Goal: Task Accomplishment & Management: Use online tool/utility

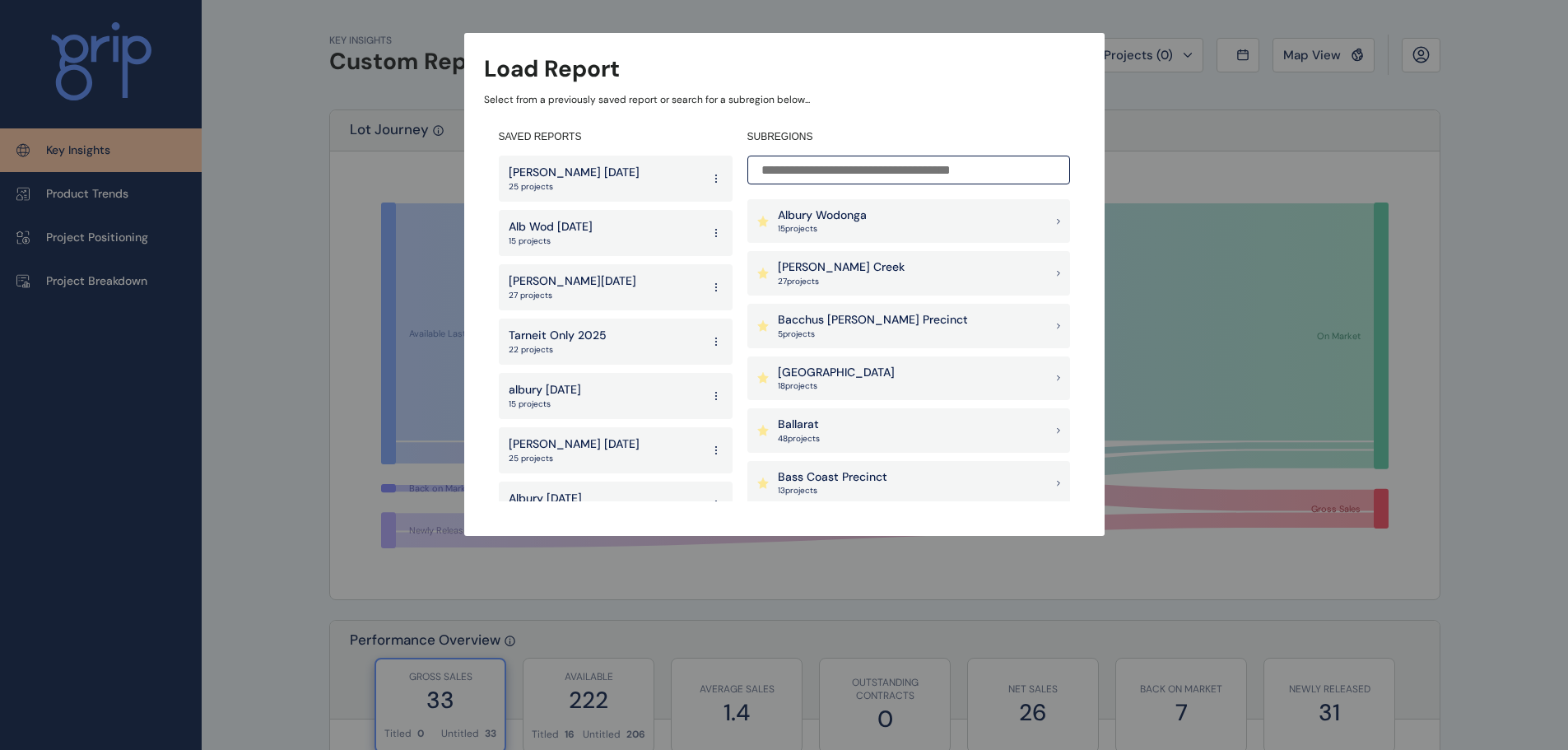
click at [908, 181] on input at bounding box center [908, 170] width 323 height 29
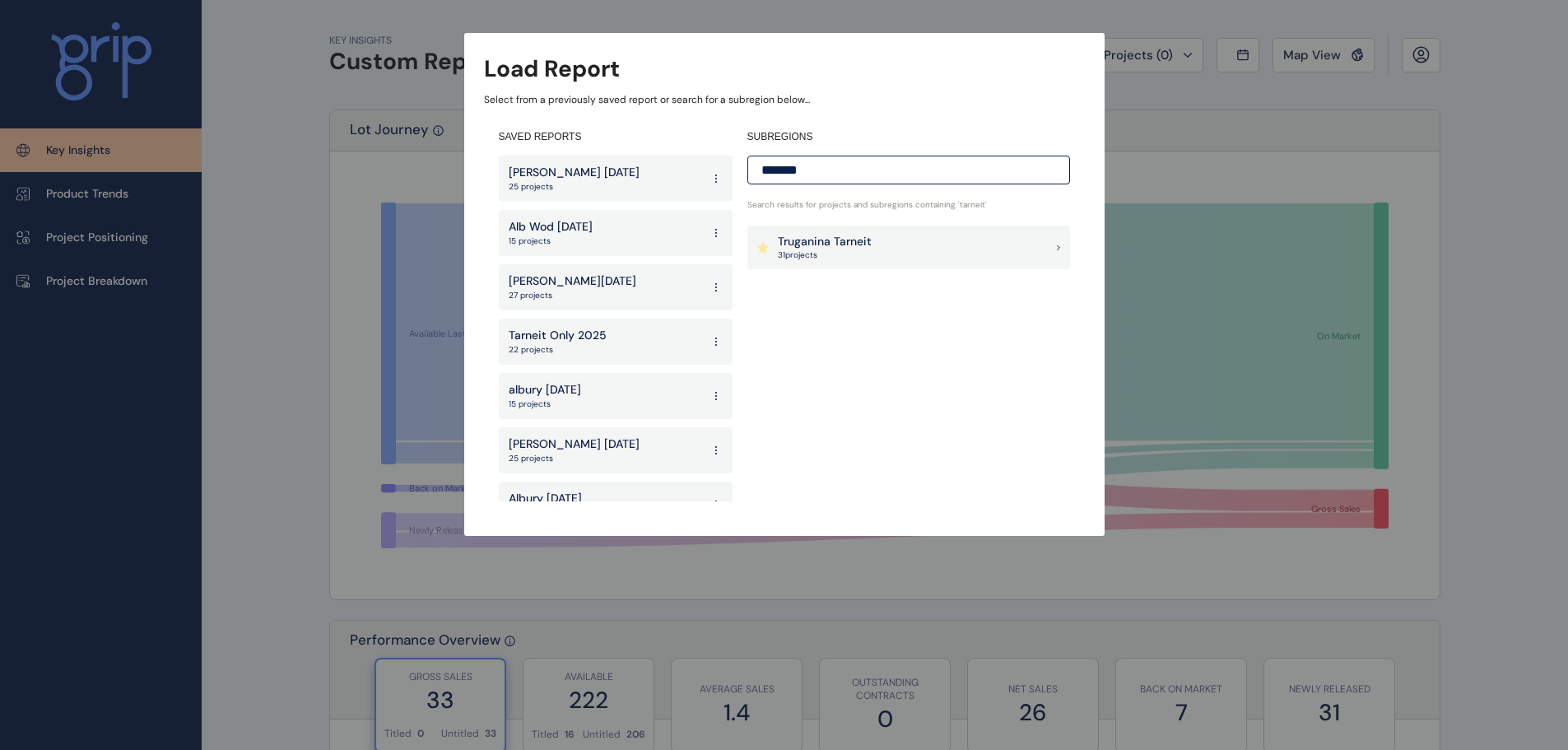
type input "*******"
click at [872, 257] on div "Truganina Tarneit 31 project s" at bounding box center [908, 248] width 323 height 44
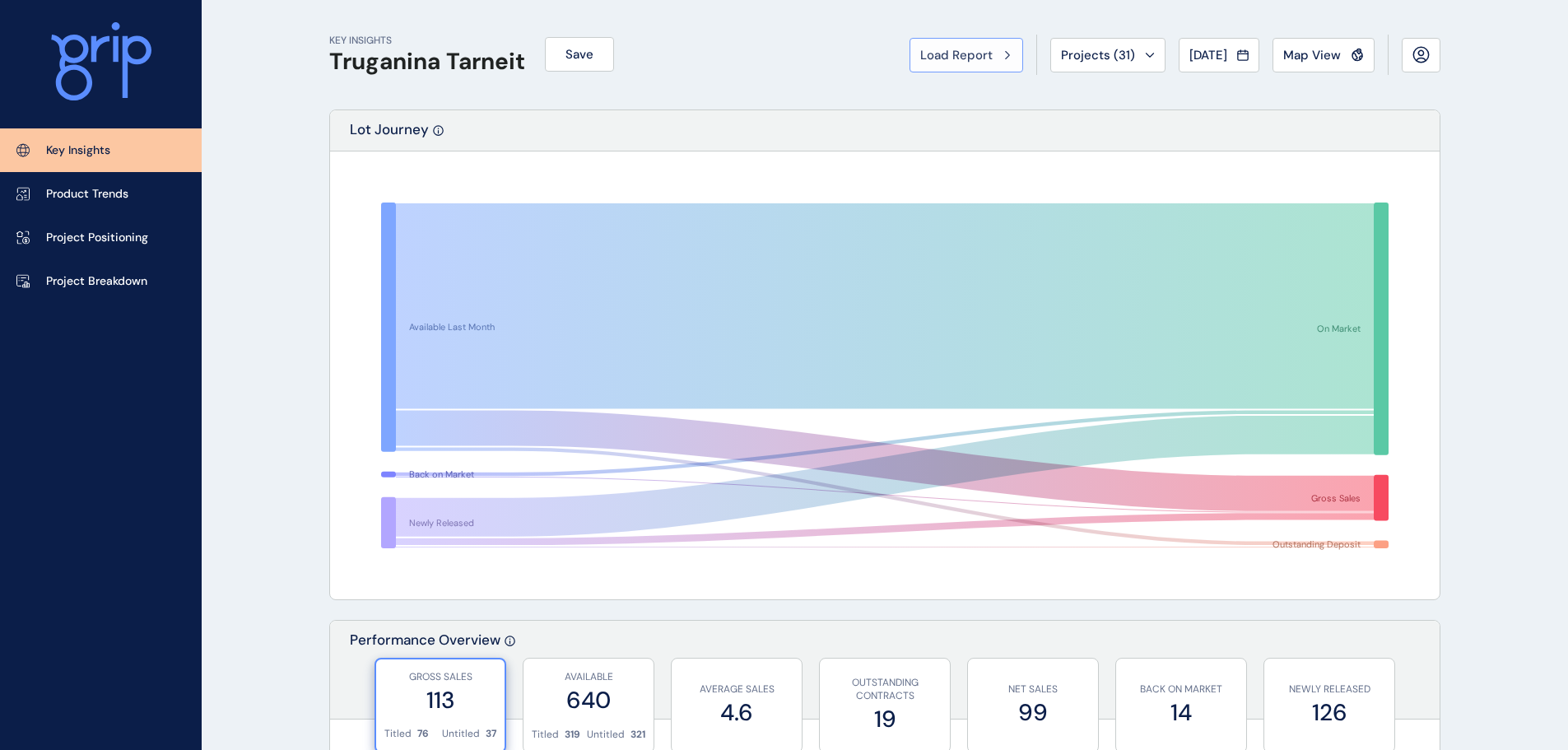
click at [970, 52] on span "Load Report" at bounding box center [956, 54] width 72 height 16
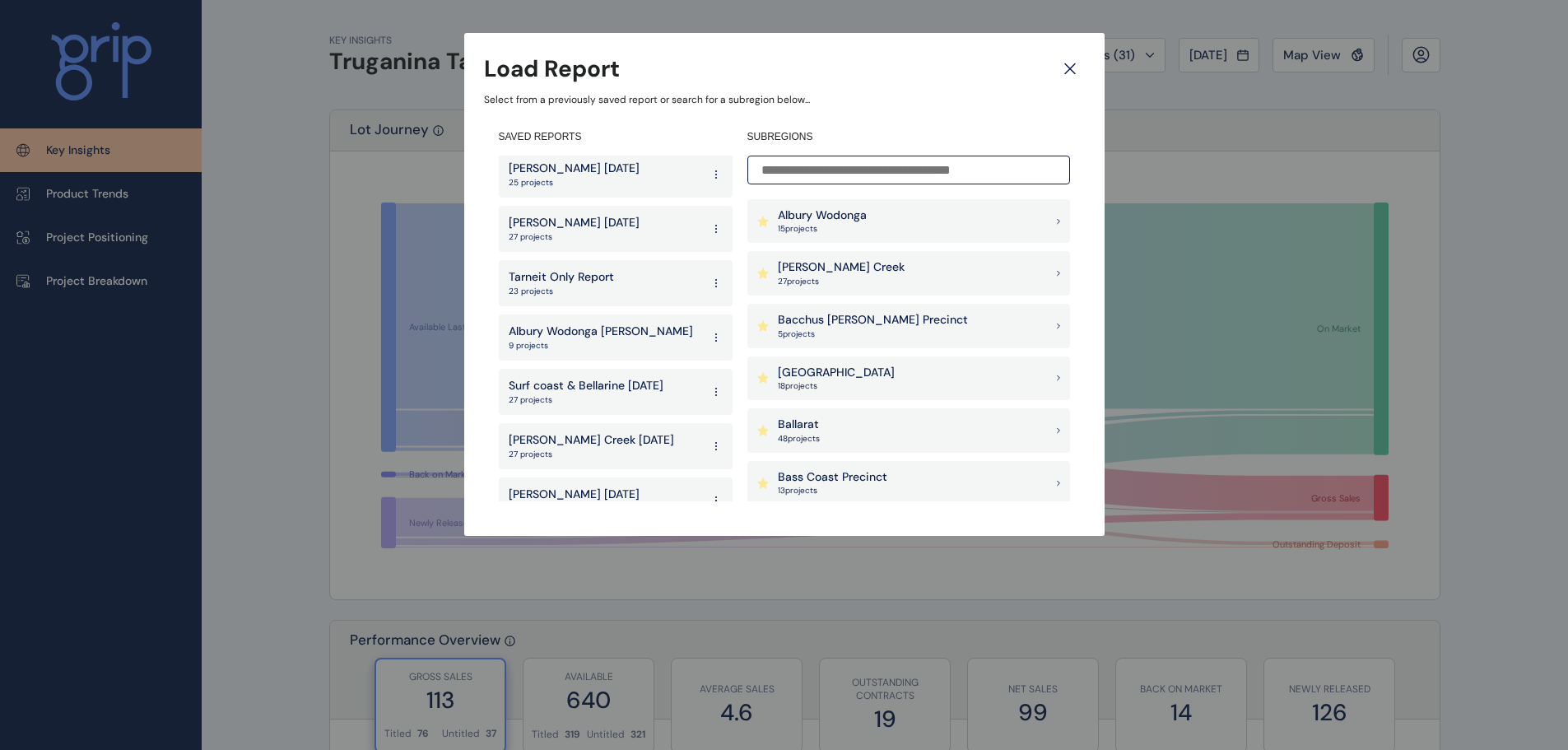
scroll to position [494, 0]
click at [607, 292] on p "23 projects" at bounding box center [561, 290] width 105 height 12
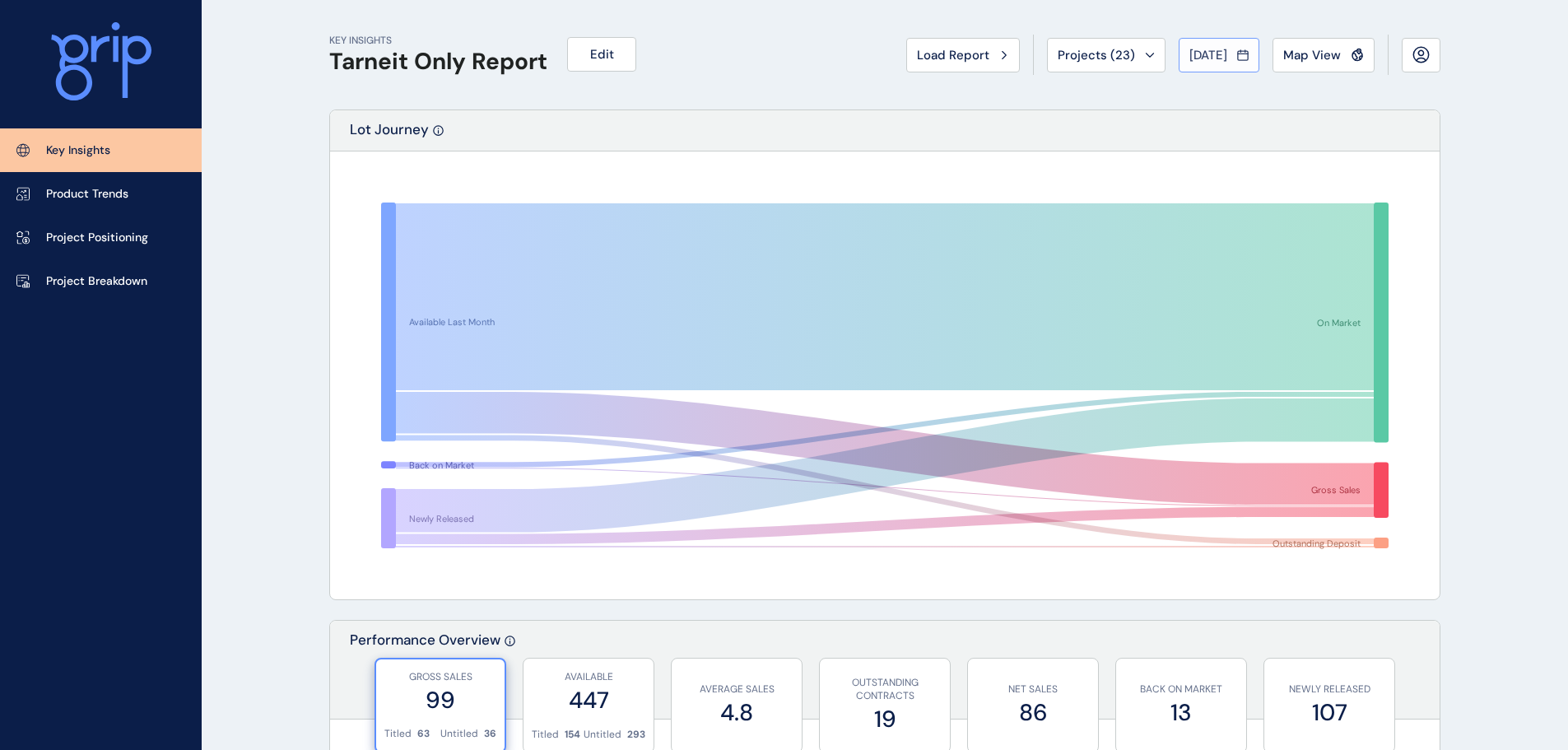
click at [1197, 54] on span "[DATE]" at bounding box center [1208, 54] width 38 height 16
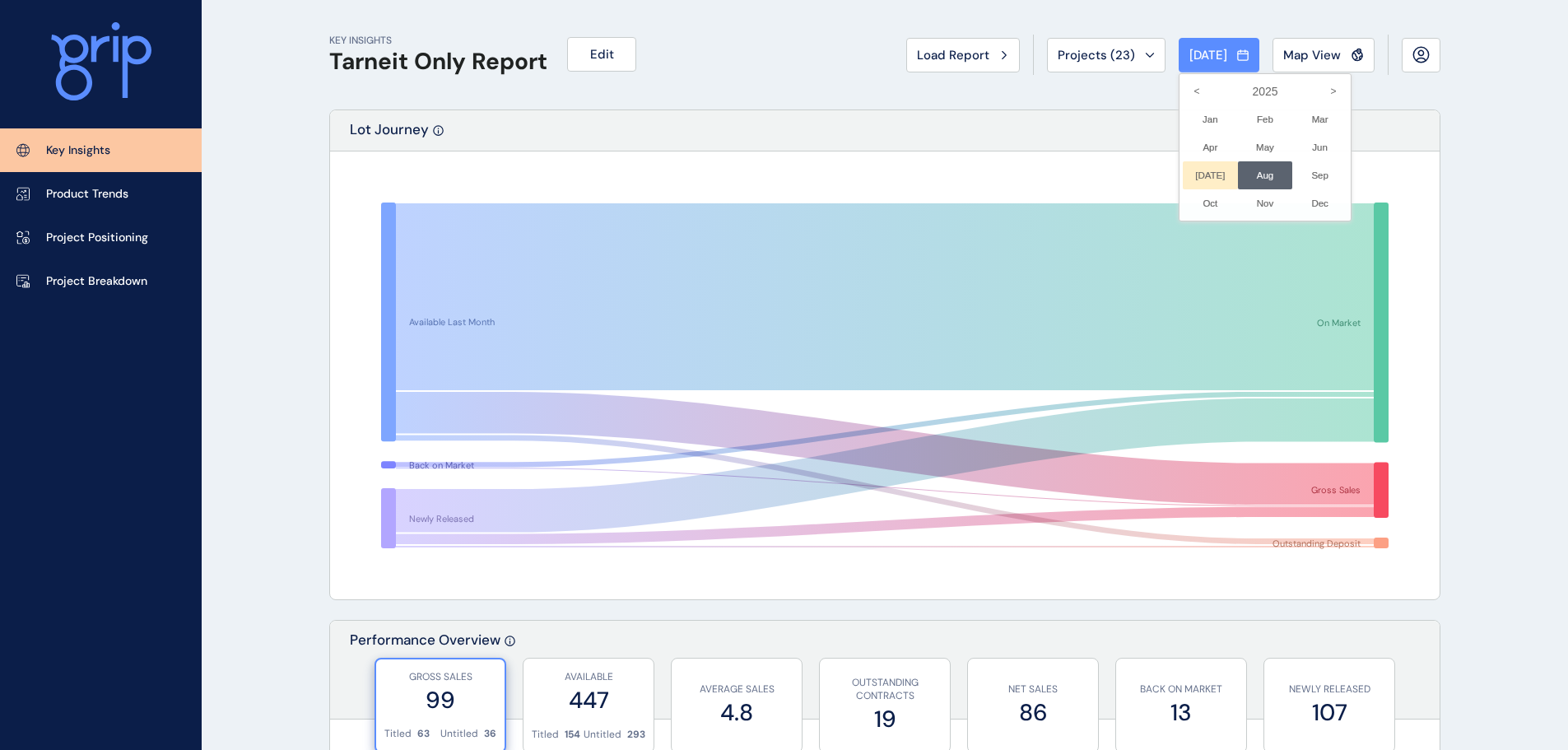
click at [1193, 179] on li "[DATE] No report is available for this period. New months are usually published…" at bounding box center [1210, 175] width 55 height 28
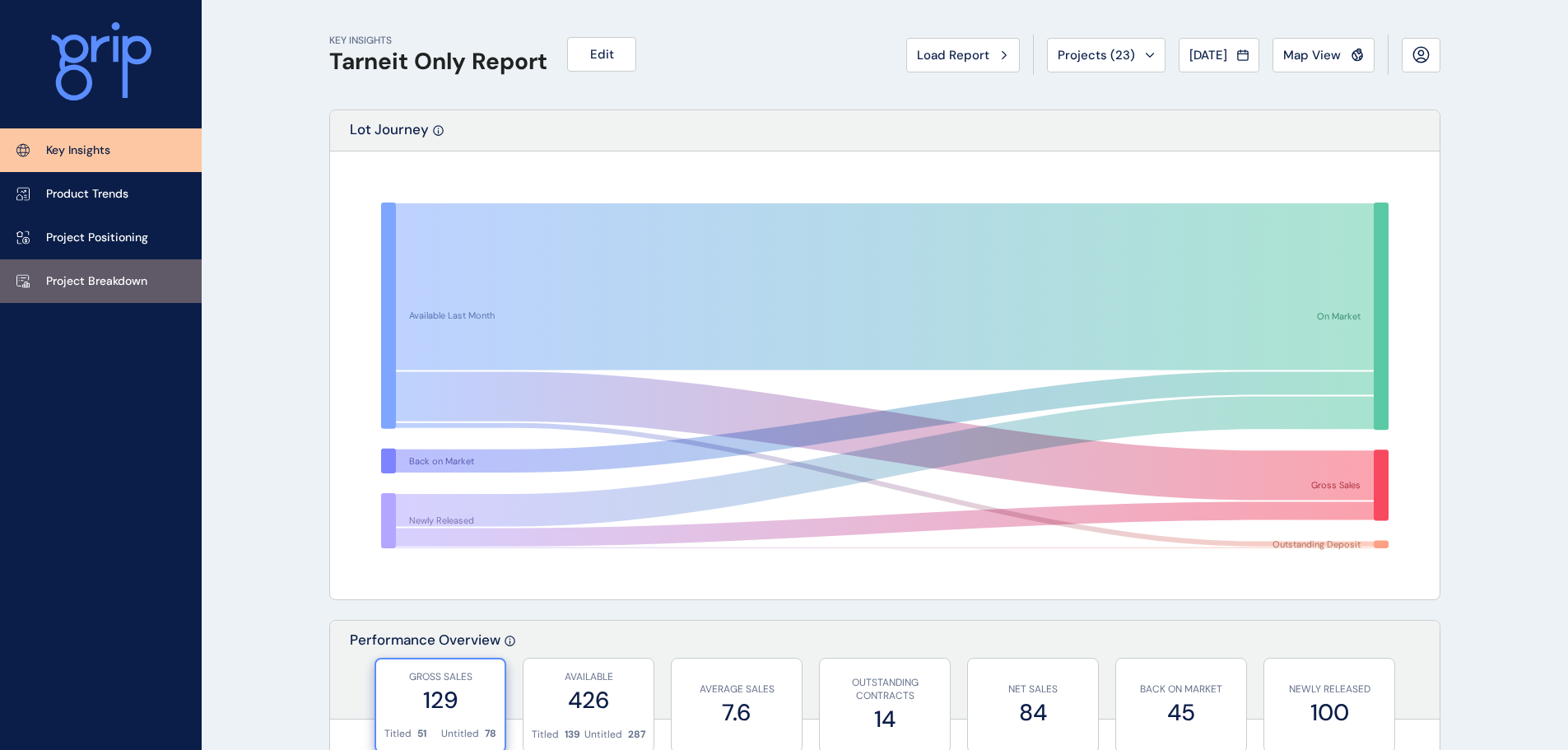
drag, startPoint x: 183, startPoint y: 285, endPoint x: 196, endPoint y: 282, distance: 13.3
click at [183, 285] on link "Project Breakdown" at bounding box center [100, 280] width 201 height 43
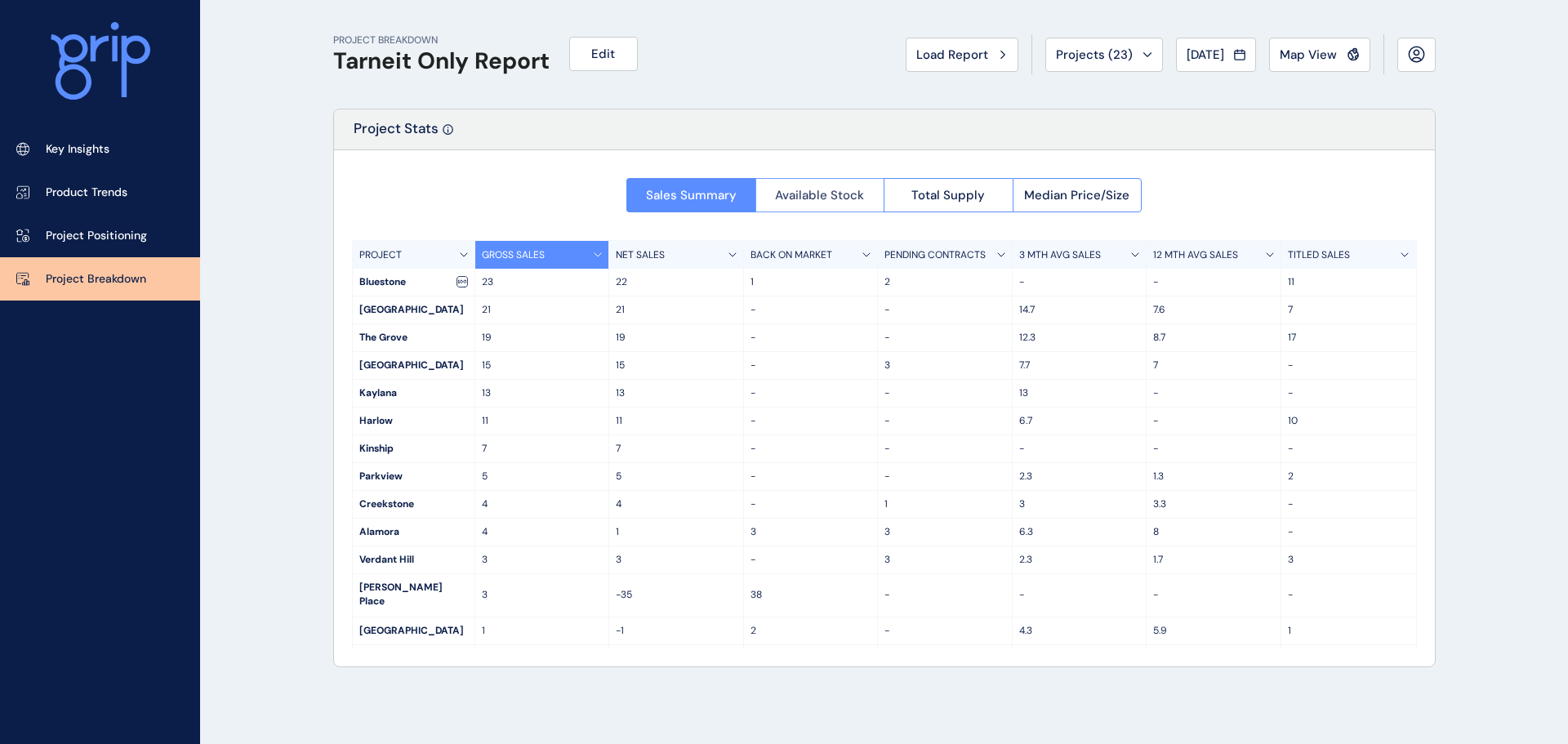
click at [818, 201] on span "Available Stock" at bounding box center [820, 195] width 89 height 16
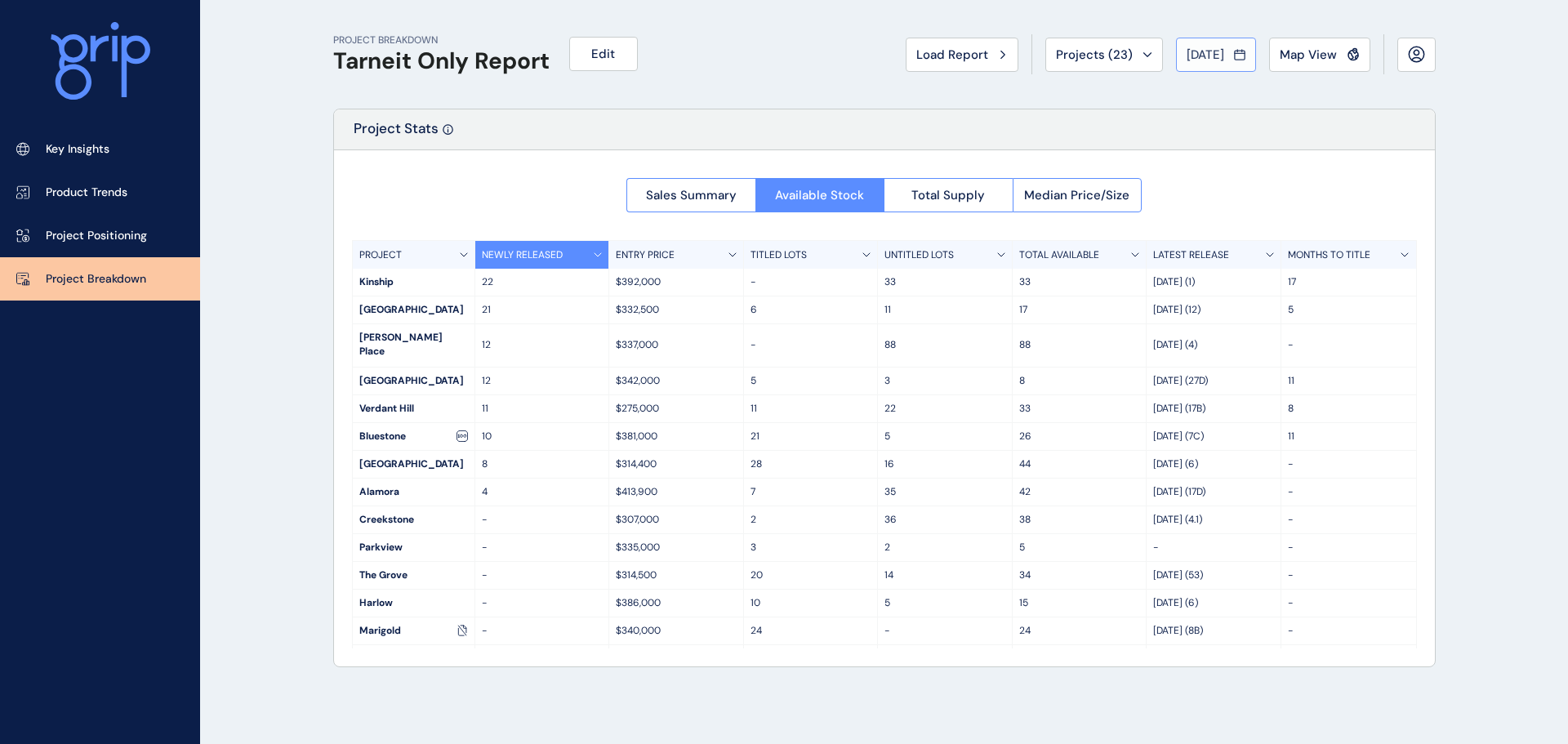
click at [1221, 55] on span "[DATE]" at bounding box center [1205, 54] width 38 height 16
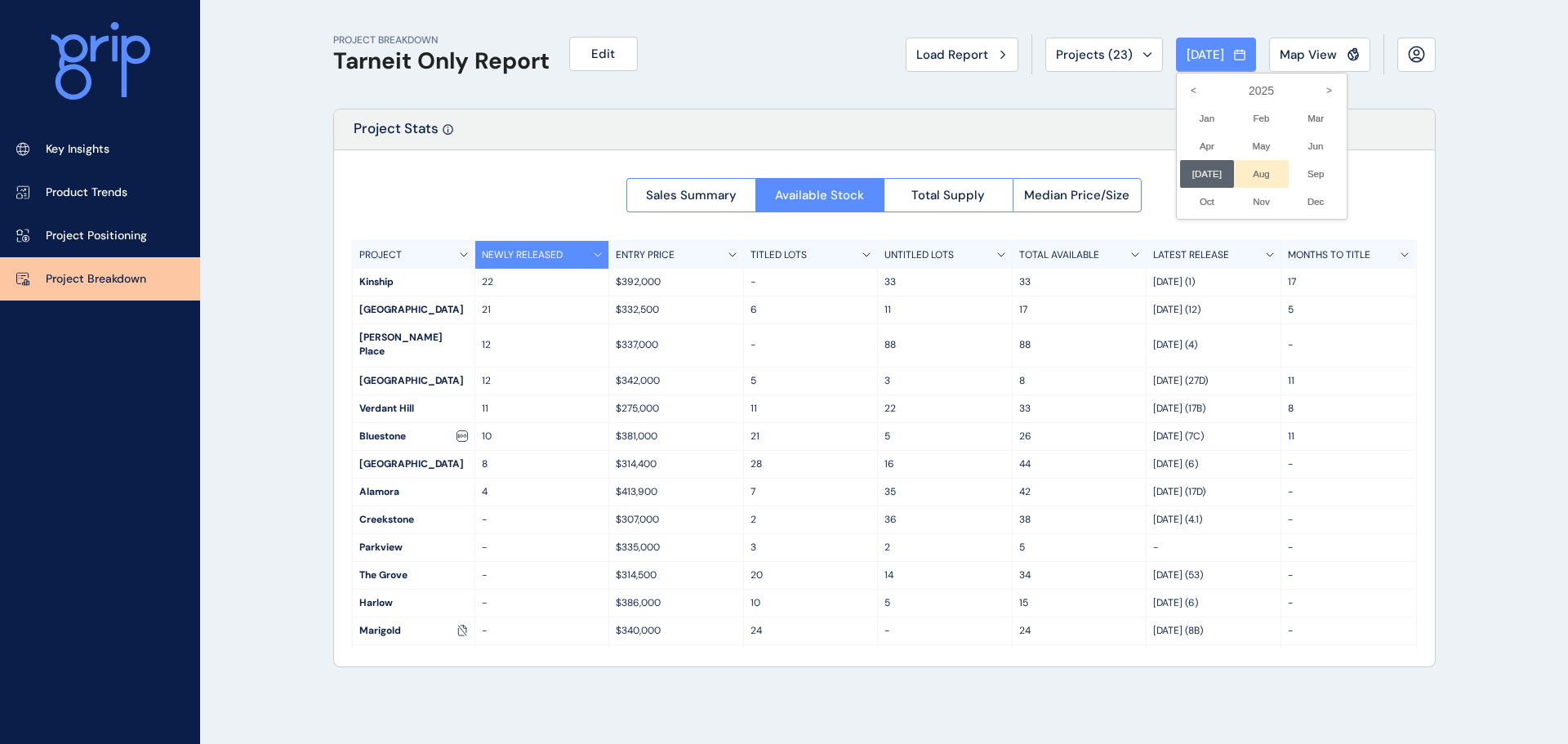
click at [1255, 178] on li "Aug No report is available for this period. New months are usually published 5 …" at bounding box center [1261, 174] width 55 height 28
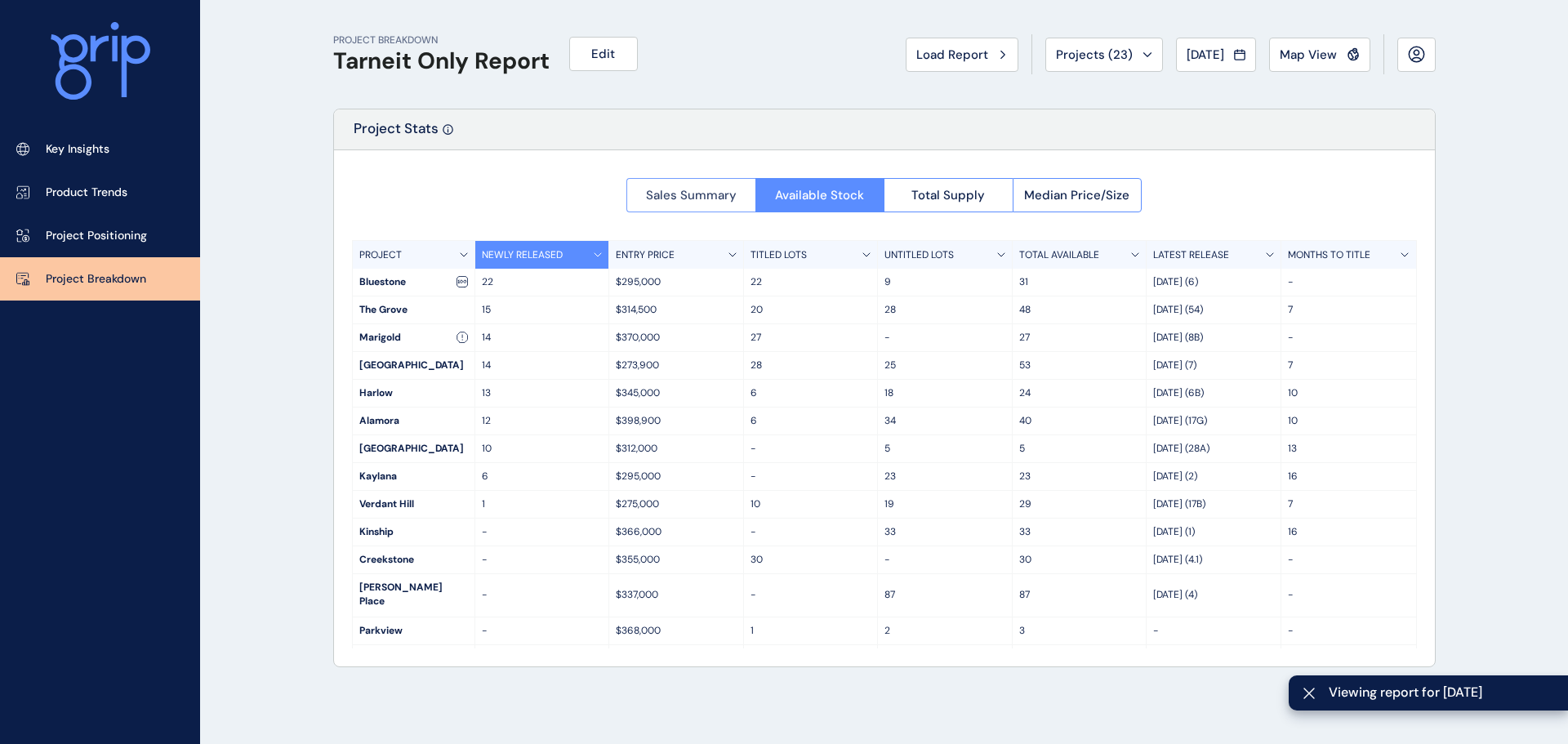
click at [680, 200] on span "Sales Summary" at bounding box center [692, 195] width 91 height 16
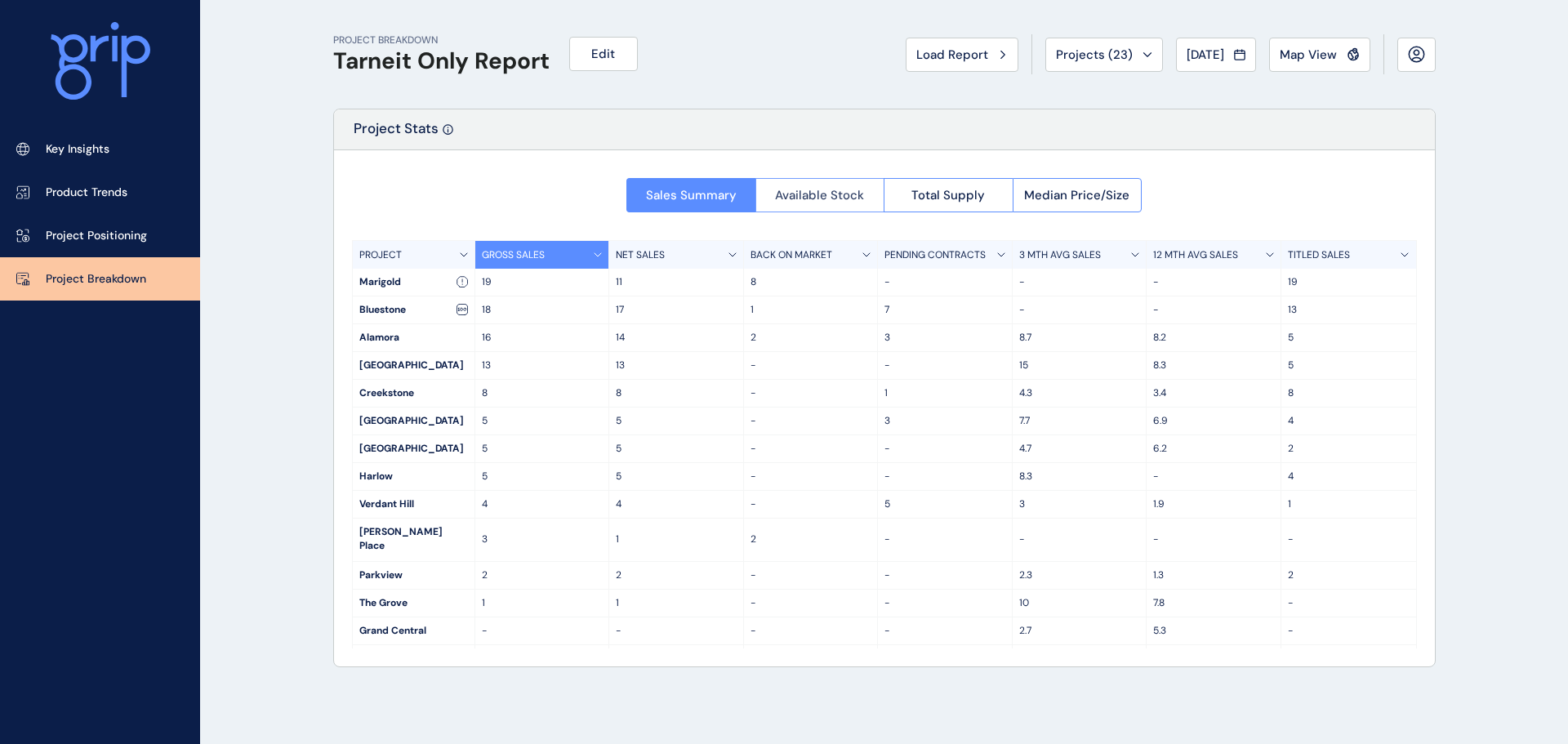
click at [826, 201] on span "Available Stock" at bounding box center [820, 195] width 89 height 16
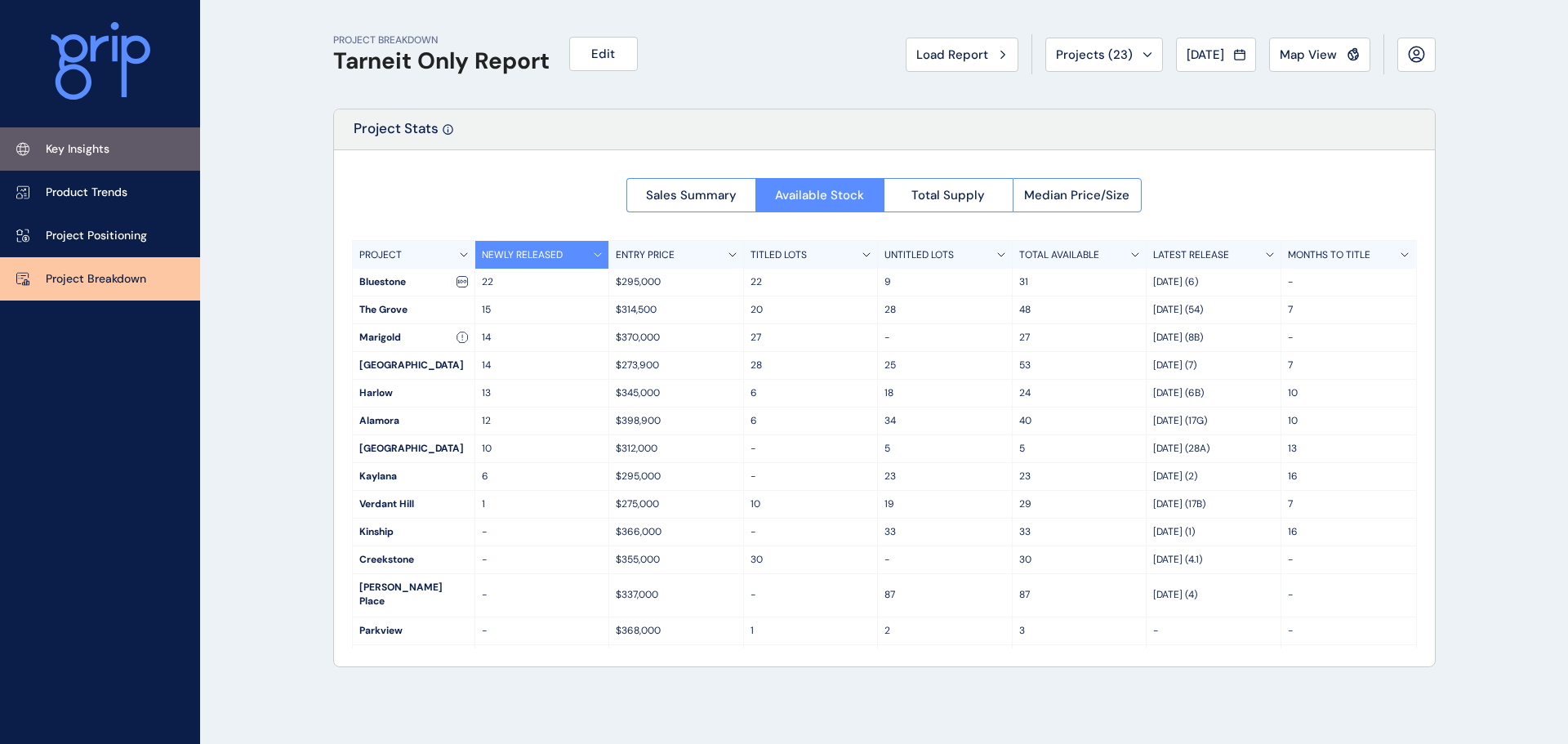
click at [55, 139] on link "Key Insights" at bounding box center [99, 148] width 200 height 43
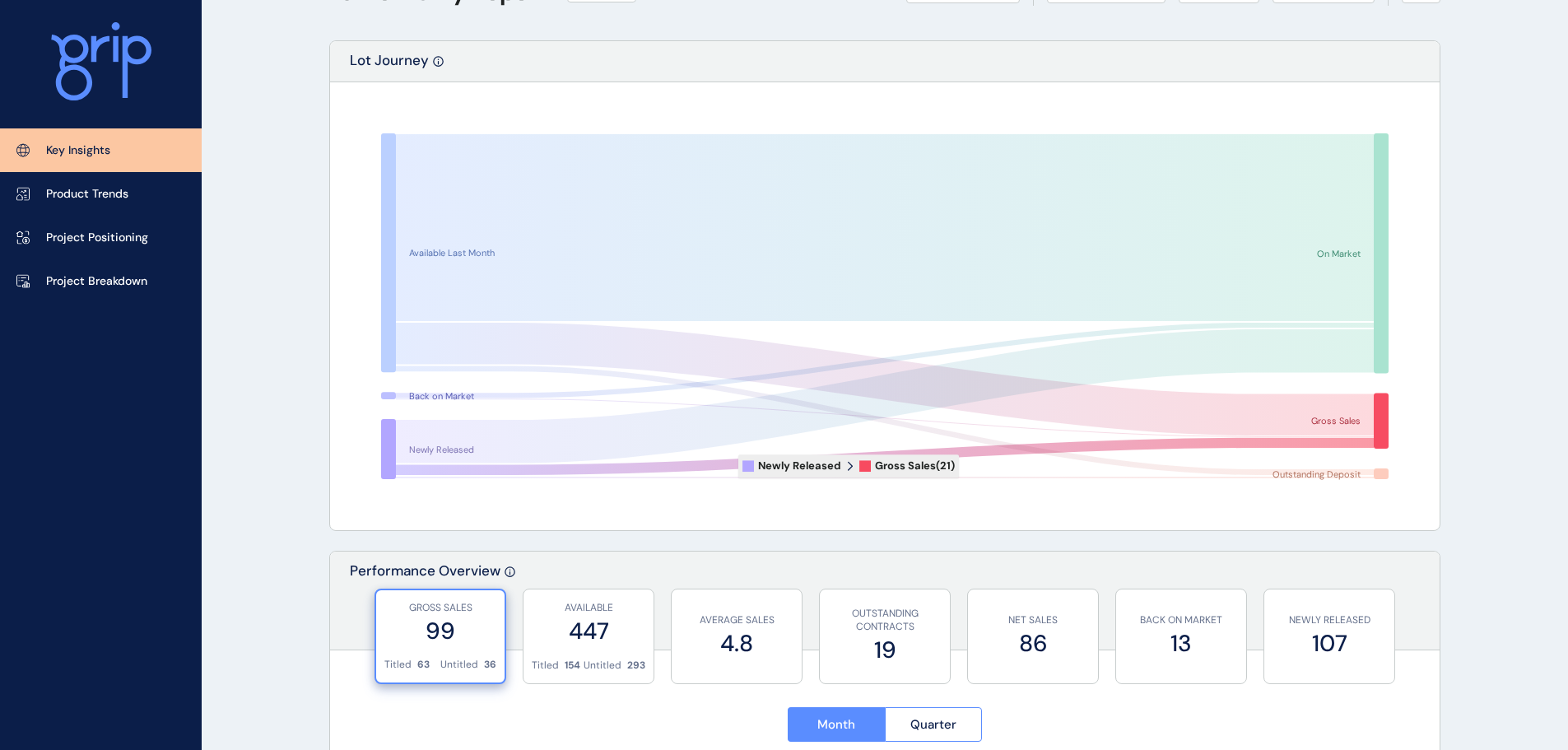
scroll to position [165, 0]
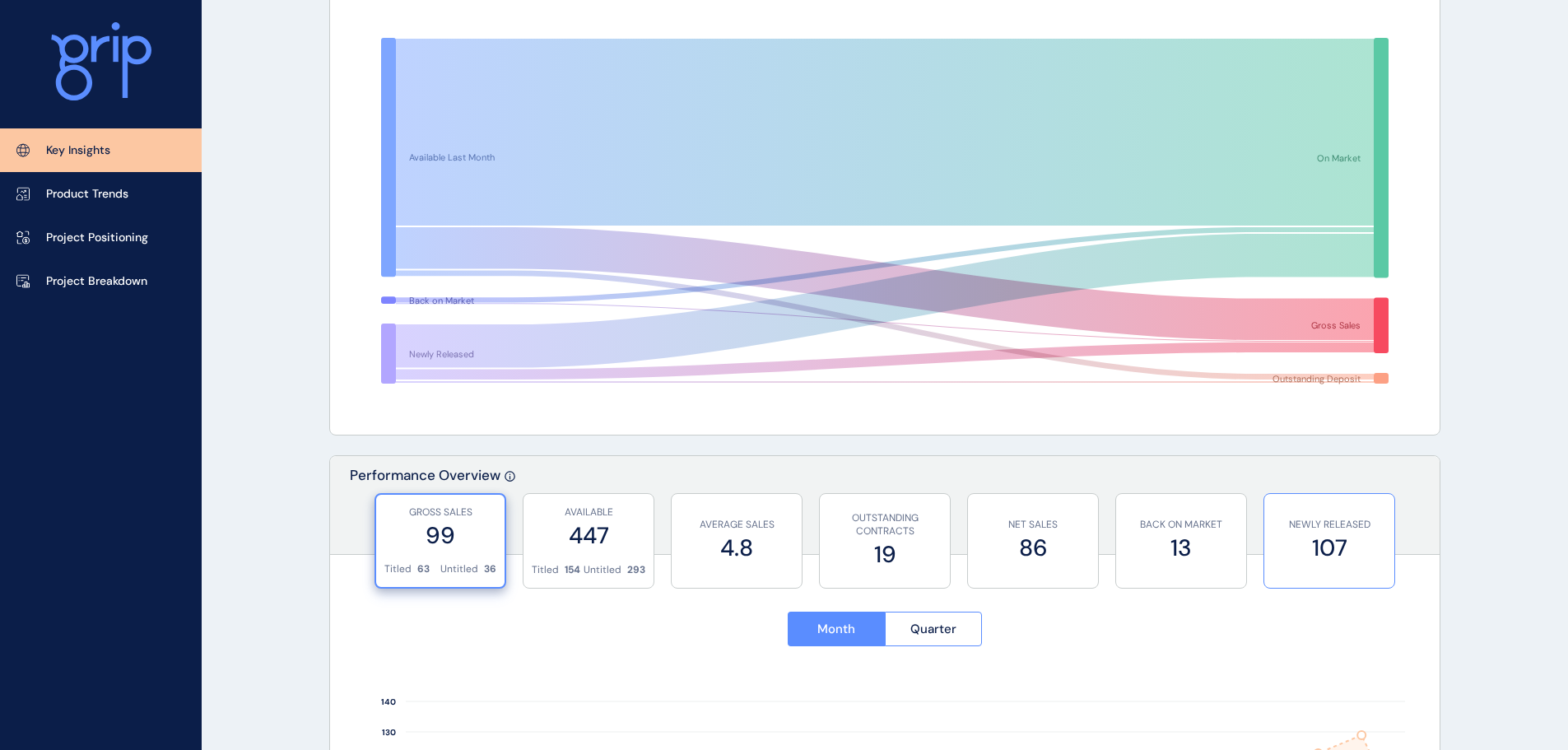
click at [1359, 530] on p "NEWLY RELEASED" at bounding box center [1329, 525] width 114 height 14
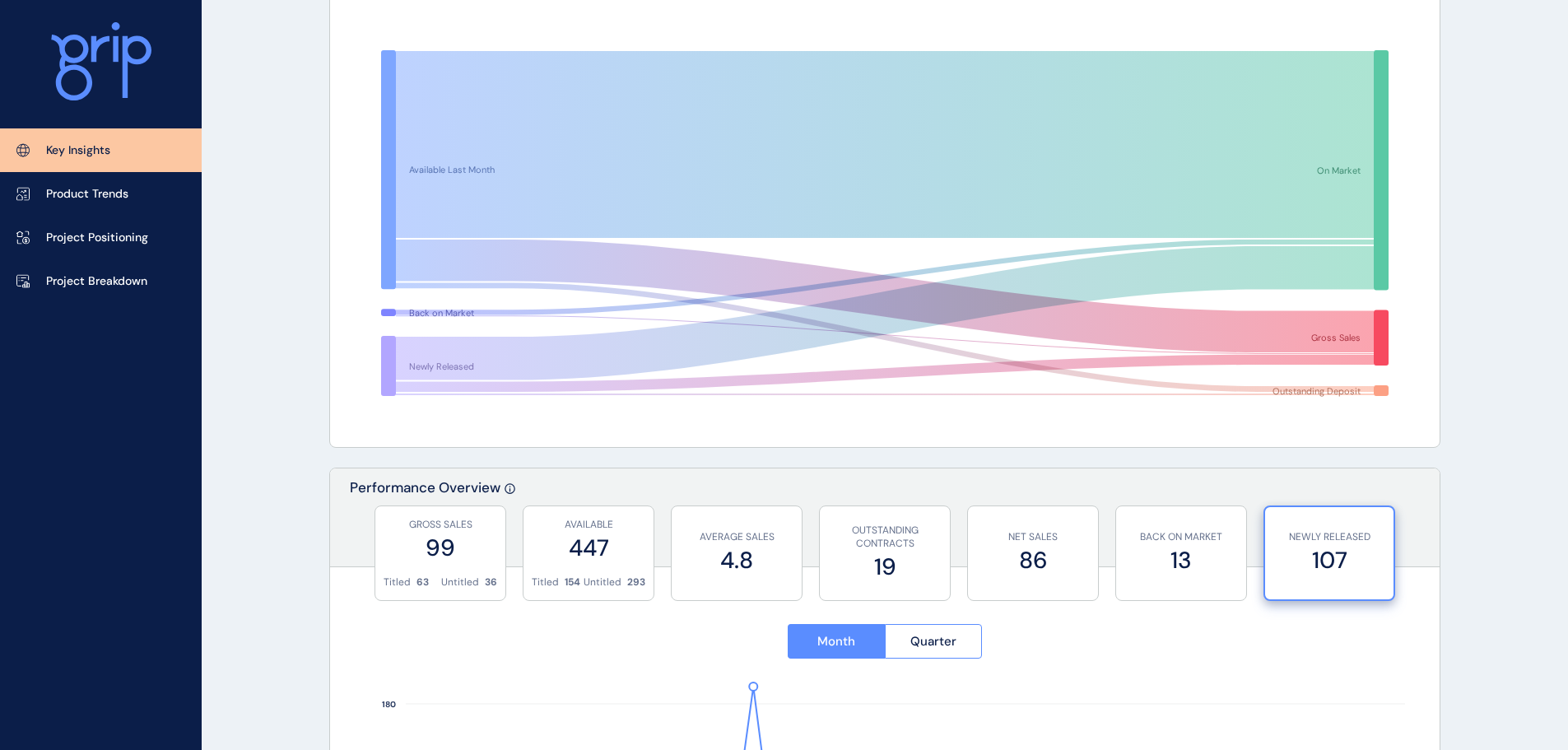
scroll to position [0, 0]
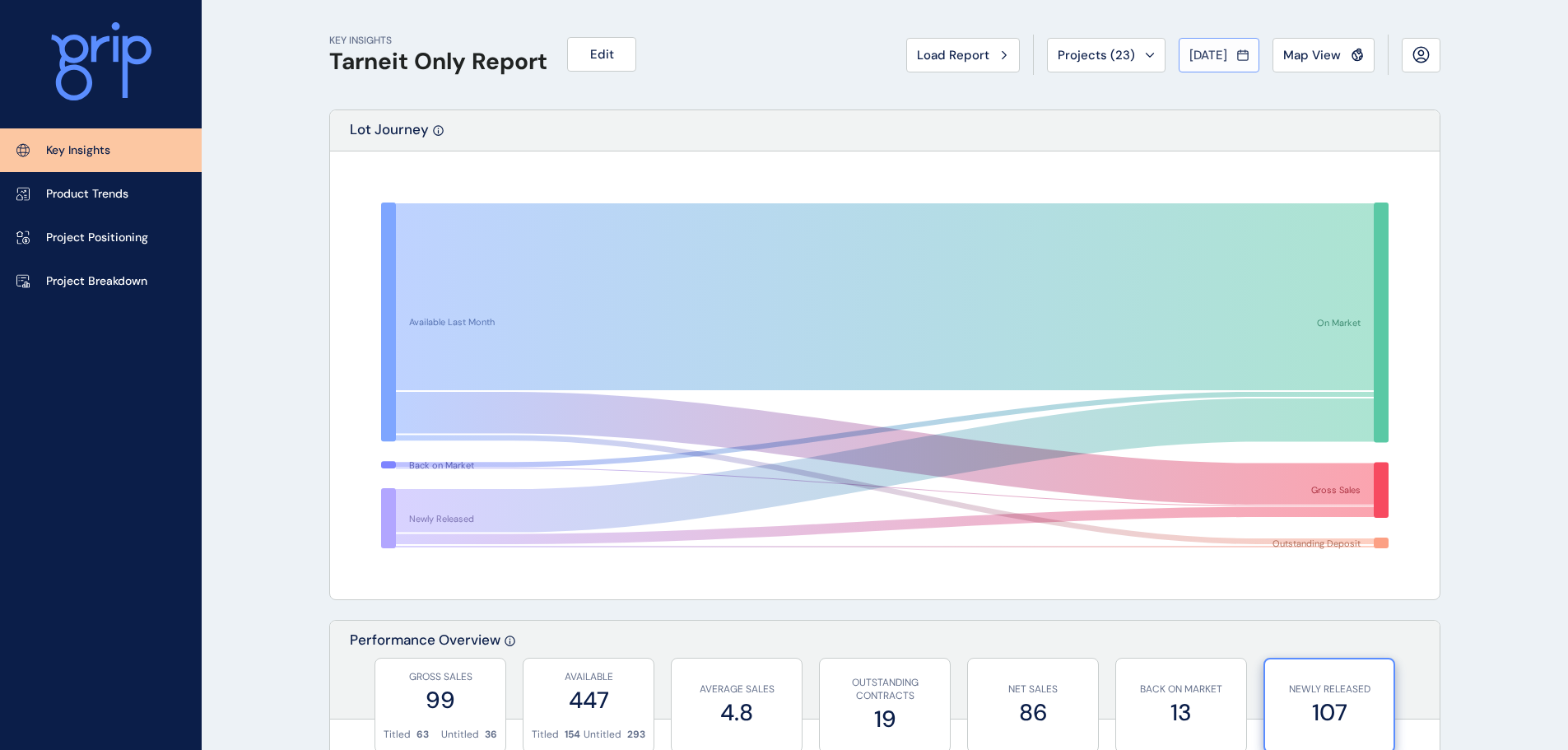
click at [1233, 55] on div "[DATE]" at bounding box center [1219, 54] width 59 height 16
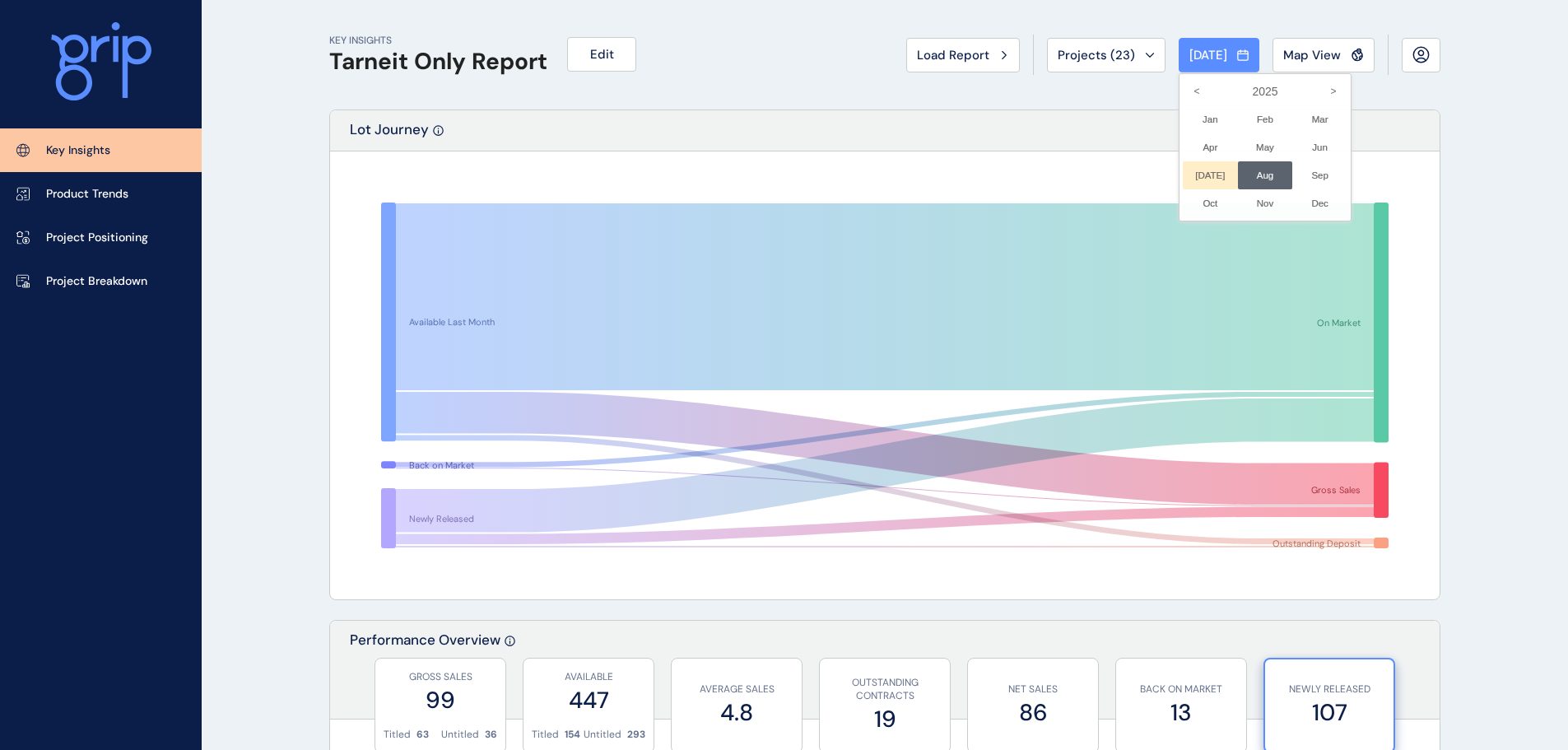
click at [1186, 175] on li "[DATE] No report is available for this period. New months are usually published…" at bounding box center [1210, 175] width 55 height 28
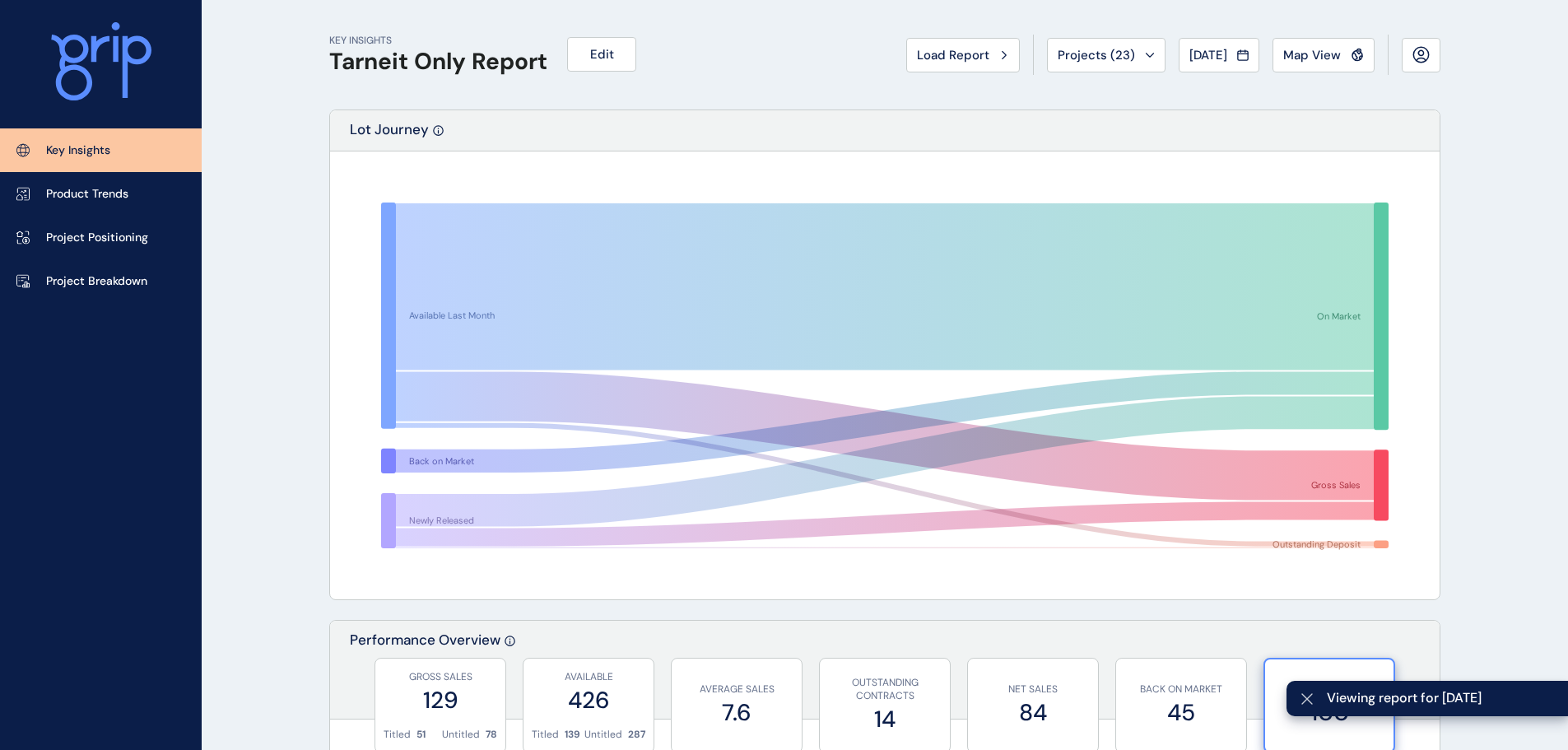
click at [1312, 690] on div at bounding box center [1306, 699] width 40 height 36
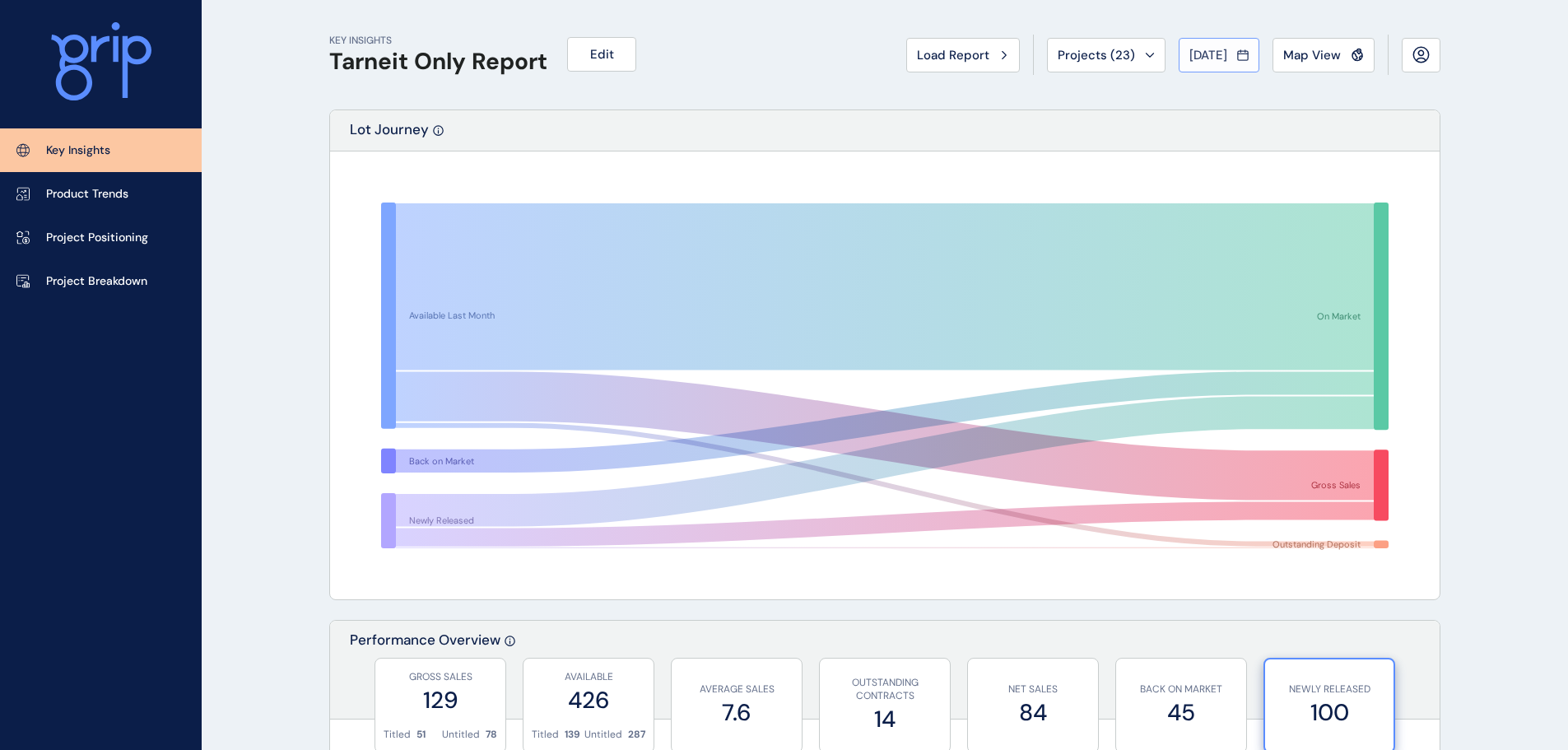
click at [1197, 68] on button "[DATE]" at bounding box center [1218, 55] width 81 height 35
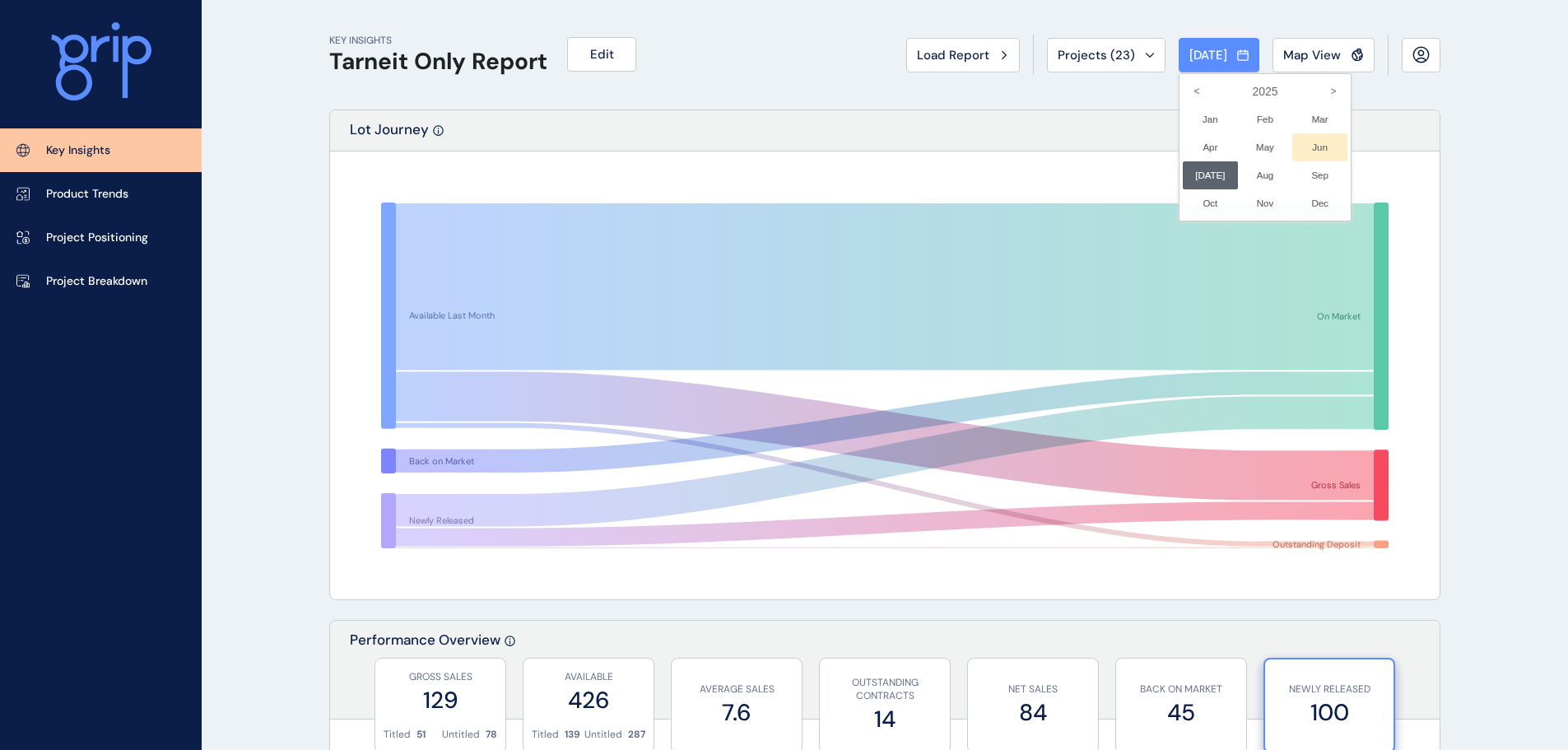
click at [1312, 156] on li "Jun No report is available for this period. New months are usually published 5 …" at bounding box center [1319, 147] width 55 height 28
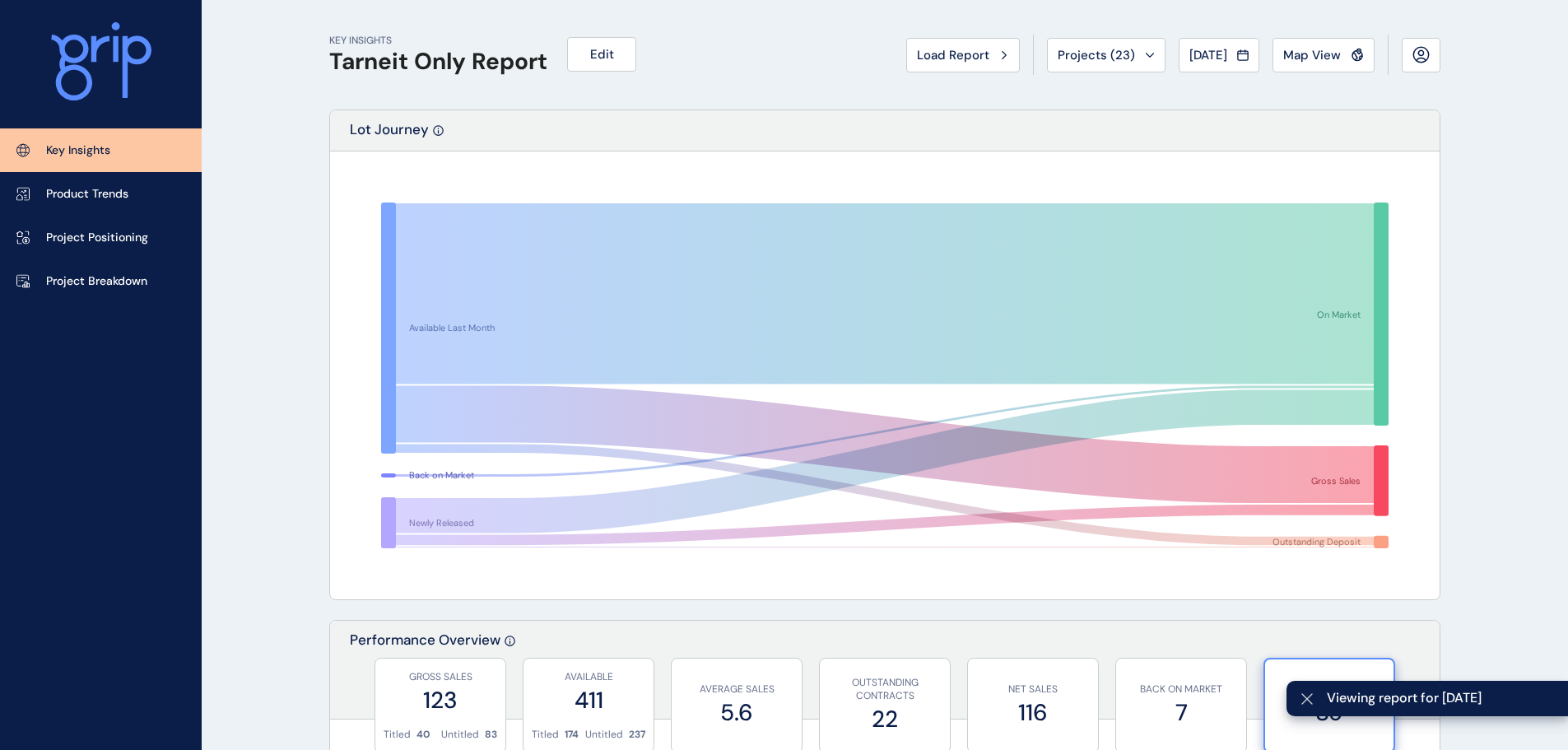
click at [1304, 699] on icon at bounding box center [1307, 699] width 14 height 14
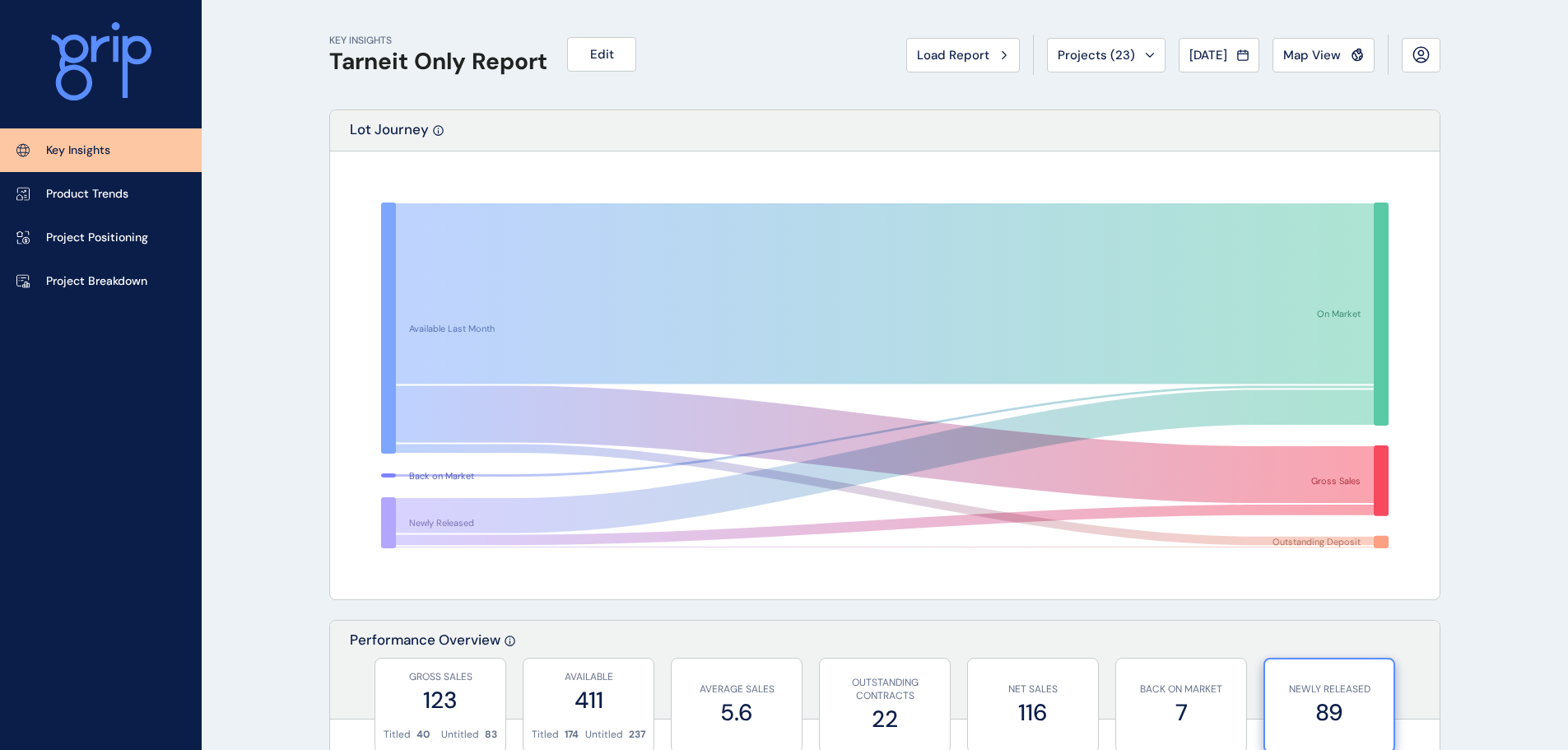
click at [1207, 50] on span "[DATE]" at bounding box center [1208, 54] width 38 height 16
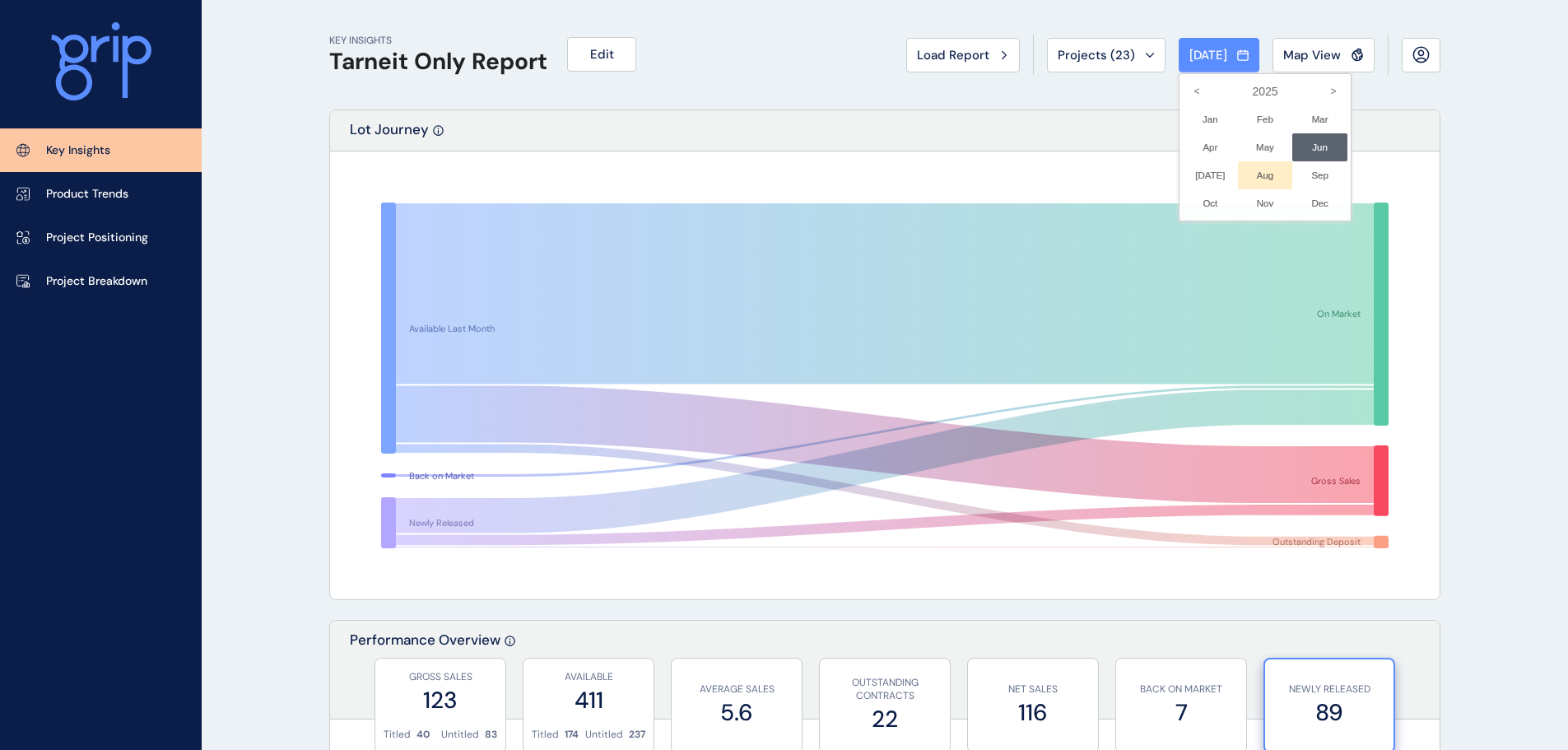
click at [1256, 183] on li "Aug No report is available for this period. New months are usually published 5 …" at bounding box center [1265, 175] width 55 height 28
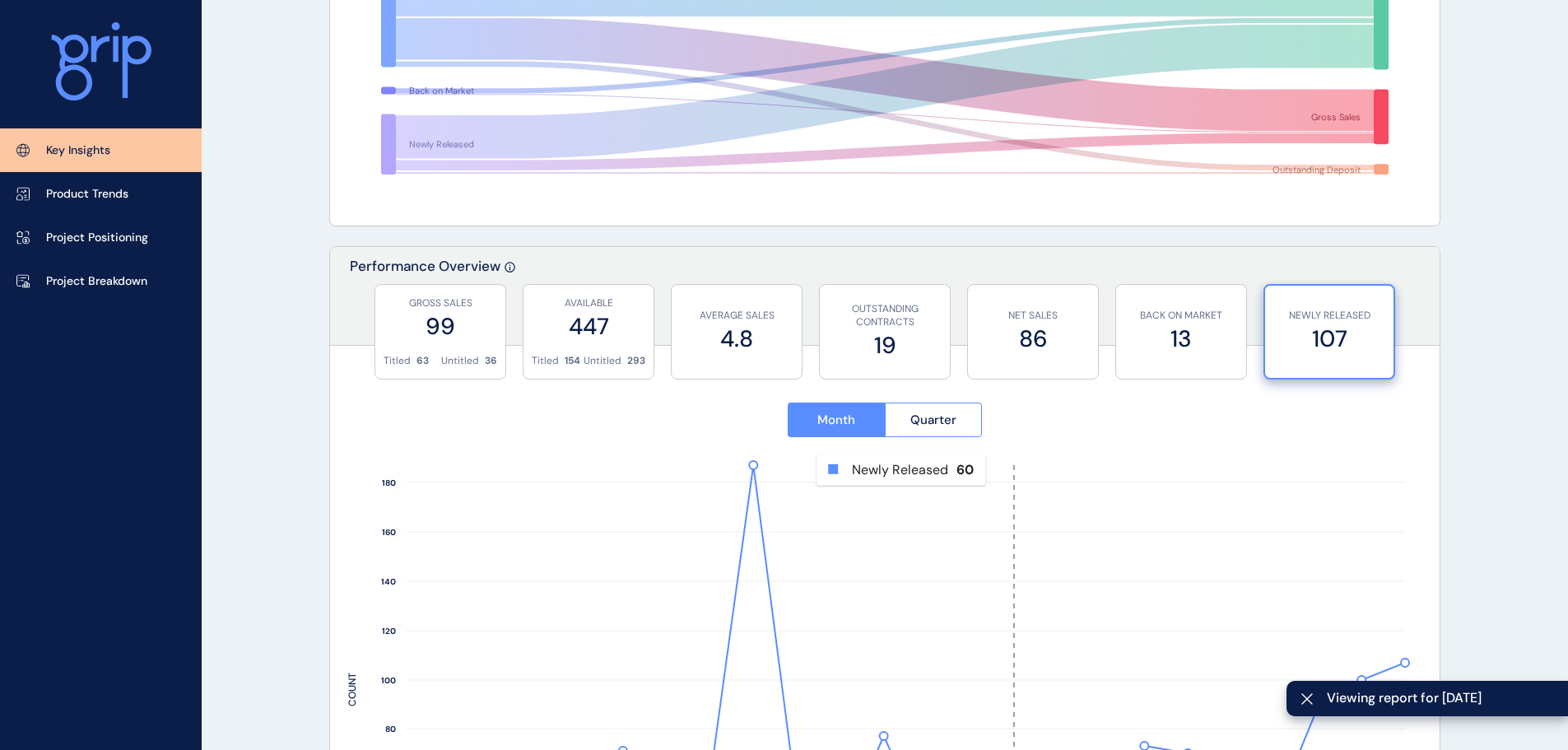
scroll to position [412, 0]
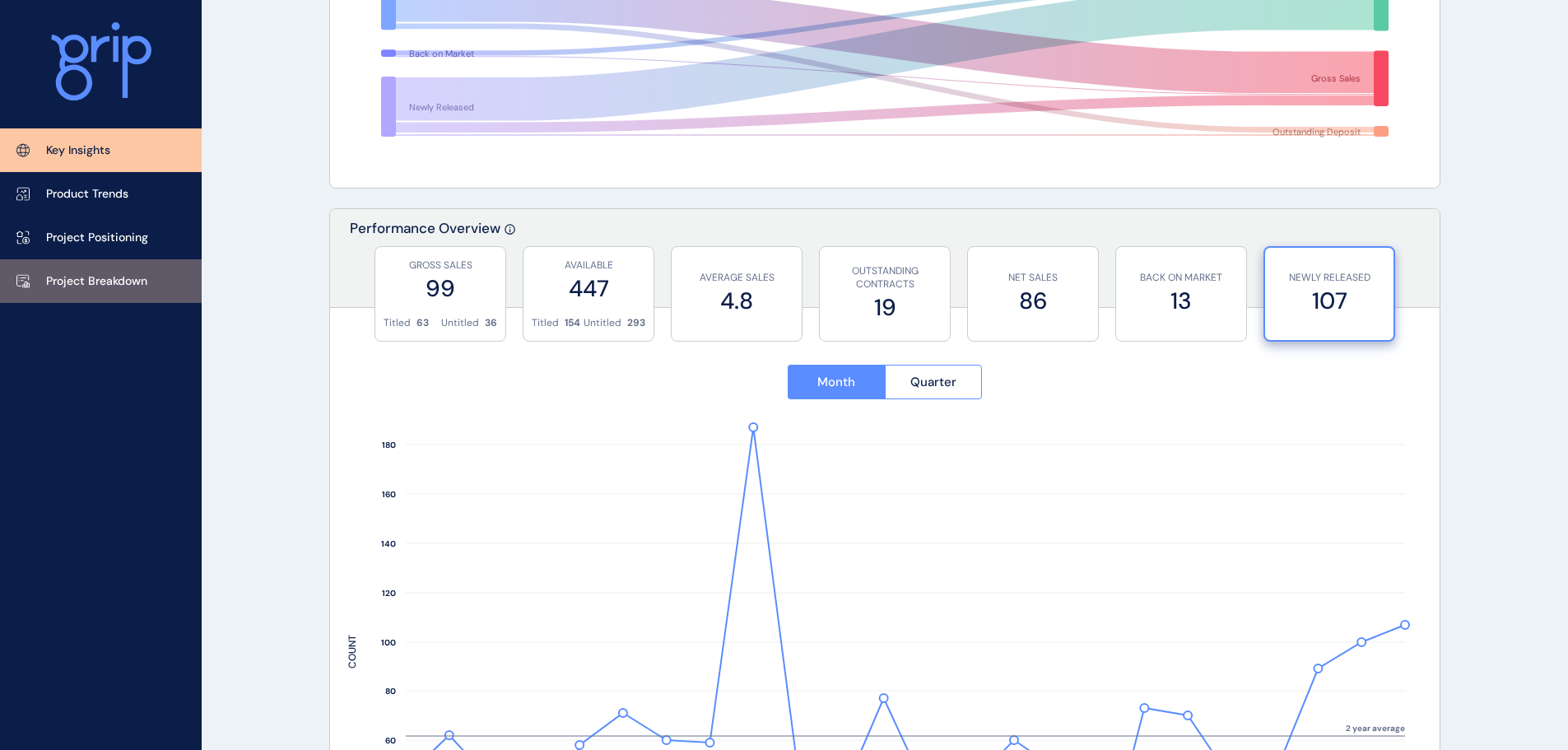
click at [143, 288] on p "Project Breakdown" at bounding box center [96, 281] width 101 height 16
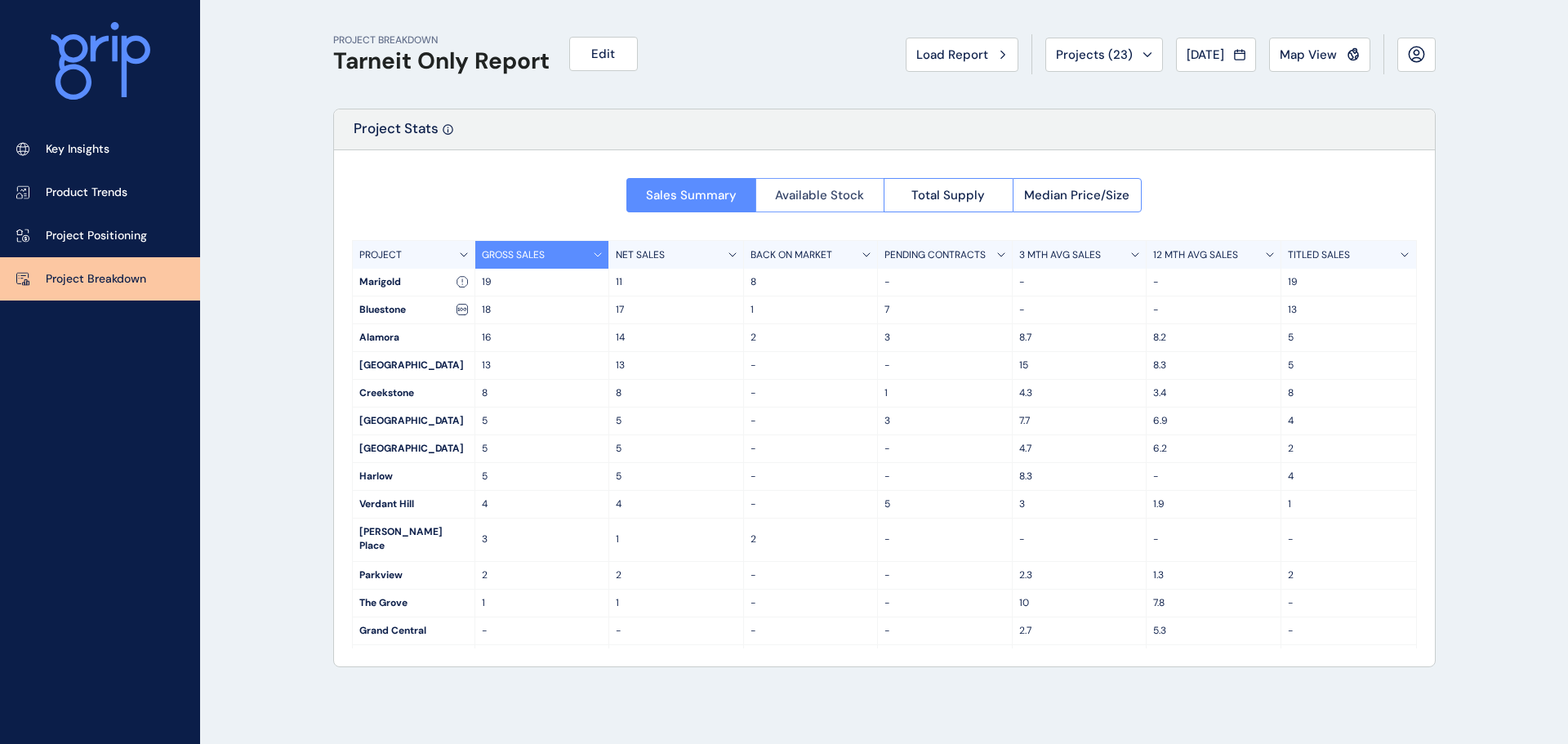
click at [800, 194] on span "Available Stock" at bounding box center [820, 195] width 89 height 16
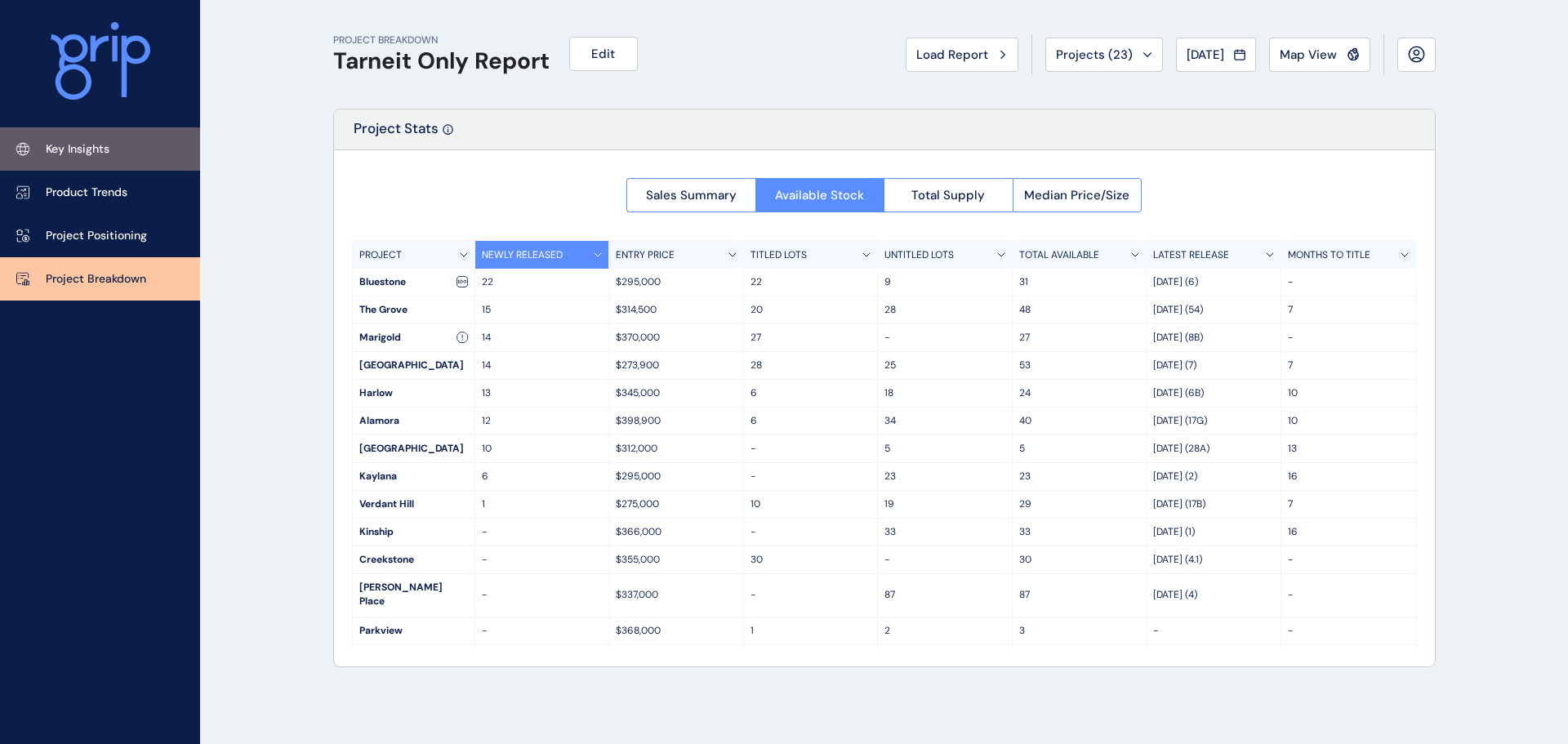
click at [111, 152] on link "Key Insights" at bounding box center [99, 148] width 200 height 43
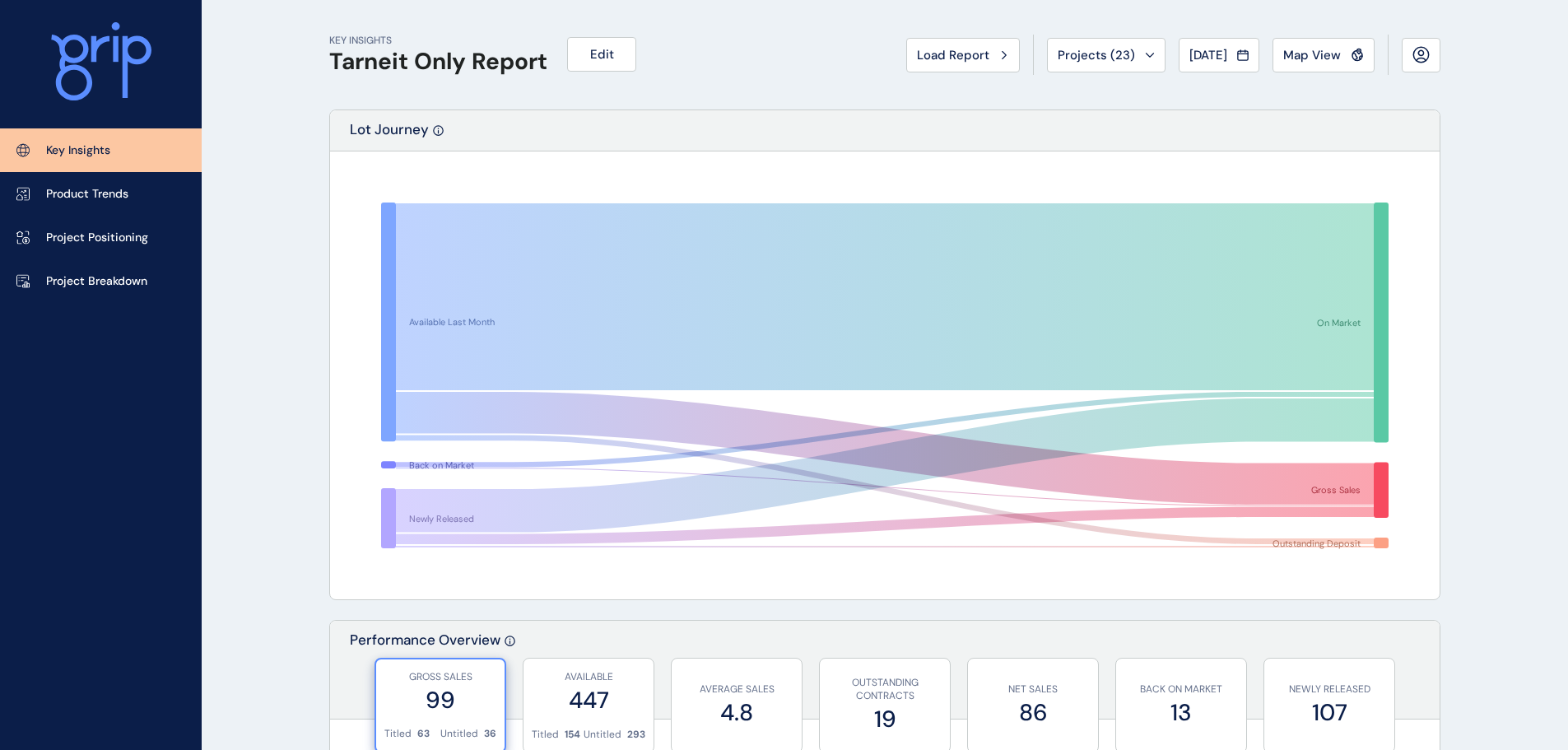
click at [1197, 53] on span "[DATE]" at bounding box center [1208, 54] width 38 height 16
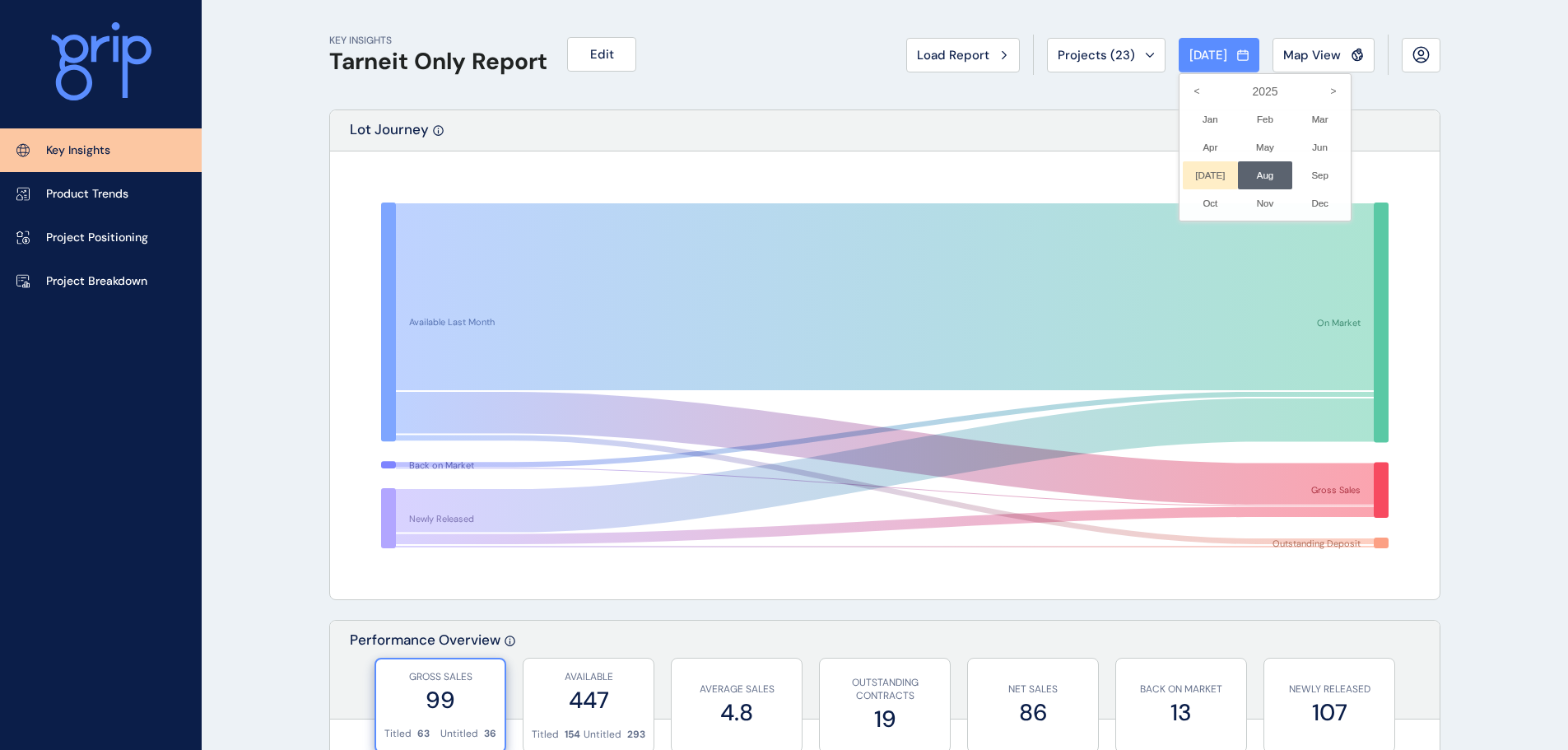
click at [1194, 179] on li "[DATE] No report is available for this period. New months are usually published…" at bounding box center [1210, 175] width 55 height 28
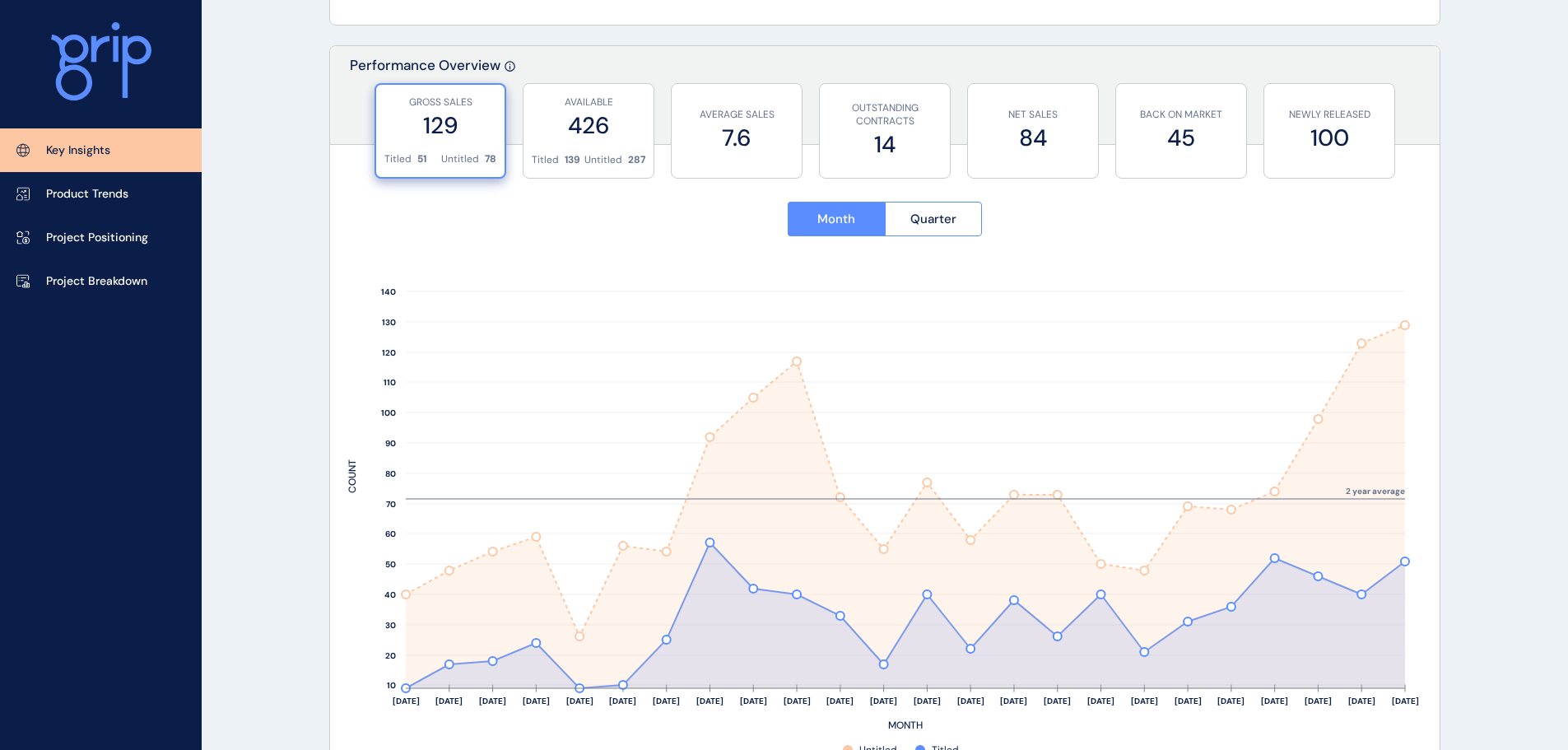
scroll to position [577, 0]
click at [572, 144] on div "AVAILABLE 426" at bounding box center [588, 116] width 114 height 69
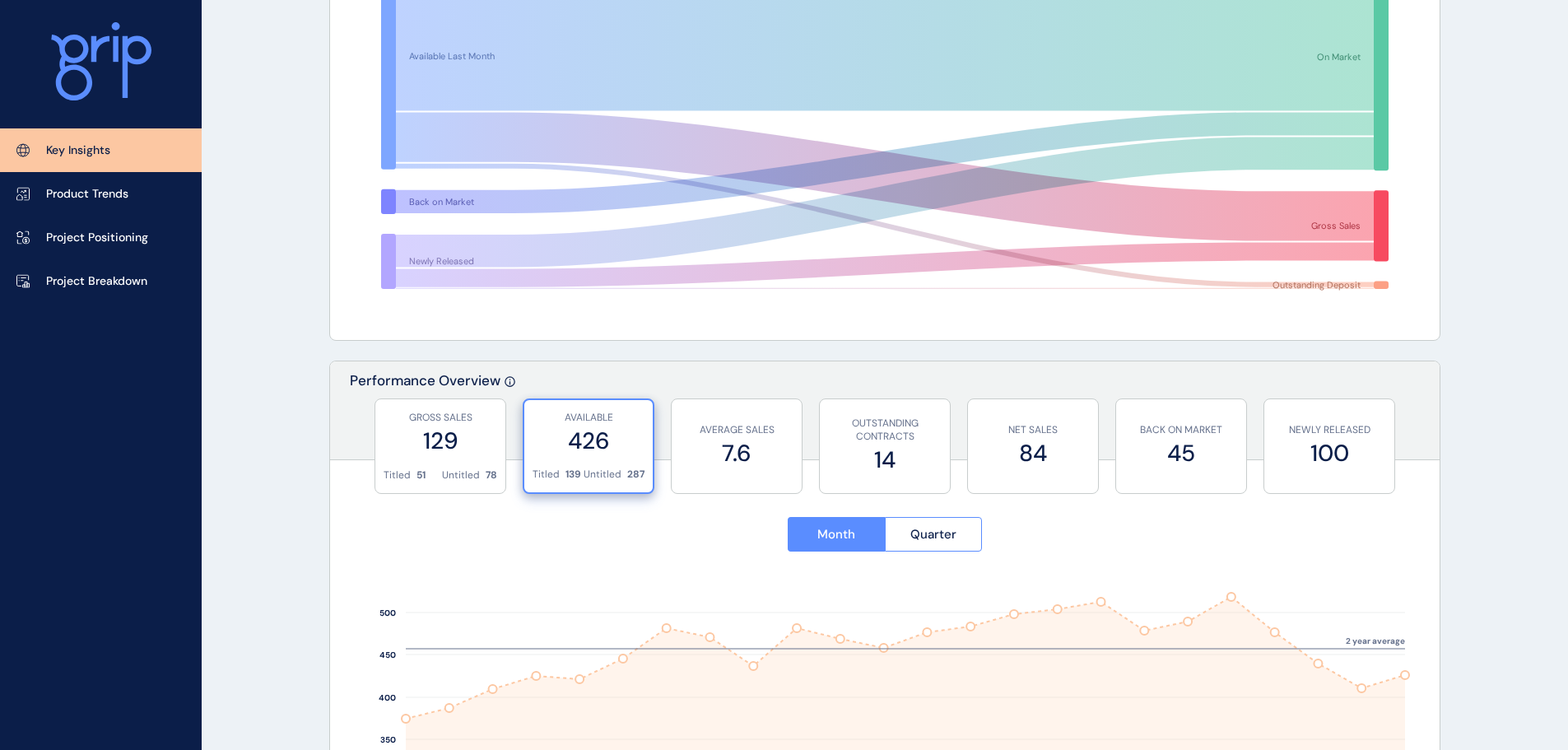
scroll to position [0, 0]
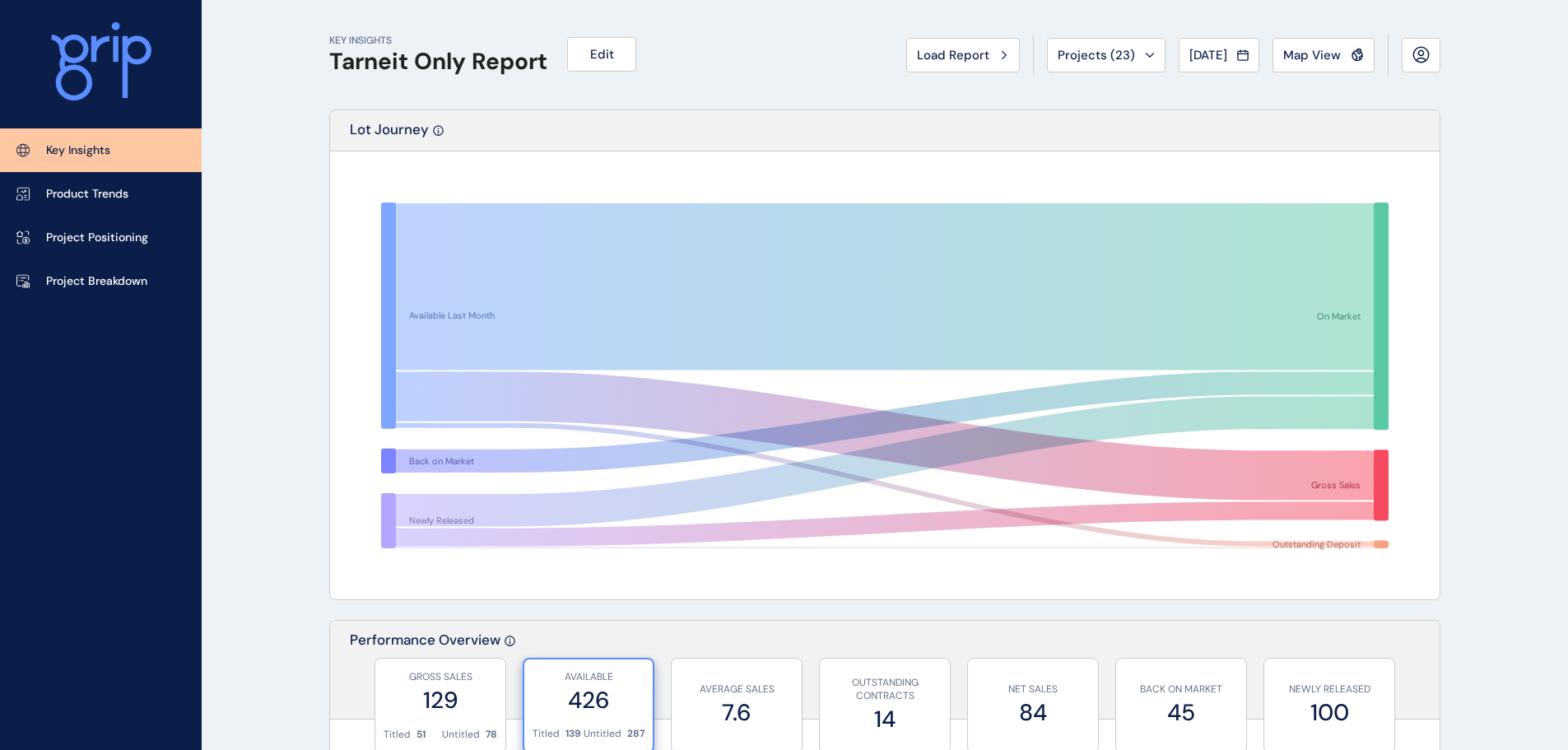
click at [1223, 59] on span "[DATE]" at bounding box center [1208, 54] width 38 height 16
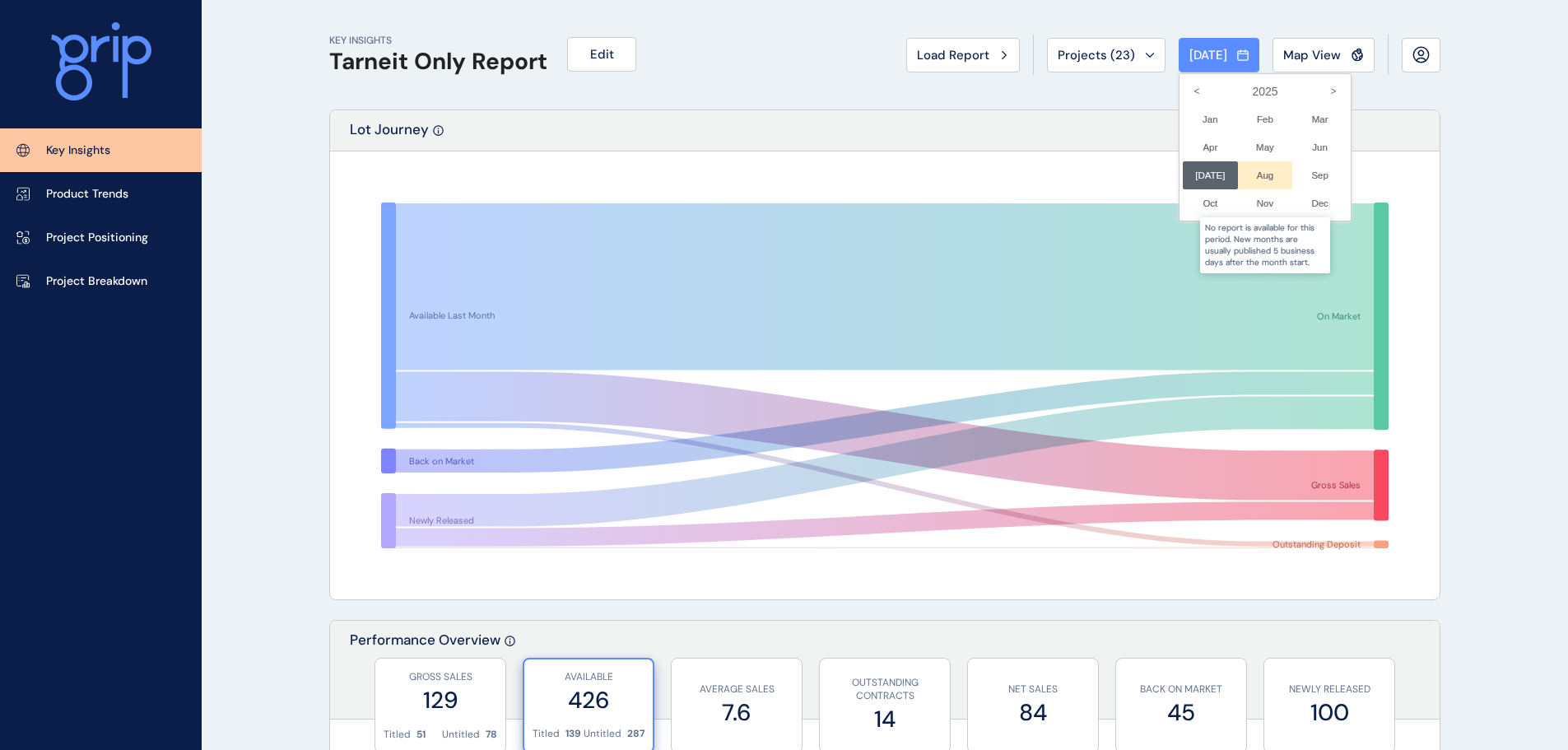
click at [1259, 177] on li "Aug No report is available for this period. New months are usually published 5 …" at bounding box center [1265, 175] width 55 height 28
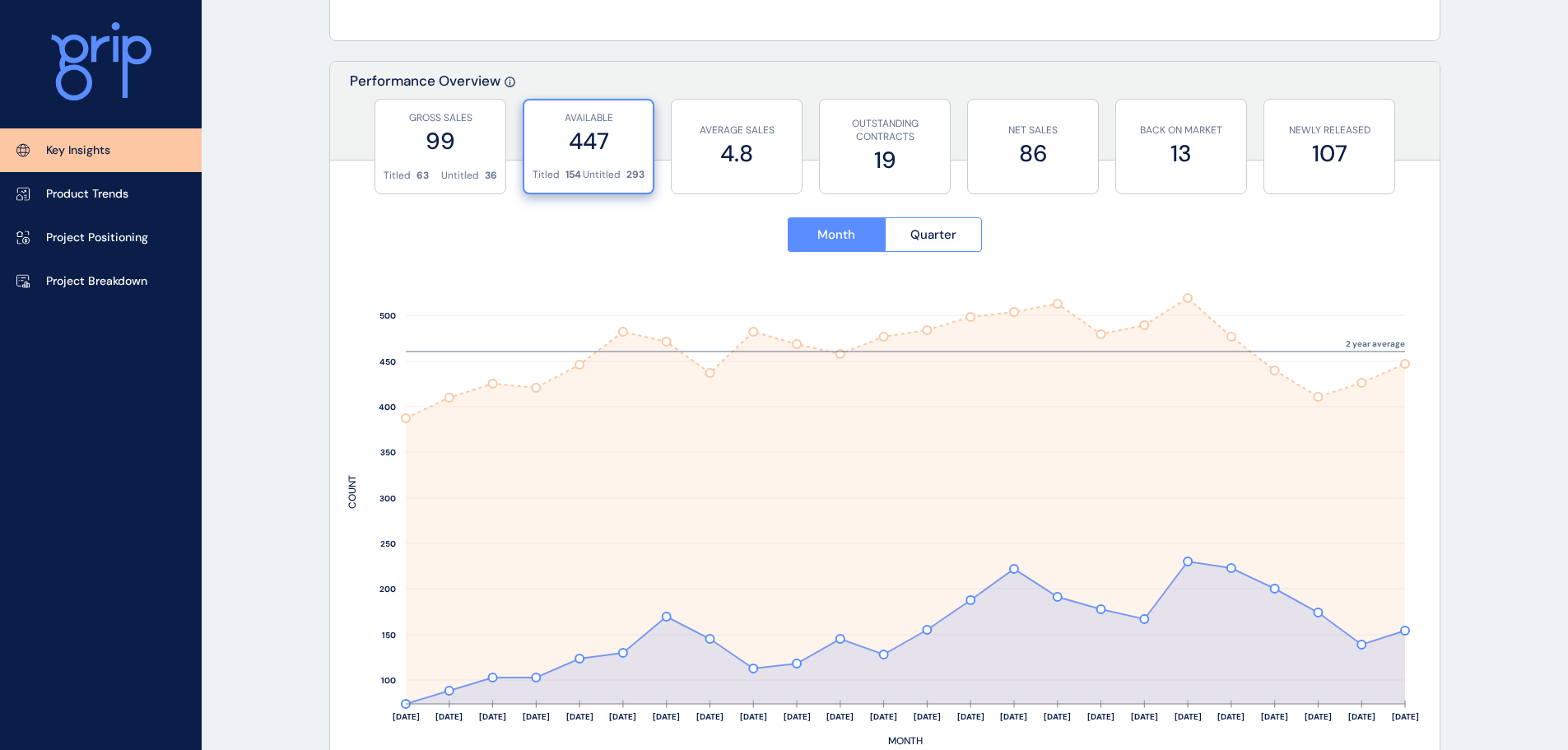
scroll to position [577, 0]
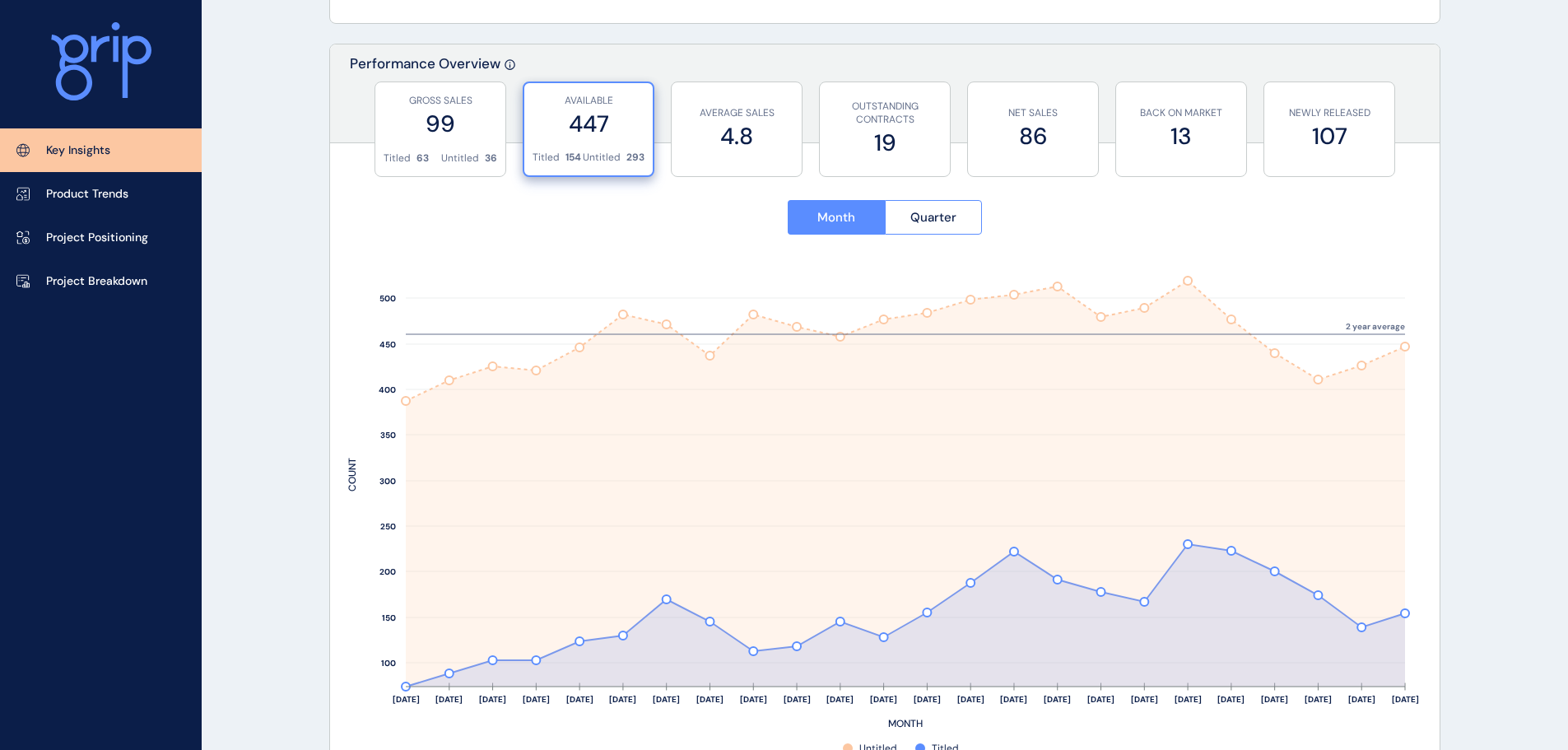
drag, startPoint x: 481, startPoint y: 120, endPoint x: 615, endPoint y: 160, distance: 139.8
click at [481, 120] on label "99" at bounding box center [441, 124] width 114 height 32
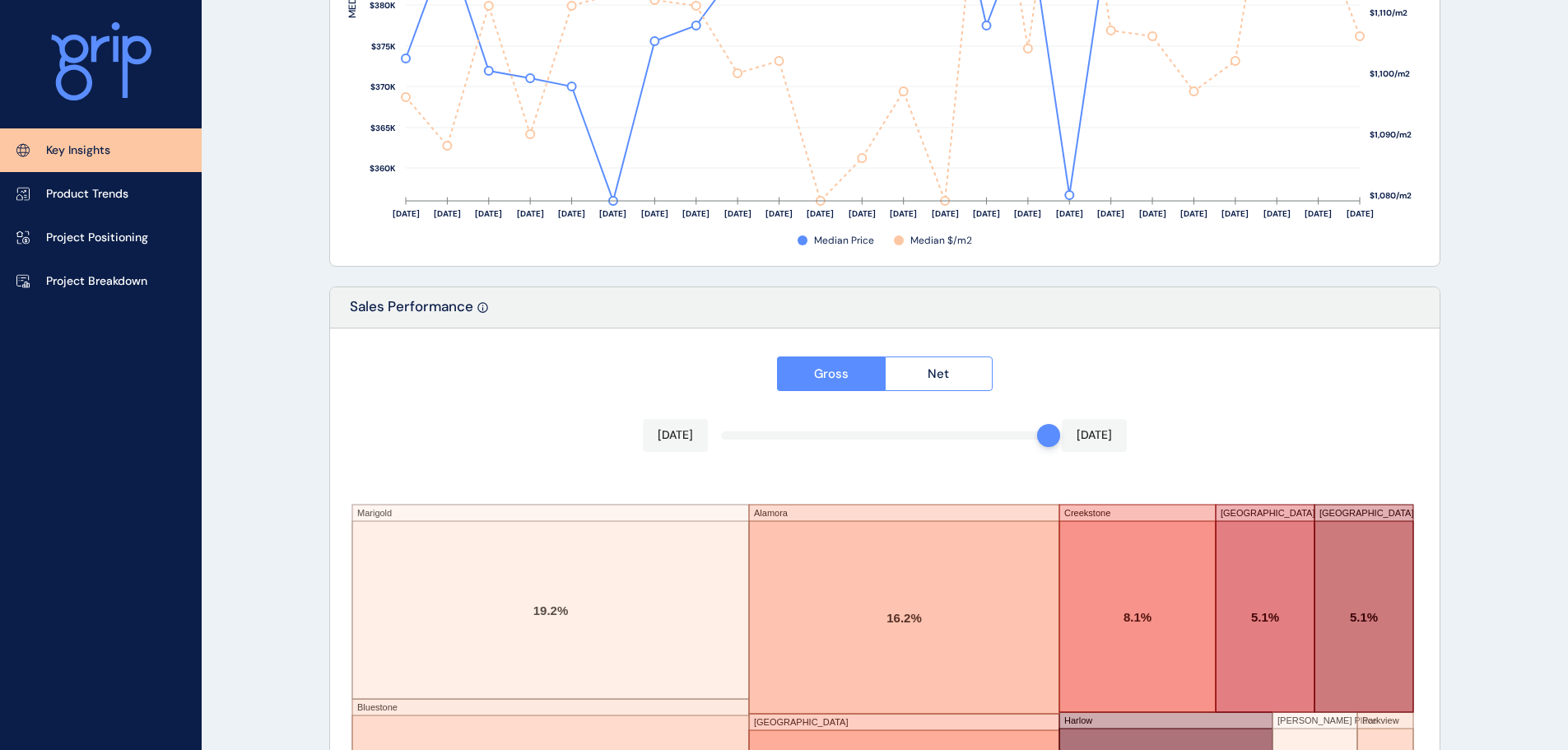
scroll to position [2716, 0]
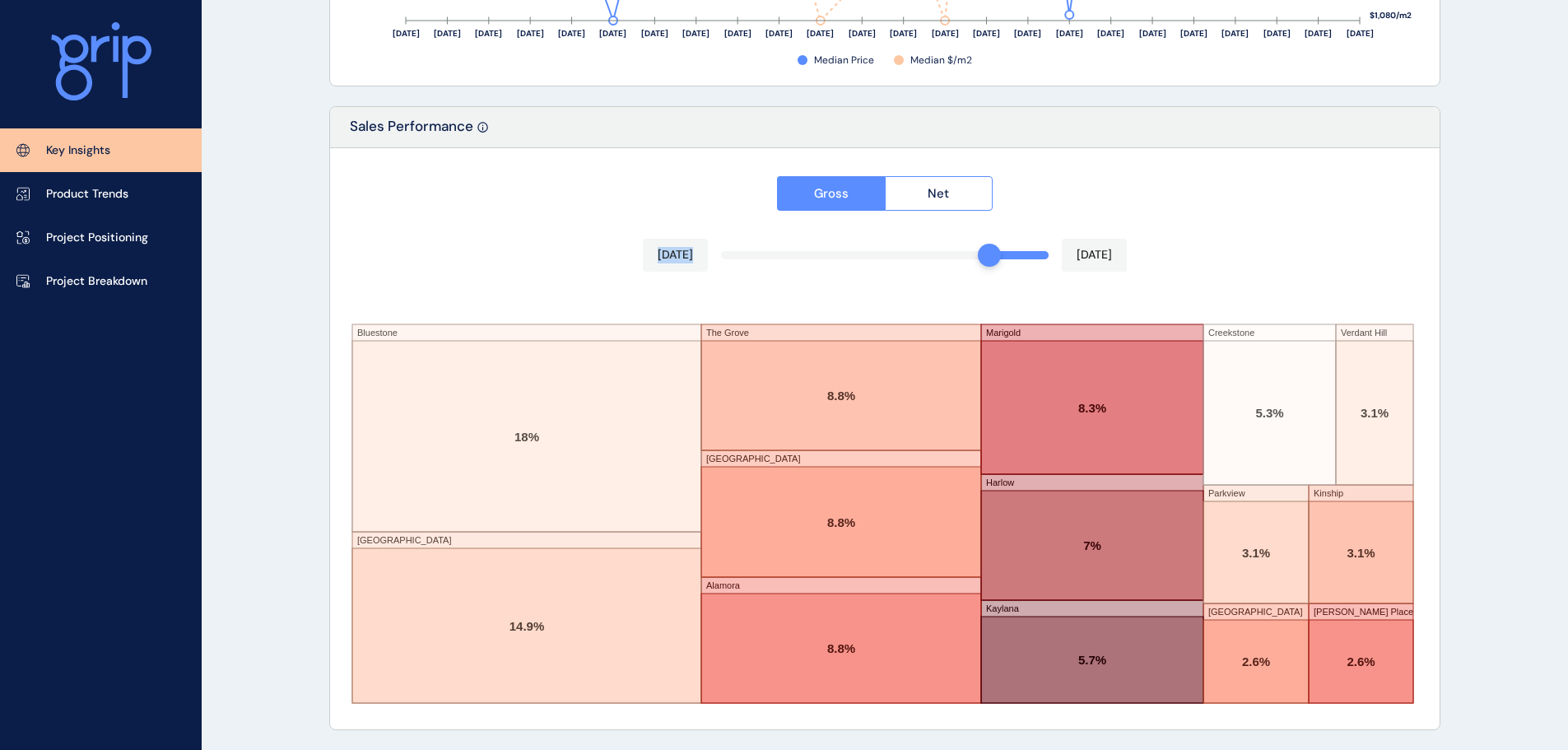
drag, startPoint x: 1048, startPoint y: 255, endPoint x: 1005, endPoint y: 257, distance: 43.0
click at [991, 257] on div "Gross Net [DATE] [DATE] Bluestone [GEOGRAPHIC_DATA] [GEOGRAPHIC_DATA] [GEOGRAPH…" at bounding box center [885, 438] width 1110 height 581
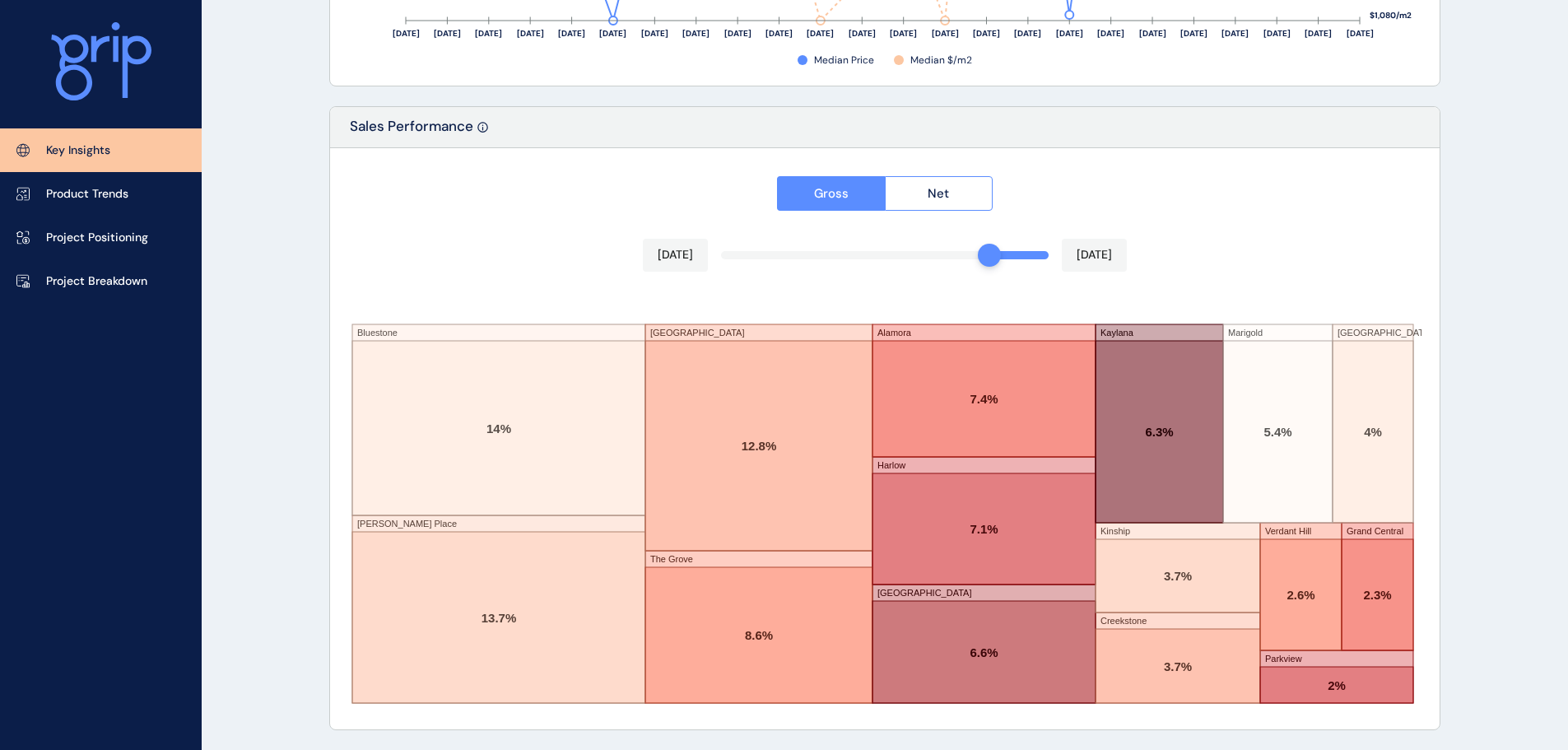
click at [1178, 231] on div "Gross Net [DATE] [DATE] Bluestone [PERSON_NAME][GEOGRAPHIC_DATA] [GEOGRAPHIC_DA…" at bounding box center [885, 438] width 1110 height 581
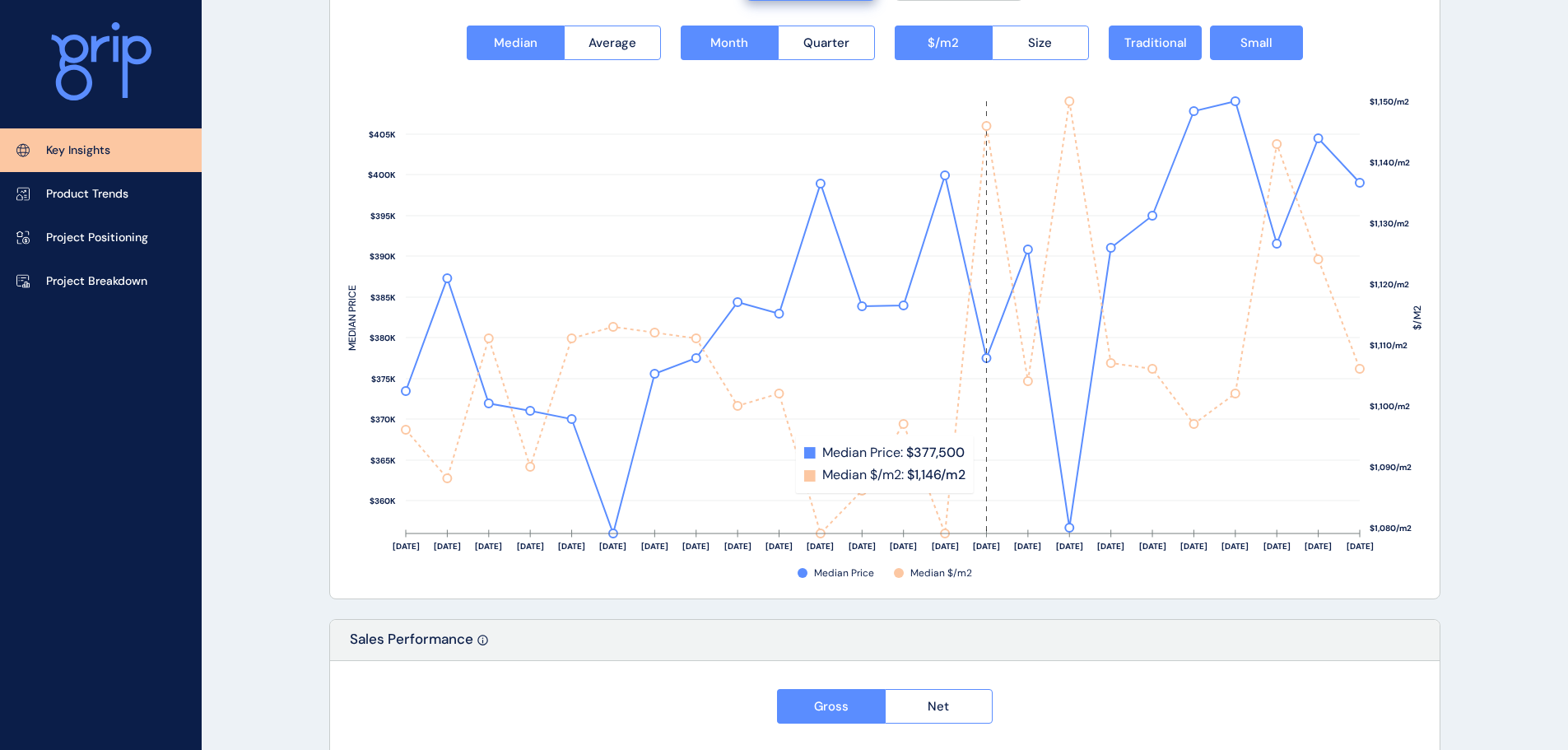
scroll to position [2057, 0]
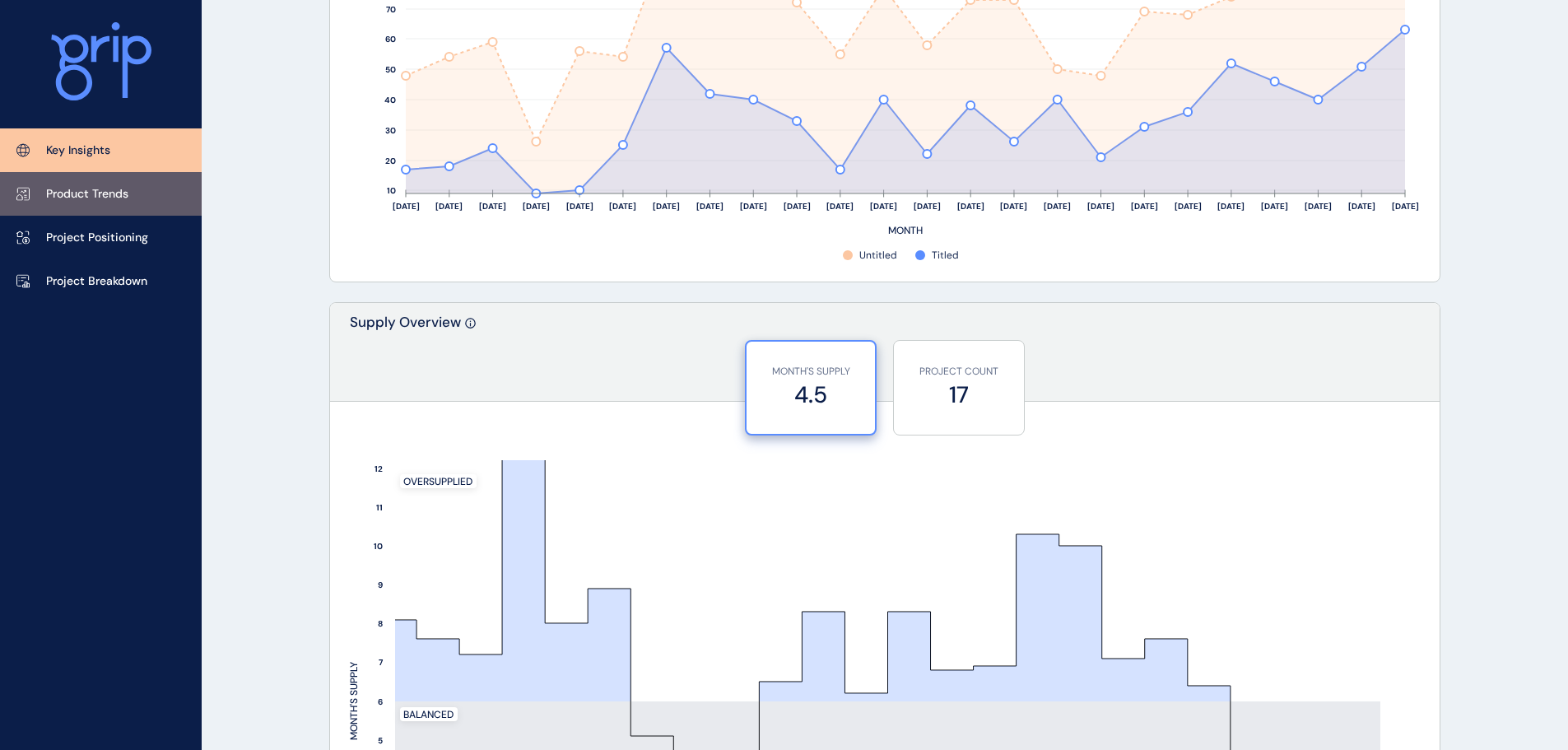
click at [126, 191] on p "Product Trends" at bounding box center [87, 194] width 82 height 16
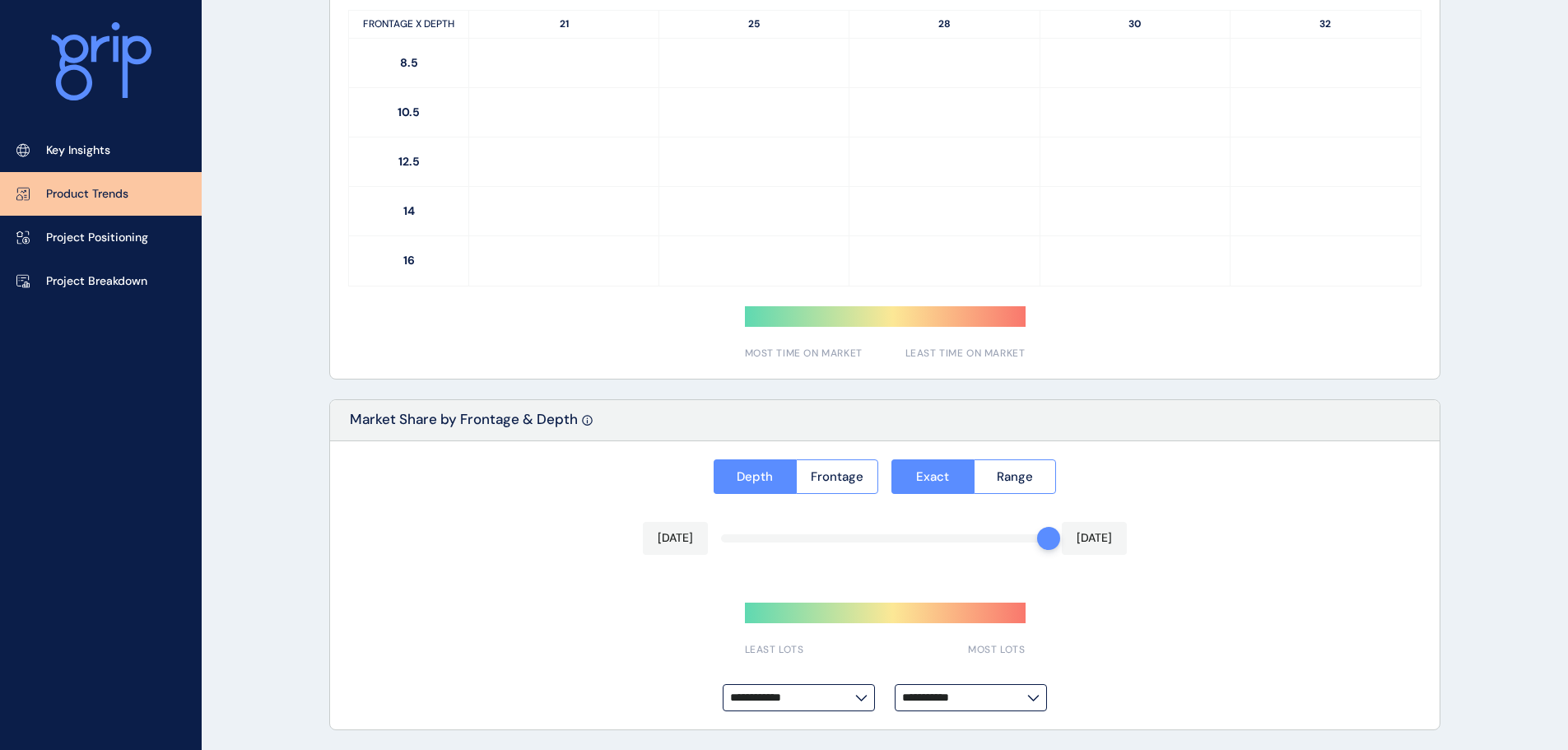
type input "**********"
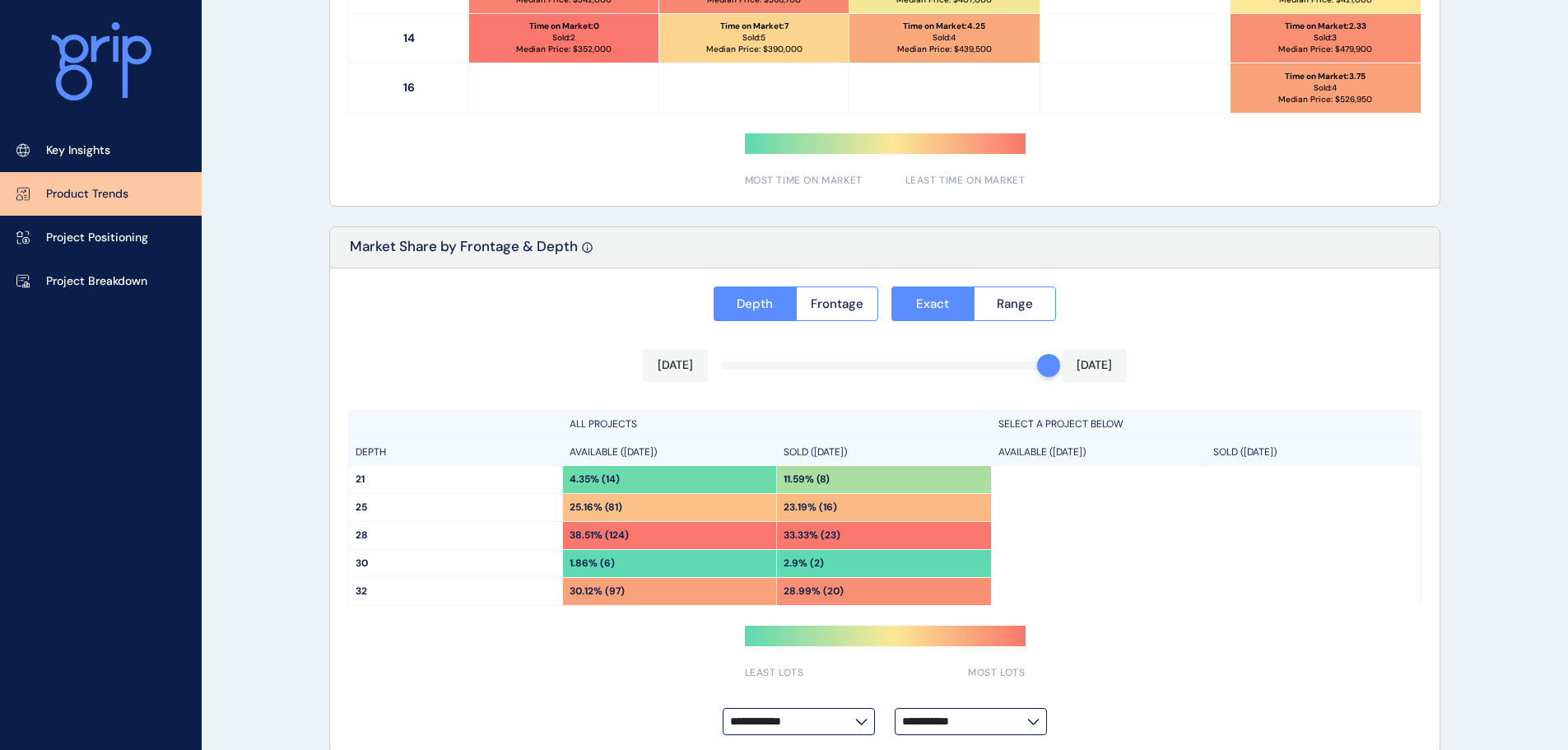
scroll to position [1176, 0]
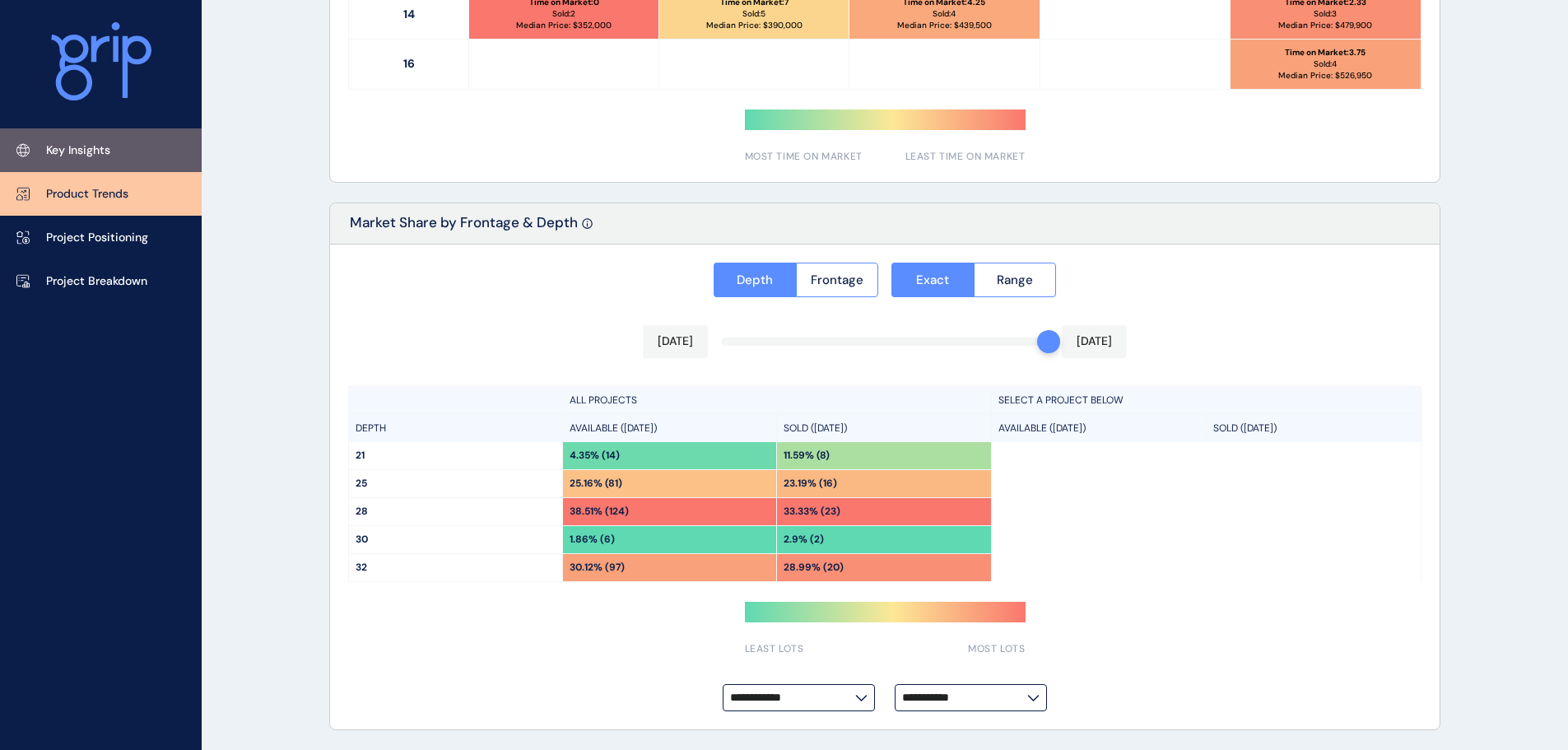
click at [124, 156] on link "Key Insights" at bounding box center [100, 149] width 201 height 43
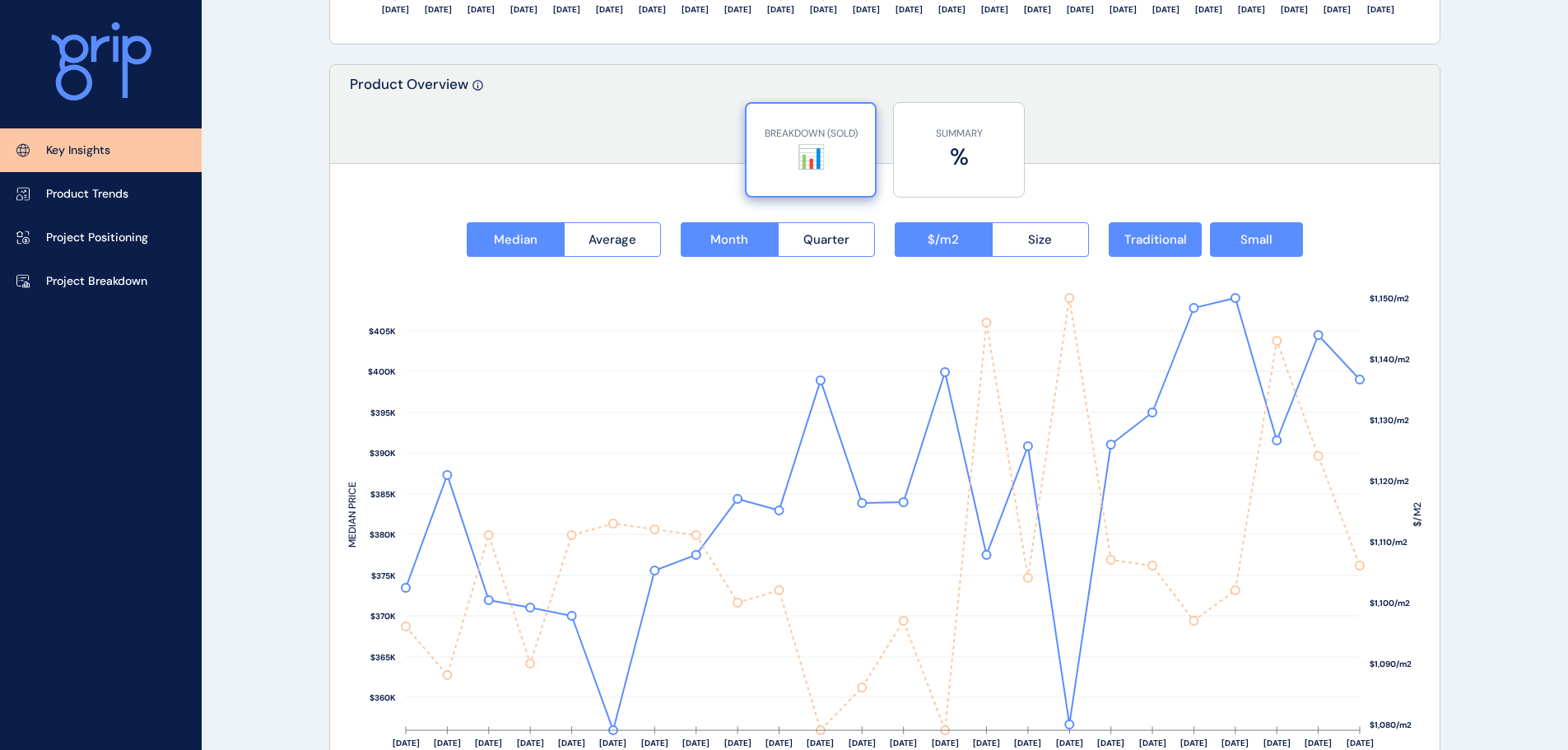
scroll to position [1999, 0]
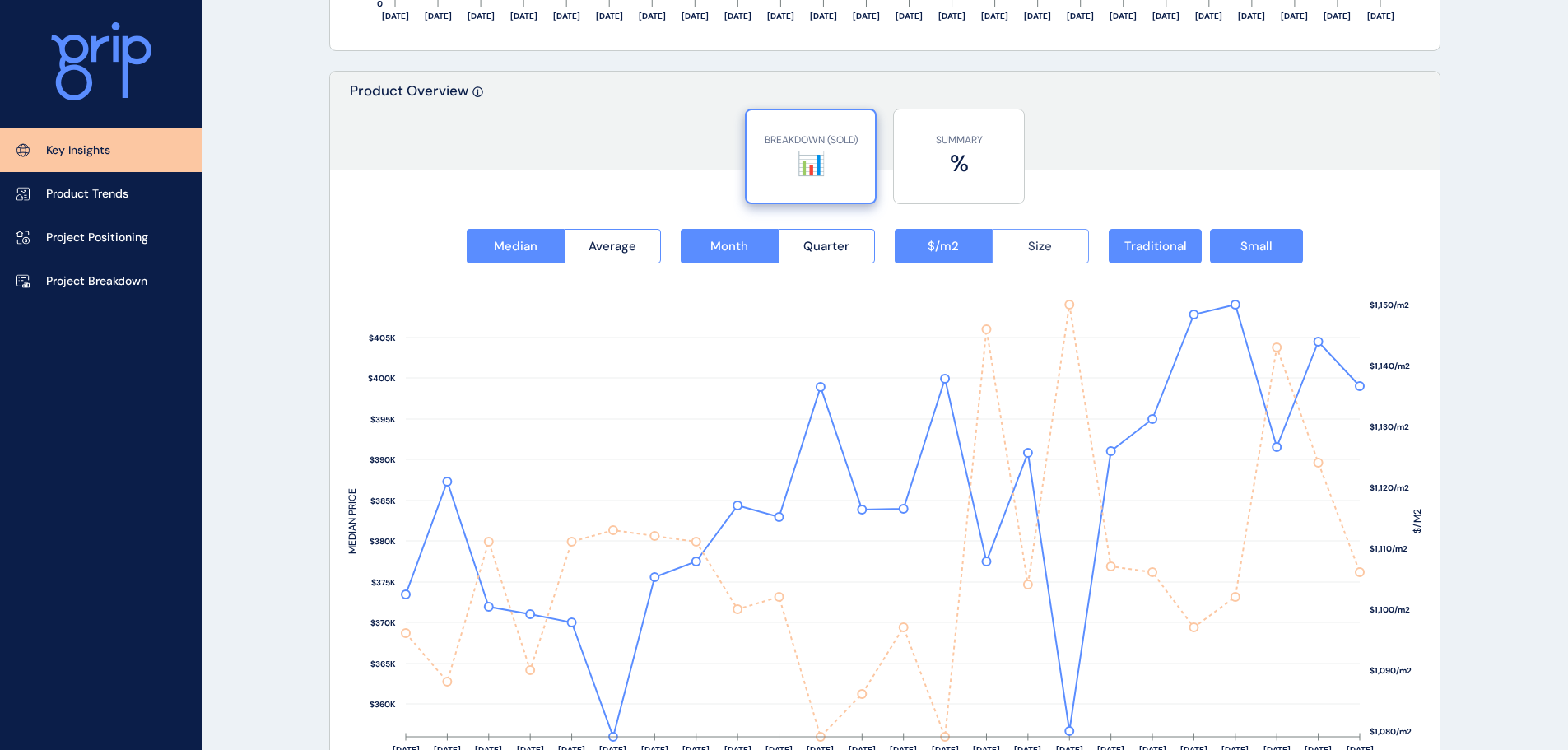
drag, startPoint x: 1037, startPoint y: 248, endPoint x: 1284, endPoint y: 341, distance: 263.9
click at [1037, 248] on span "Size" at bounding box center [1040, 245] width 24 height 16
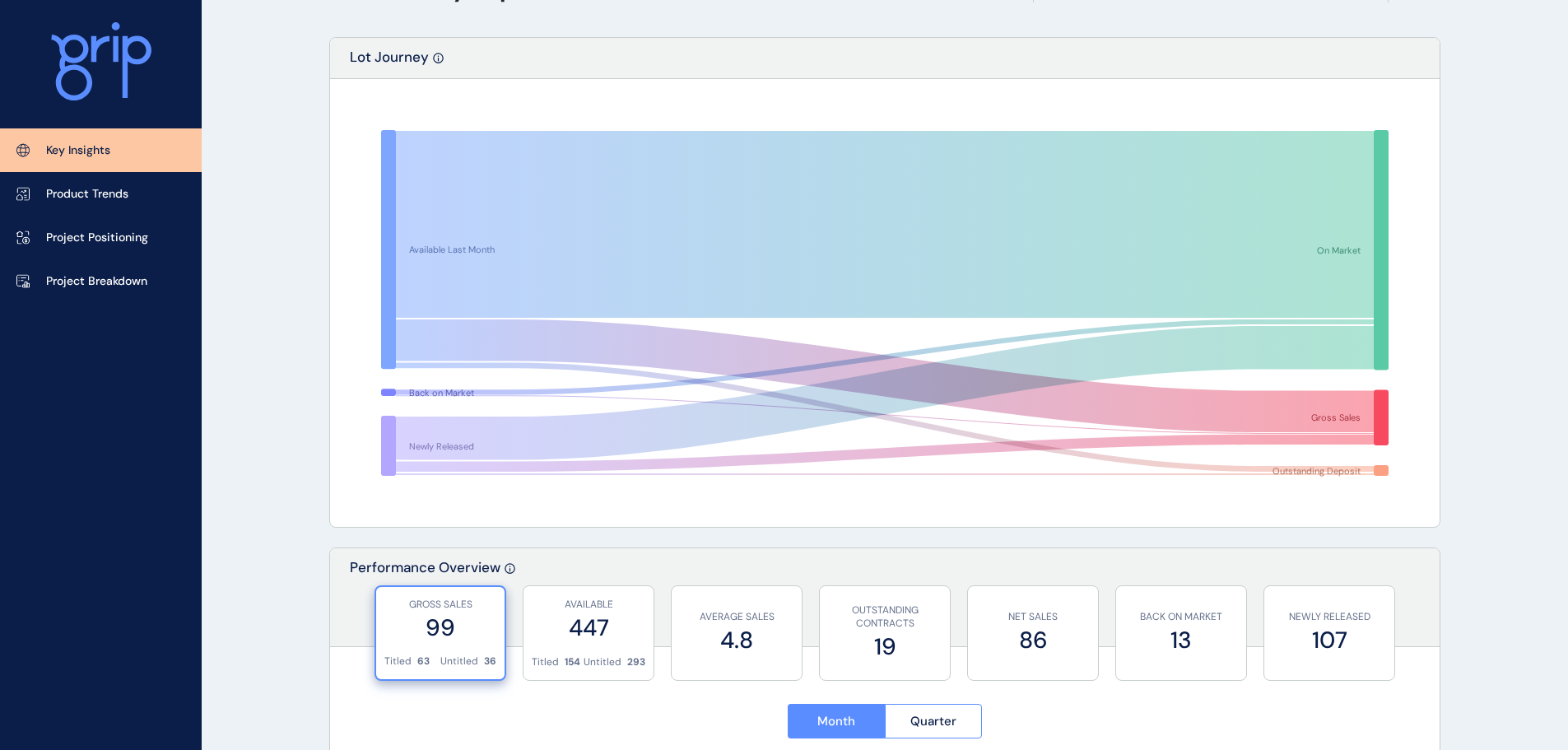
scroll to position [0, 0]
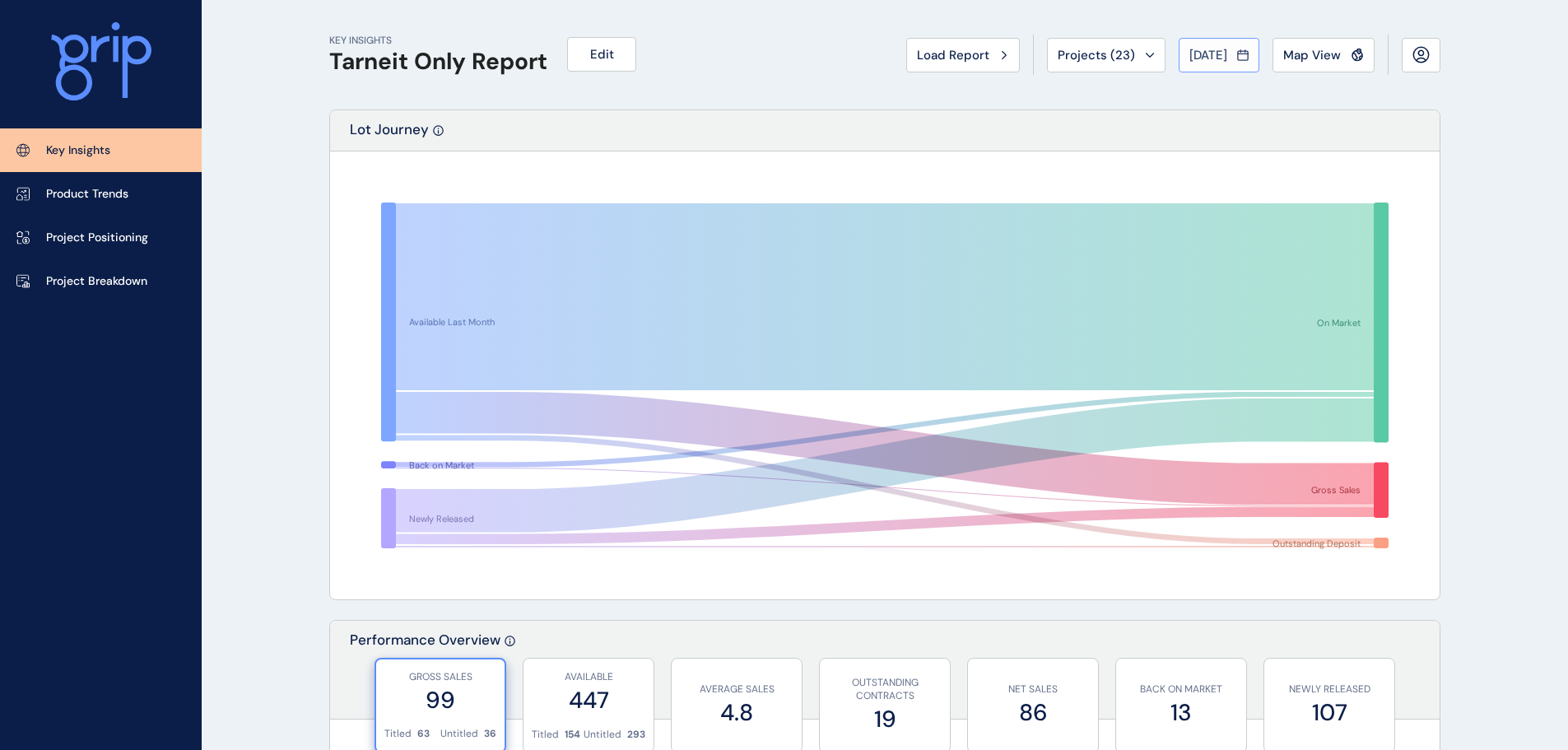
click at [1231, 47] on div "[DATE]" at bounding box center [1219, 54] width 59 height 16
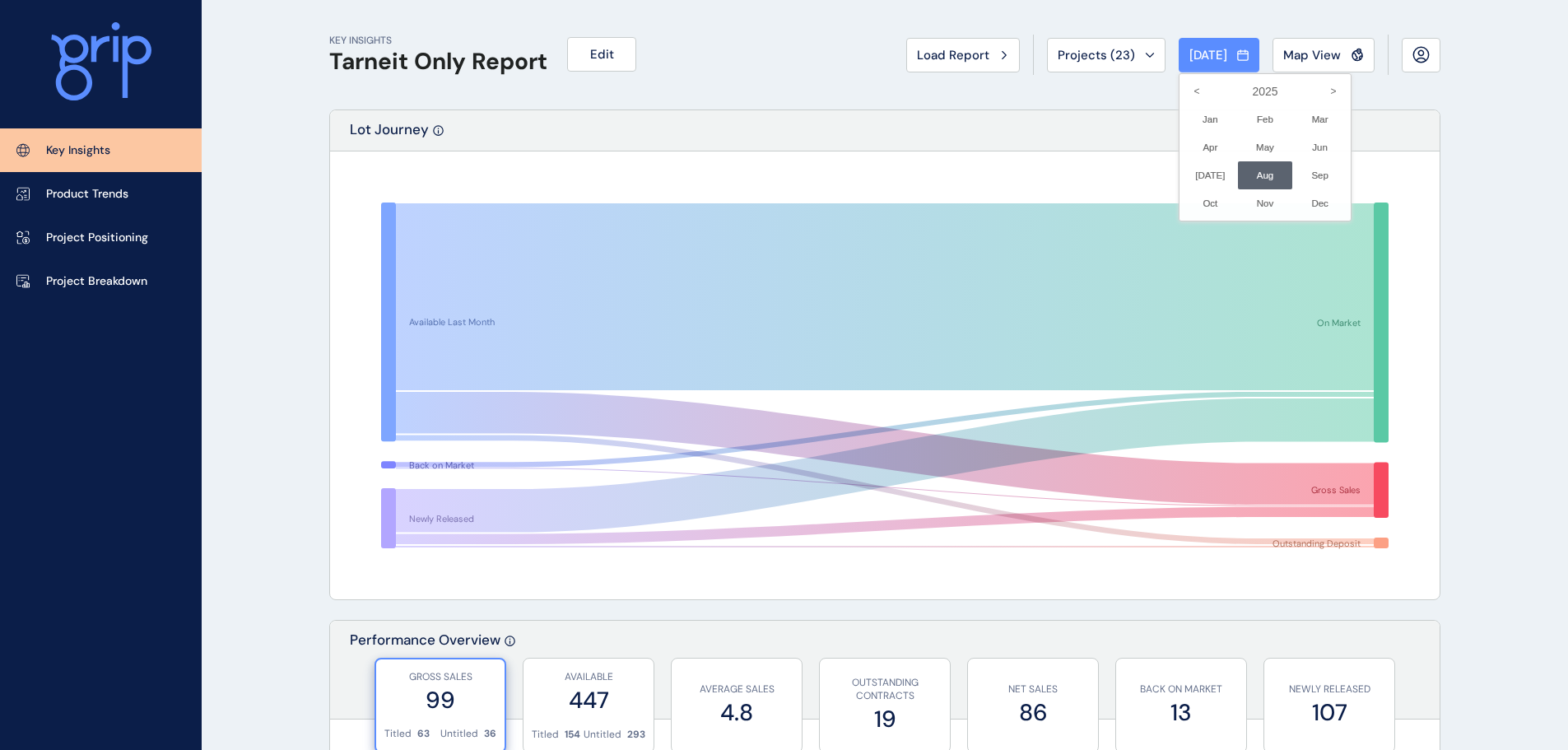
click at [1322, 57] on div at bounding box center [784, 375] width 1568 height 750
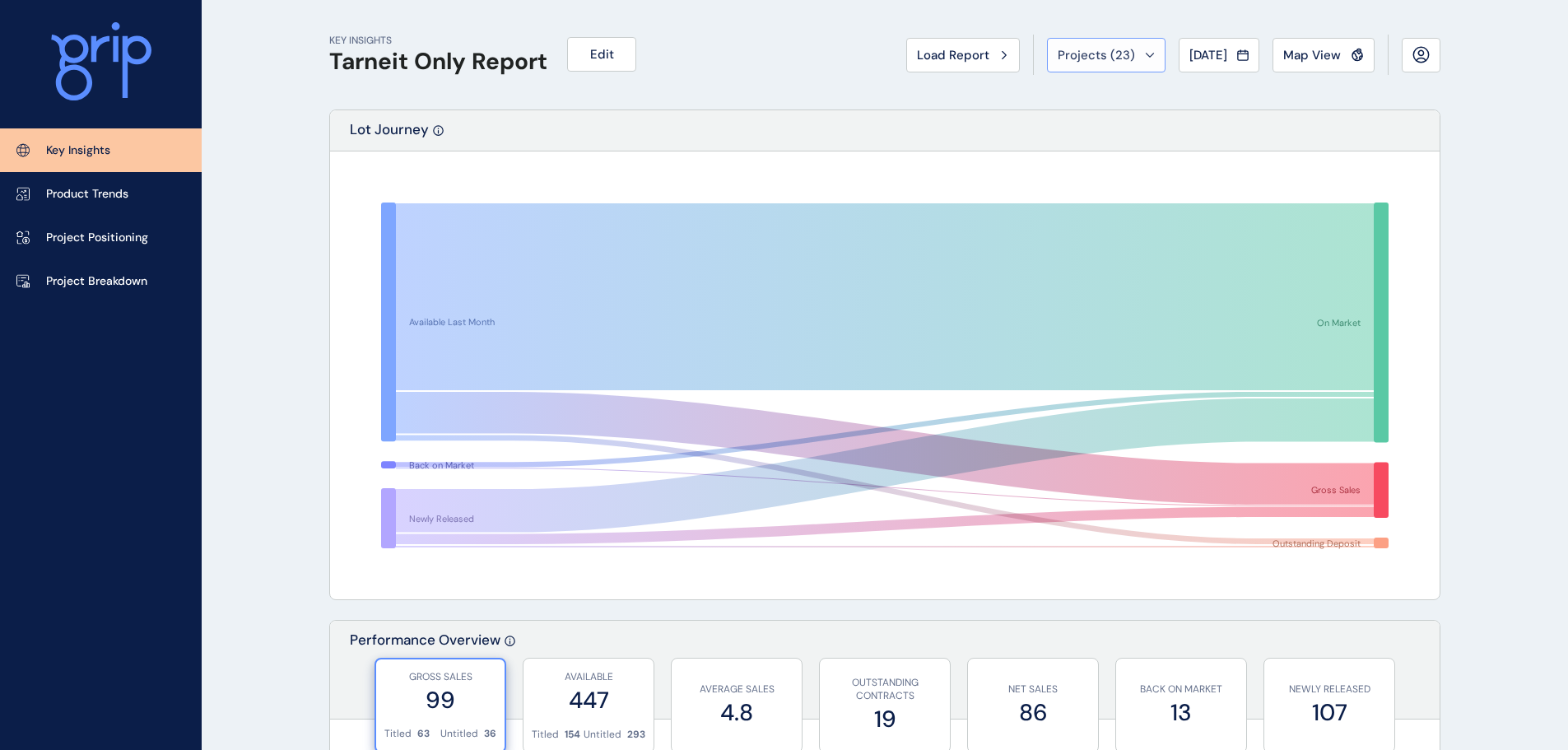
click at [1134, 63] on div "Projects ( 23 )" at bounding box center [1106, 54] width 97 height 16
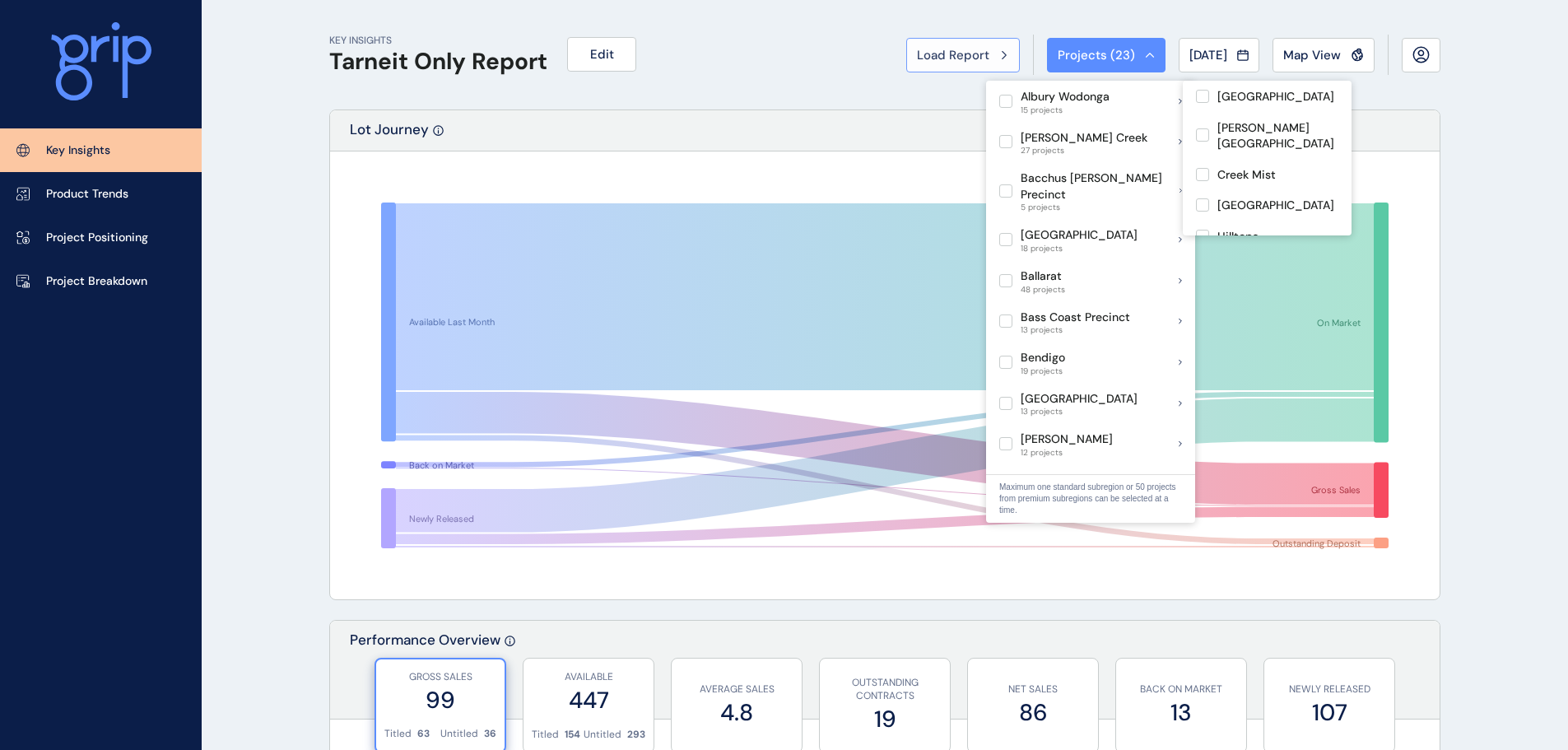
click at [948, 58] on span "Load Report" at bounding box center [953, 54] width 72 height 16
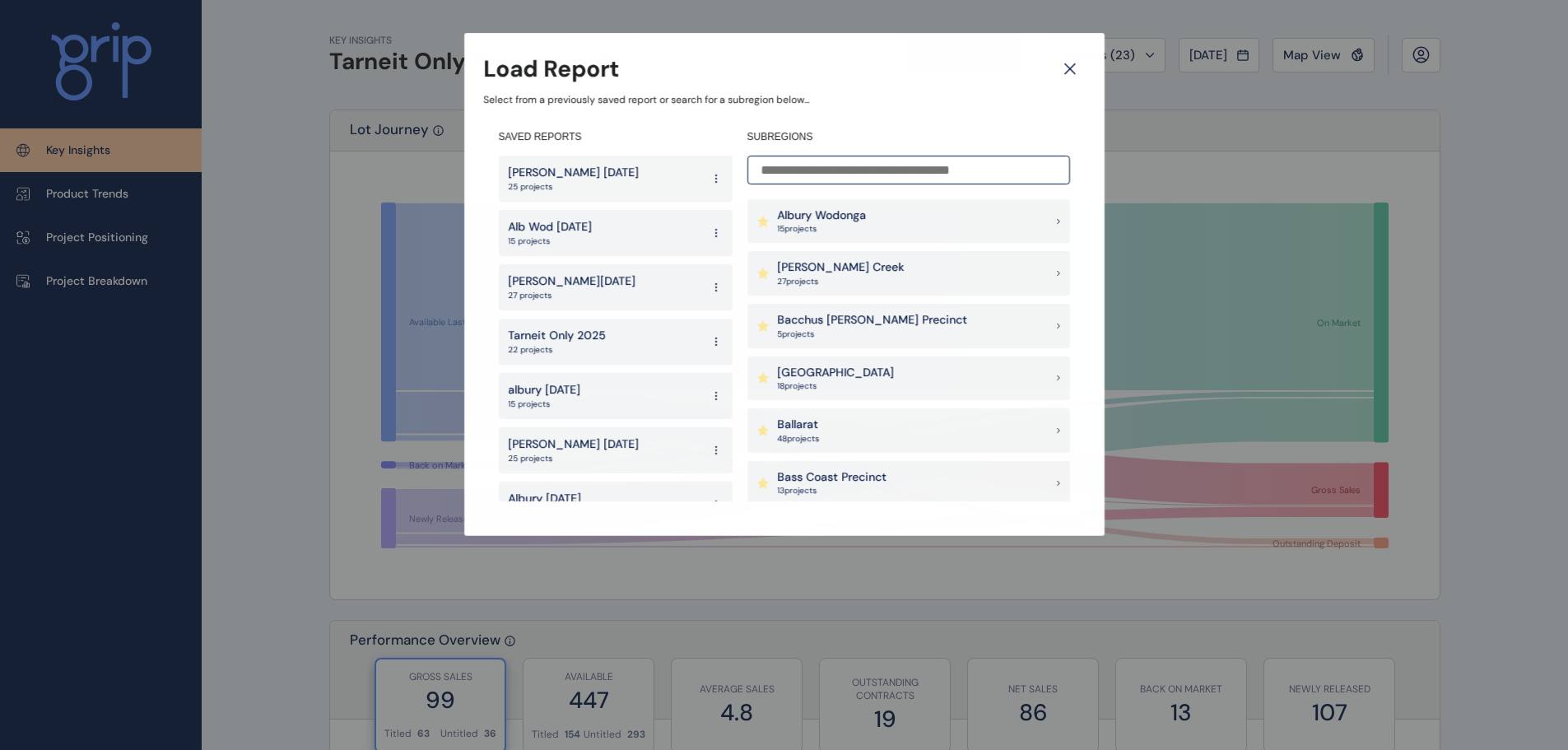
click at [857, 166] on input at bounding box center [908, 170] width 323 height 29
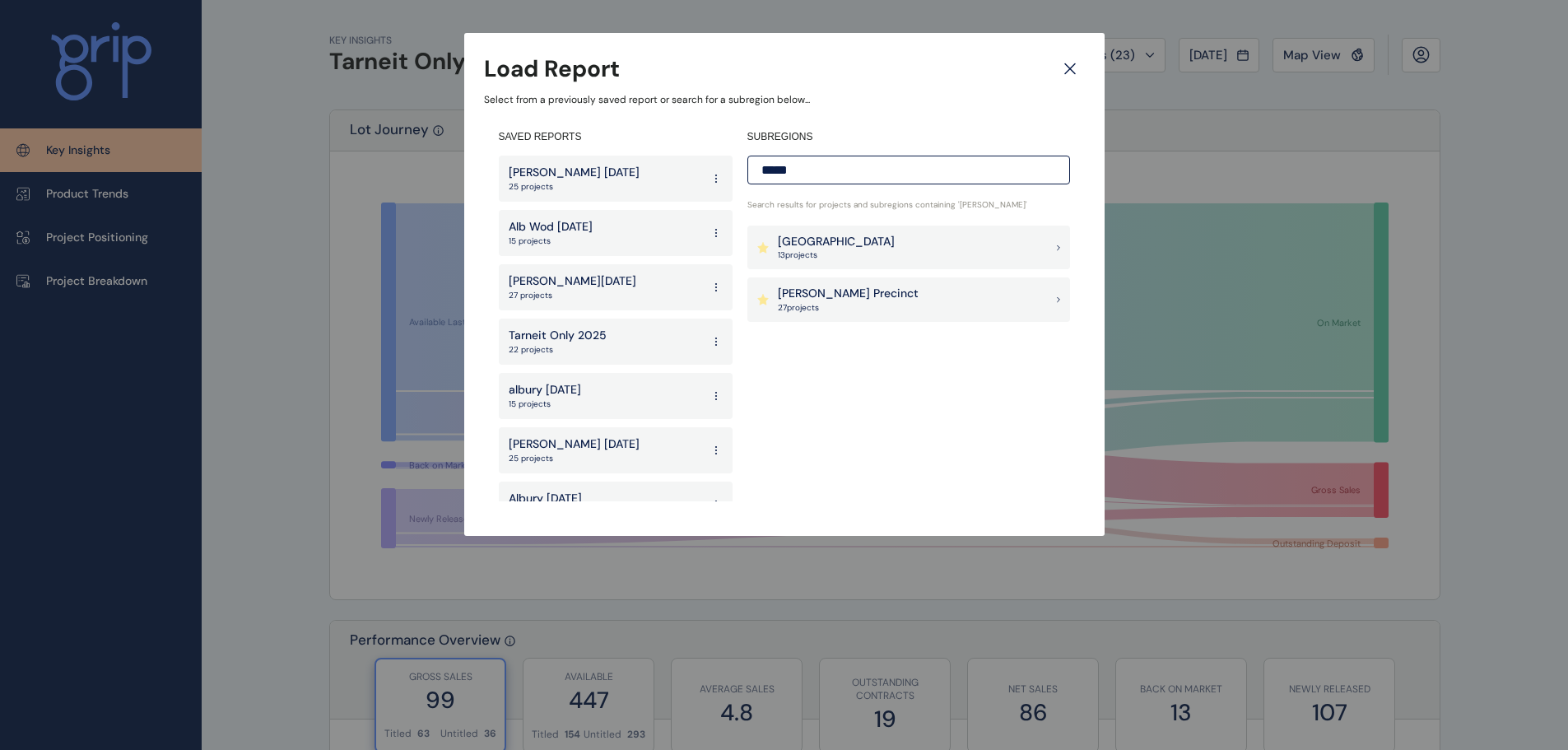
type input "*****"
click at [851, 301] on p "[PERSON_NAME] Precinct" at bounding box center [848, 293] width 141 height 16
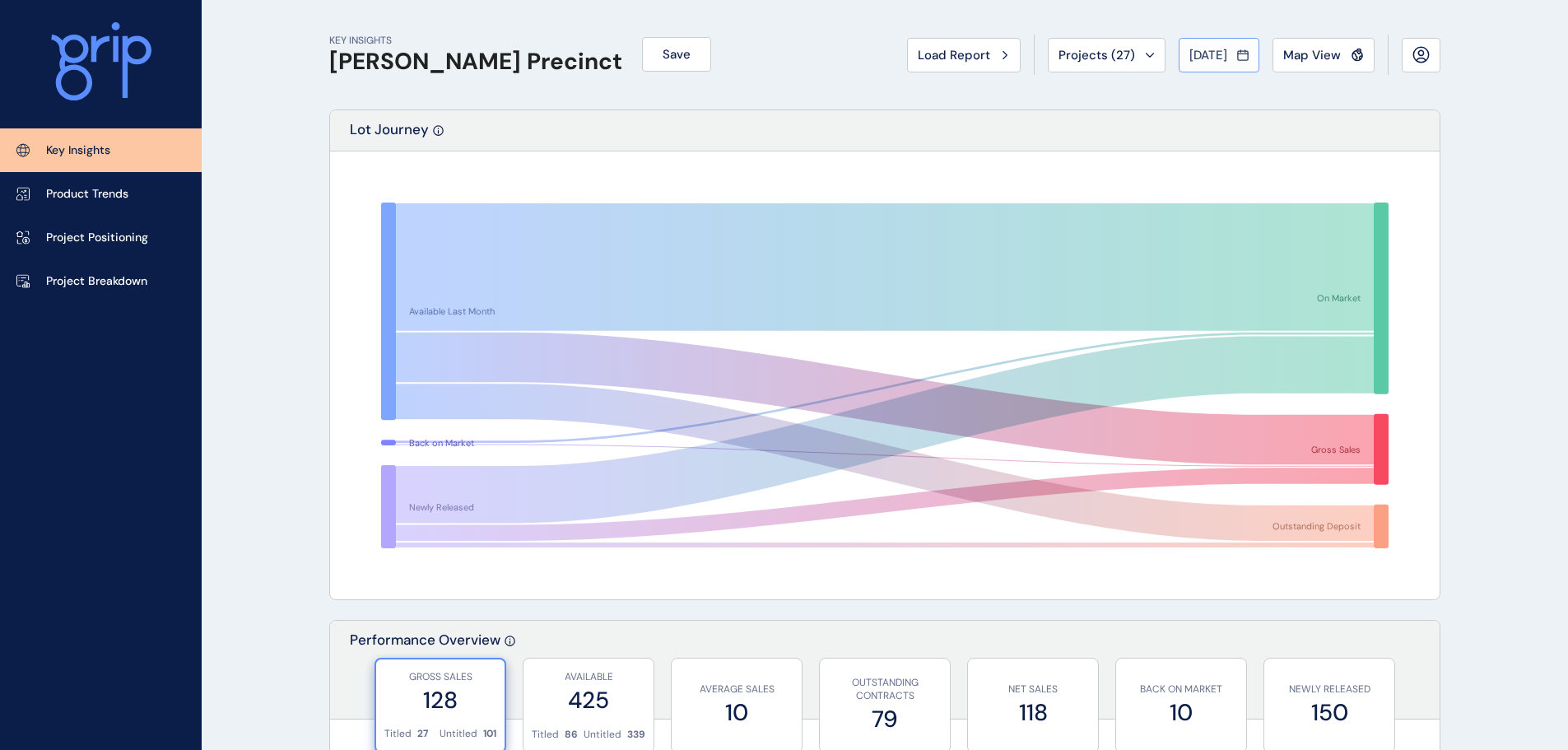
click at [1239, 58] on icon at bounding box center [1243, 55] width 10 height 9
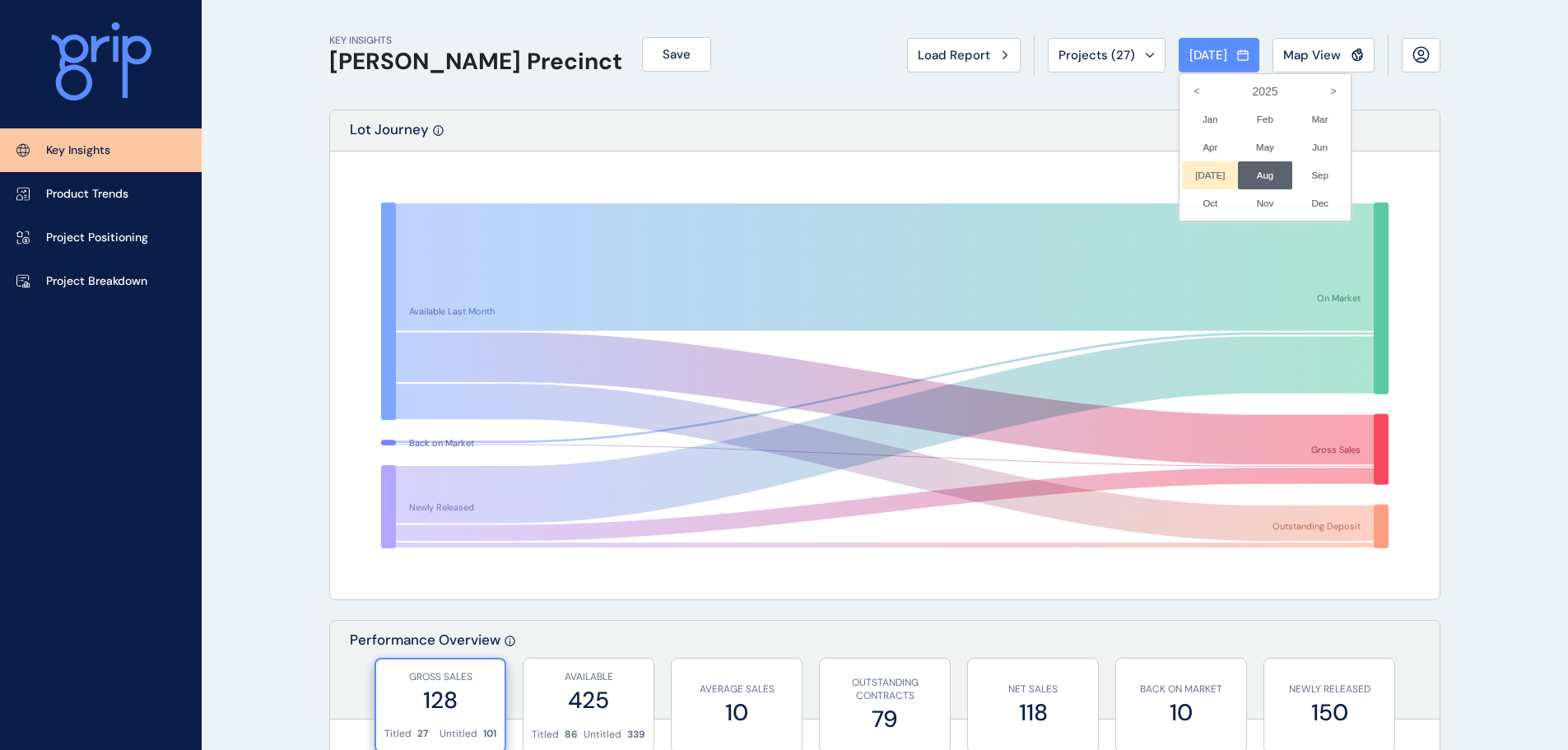
click at [1189, 177] on li "[DATE] No report is available for this period. New months are usually published…" at bounding box center [1210, 175] width 55 height 28
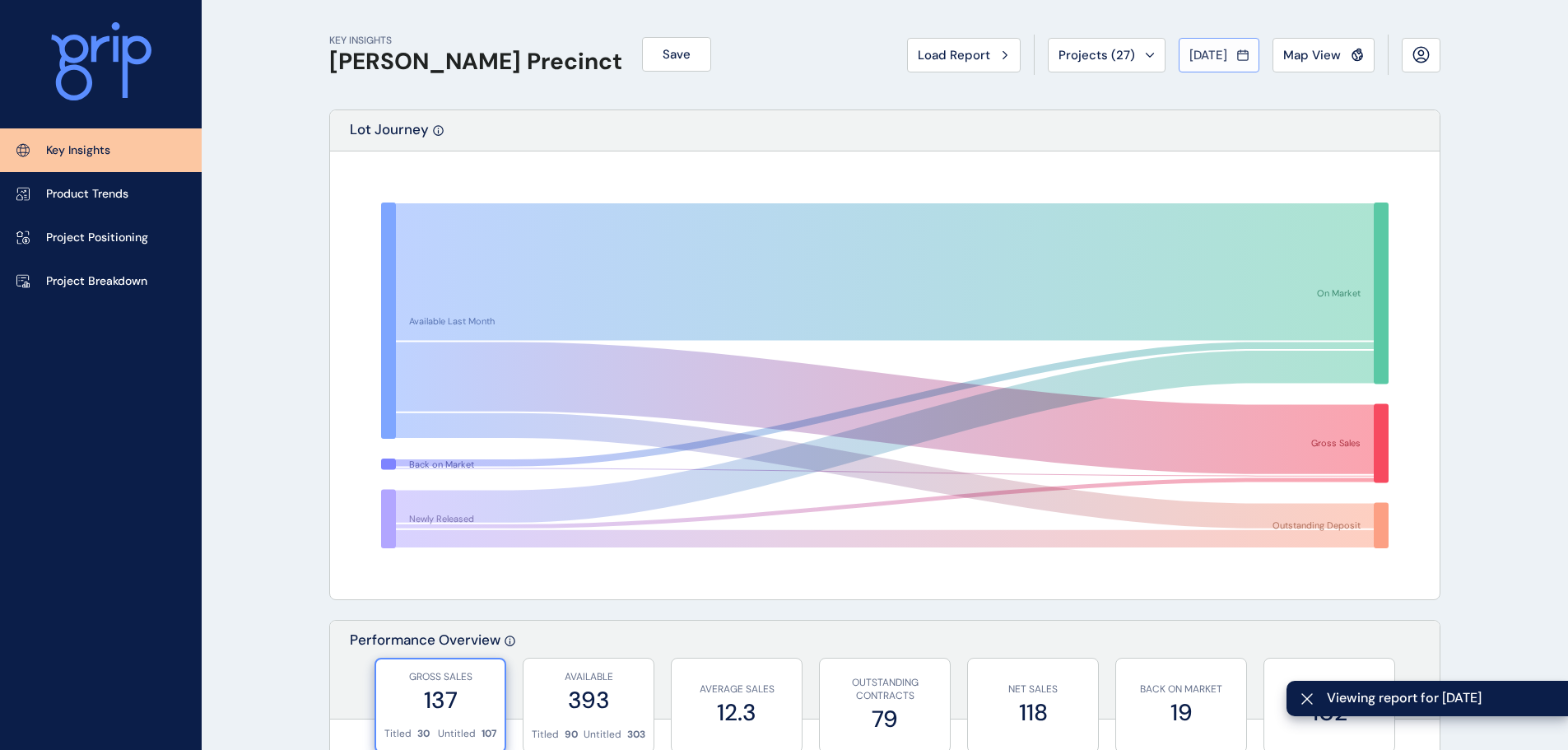
click at [1217, 45] on button "[DATE]" at bounding box center [1218, 55] width 81 height 35
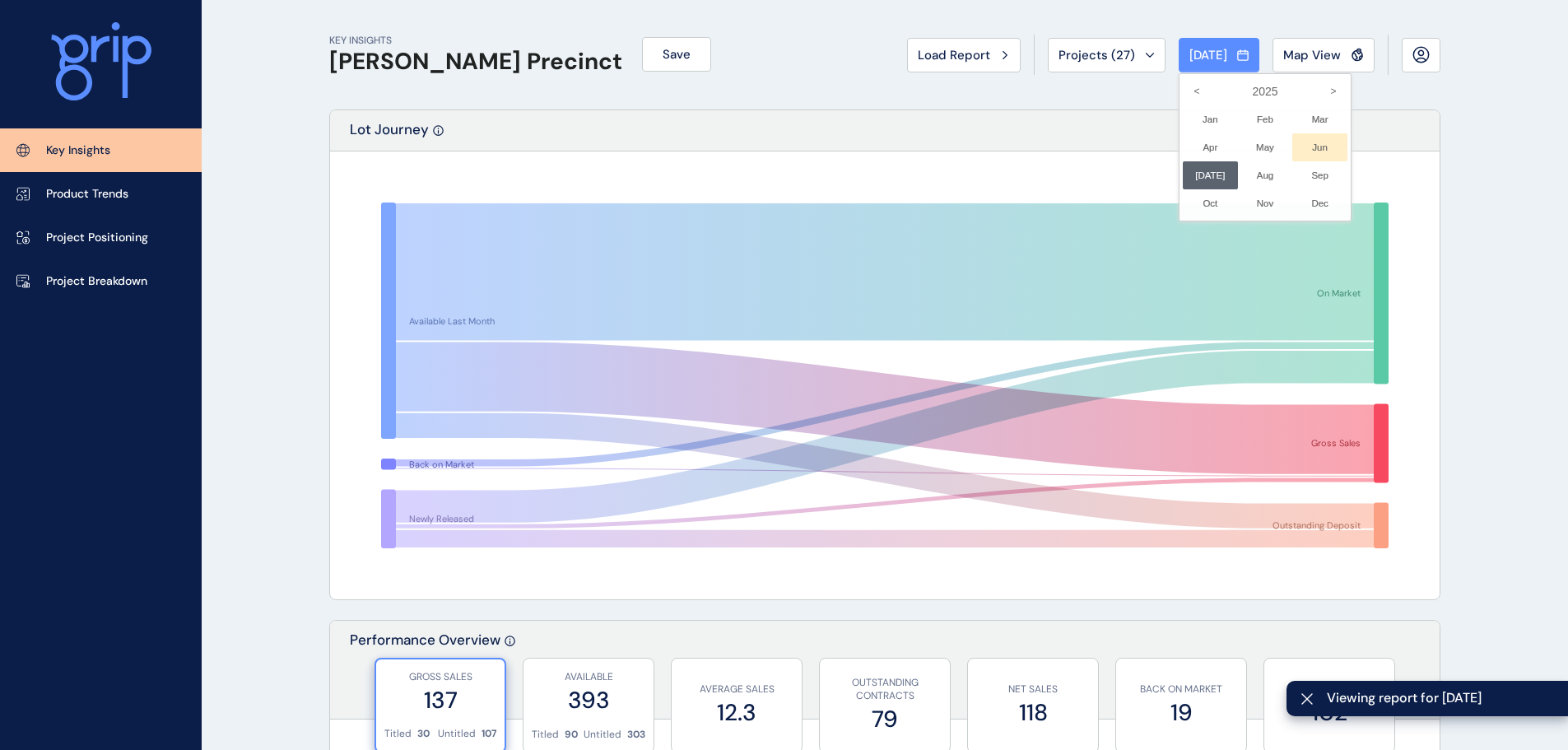
click at [1312, 142] on li "Jun No report is available for this period. New months are usually published 5 …" at bounding box center [1319, 147] width 55 height 28
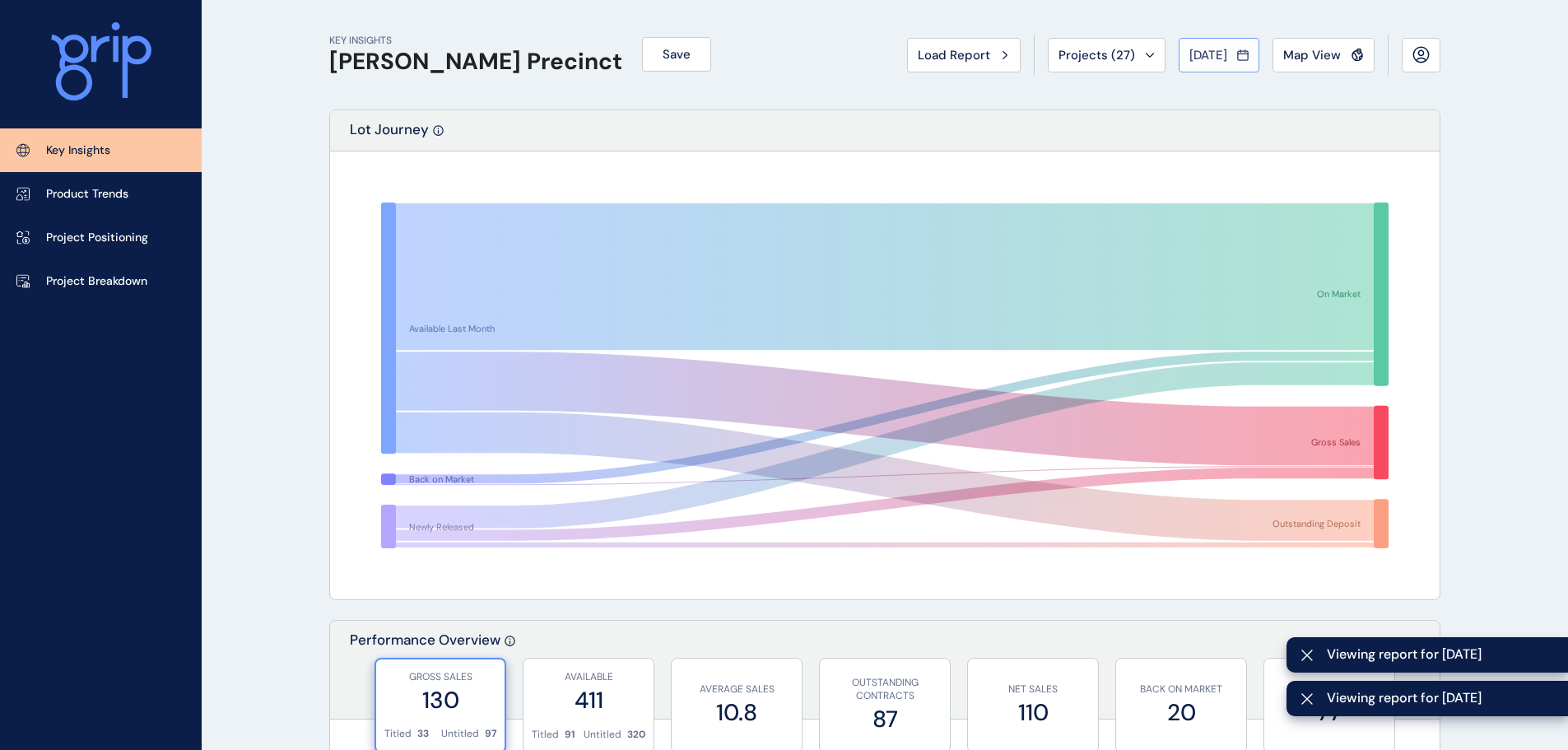
click at [1211, 65] on button "[DATE]" at bounding box center [1218, 55] width 81 height 35
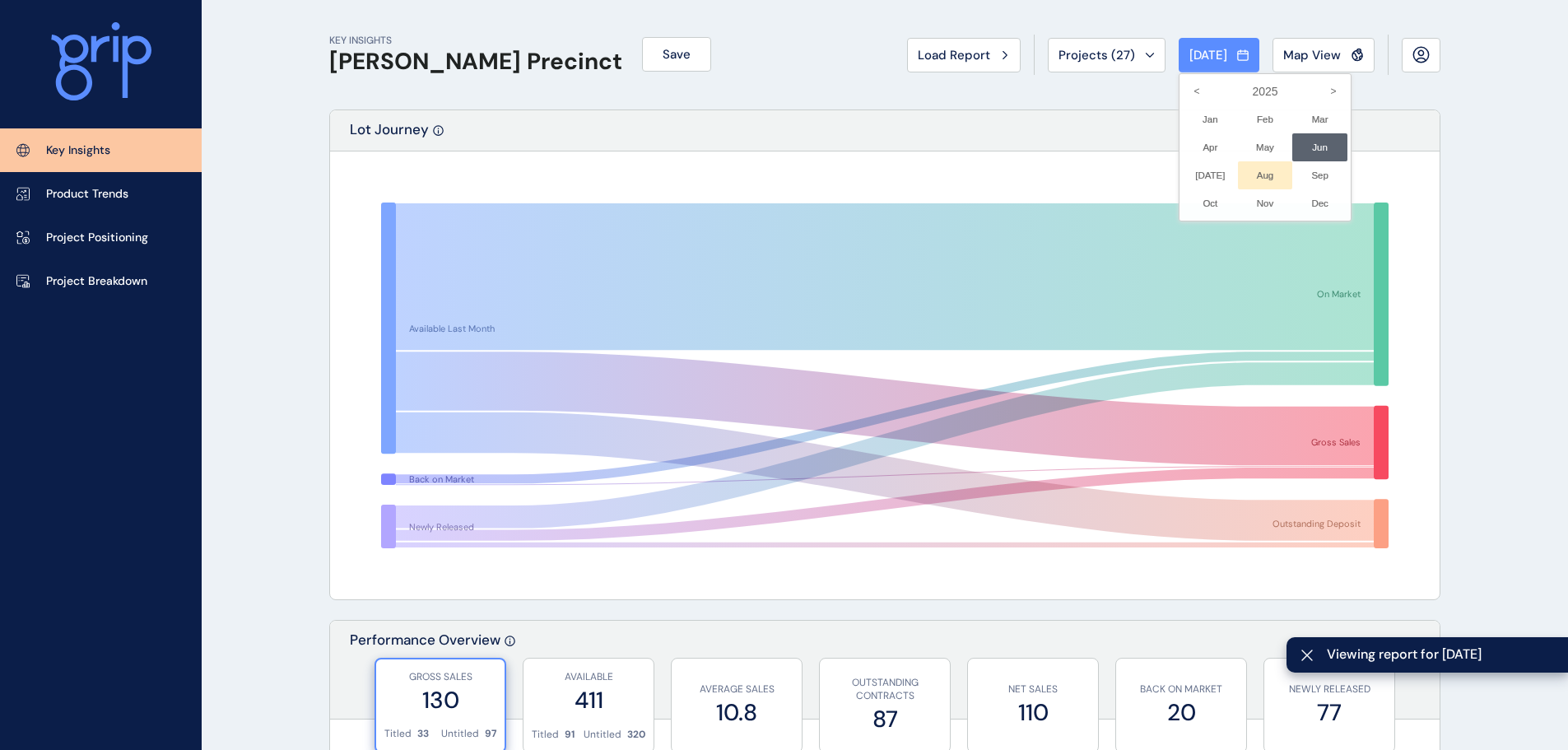
click at [1262, 173] on li "Aug No report is available for this period. New months are usually published 5 …" at bounding box center [1265, 175] width 55 height 28
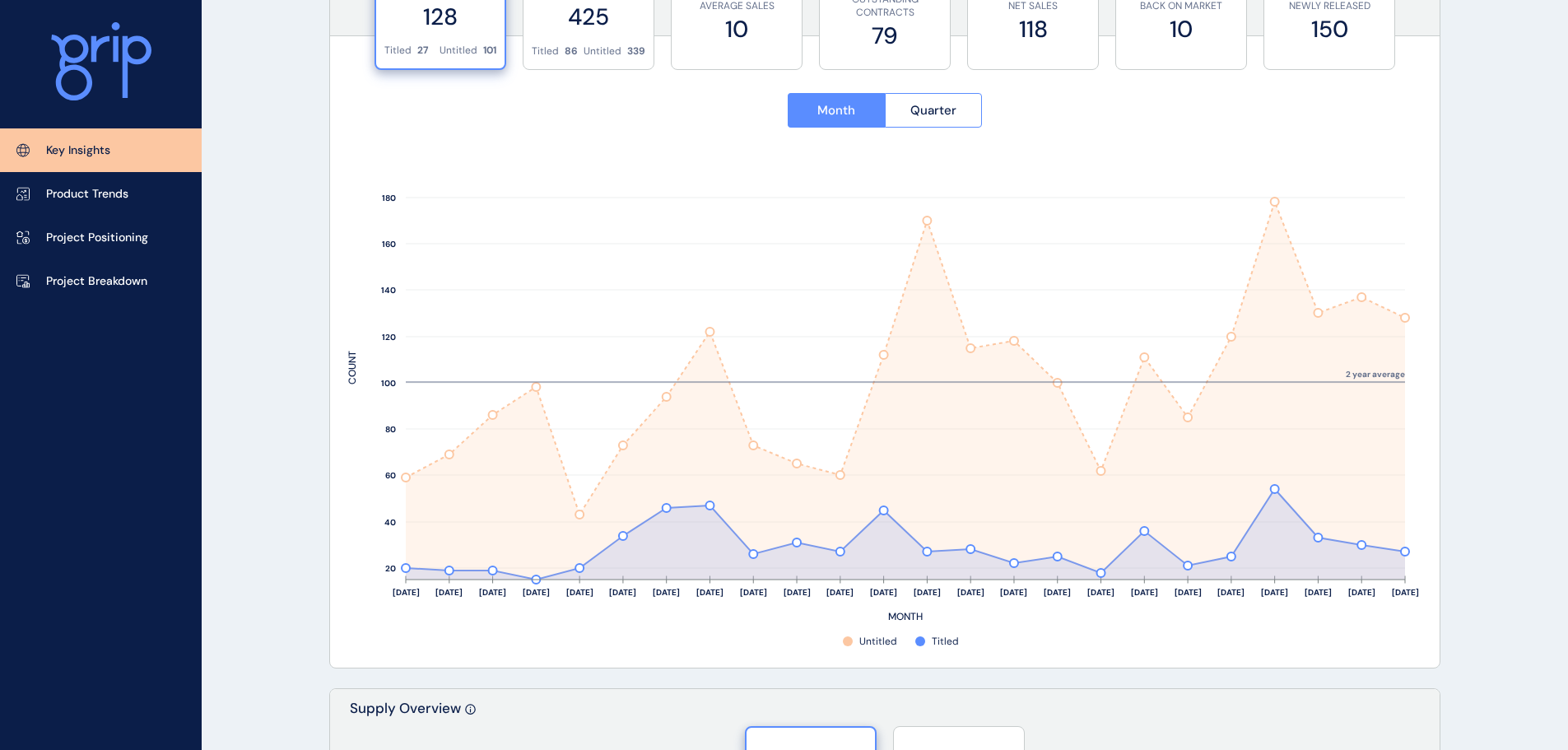
scroll to position [658, 0]
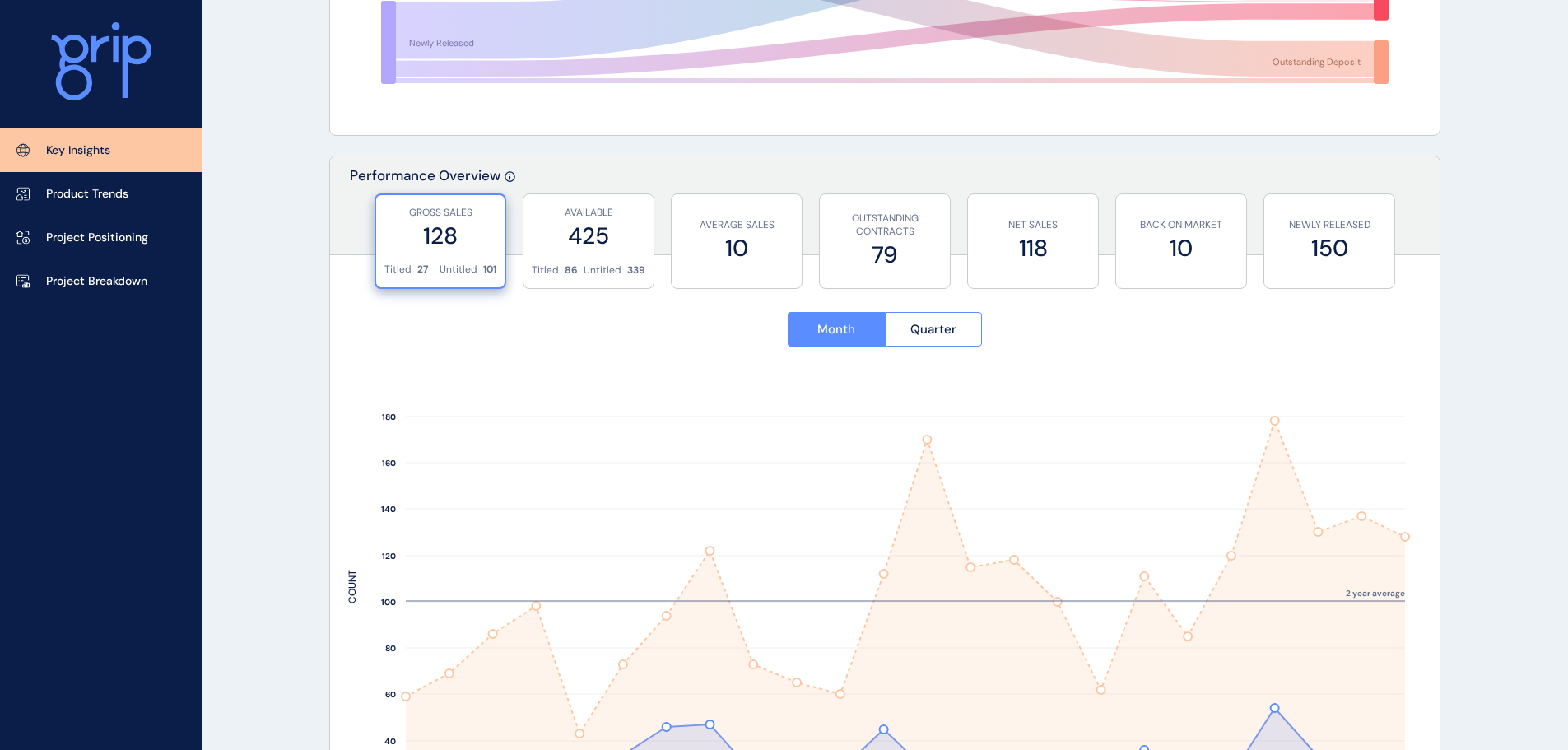
scroll to position [436, 0]
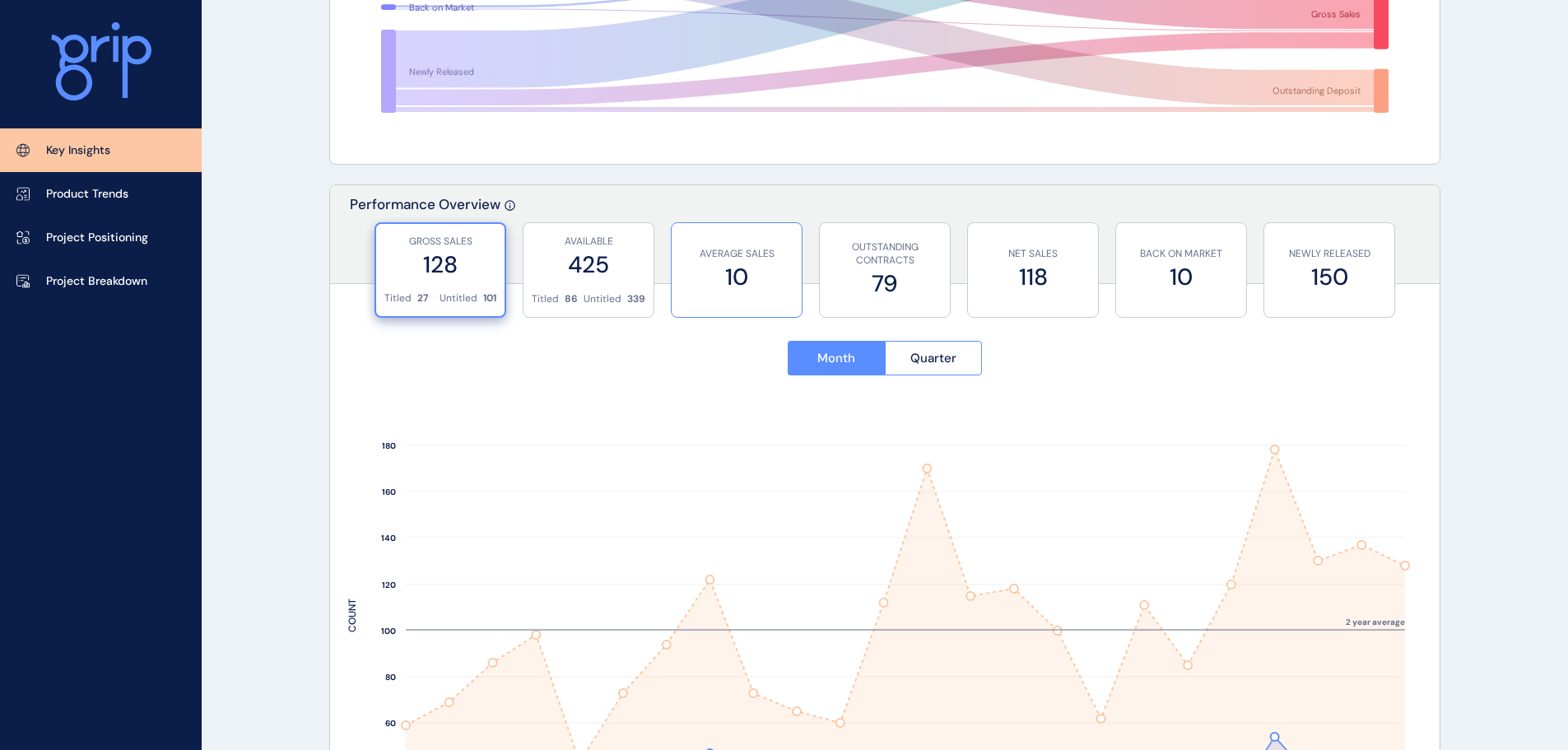
click at [743, 284] on label "10" at bounding box center [737, 277] width 114 height 32
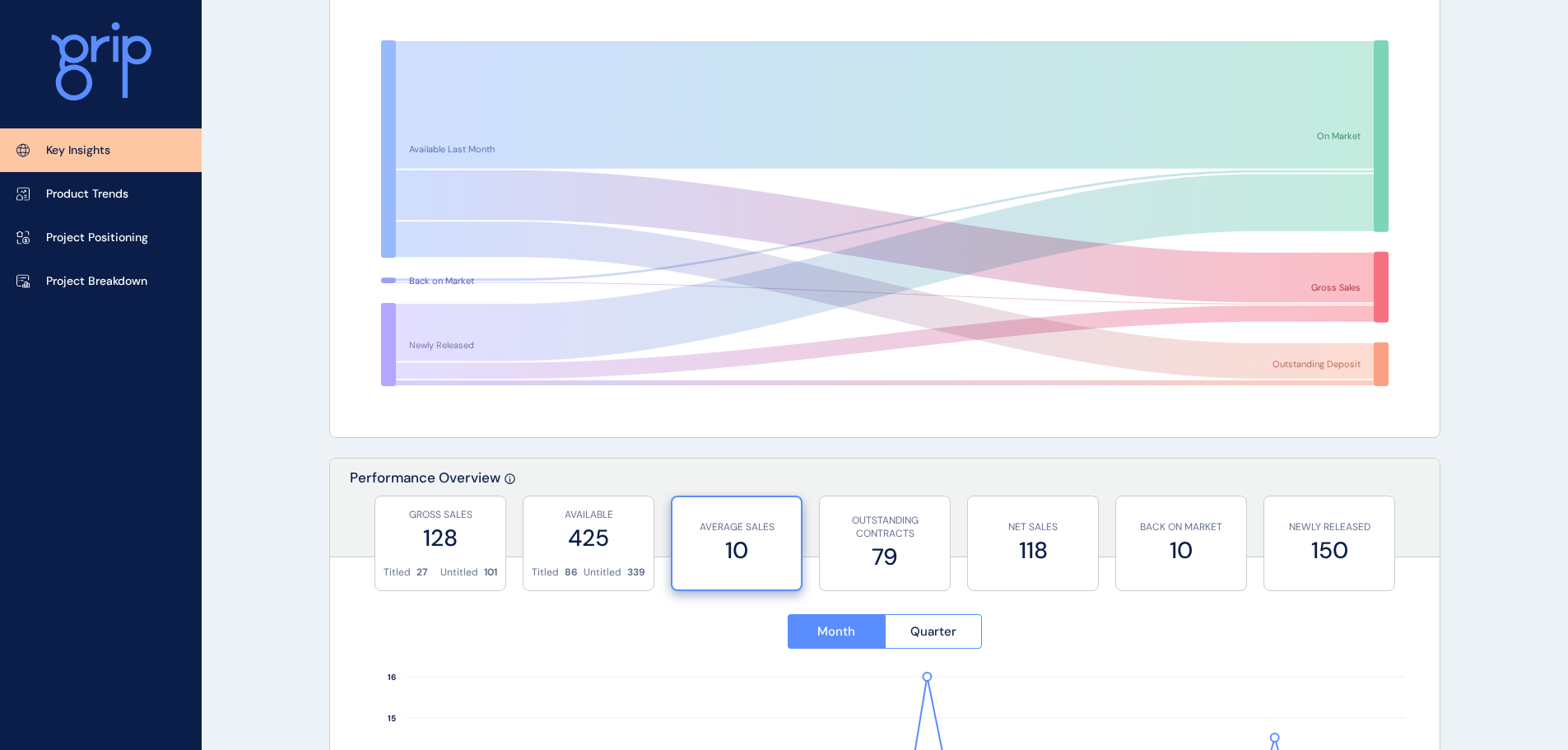
scroll to position [0, 0]
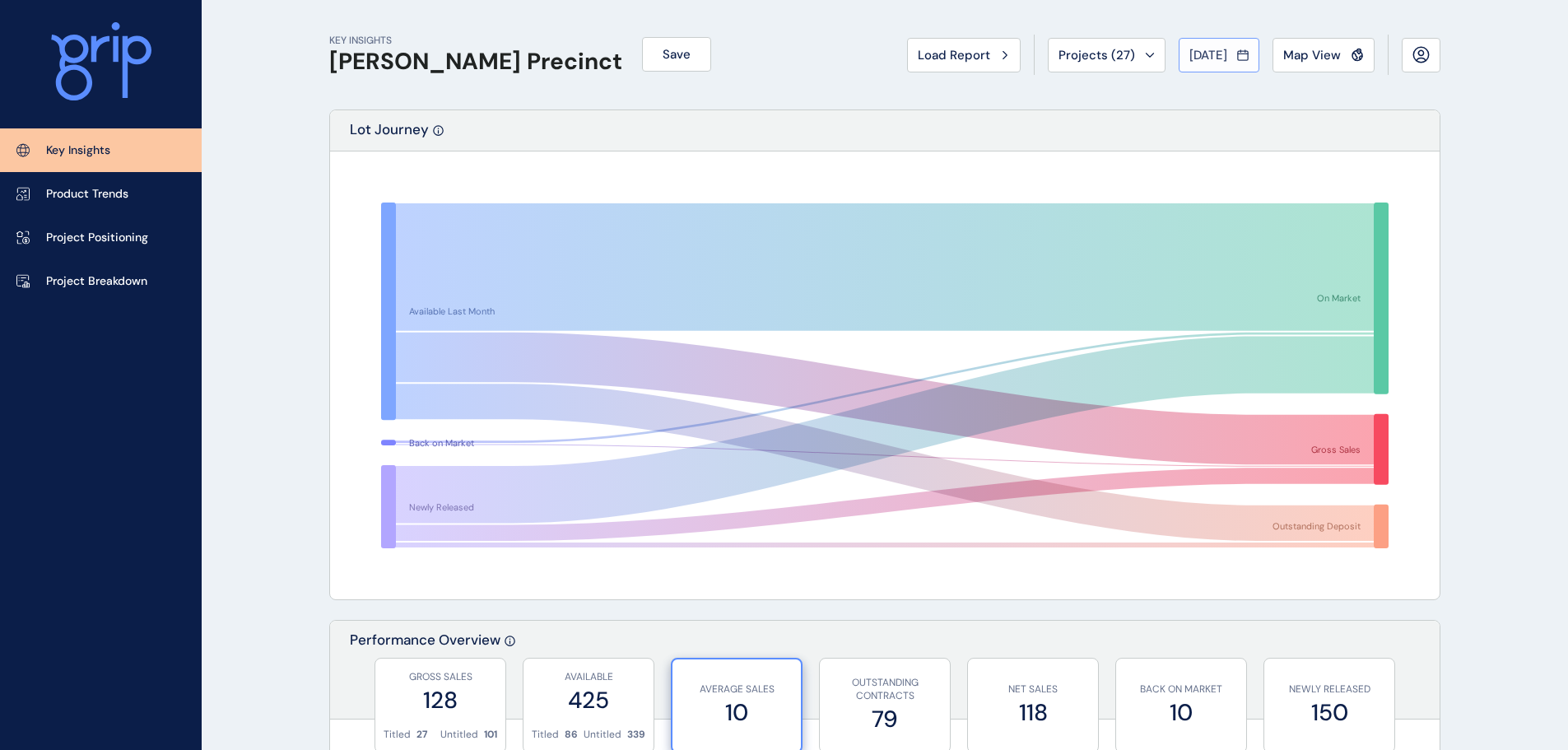
click at [1222, 58] on span "[DATE]" at bounding box center [1208, 54] width 38 height 16
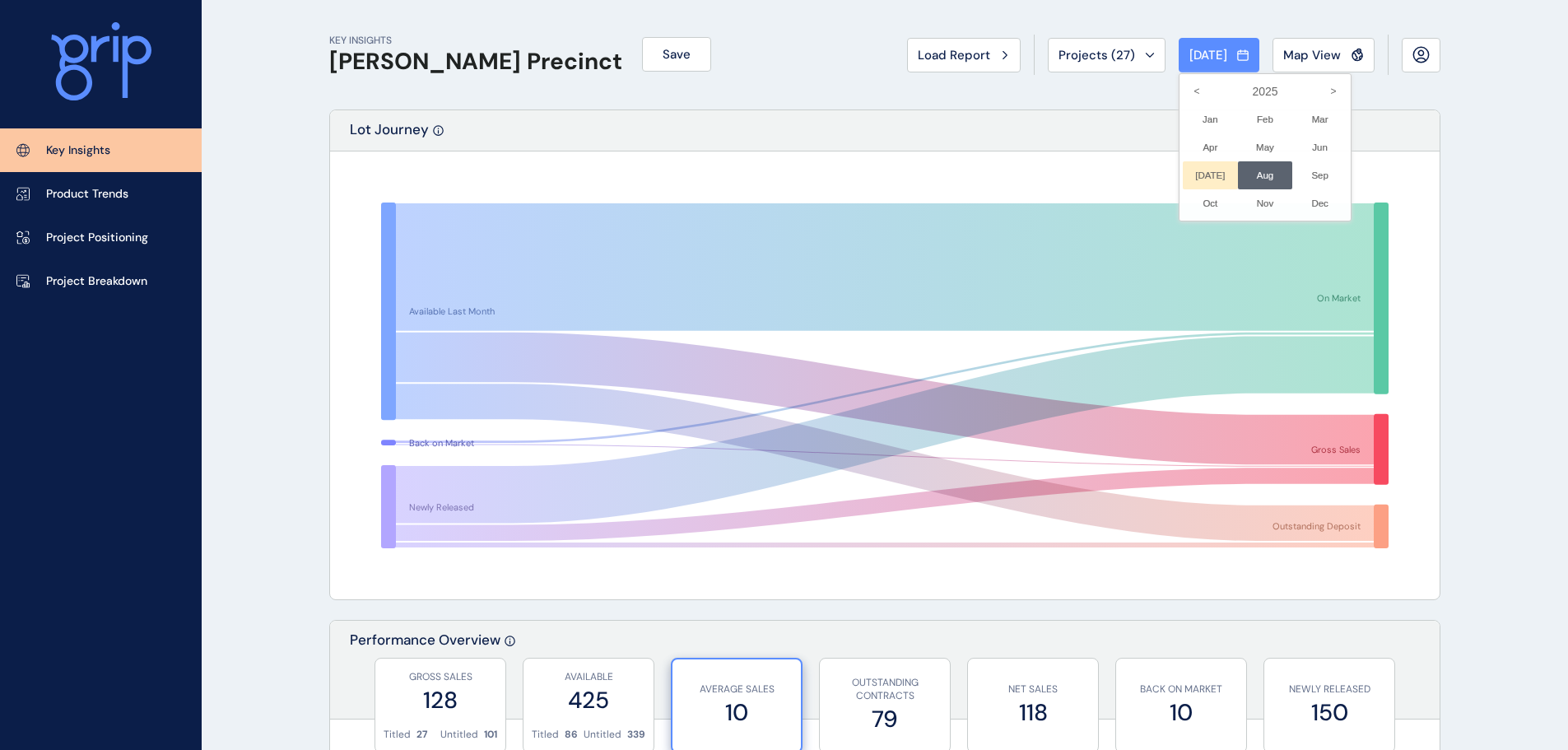
click at [1199, 164] on li "[DATE] No report is available for this period. New months are usually published…" at bounding box center [1210, 175] width 55 height 28
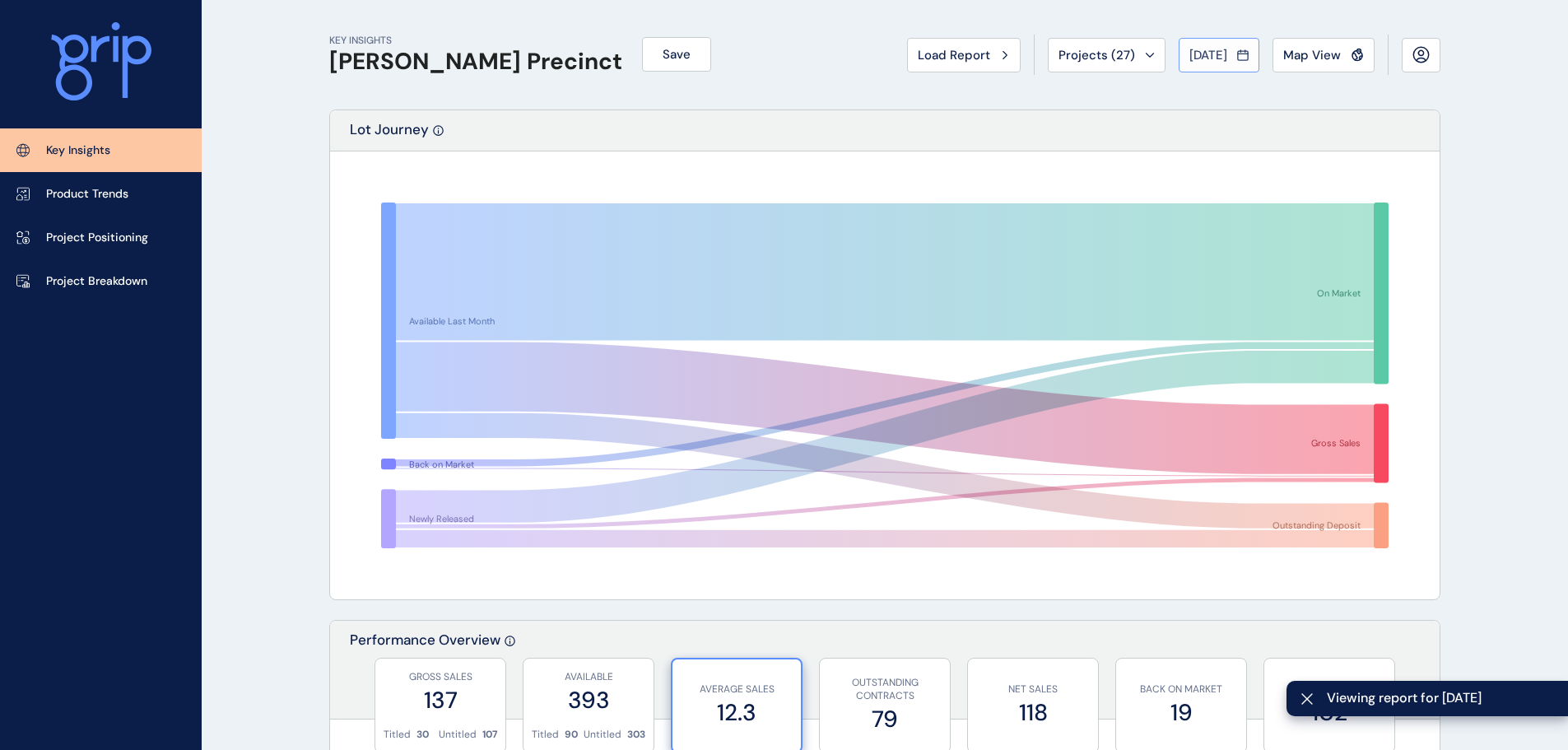
click at [1212, 41] on button "[DATE]" at bounding box center [1218, 55] width 81 height 35
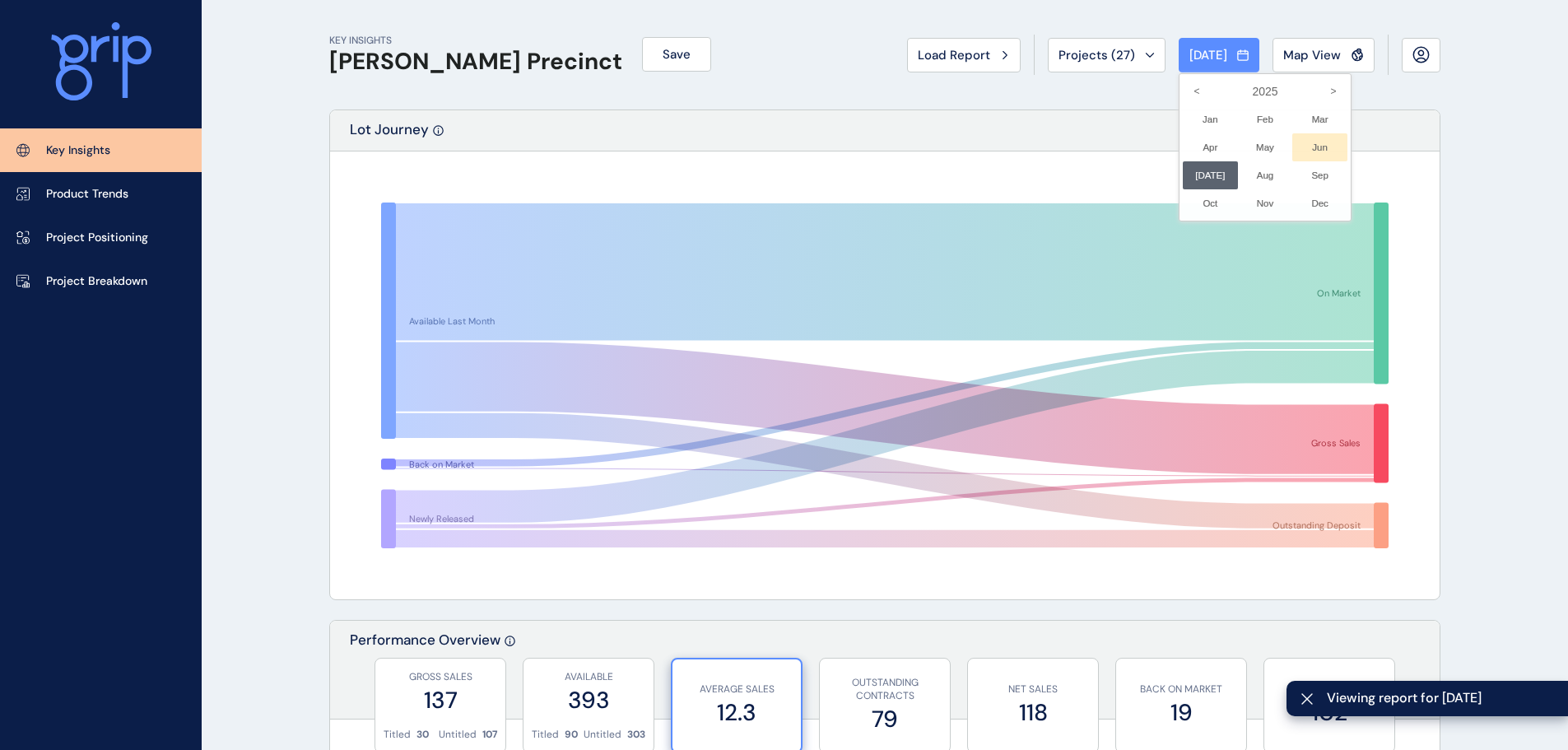
click at [1307, 149] on li "Jun No report is available for this period. New months are usually published 5 …" at bounding box center [1319, 147] width 55 height 28
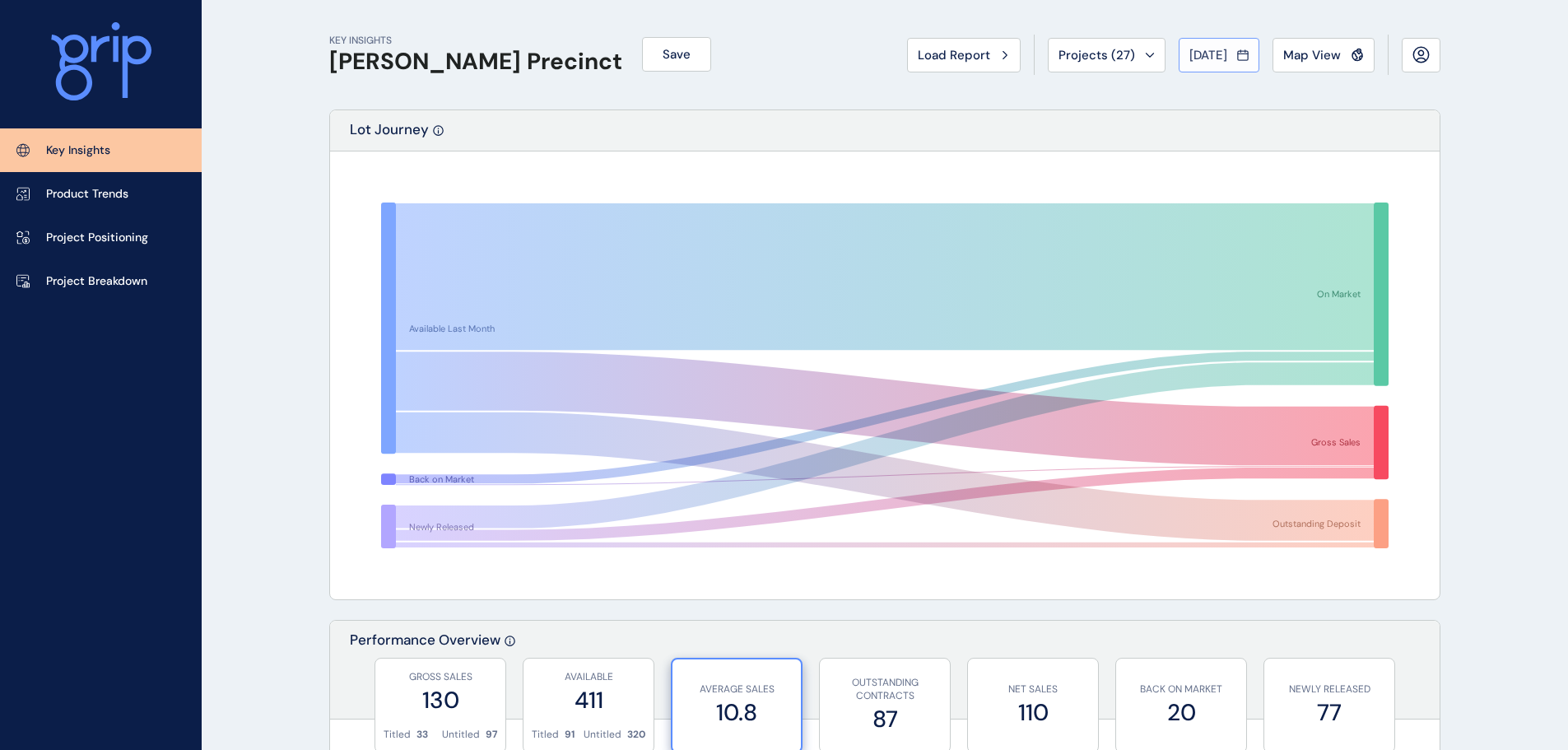
click at [1220, 65] on button "[DATE]" at bounding box center [1218, 55] width 81 height 35
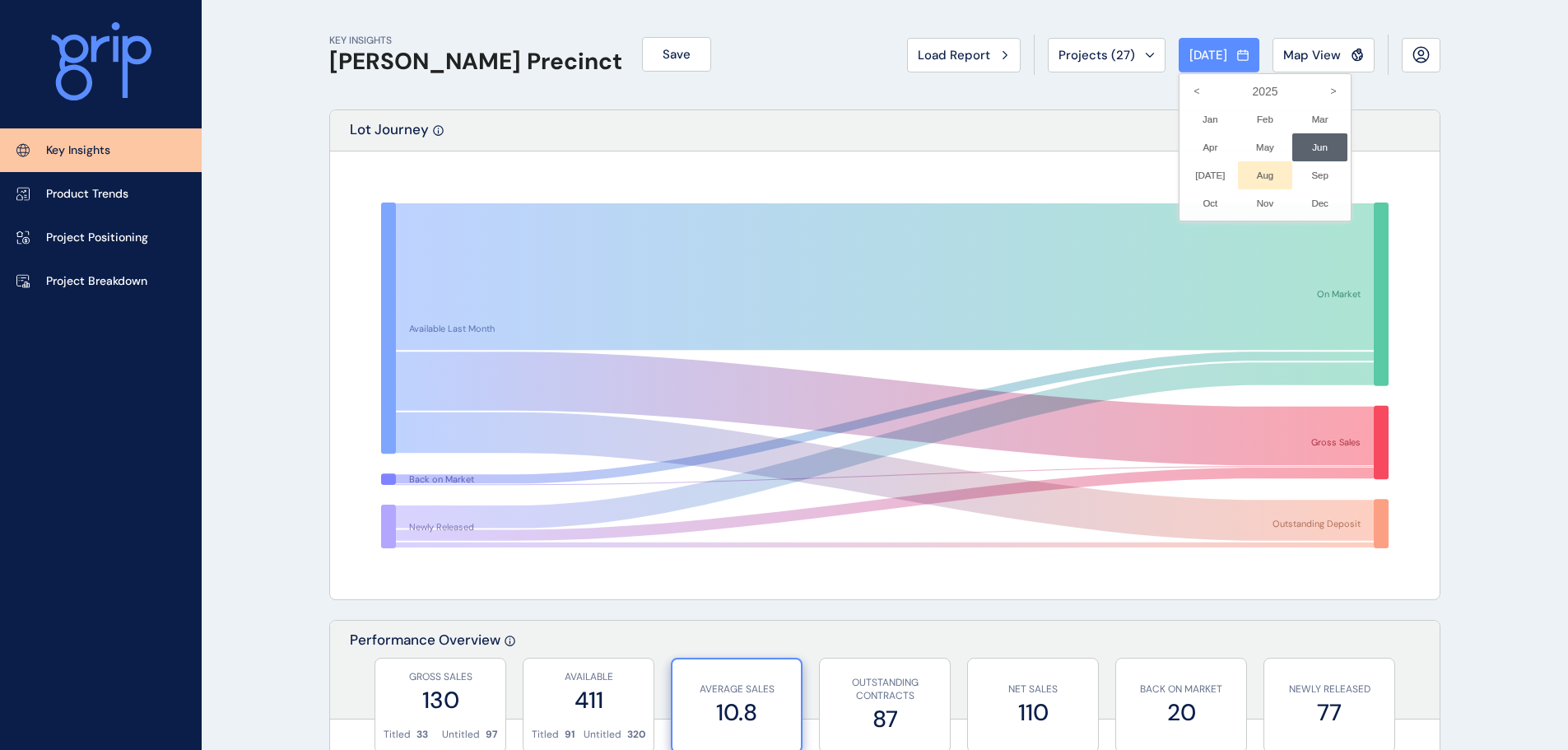
click at [1246, 177] on li "Aug No report is available for this period. New months are usually published 5 …" at bounding box center [1265, 175] width 55 height 28
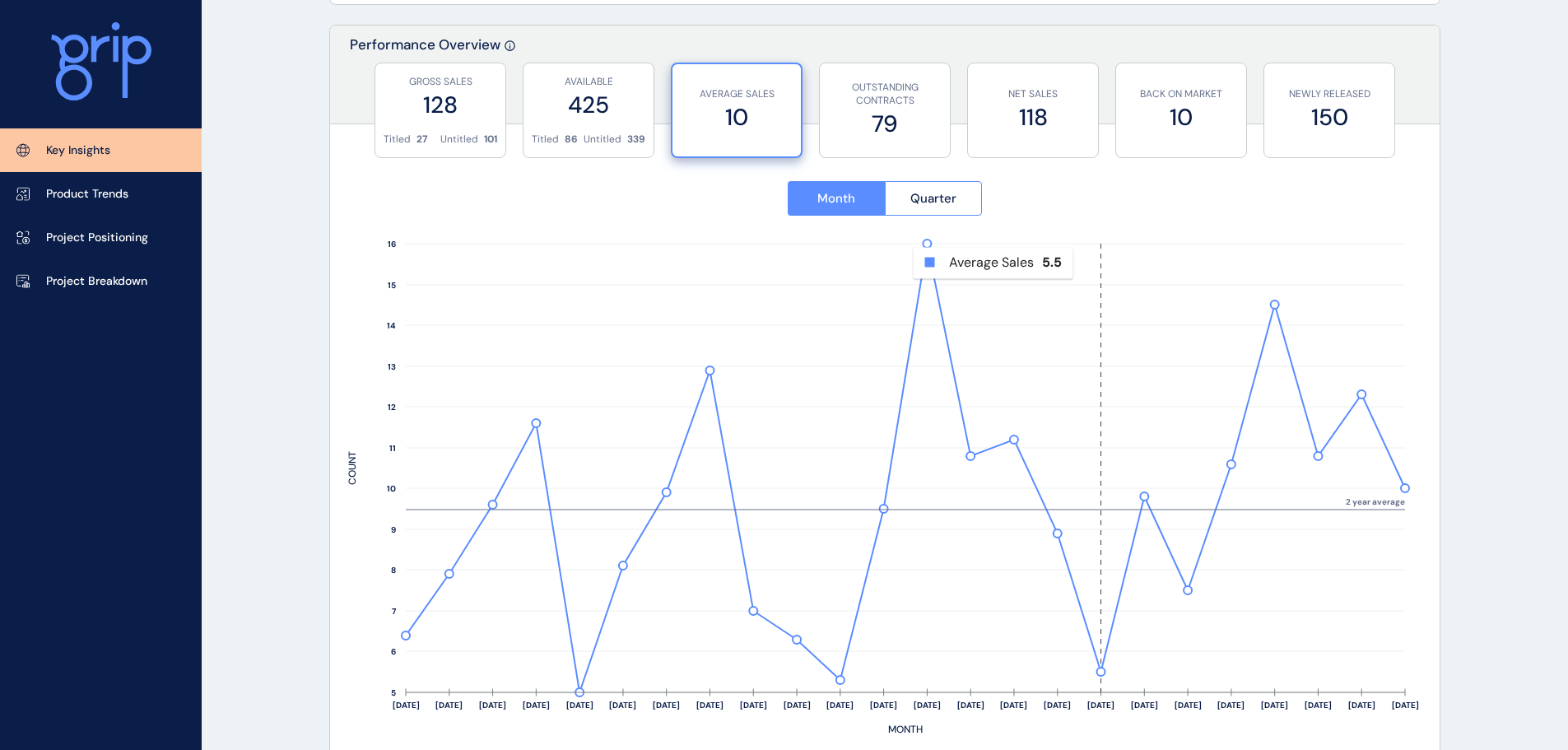
scroll to position [577, 0]
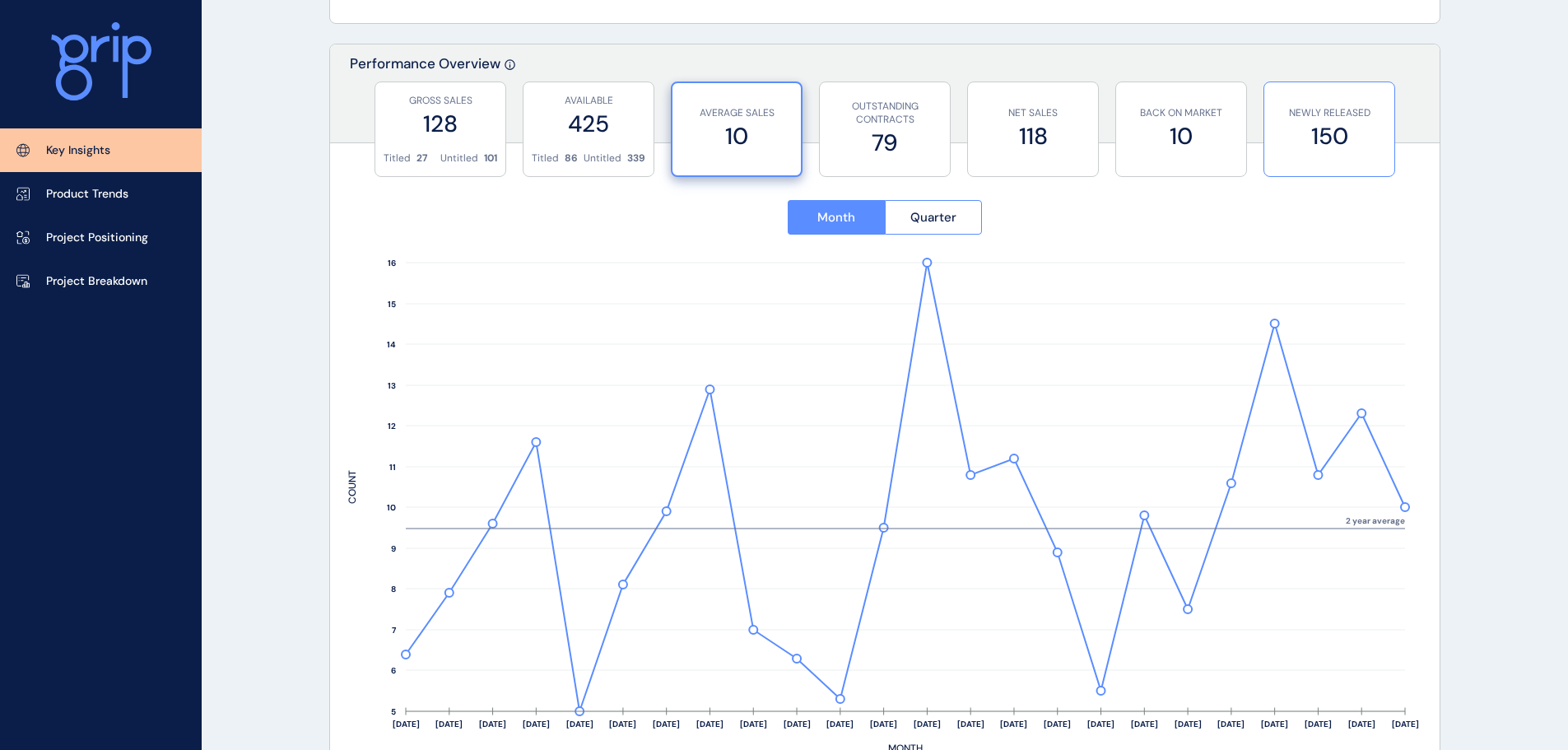
click at [1334, 140] on label "150" at bounding box center [1329, 137] width 114 height 32
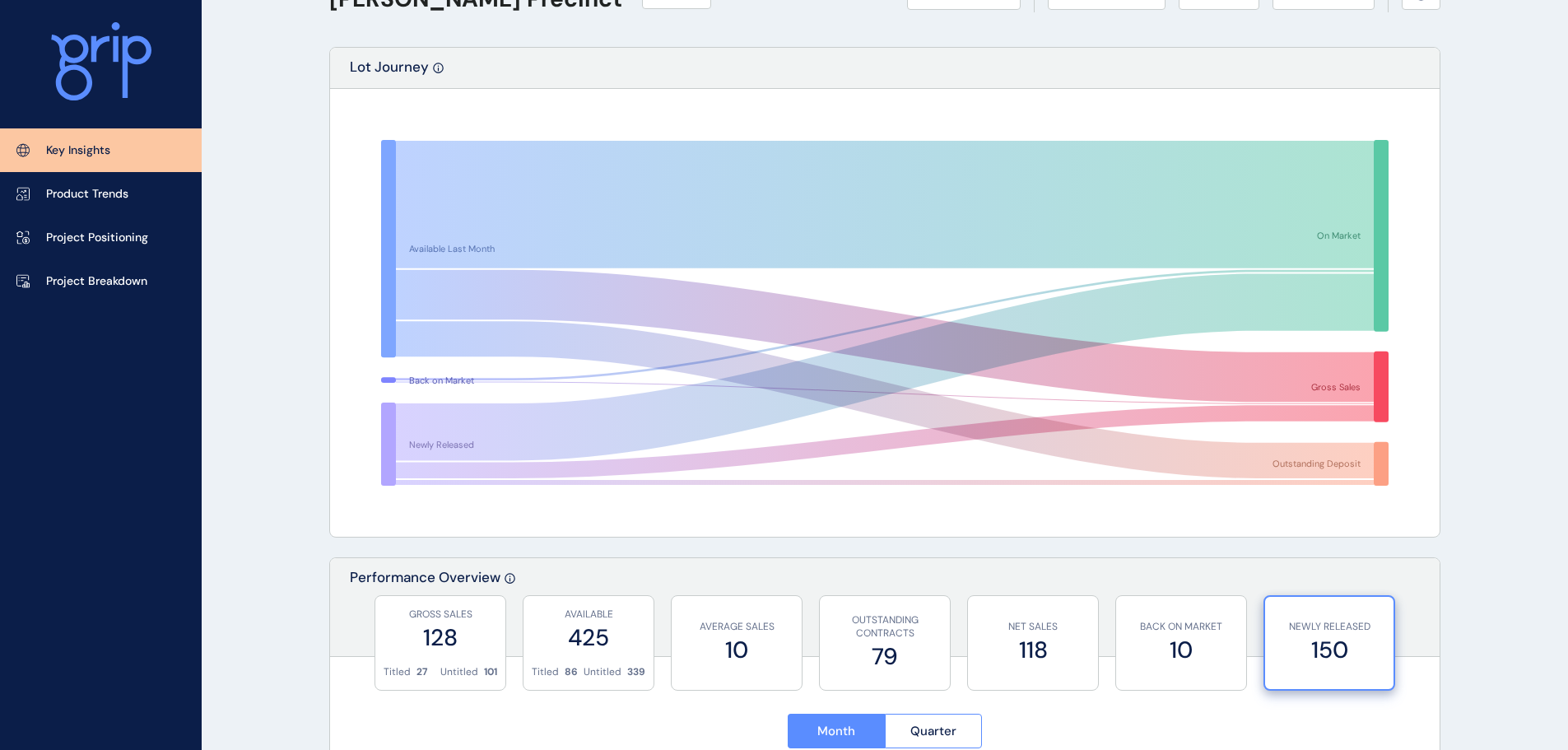
scroll to position [0, 0]
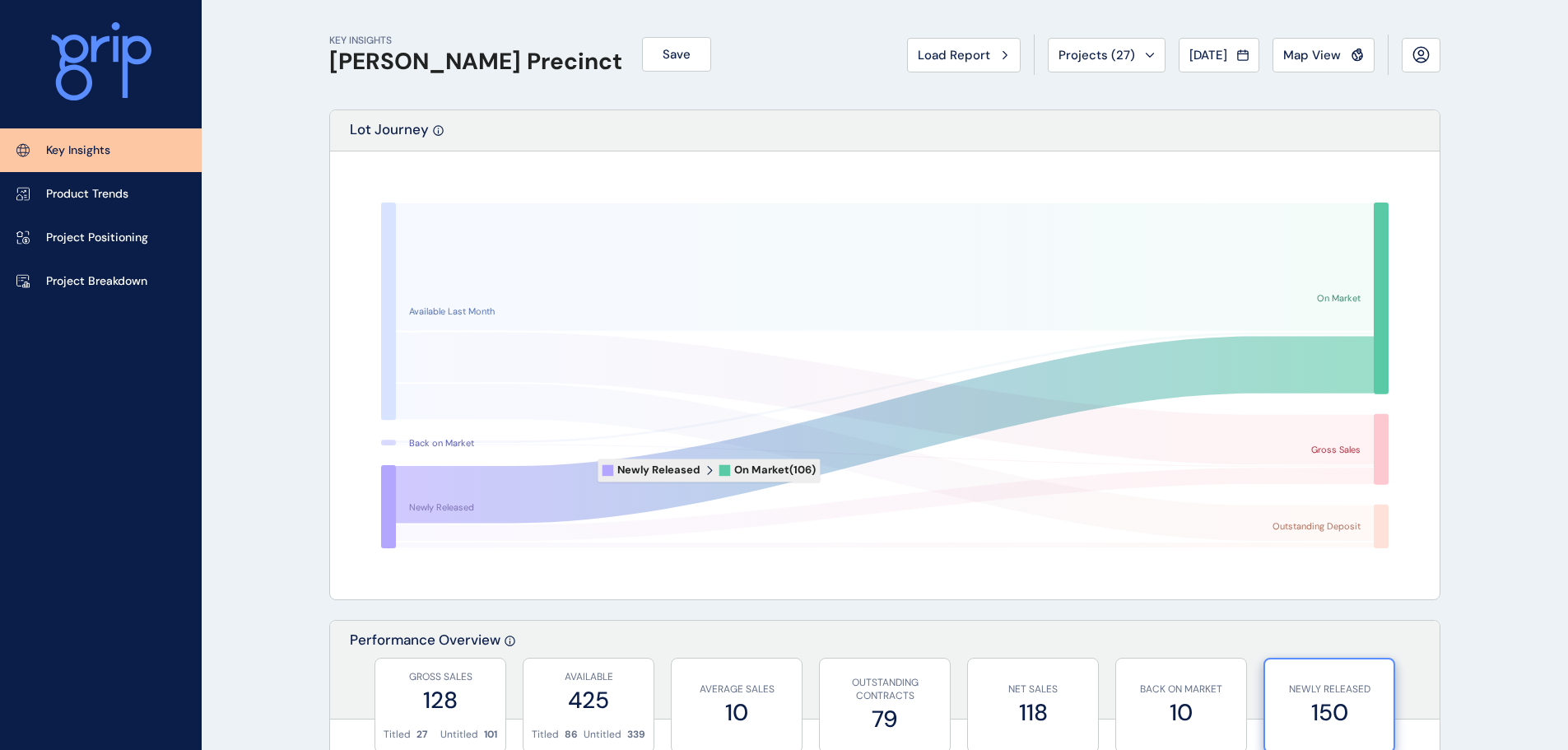
click at [587, 471] on icon at bounding box center [885, 429] width 978 height 187
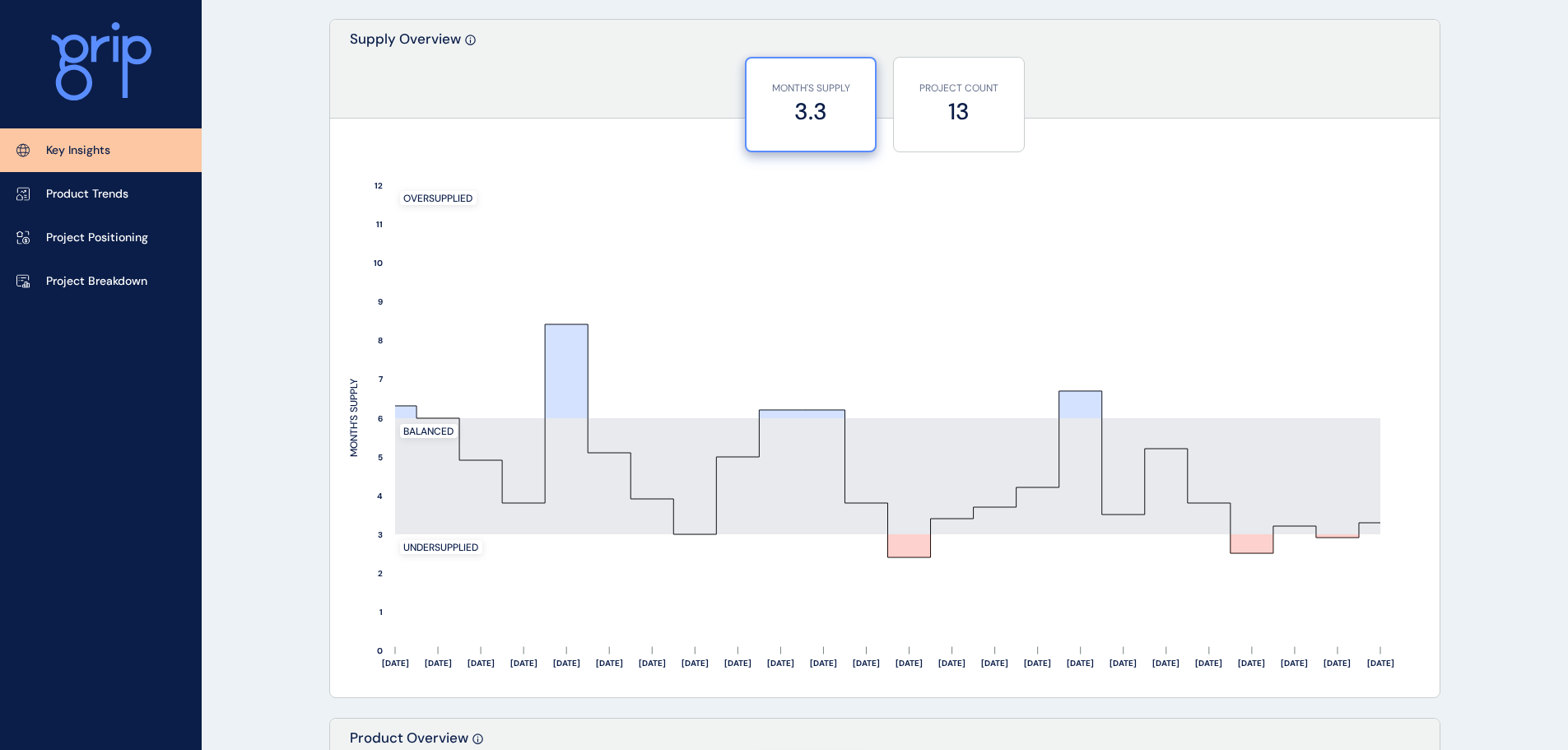
scroll to position [1337, 0]
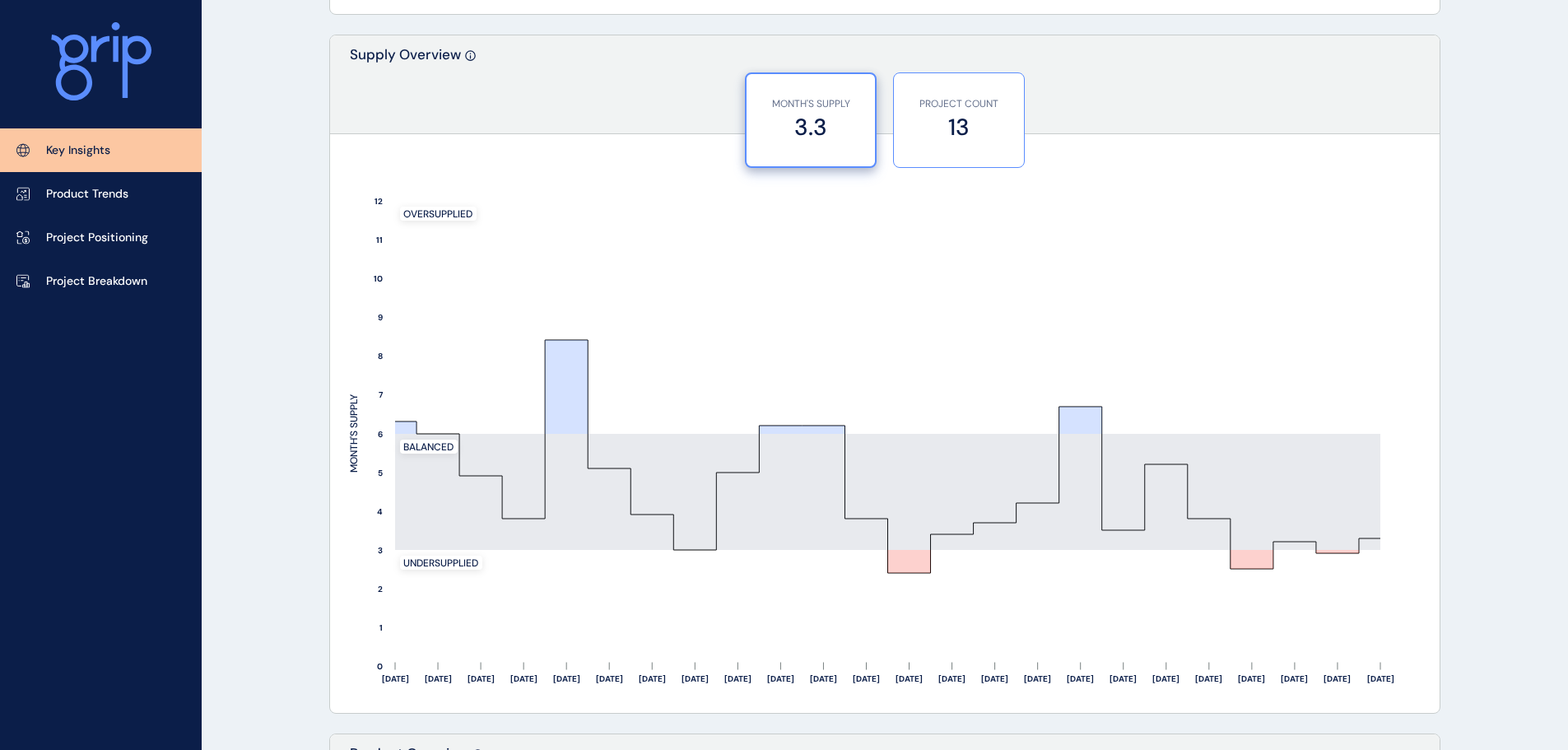
click at [988, 116] on label "13" at bounding box center [958, 127] width 114 height 32
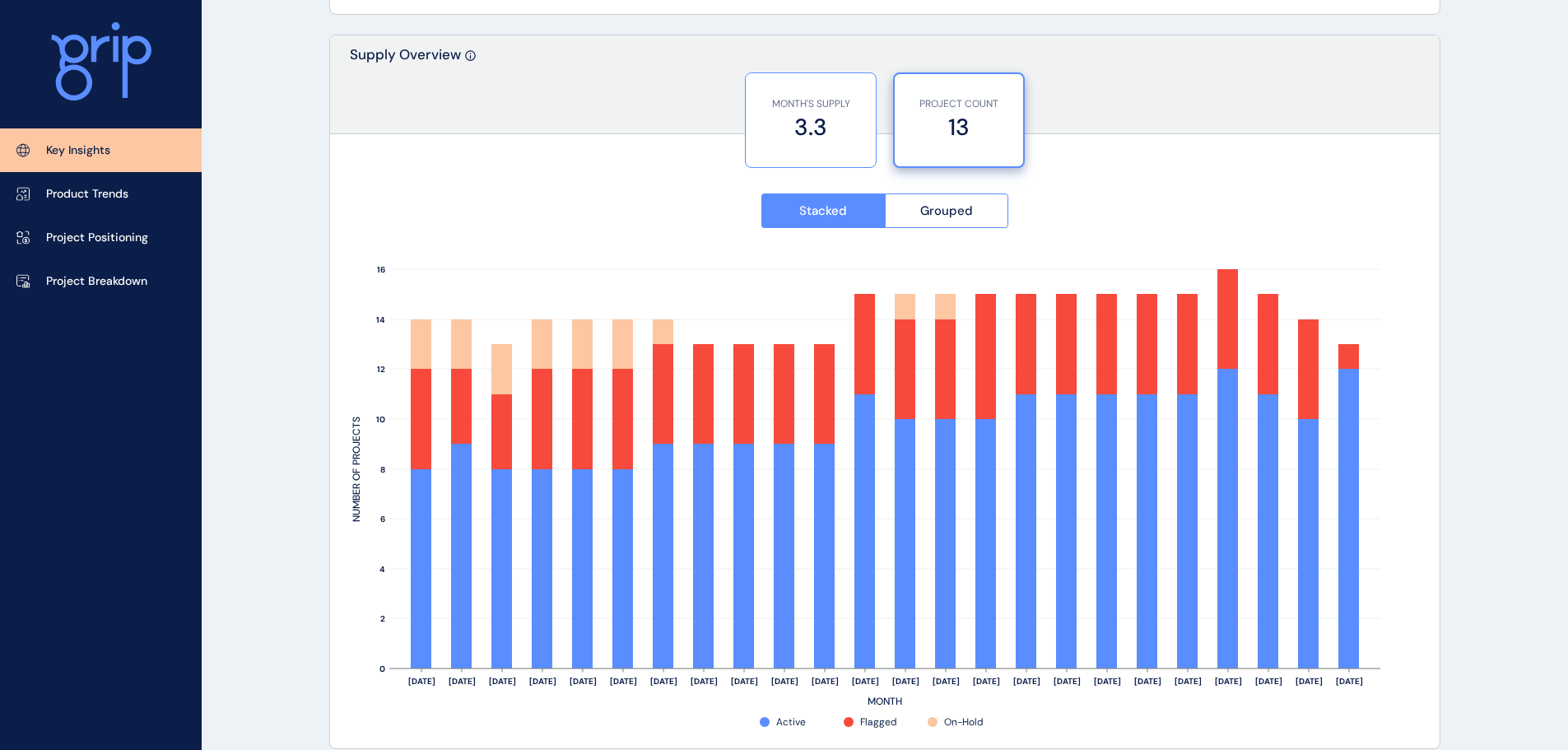
click at [830, 115] on label "3.3" at bounding box center [811, 127] width 114 height 32
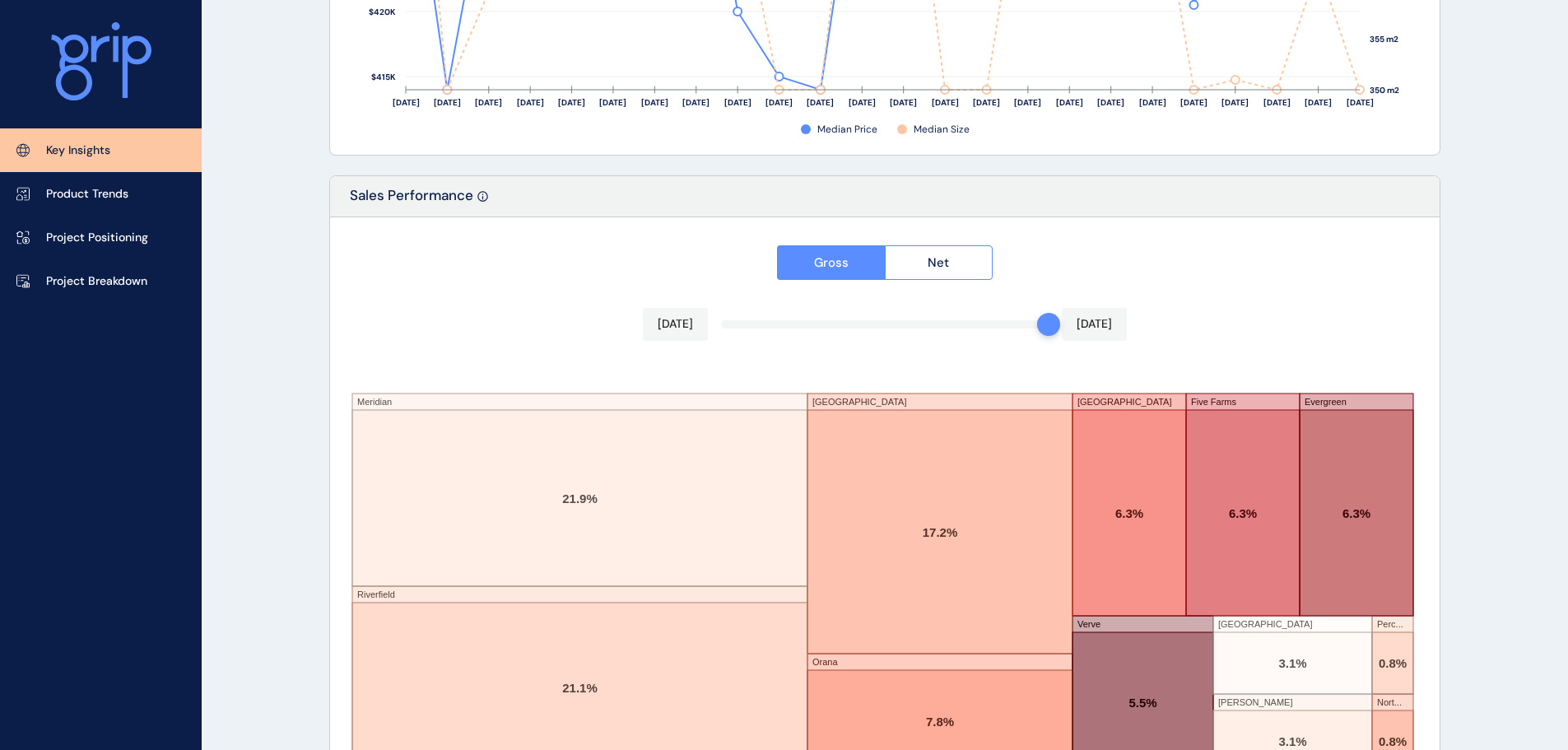
scroll to position [2716, 0]
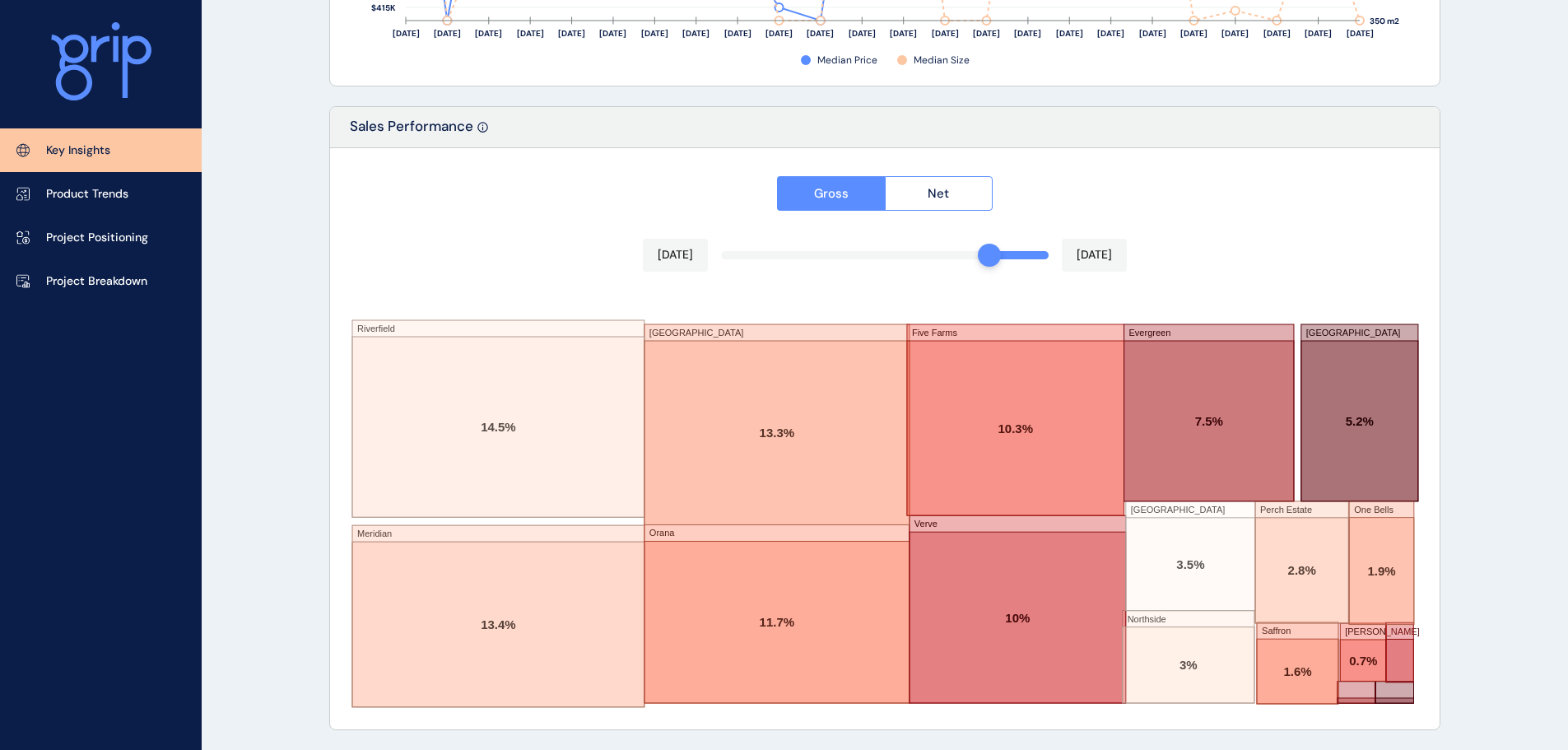
drag, startPoint x: 1045, startPoint y: 257, endPoint x: 981, endPoint y: 251, distance: 64.3
click at [981, 251] on div at bounding box center [989, 255] width 23 height 23
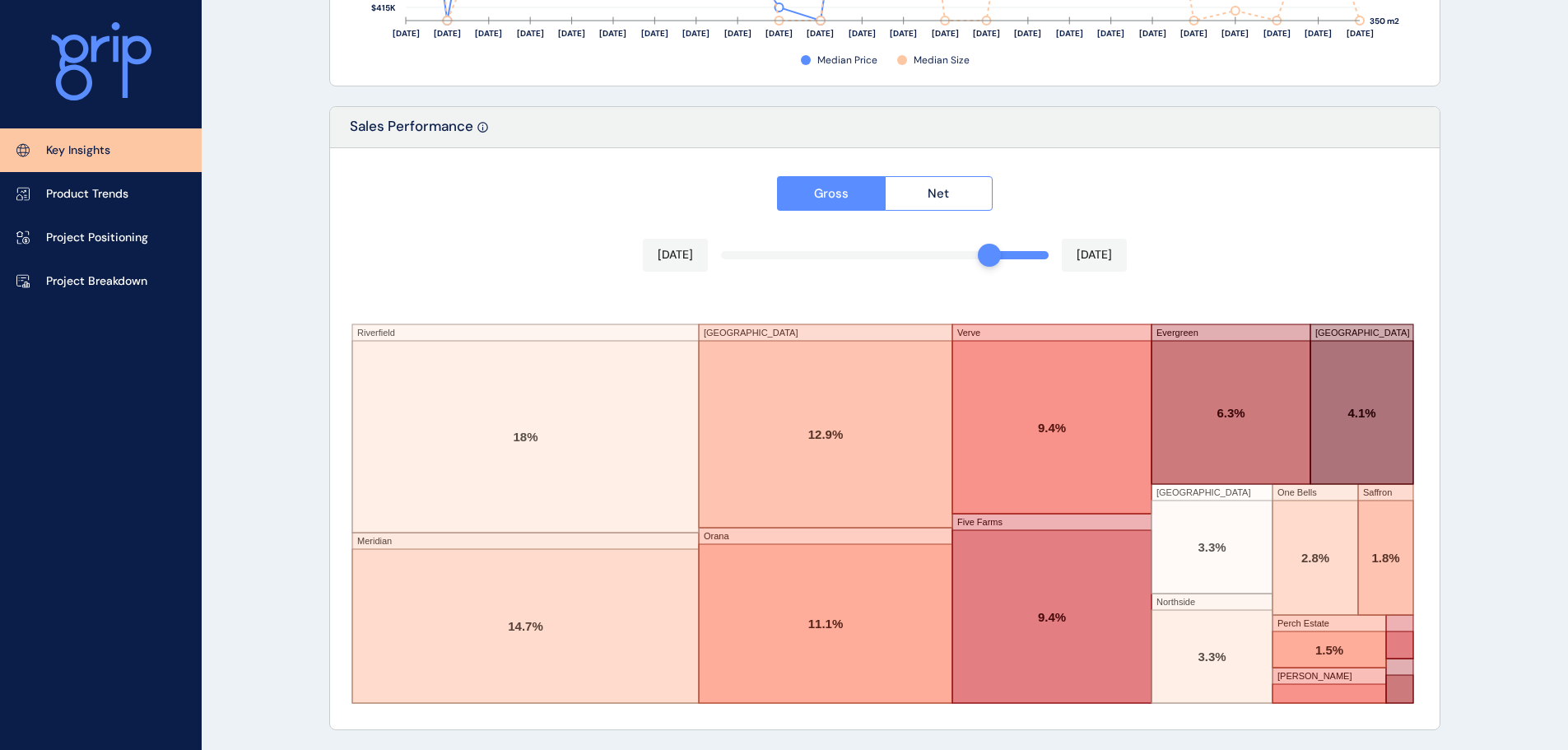
click at [981, 252] on div at bounding box center [989, 255] width 23 height 23
click at [1197, 238] on div "Gross Net [DATE] [DATE] Riverfield Meridian [GEOGRAPHIC_DATA] [GEOGRAPHIC_DATA]…" at bounding box center [885, 438] width 1110 height 581
click at [130, 226] on link "Project Positioning" at bounding box center [100, 237] width 201 height 43
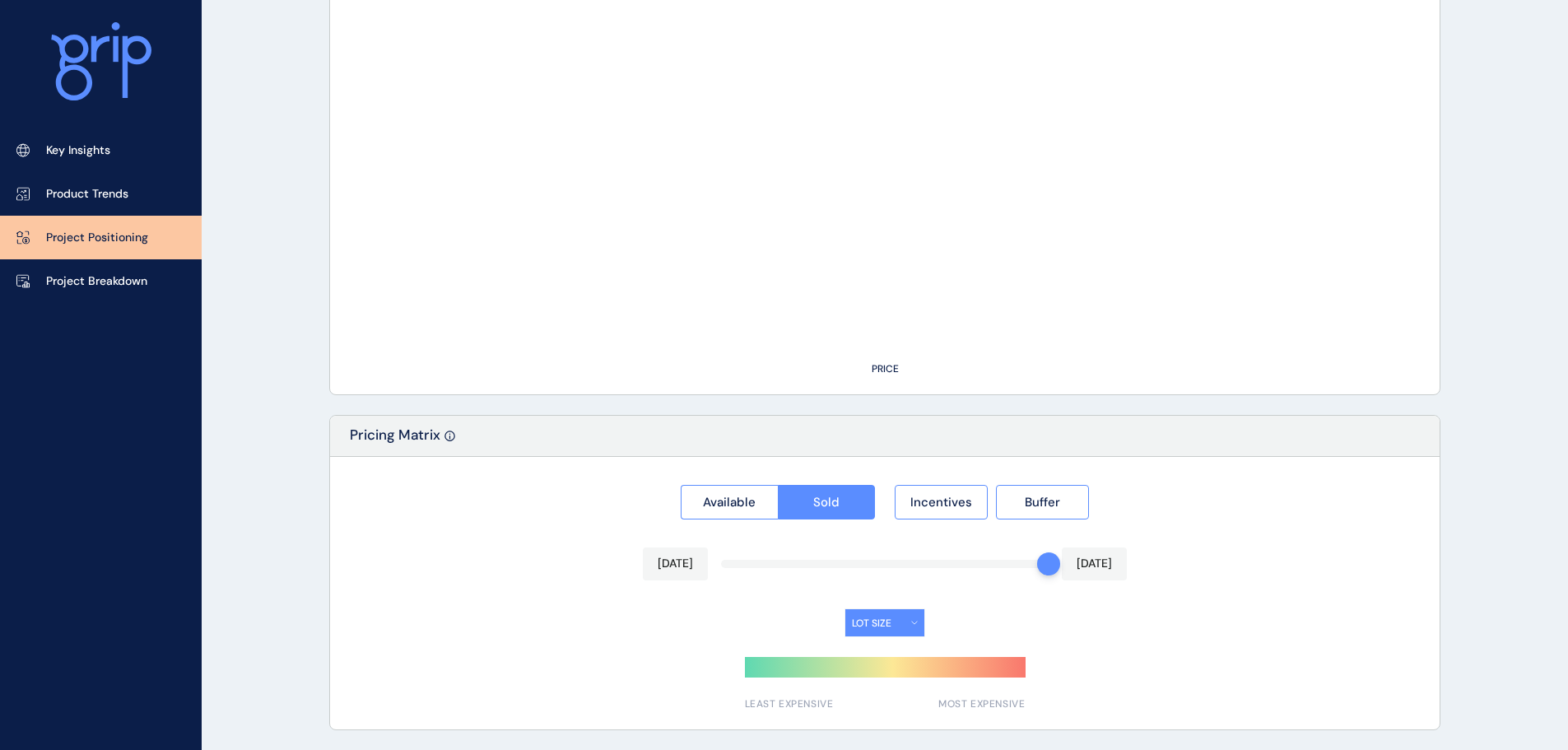
type input "********"
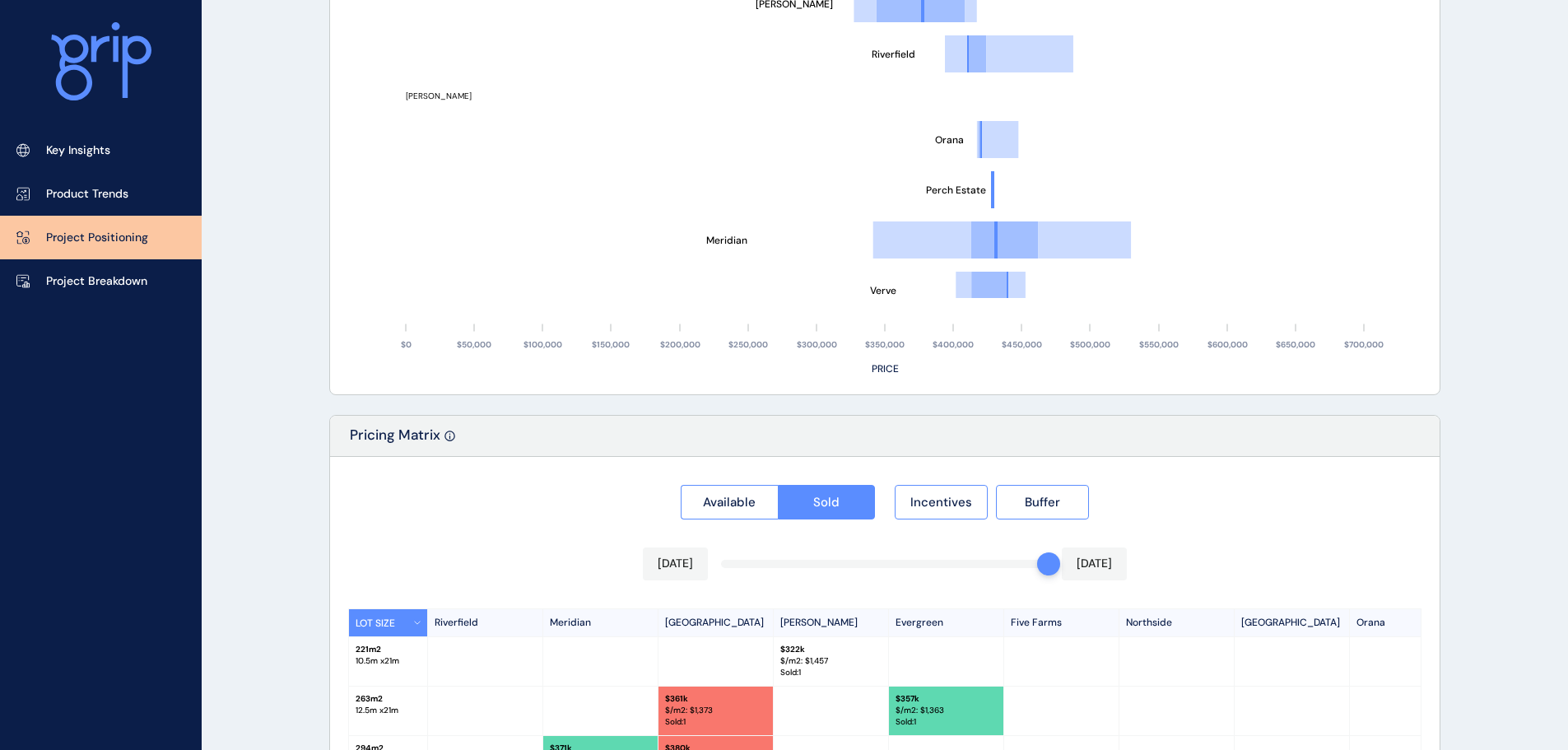
scroll to position [1530, 0]
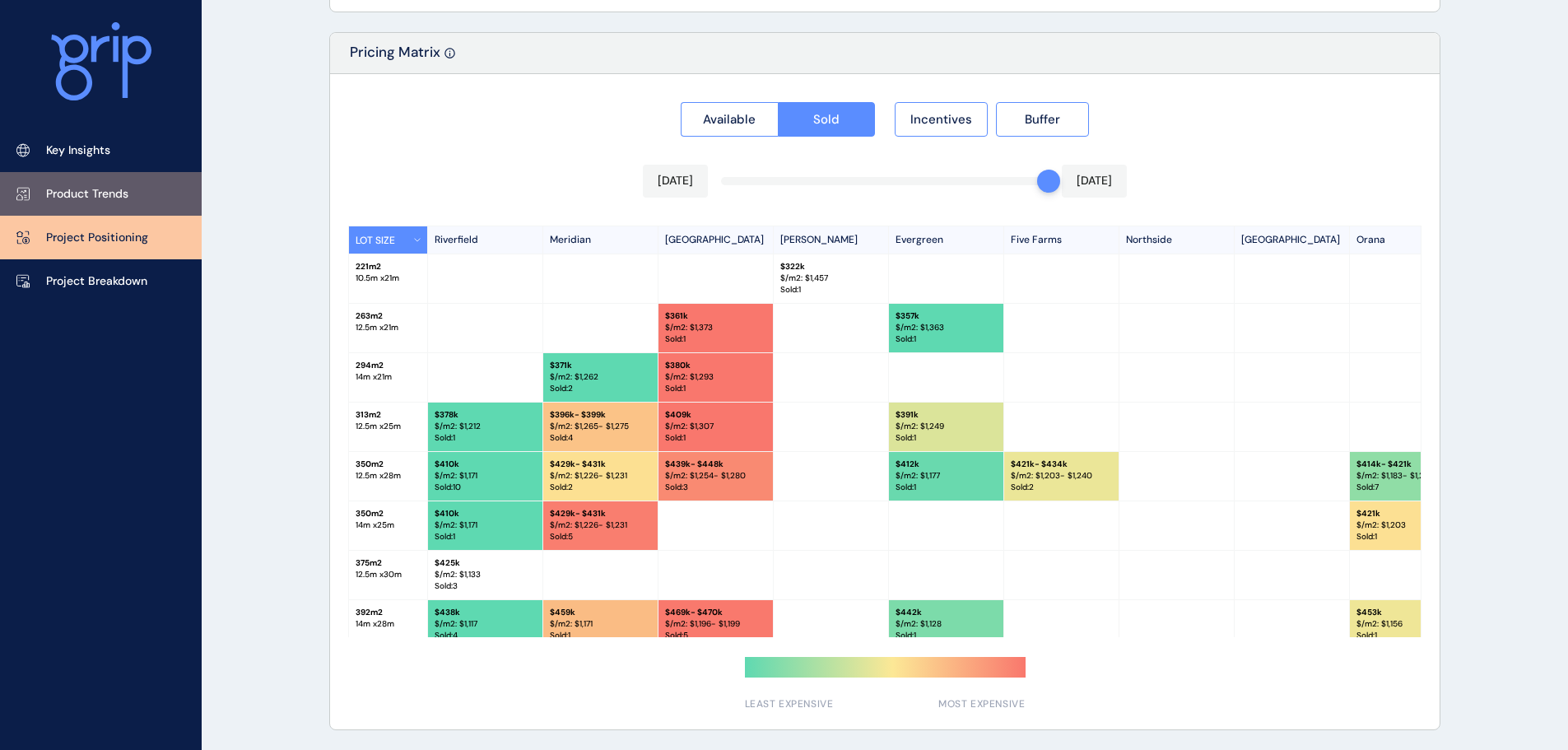
click at [88, 189] on p "Product Trends" at bounding box center [87, 194] width 82 height 16
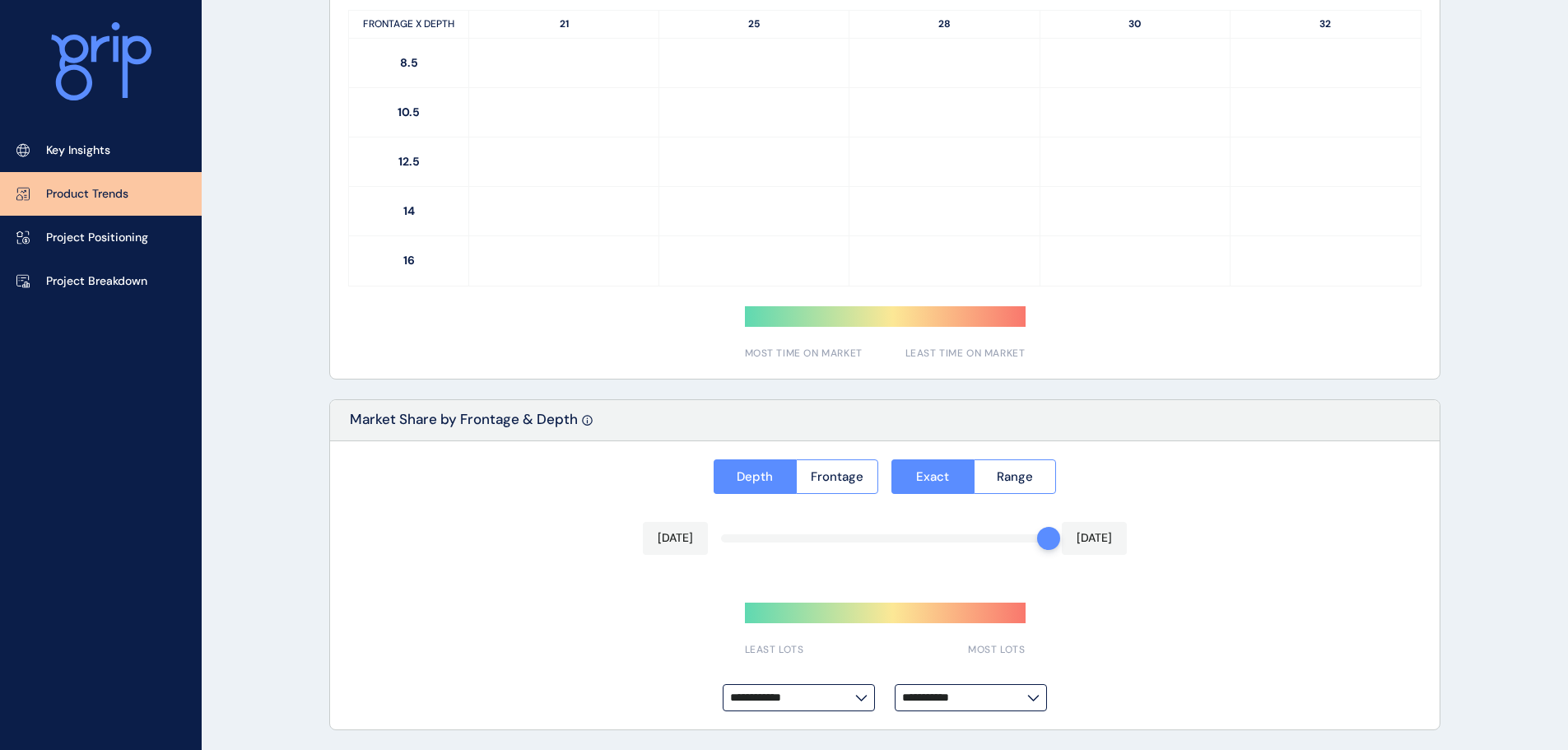
type input "**********"
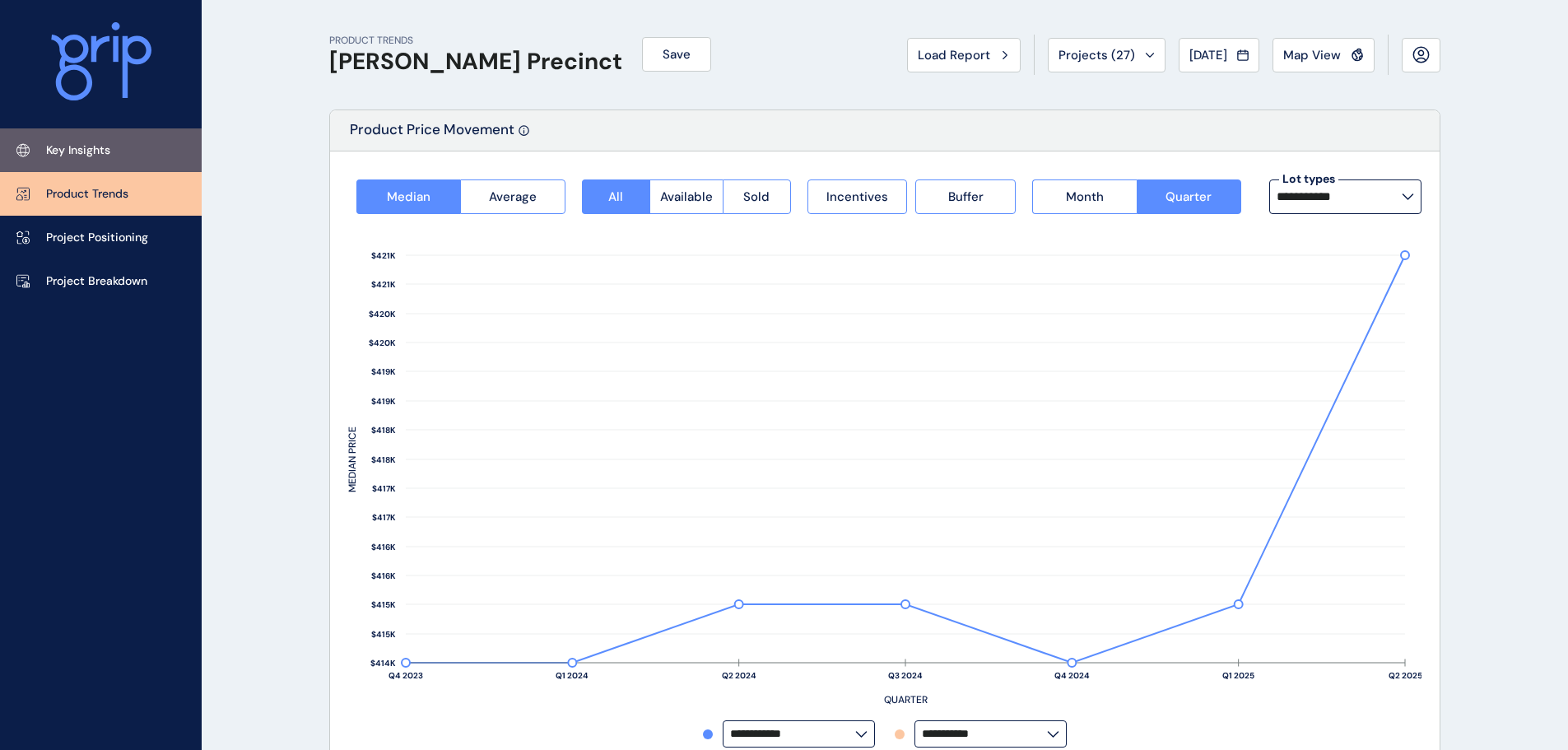
click at [96, 159] on link "Key Insights" at bounding box center [100, 149] width 201 height 43
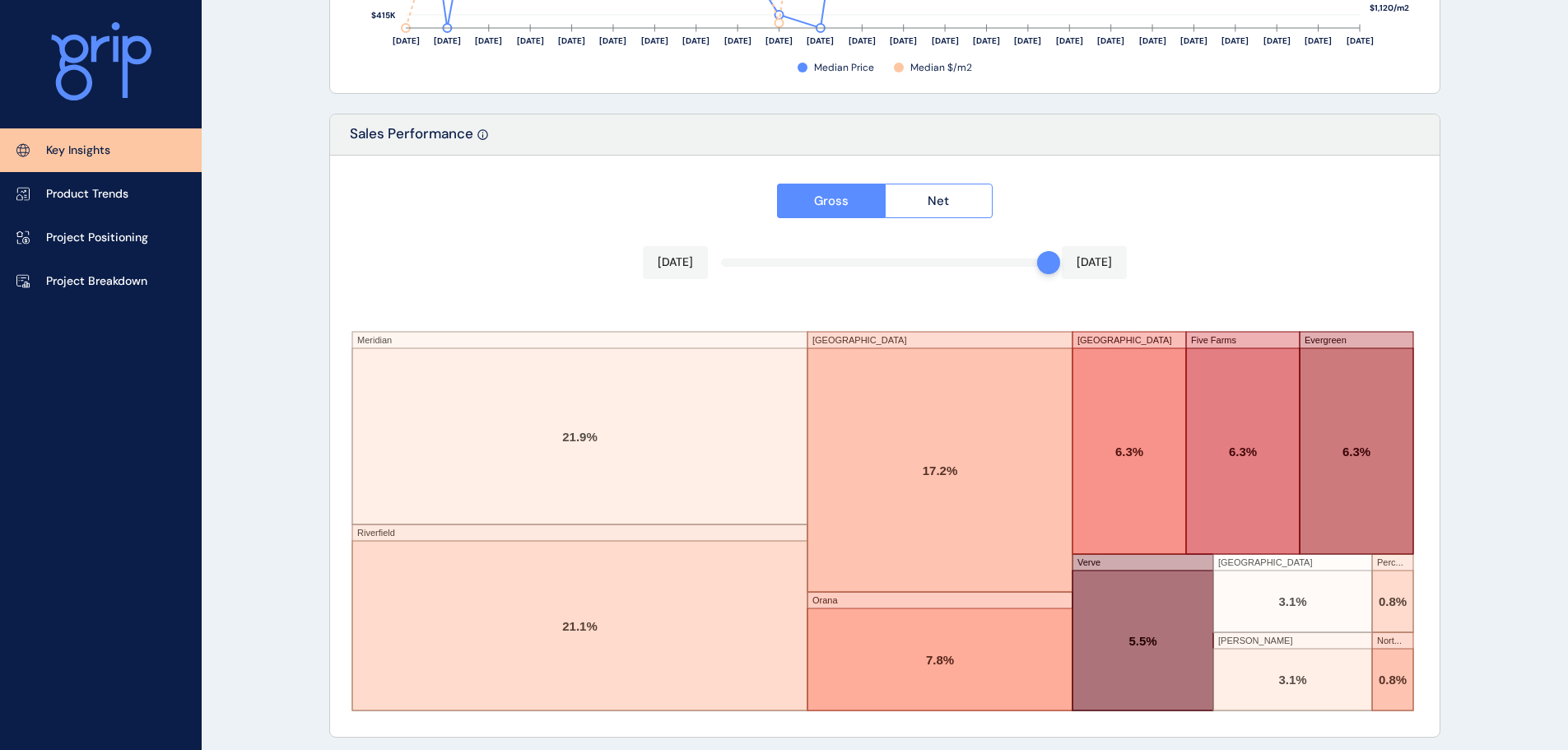
scroll to position [2716, 0]
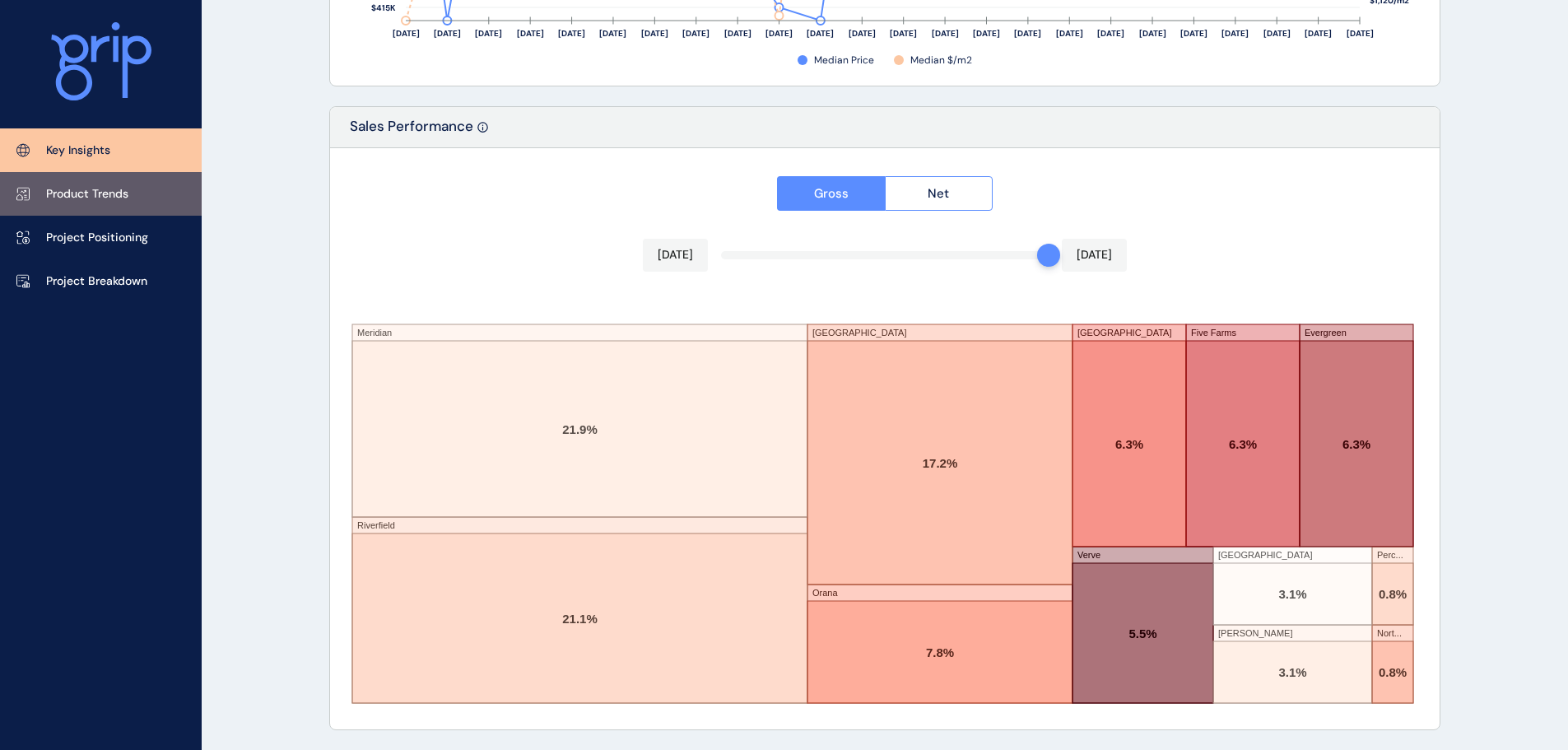
click at [121, 211] on link "Product Trends" at bounding box center [100, 194] width 201 height 43
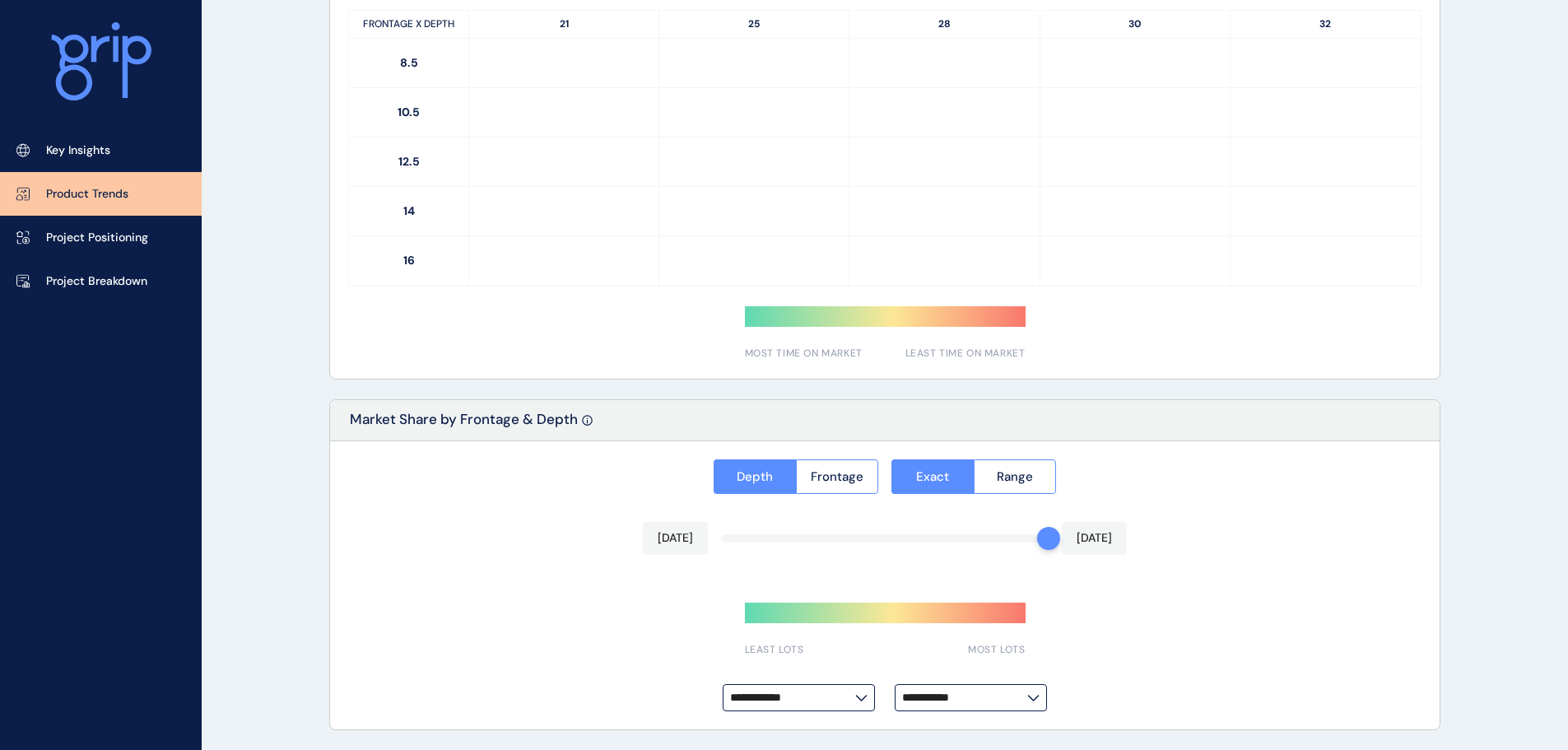
type input "**********"
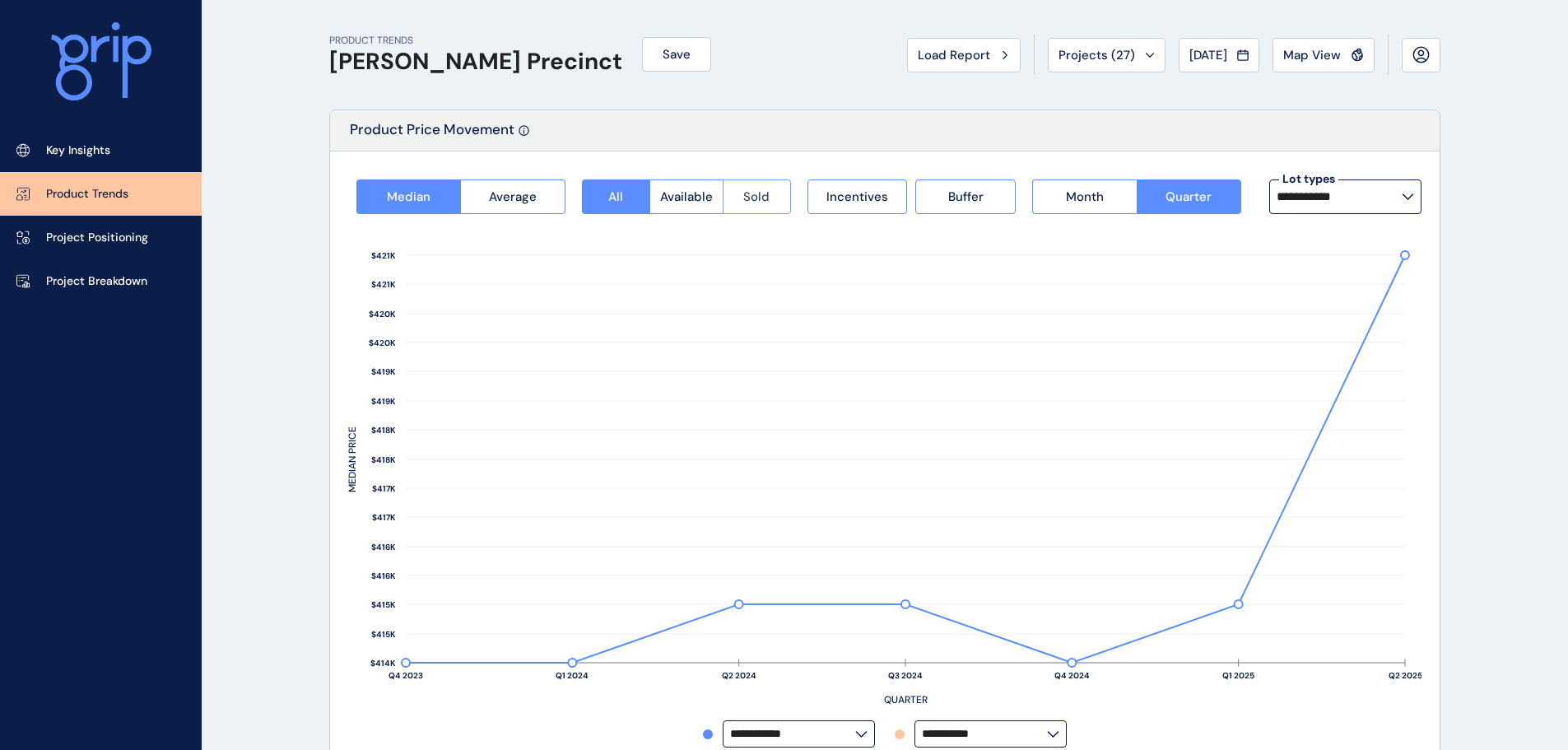
click at [750, 185] on button "Sold" at bounding box center [756, 196] width 68 height 35
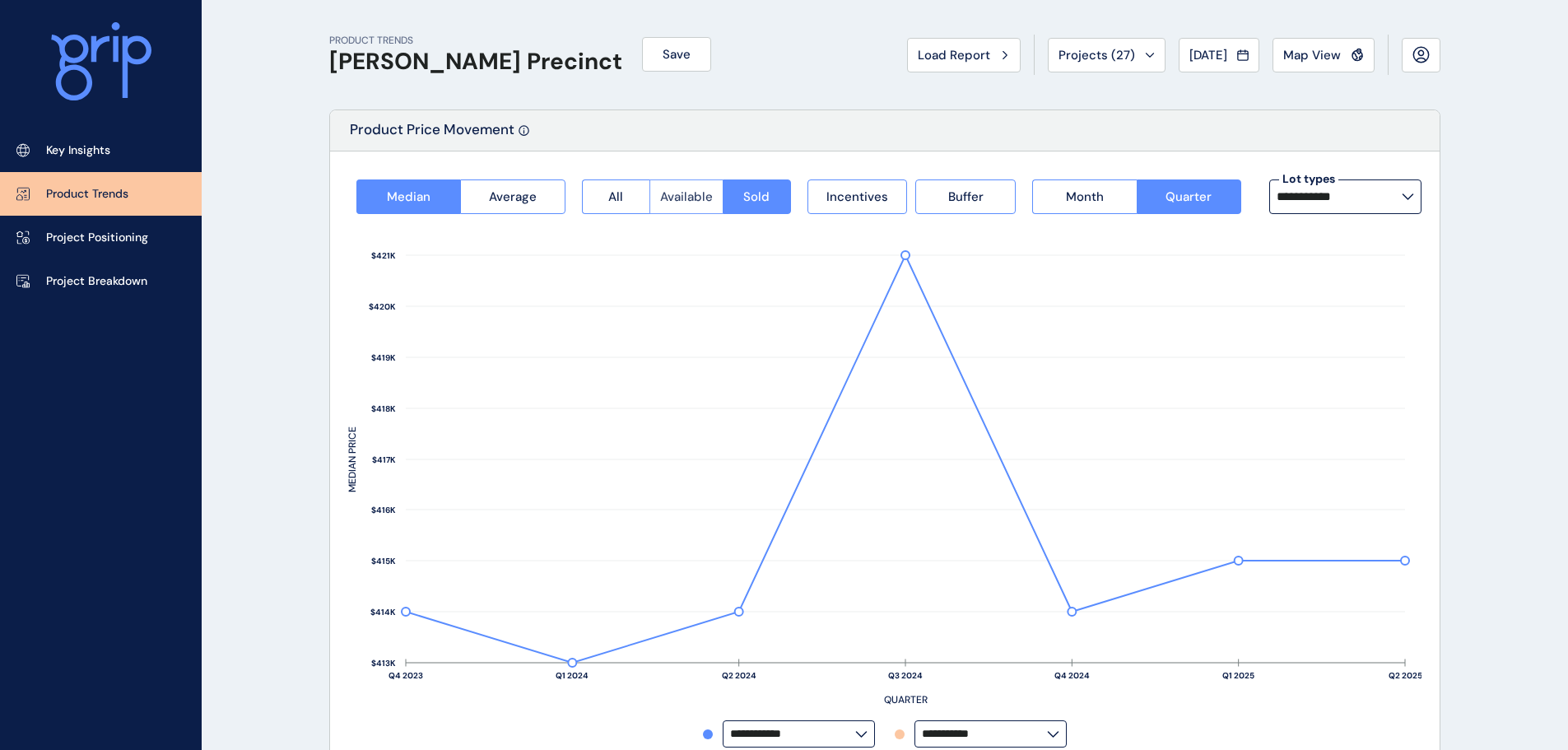
click at [660, 209] on button "Available" at bounding box center [686, 196] width 73 height 35
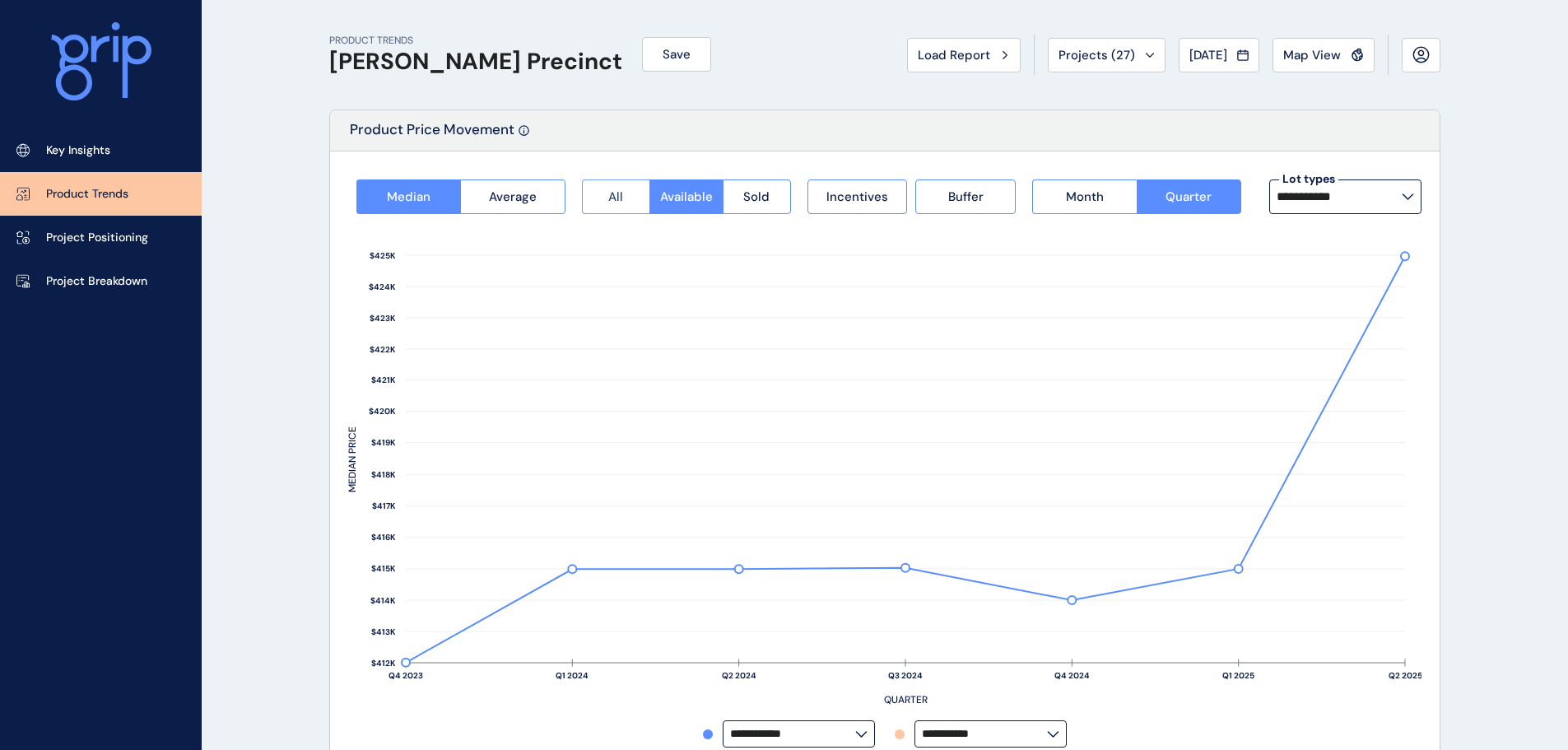
click at [632, 207] on button "All" at bounding box center [615, 196] width 67 height 35
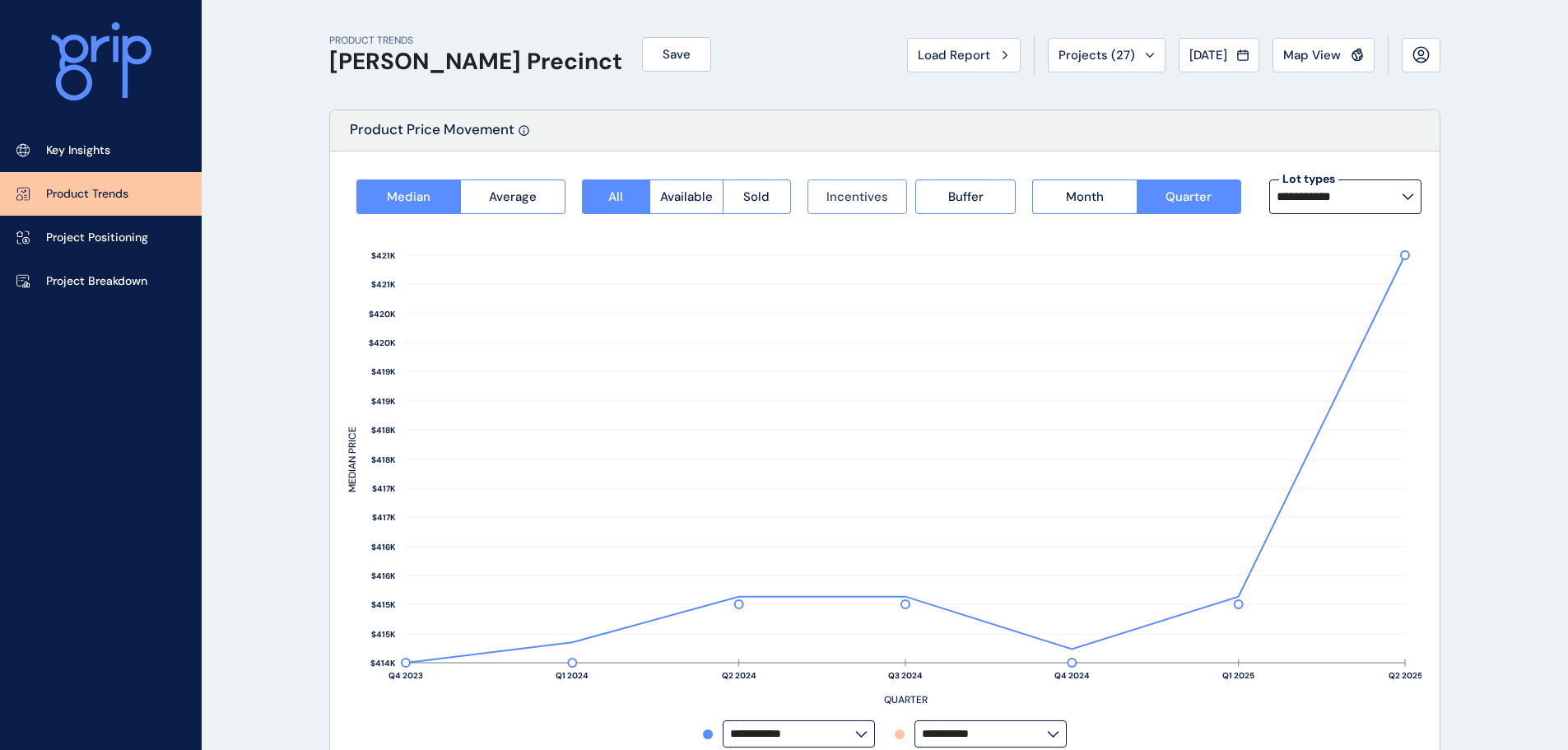
click at [852, 200] on span "Incentives" at bounding box center [857, 196] width 62 height 16
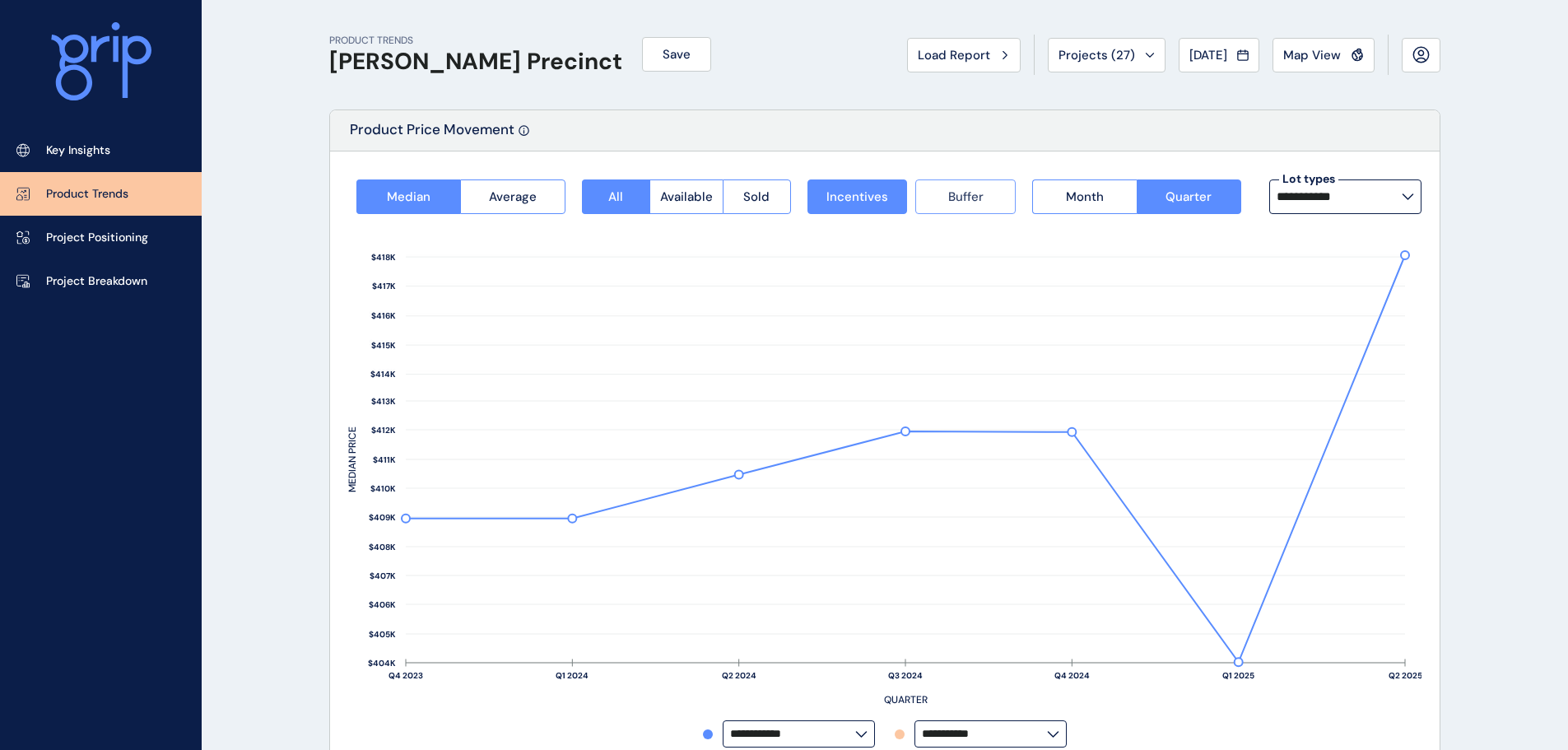
click at [934, 196] on button "Buffer" at bounding box center [965, 196] width 100 height 35
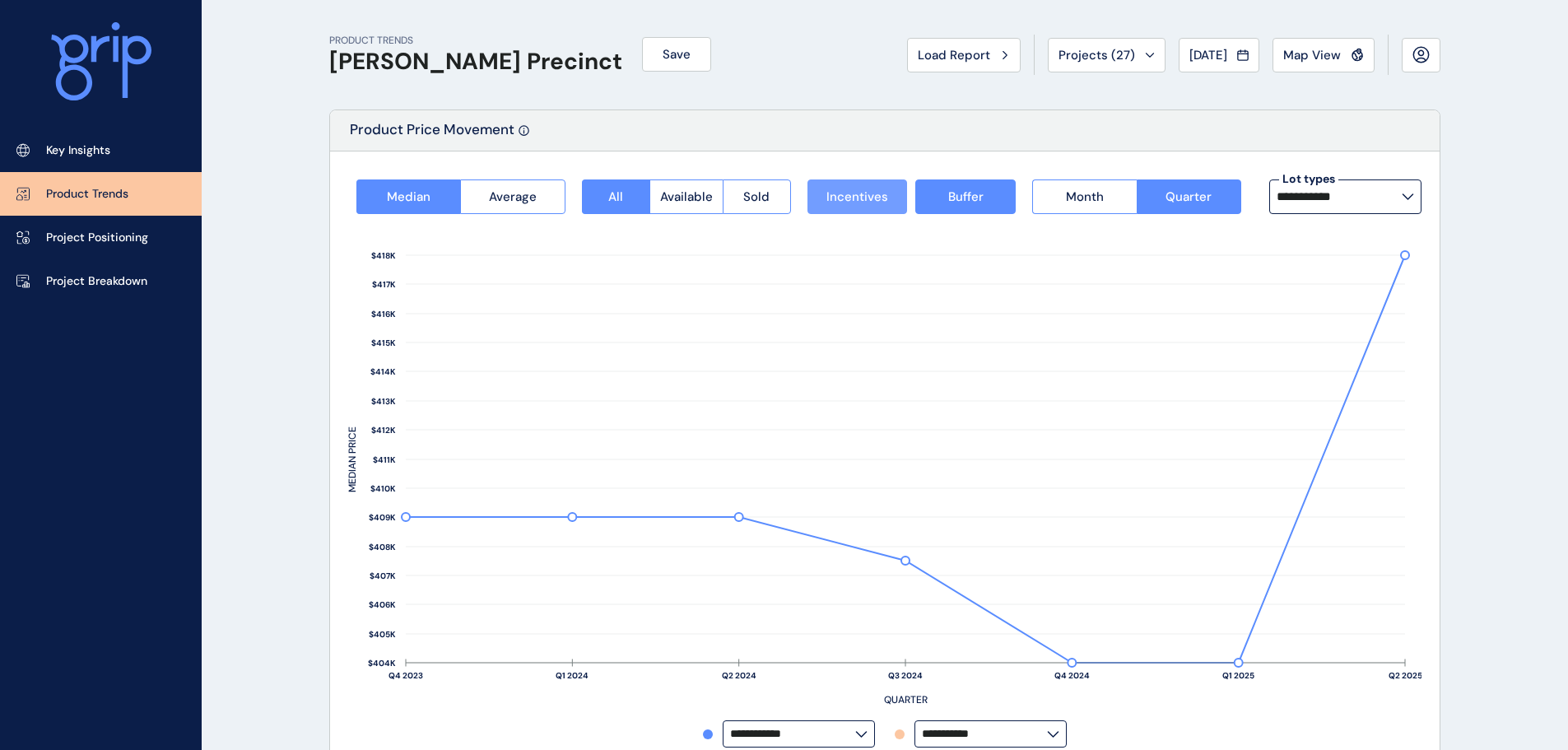
click at [856, 201] on span "Incentives" at bounding box center [857, 196] width 62 height 16
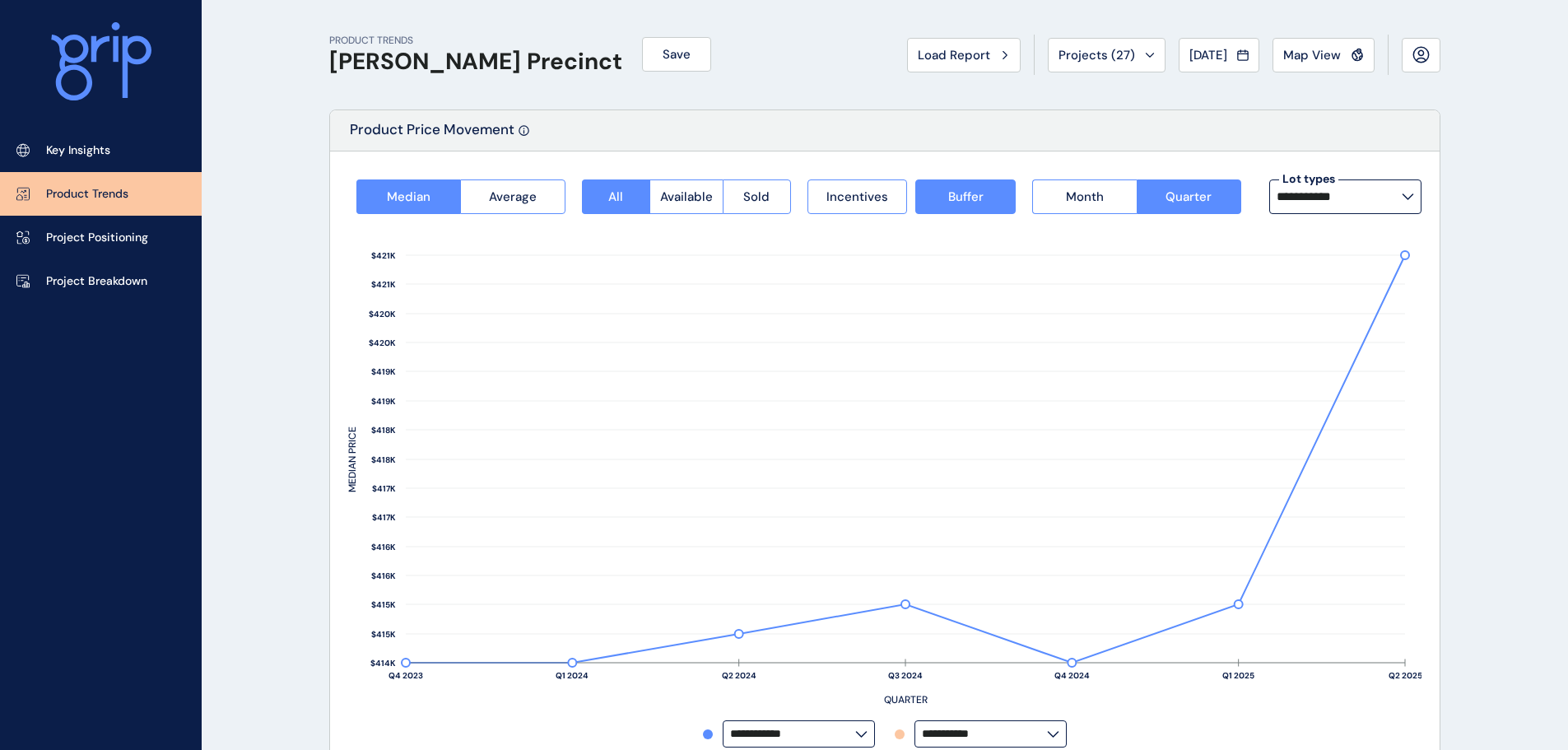
click at [908, 201] on div "Incentives Buffer" at bounding box center [912, 196] width 209 height 35
click at [861, 206] on button "Incentives" at bounding box center [857, 196] width 100 height 35
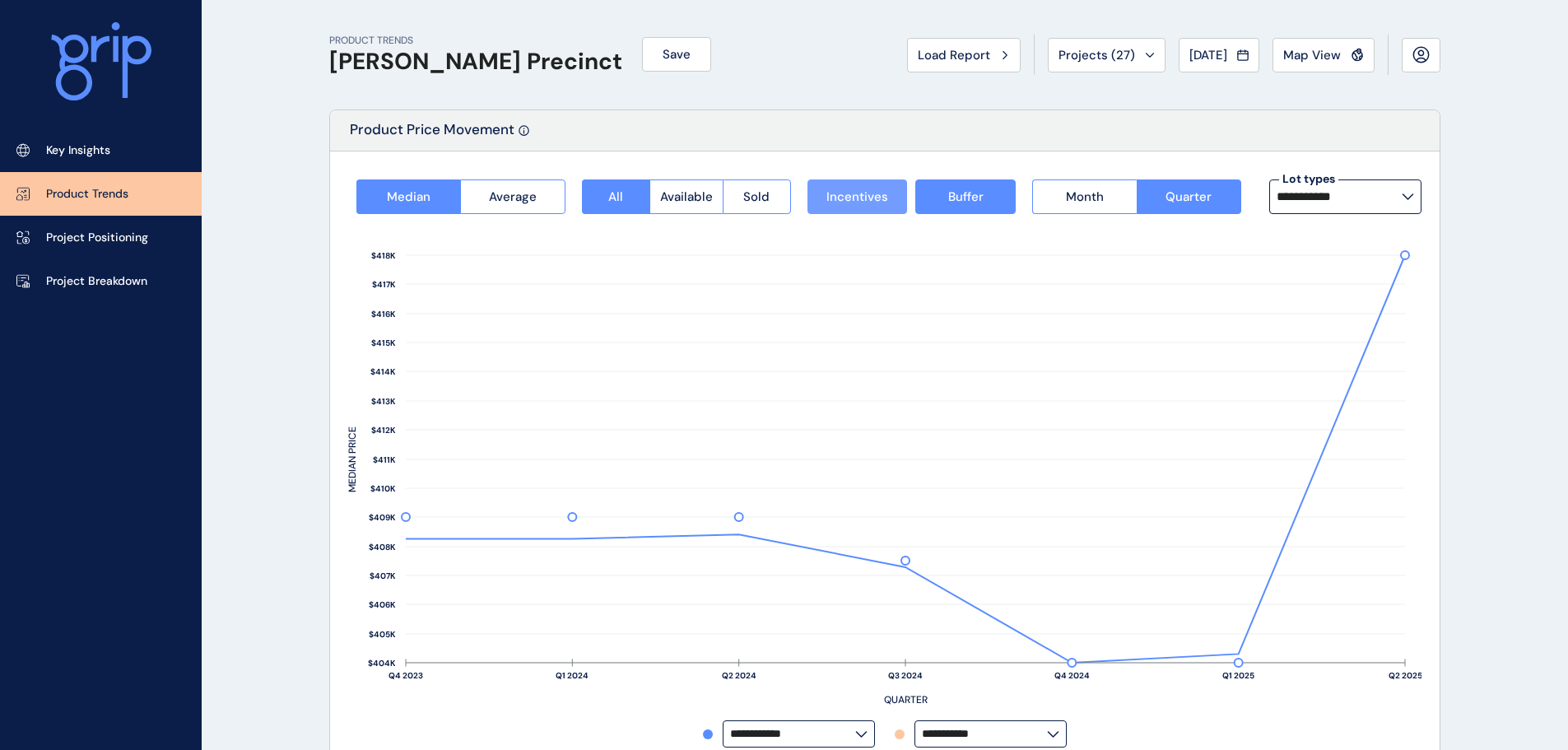
click at [877, 197] on span "Incentives" at bounding box center [857, 196] width 62 height 16
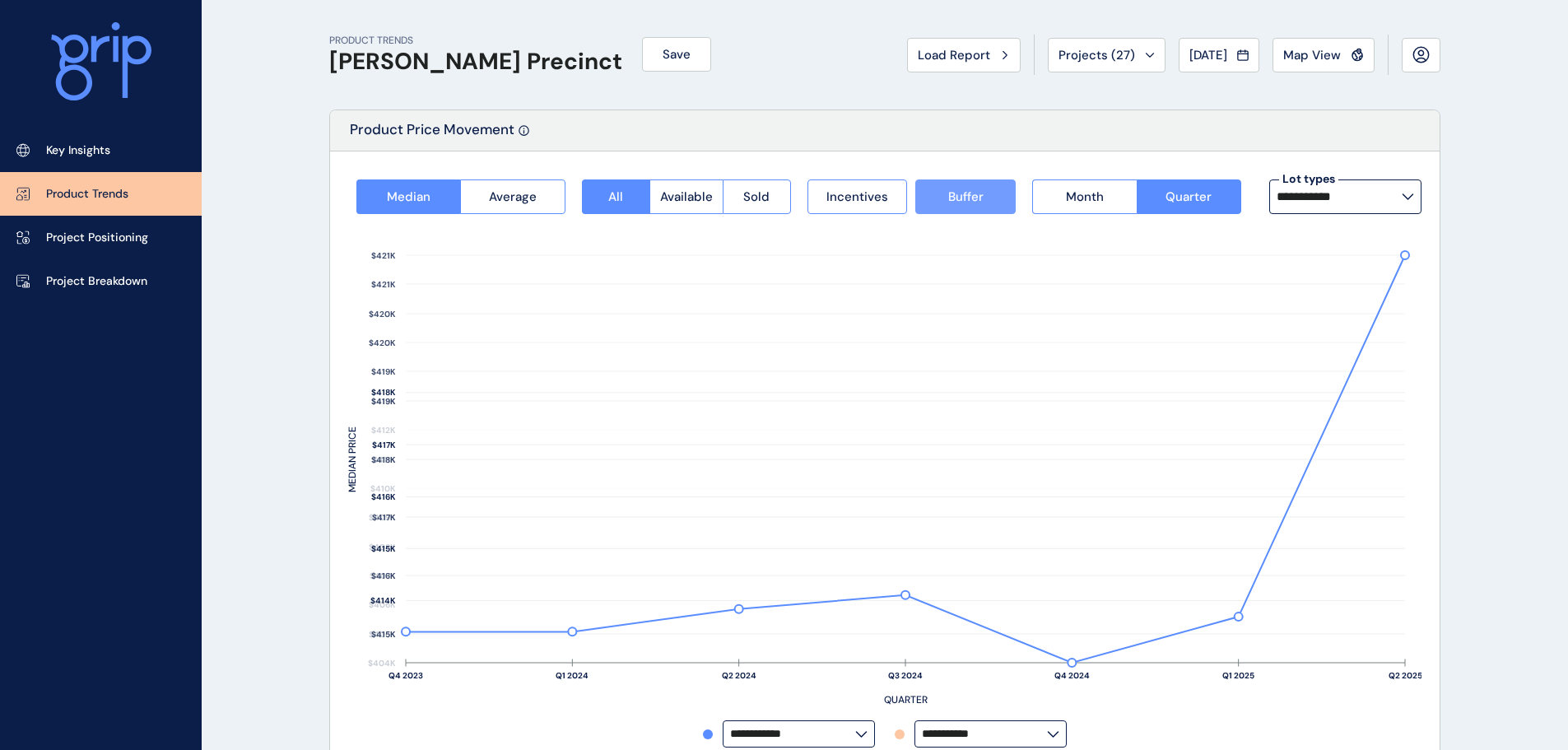
click at [972, 193] on span "Buffer" at bounding box center [966, 196] width 36 height 16
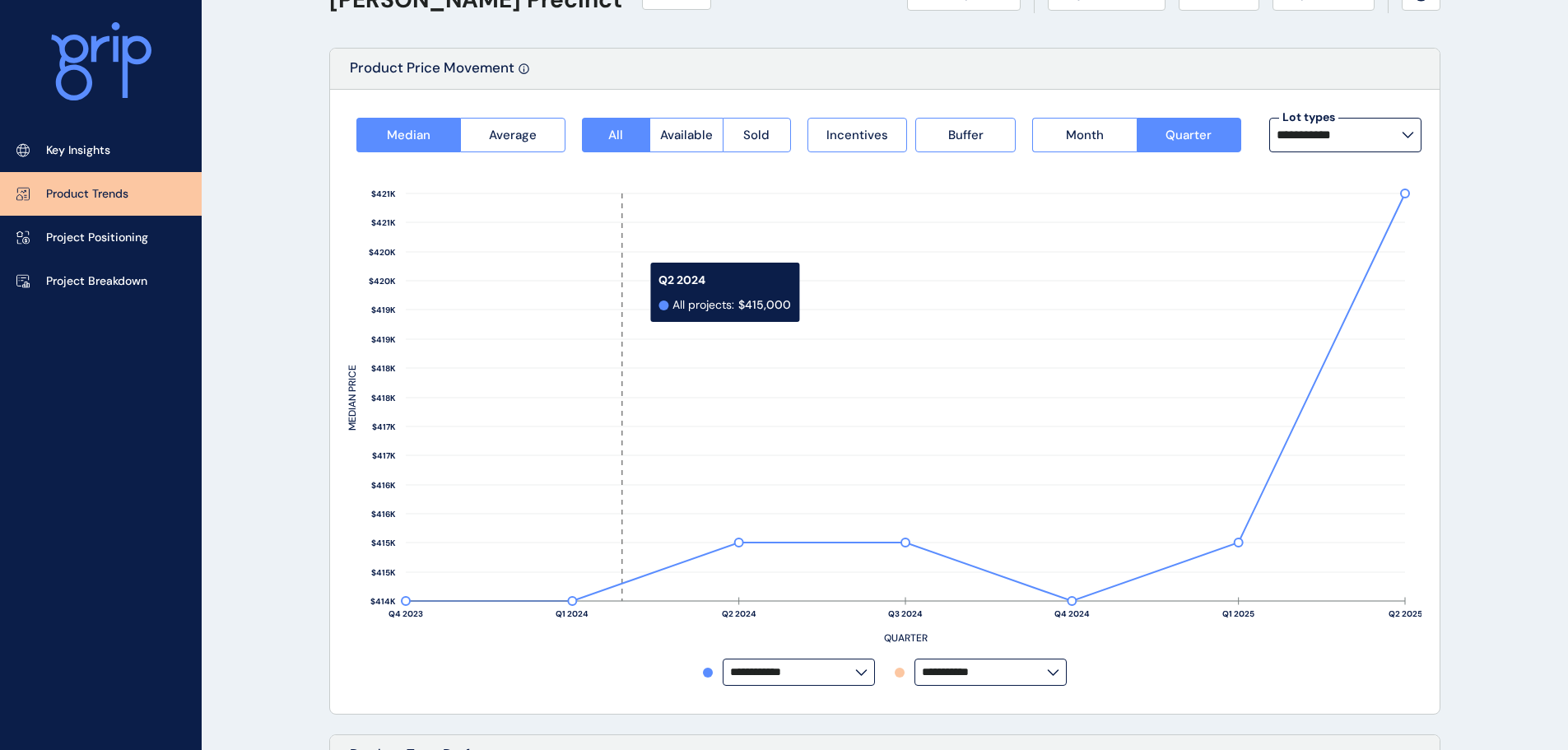
scroll to position [165, 0]
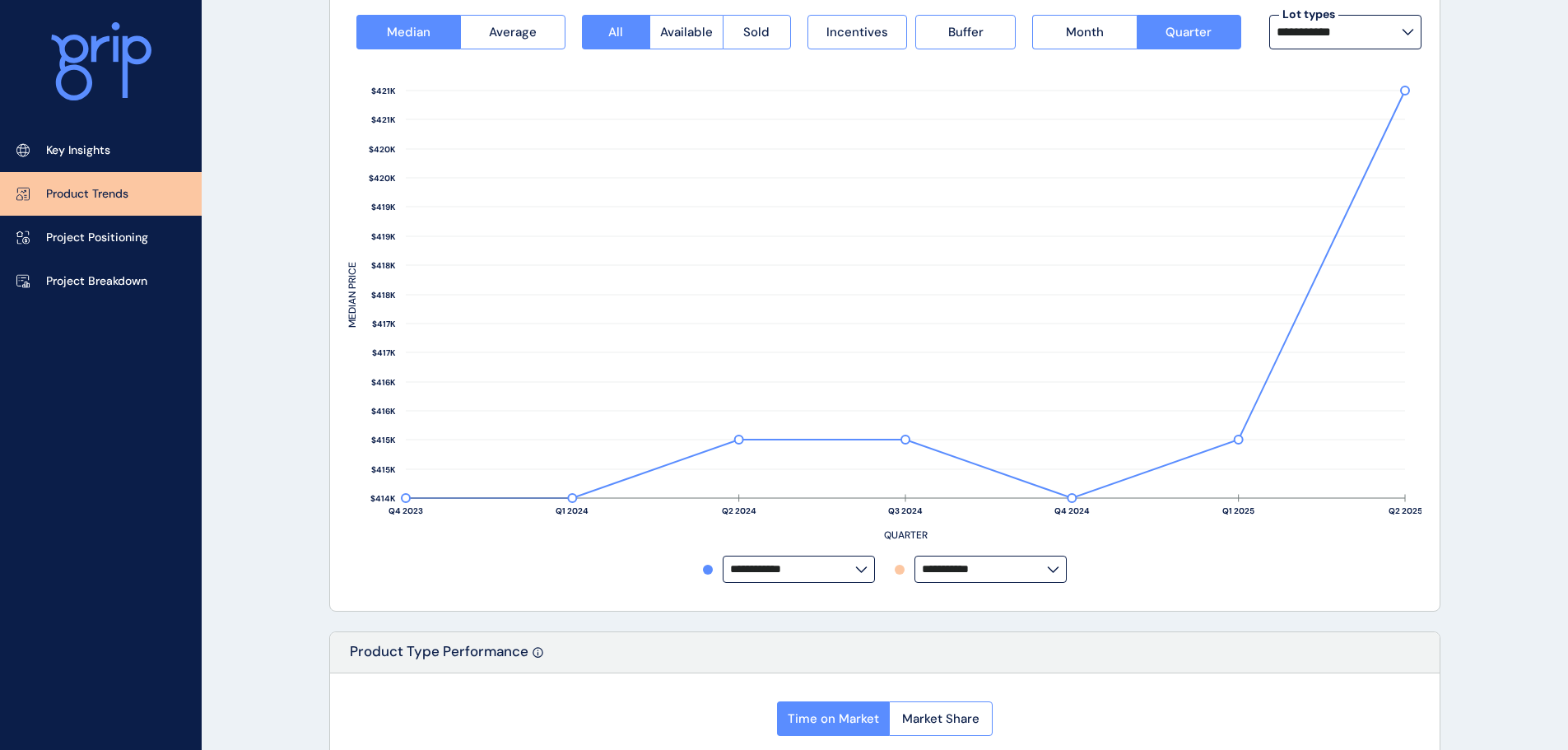
click at [936, 570] on input "**********" at bounding box center [984, 569] width 125 height 13
click at [959, 460] on p "Riverfield" at bounding box center [953, 467] width 50 height 16
type input "**********"
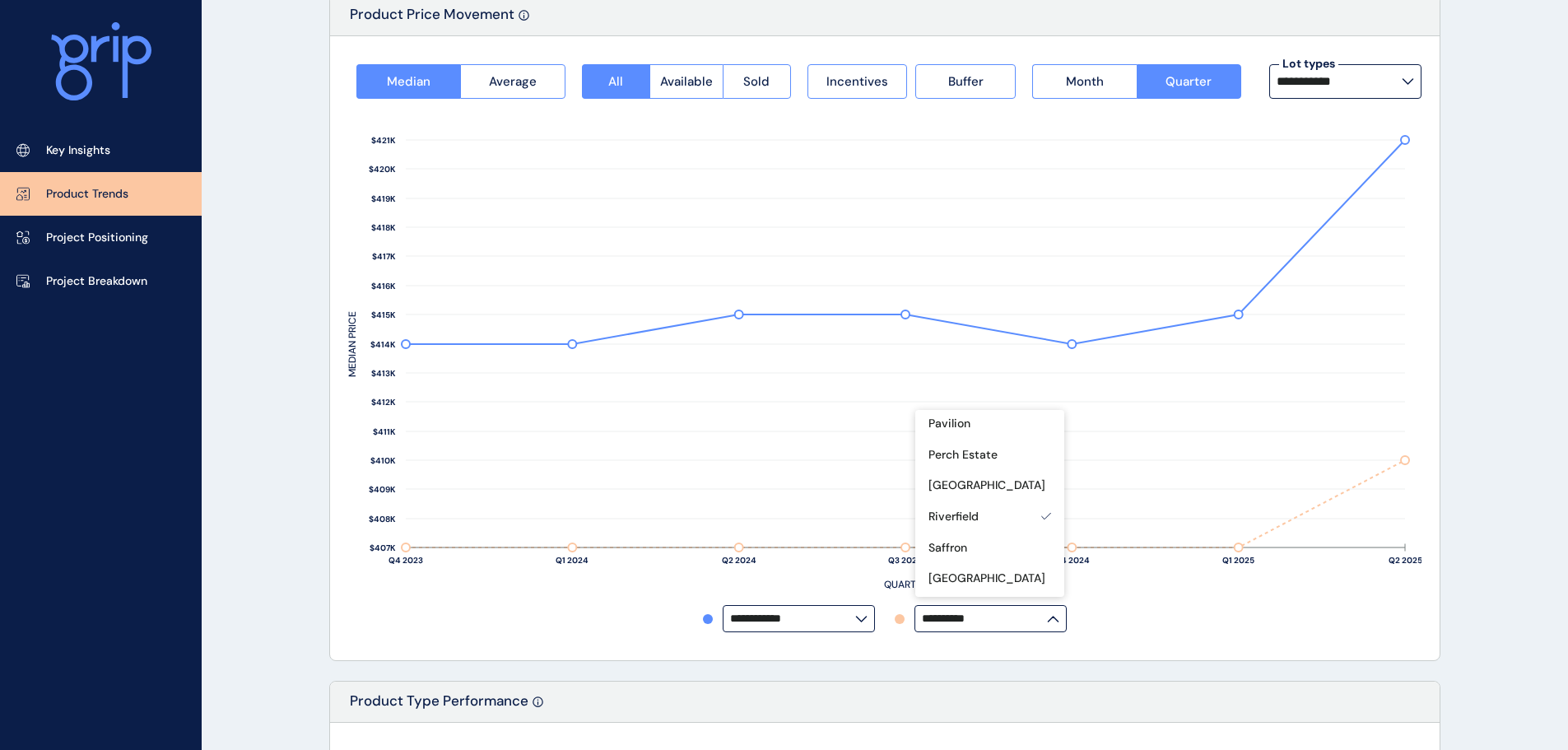
scroll to position [0, 0]
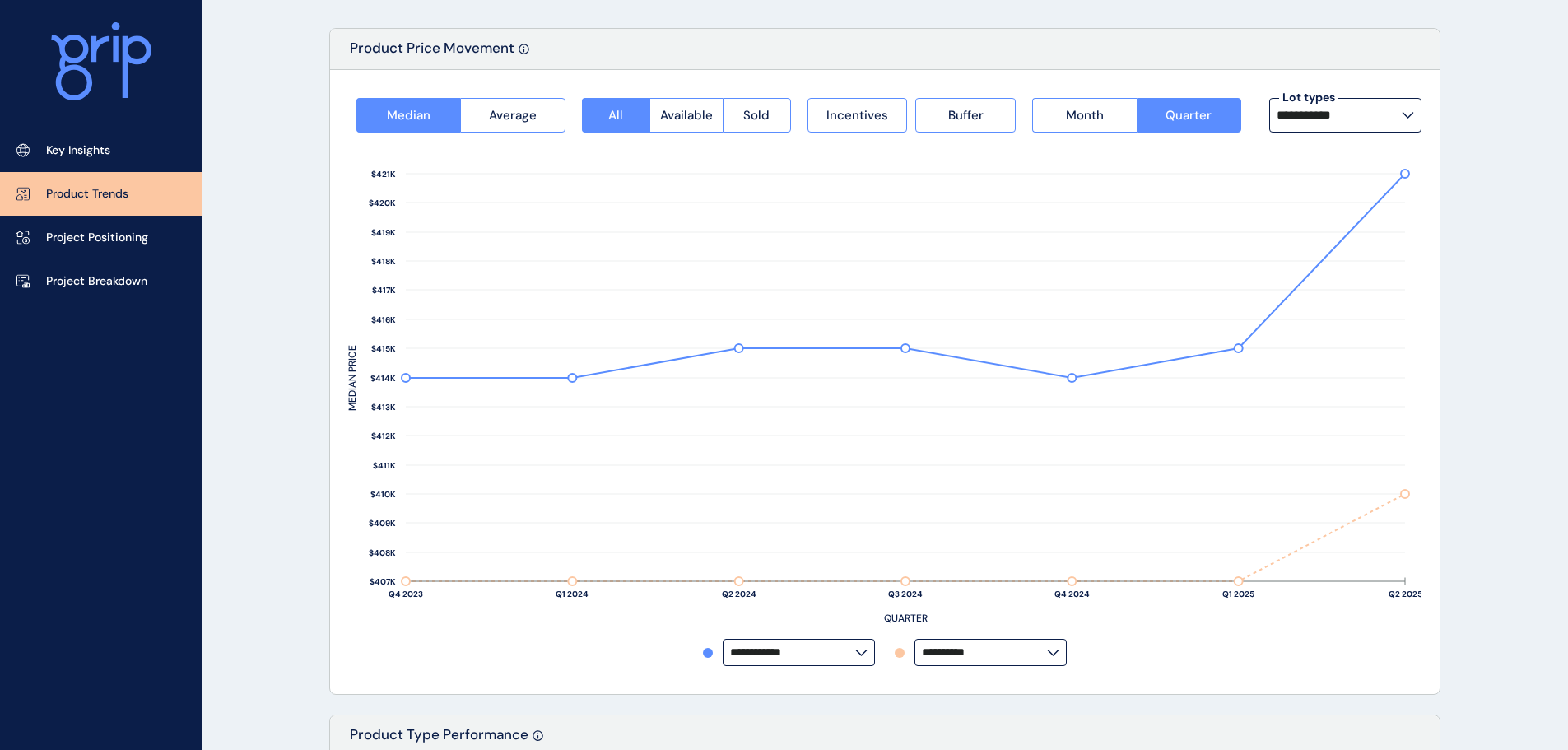
scroll to position [82, 0]
click at [853, 121] on span "Incentives" at bounding box center [857, 114] width 62 height 16
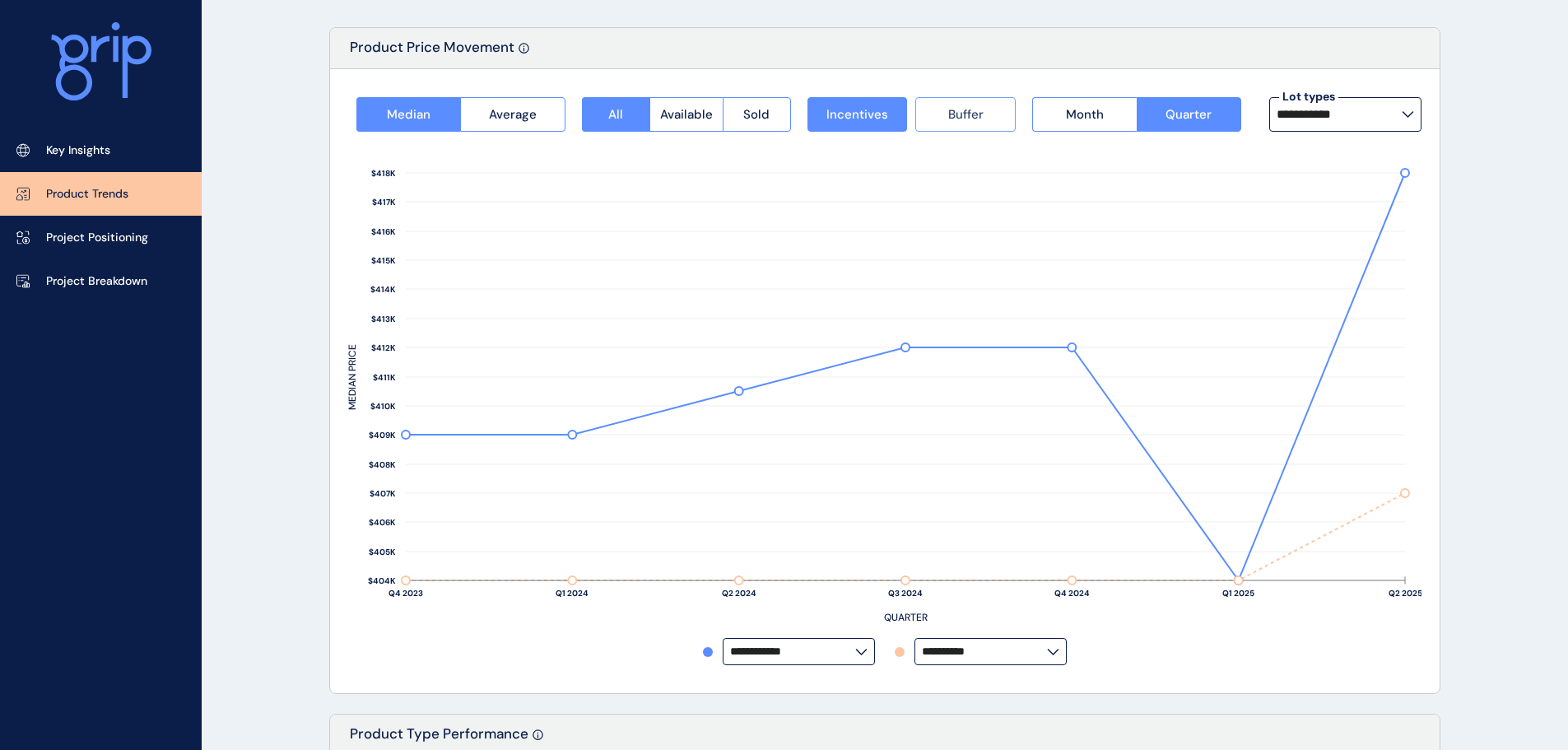
click at [980, 110] on span "Buffer" at bounding box center [966, 114] width 36 height 16
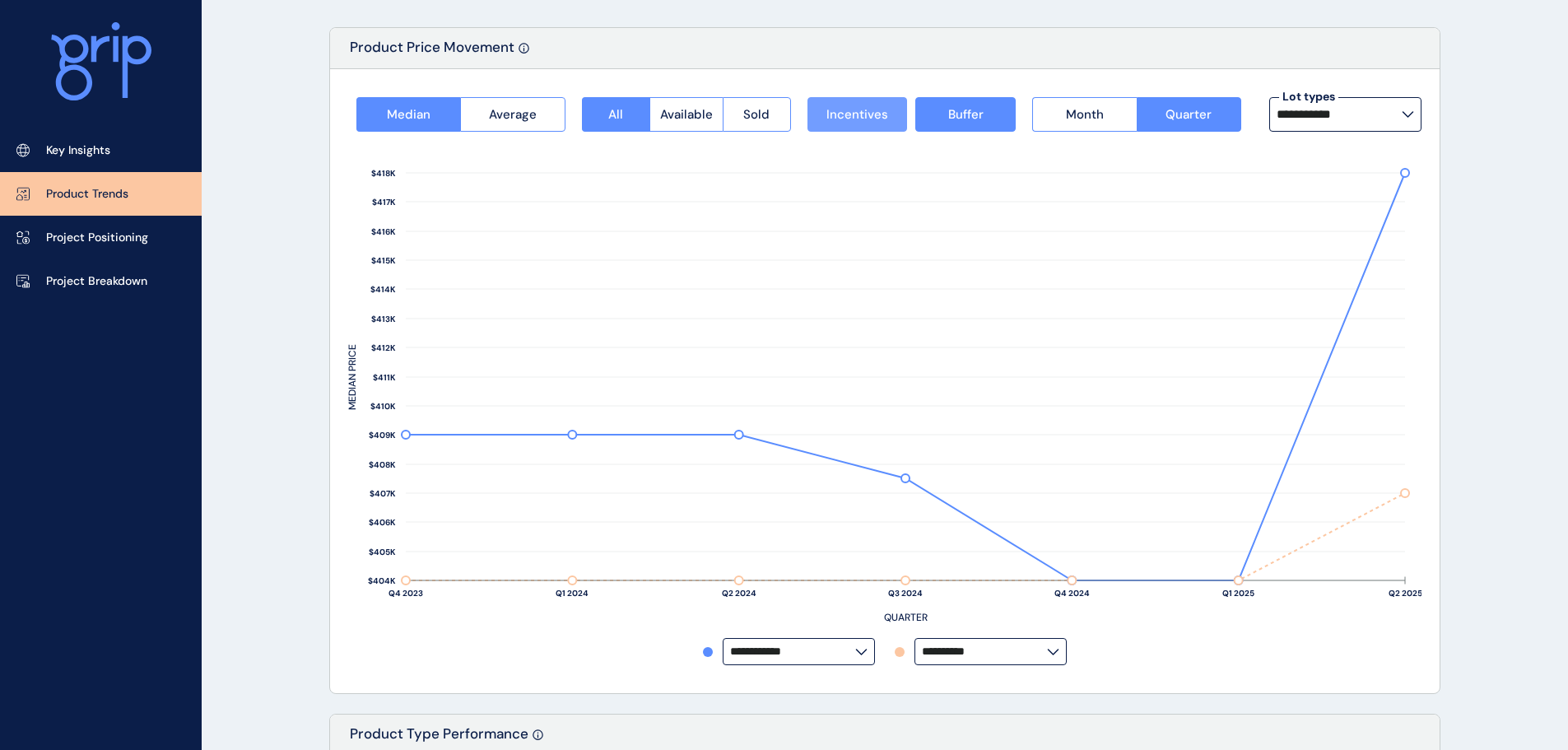
click at [847, 117] on span "Incentives" at bounding box center [857, 114] width 62 height 16
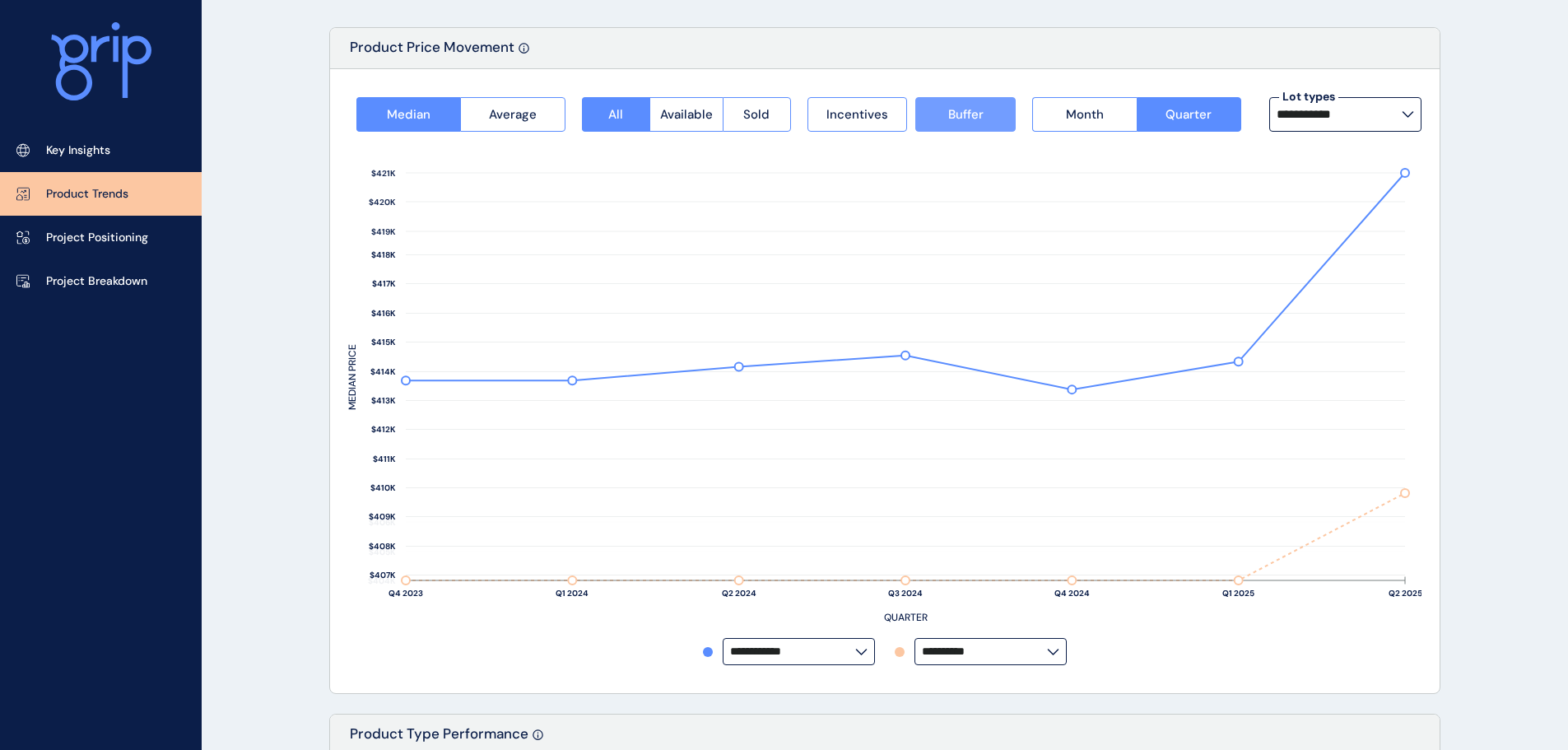
click at [962, 117] on span "Buffer" at bounding box center [966, 114] width 36 height 16
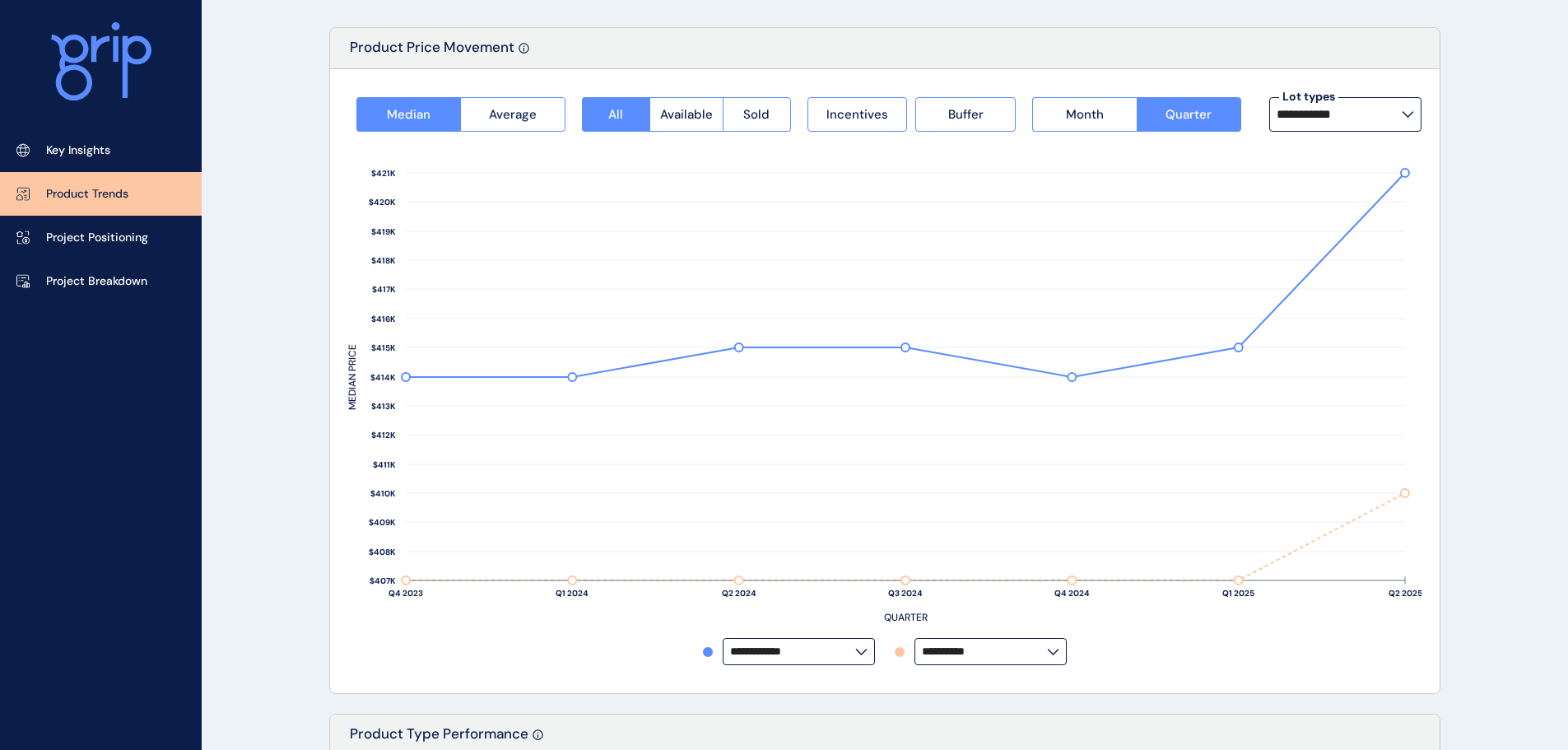
click at [835, 643] on label "**********" at bounding box center [798, 651] width 152 height 27
click at [795, 575] on div "Orana" at bounding box center [797, 590] width 149 height 31
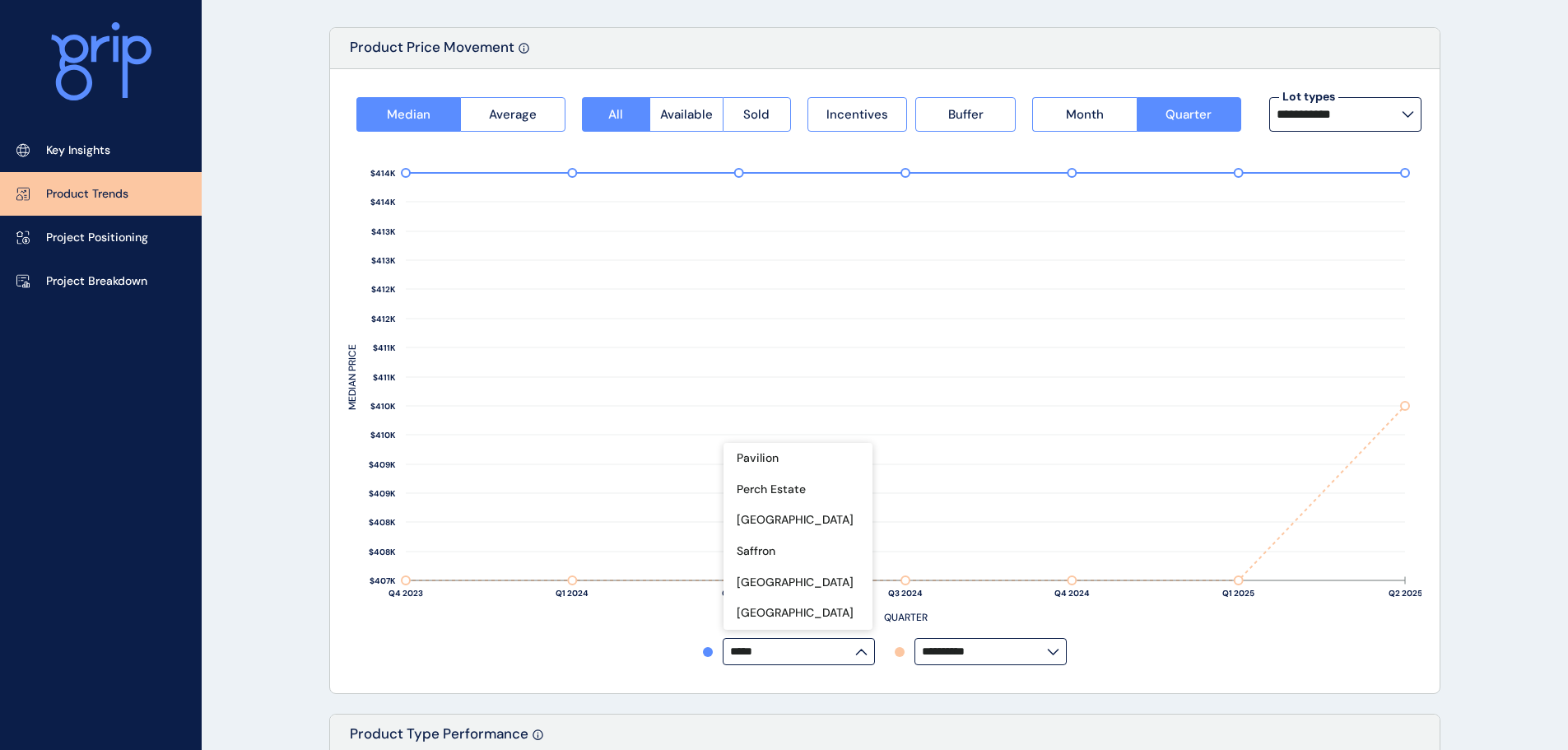
scroll to position [577, 0]
click at [812, 565] on div "[GEOGRAPHIC_DATA]" at bounding box center [797, 580] width 149 height 31
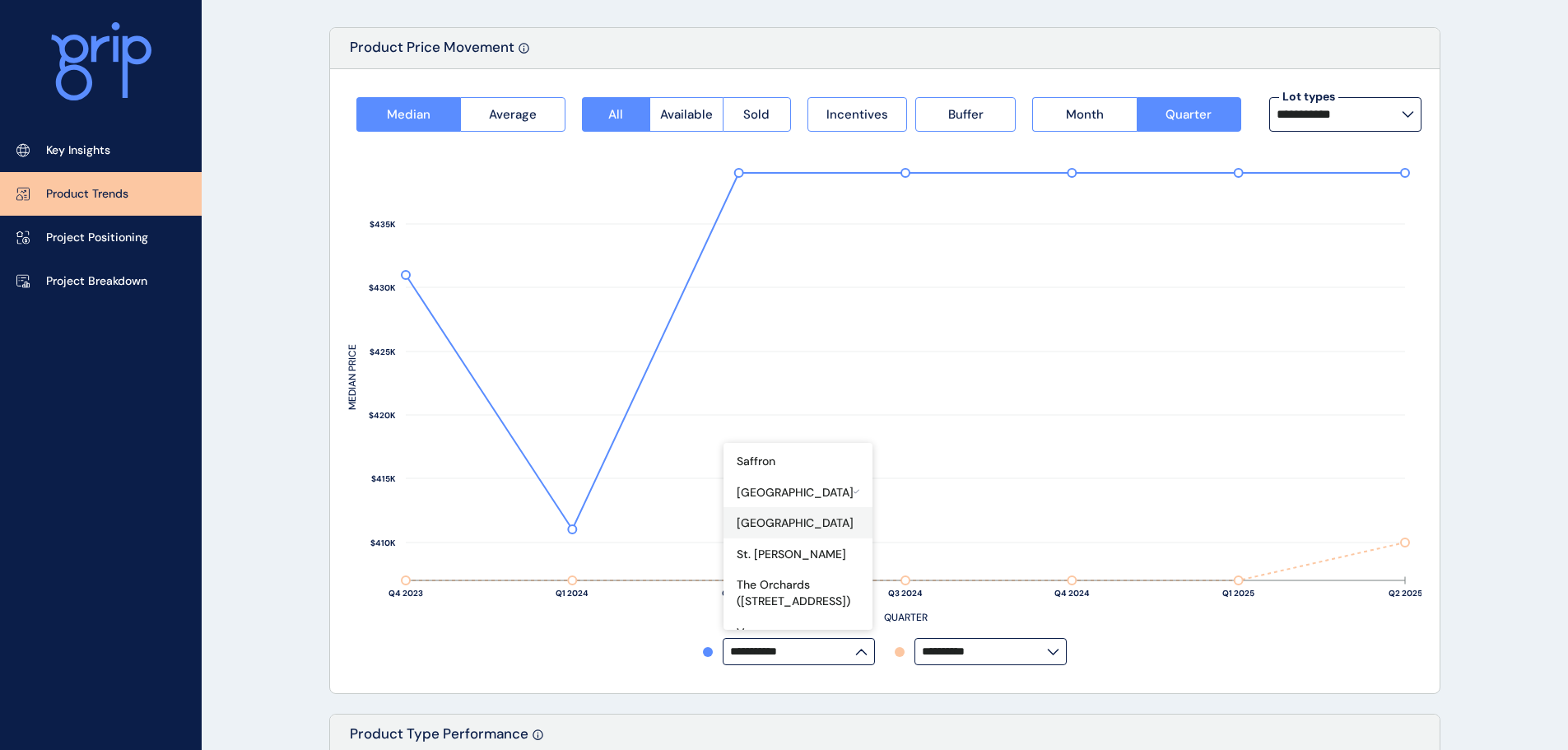
scroll to position [666, 0]
click at [777, 615] on div "Verve" at bounding box center [797, 630] width 149 height 31
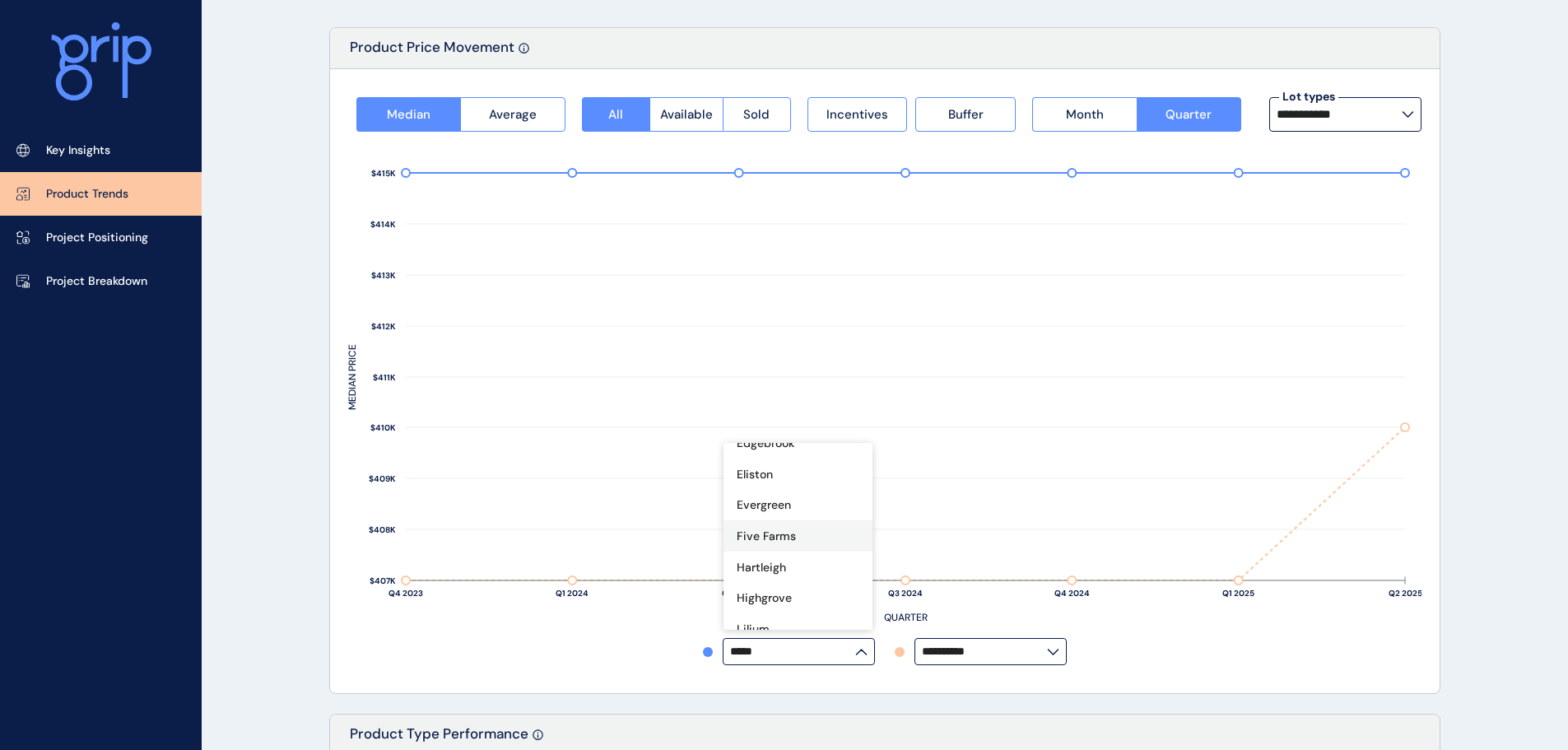
scroll to position [247, 0]
click at [778, 469] on p "Evergreen" at bounding box center [764, 477] width 54 height 16
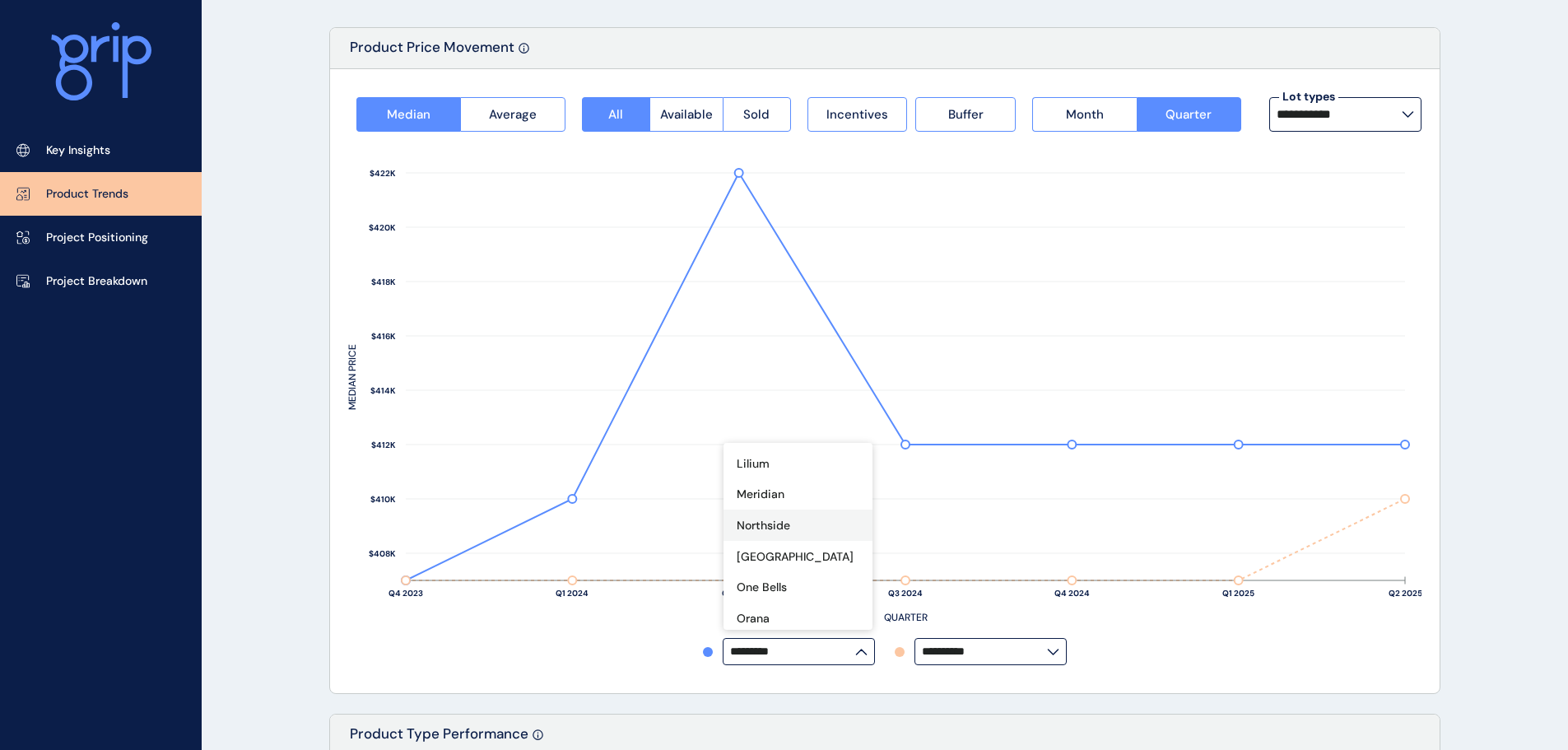
scroll to position [412, 0]
click at [791, 450] on div "Meridian" at bounding box center [797, 465] width 149 height 31
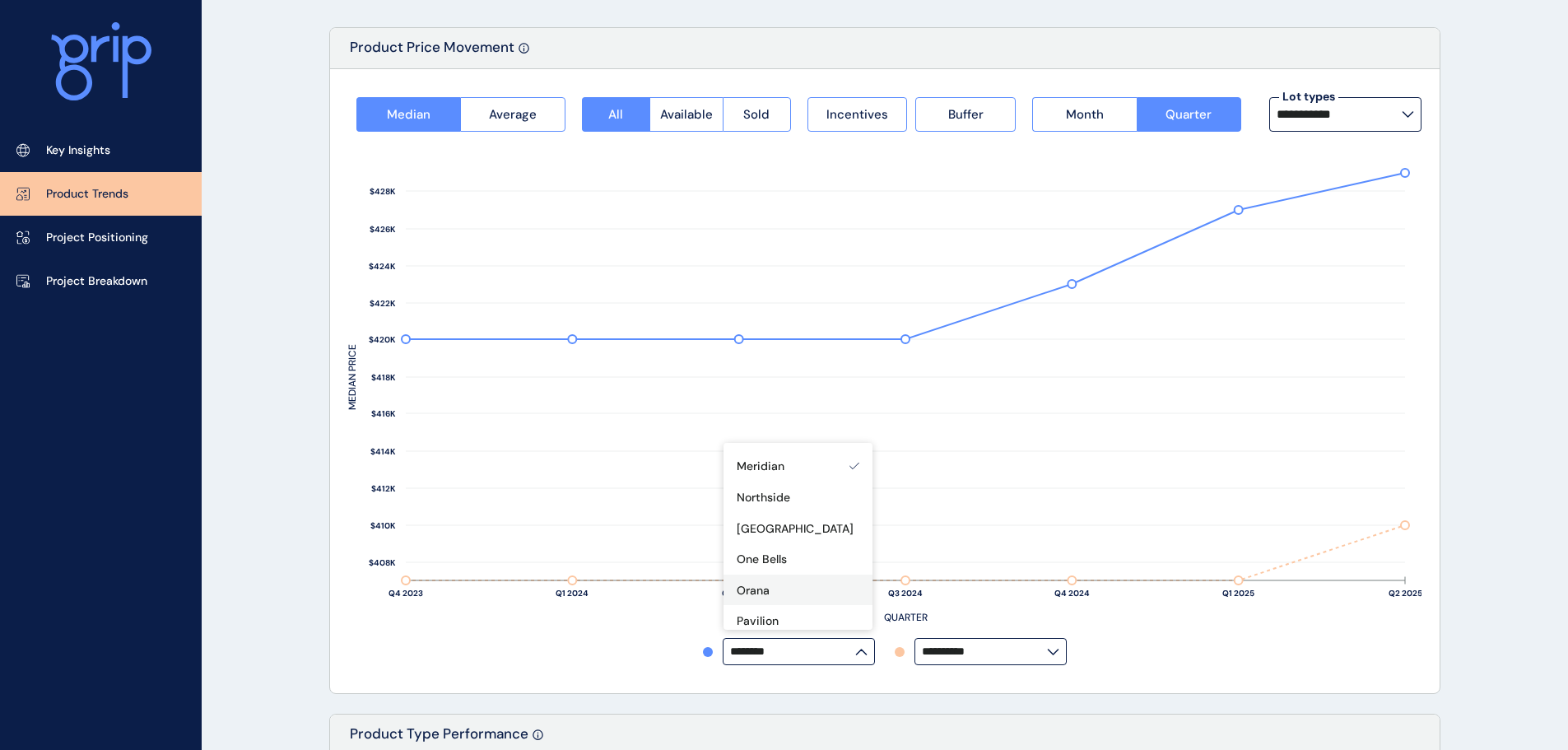
click at [785, 575] on div "Orana" at bounding box center [797, 590] width 149 height 31
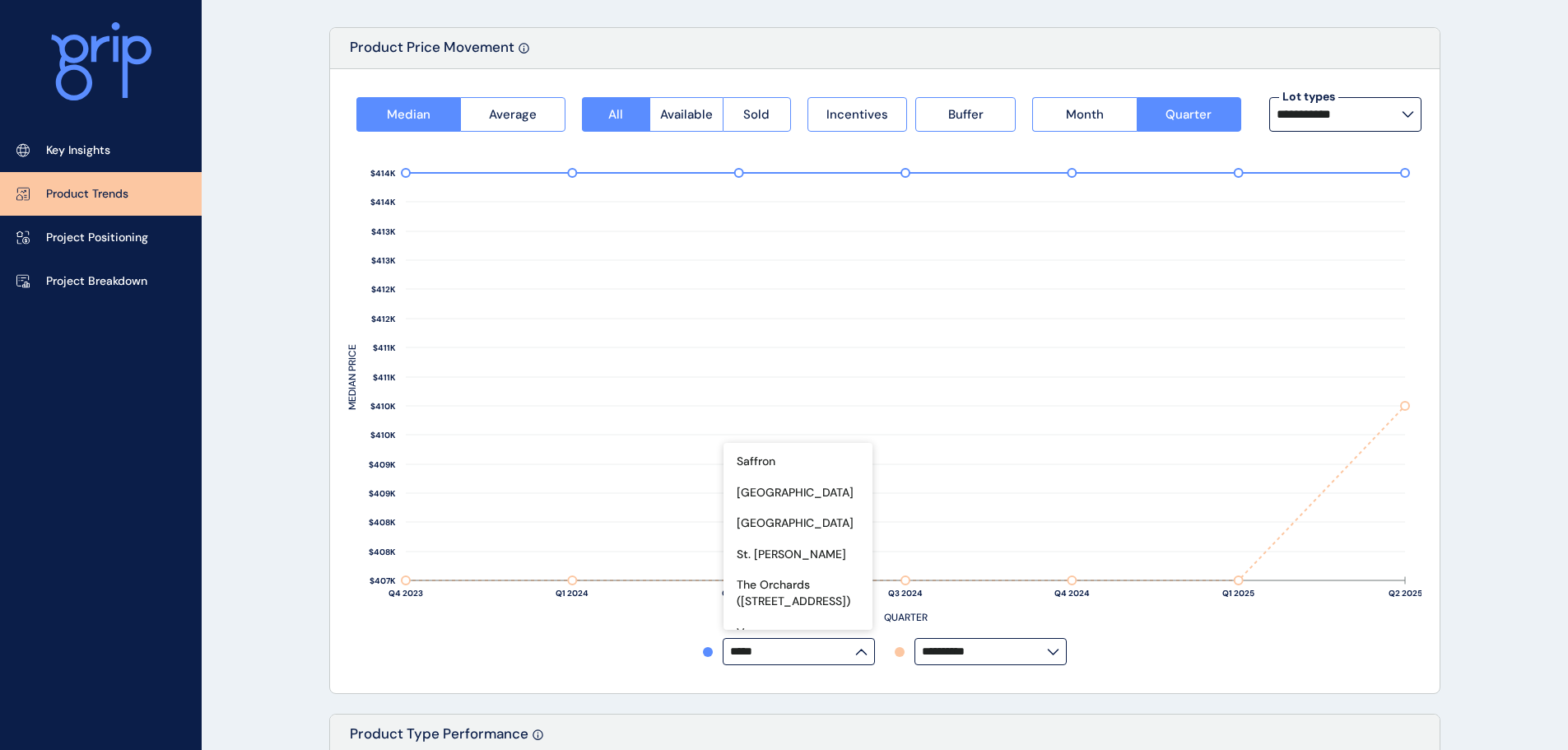
scroll to position [666, 0]
click at [752, 623] on p "Verve" at bounding box center [752, 631] width 31 height 16
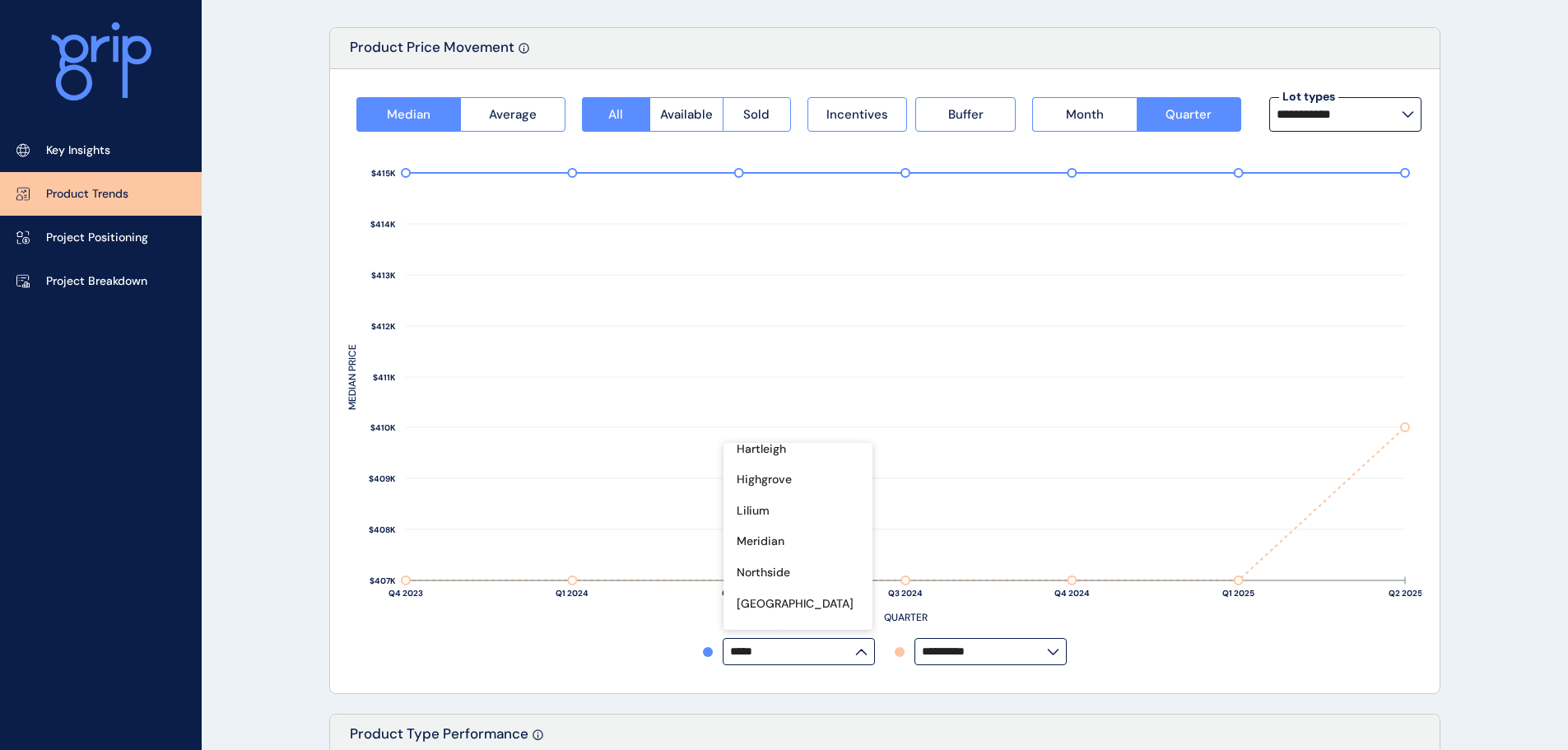
scroll to position [0, 0]
click at [786, 460] on p "All projects" at bounding box center [767, 460] width 61 height 16
type input "**********"
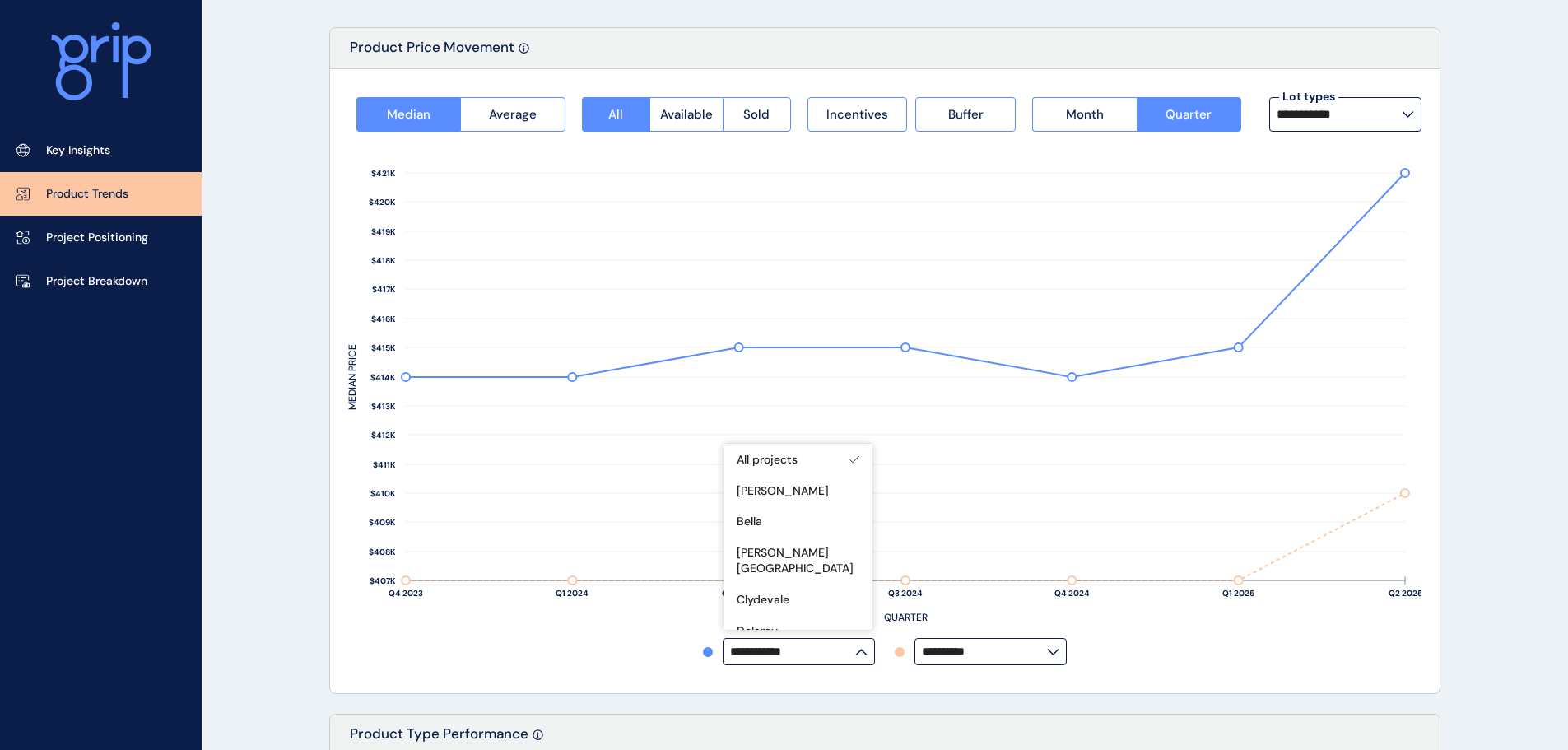
click at [1365, 121] on input "**********" at bounding box center [1338, 115] width 125 height 14
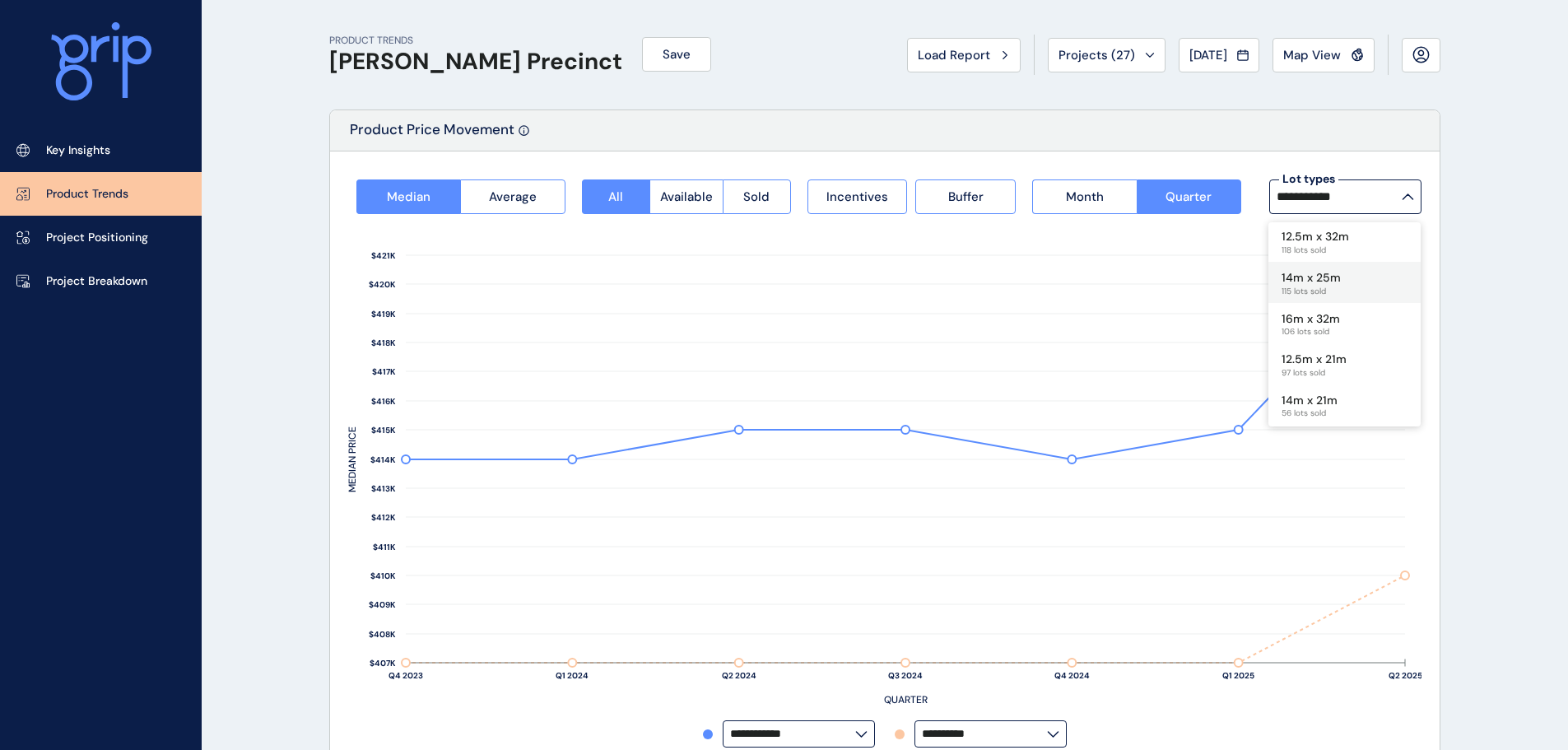
scroll to position [82, 0]
click at [1351, 319] on div "12.5m x 32m 118 lots sold" at bounding box center [1344, 324] width 152 height 41
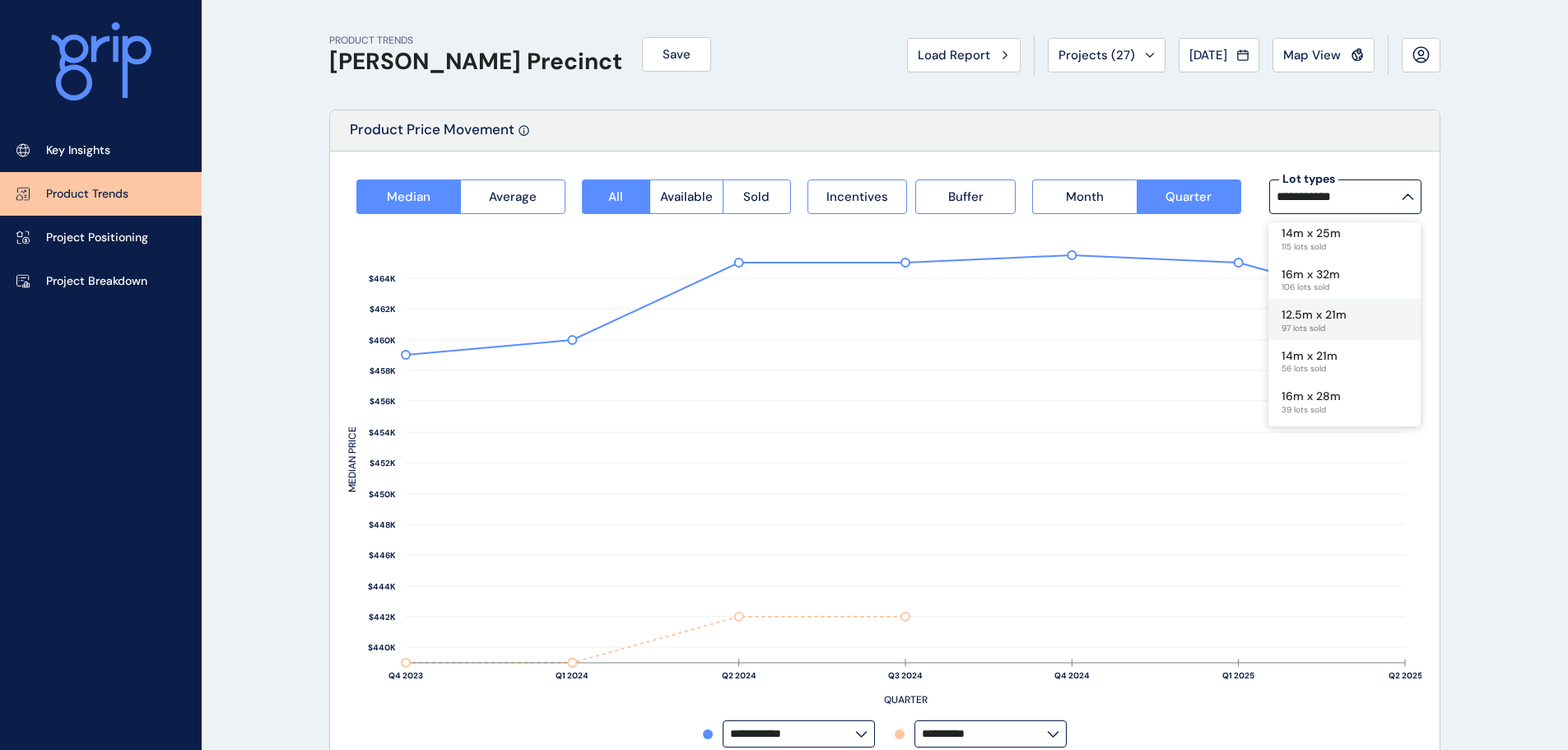
scroll to position [247, 0]
click at [1346, 279] on div "12.5m x 21m 97 lots sold" at bounding box center [1344, 281] width 152 height 41
type input "**********"
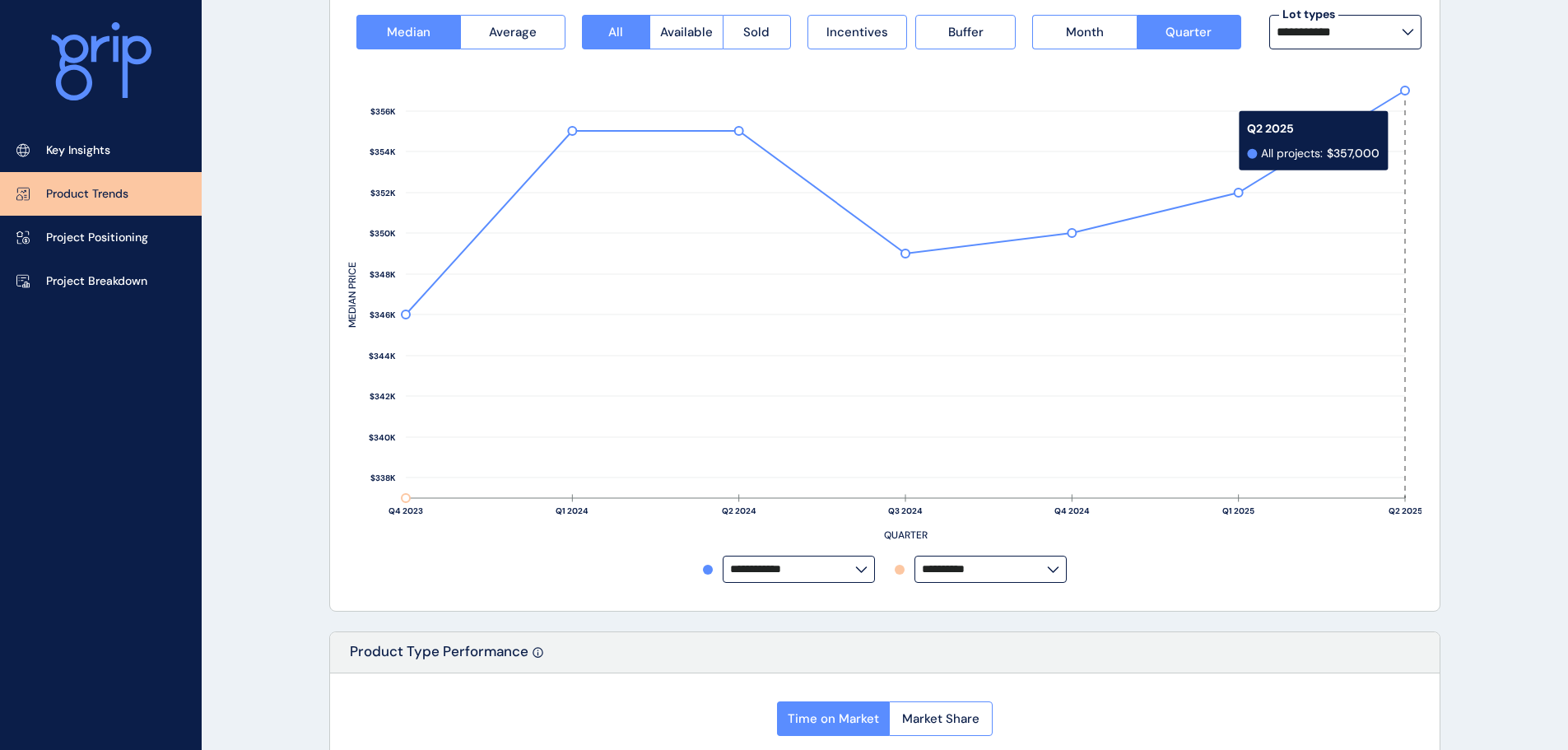
scroll to position [82, 0]
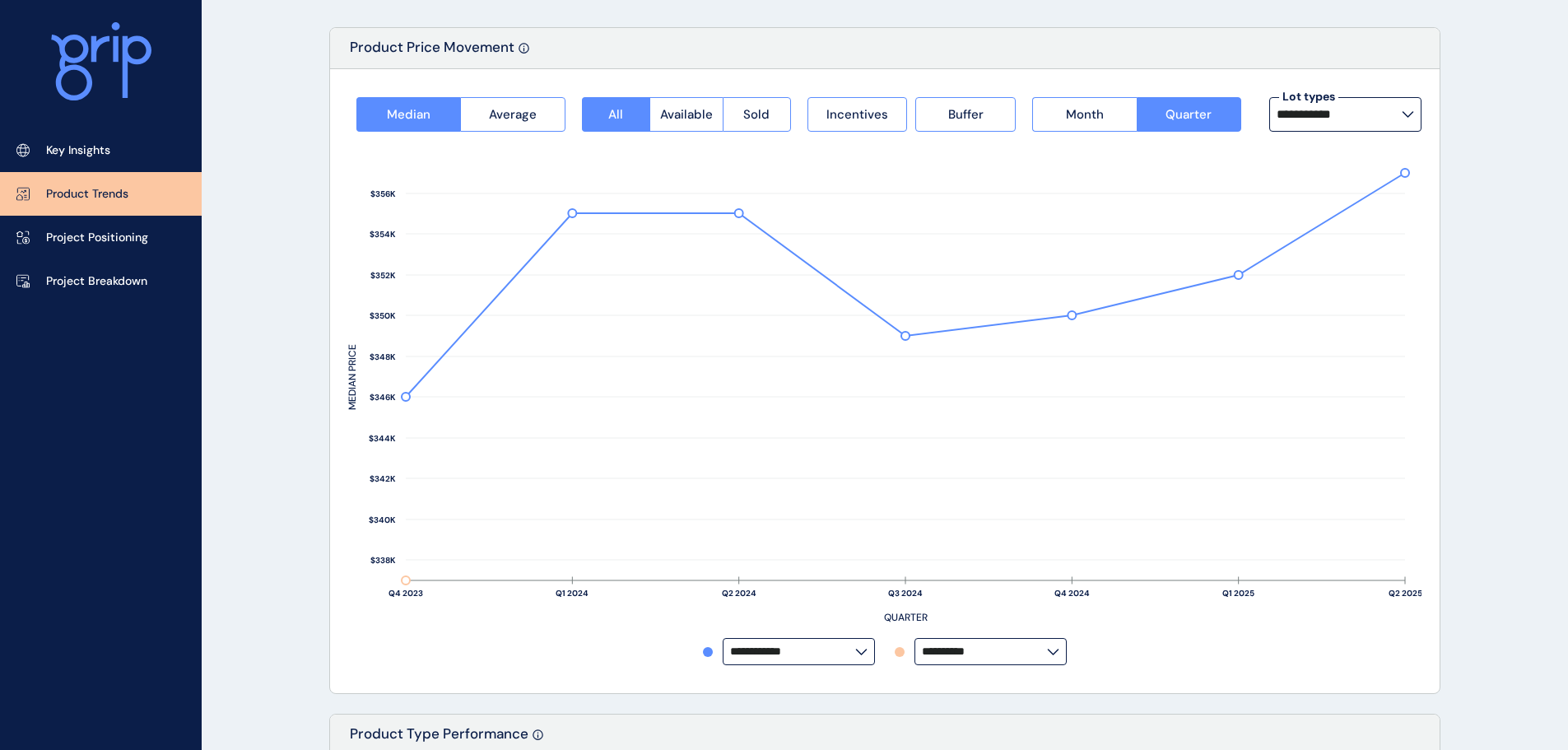
click at [1381, 114] on input "**********" at bounding box center [1338, 115] width 125 height 14
click at [1342, 243] on div "14m x 21m 56 lots sold" at bounding box center [1344, 240] width 152 height 41
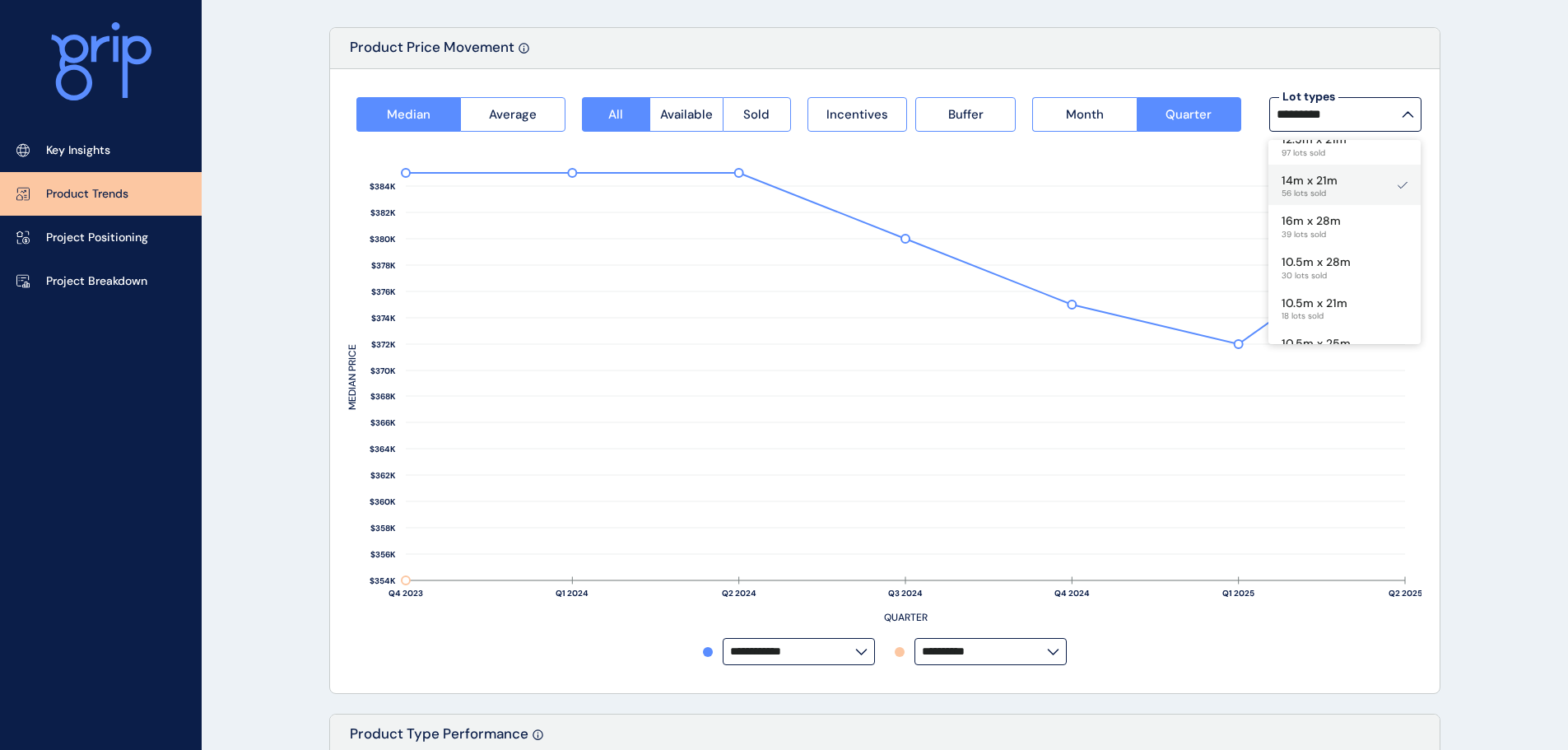
scroll to position [330, 0]
click at [1334, 240] on p "10.5m x 28m" at bounding box center [1315, 235] width 69 height 16
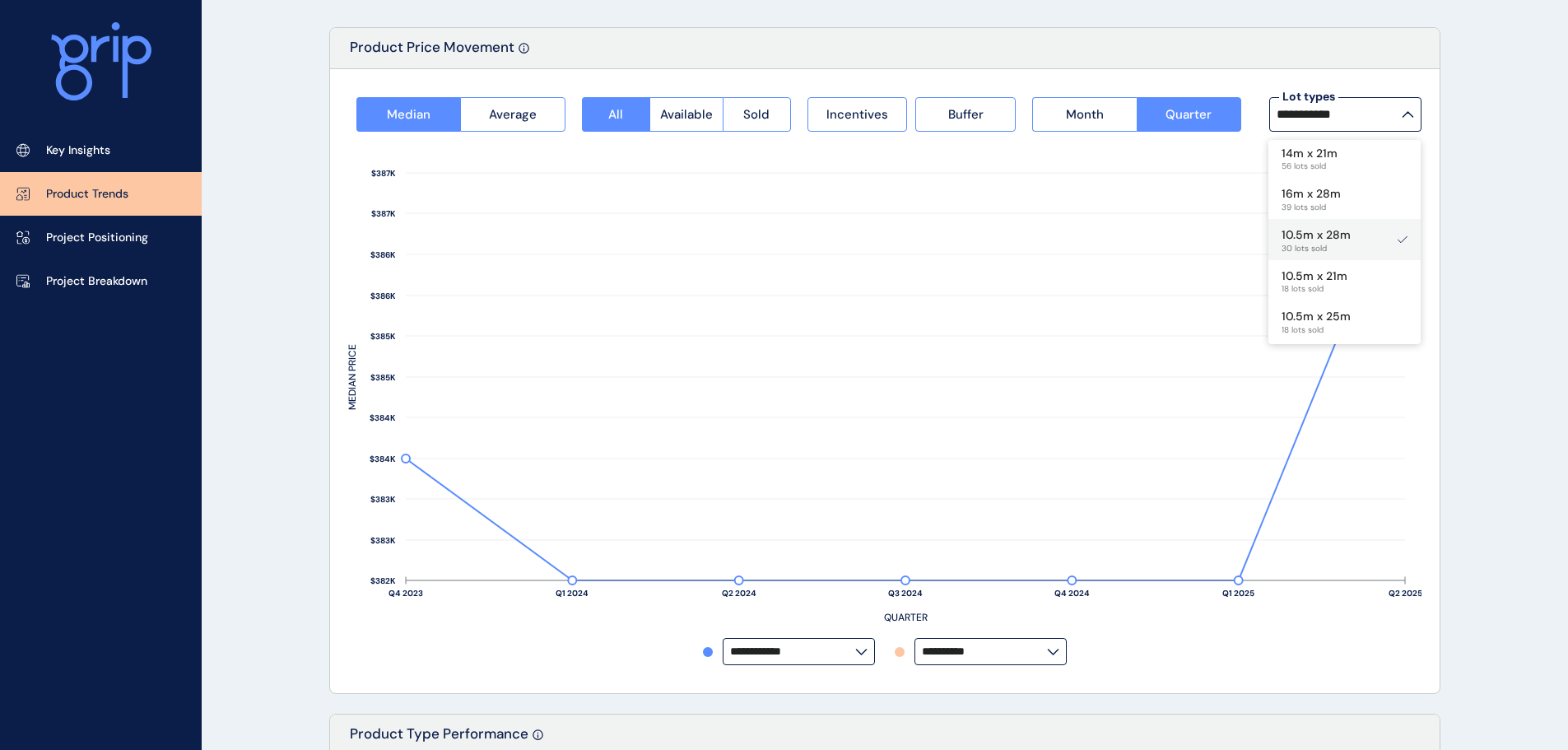
scroll to position [412, 0]
click at [1329, 199] on p "10.5m x 21m" at bounding box center [1314, 194] width 66 height 16
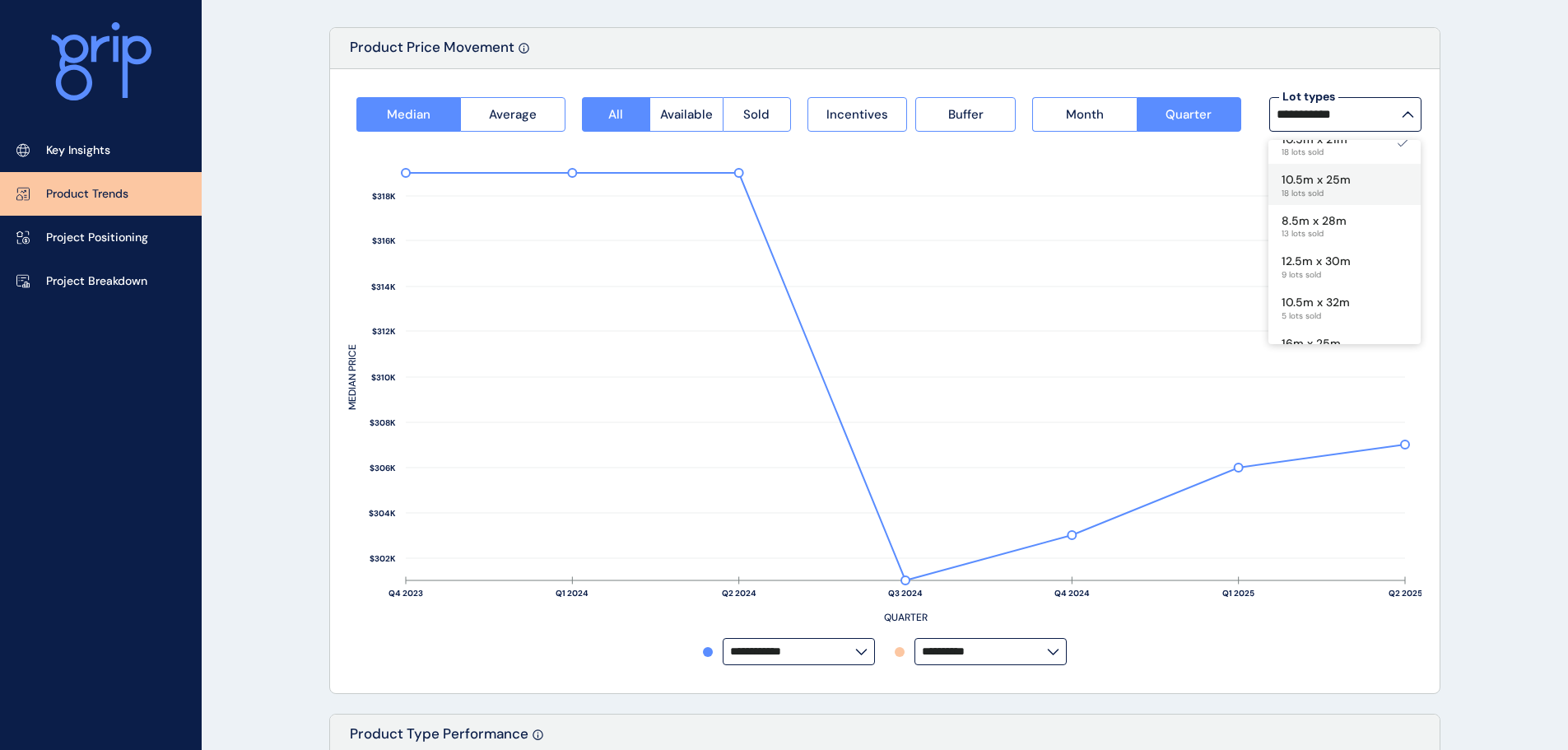
scroll to position [494, 0]
click at [1340, 188] on p "8.5m x 28m" at bounding box center [1313, 193] width 65 height 16
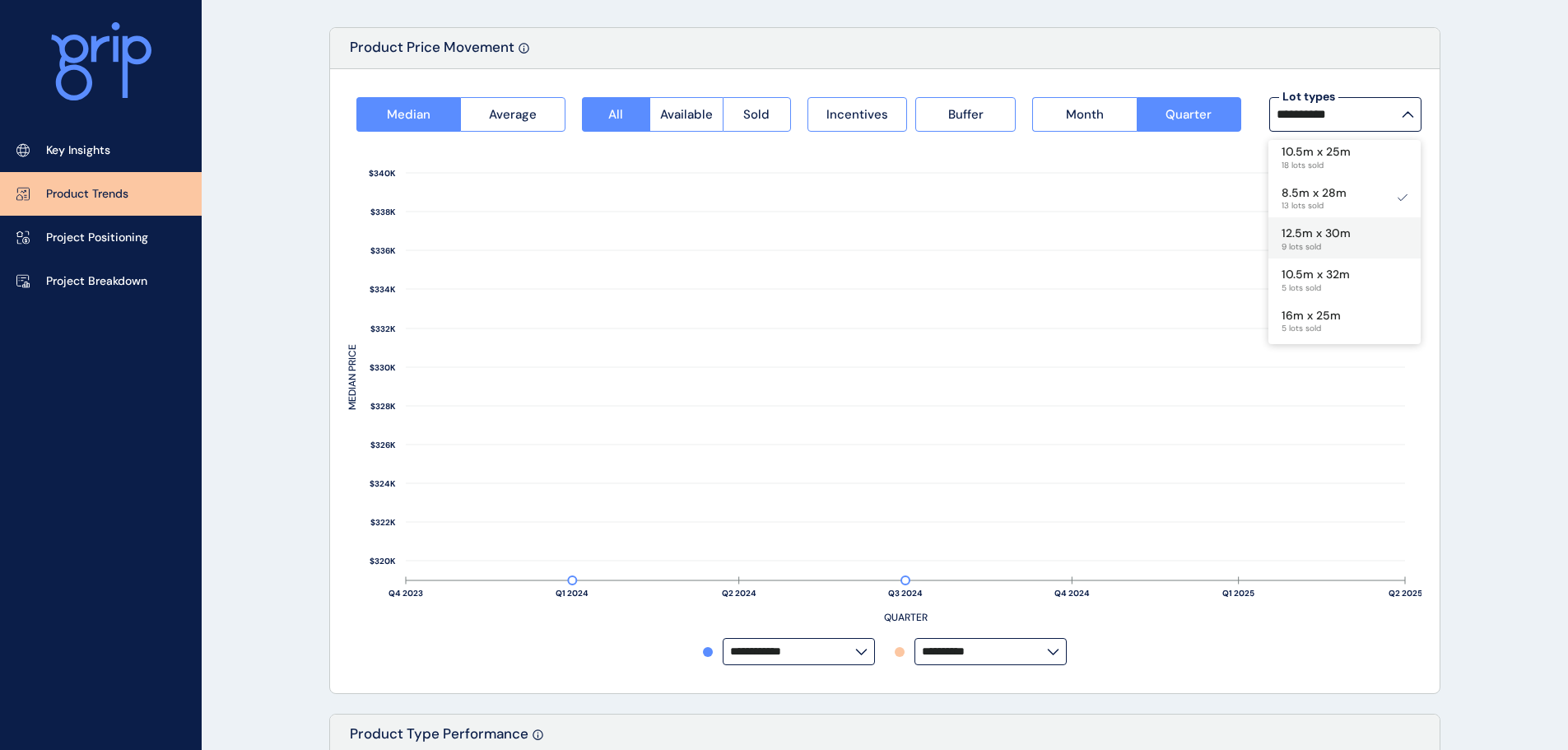
click at [1349, 242] on span "9 lots sold" at bounding box center [1315, 247] width 69 height 10
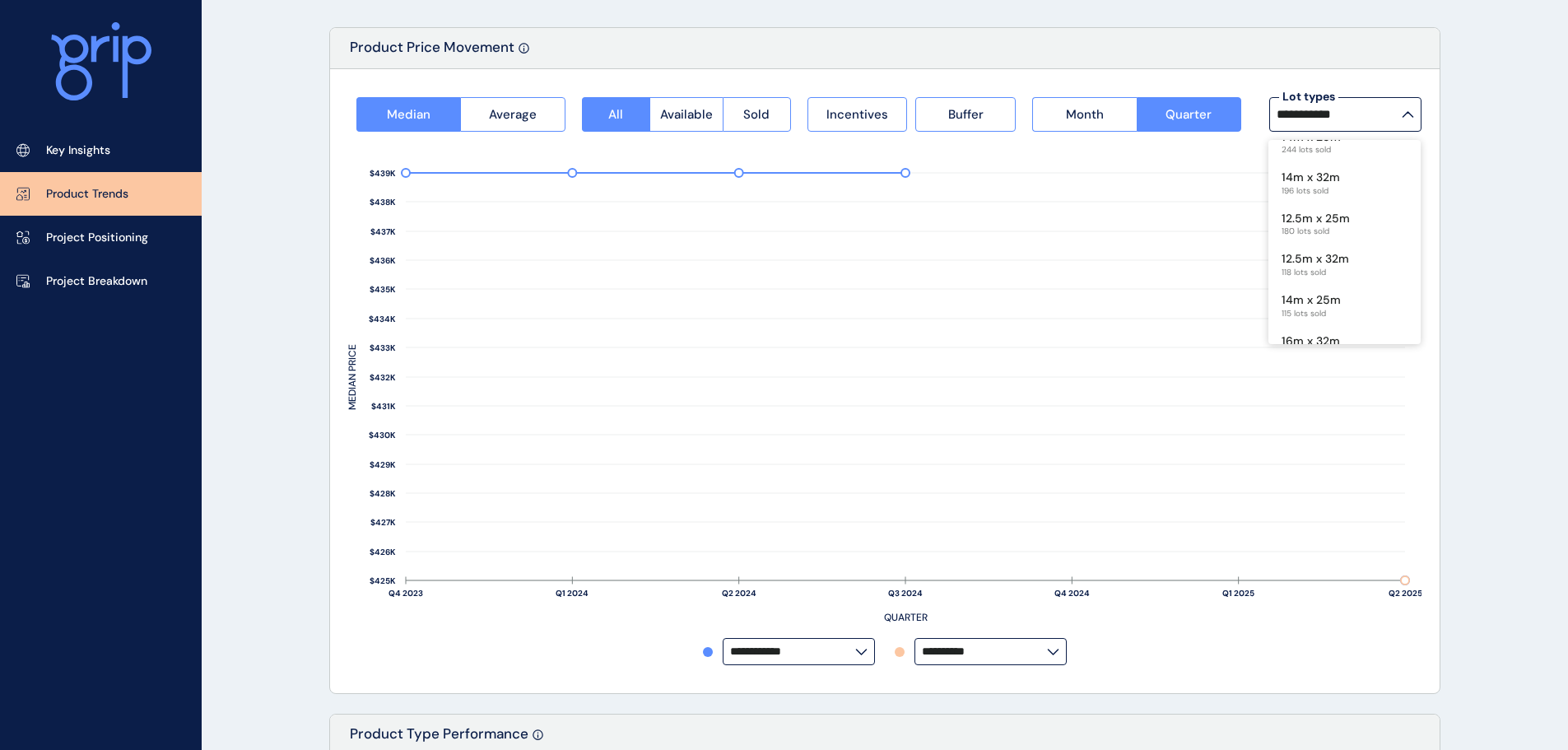
scroll to position [0, 0]
click at [1328, 163] on p "12.5m x 28m" at bounding box center [1315, 155] width 68 height 16
type input "**********"
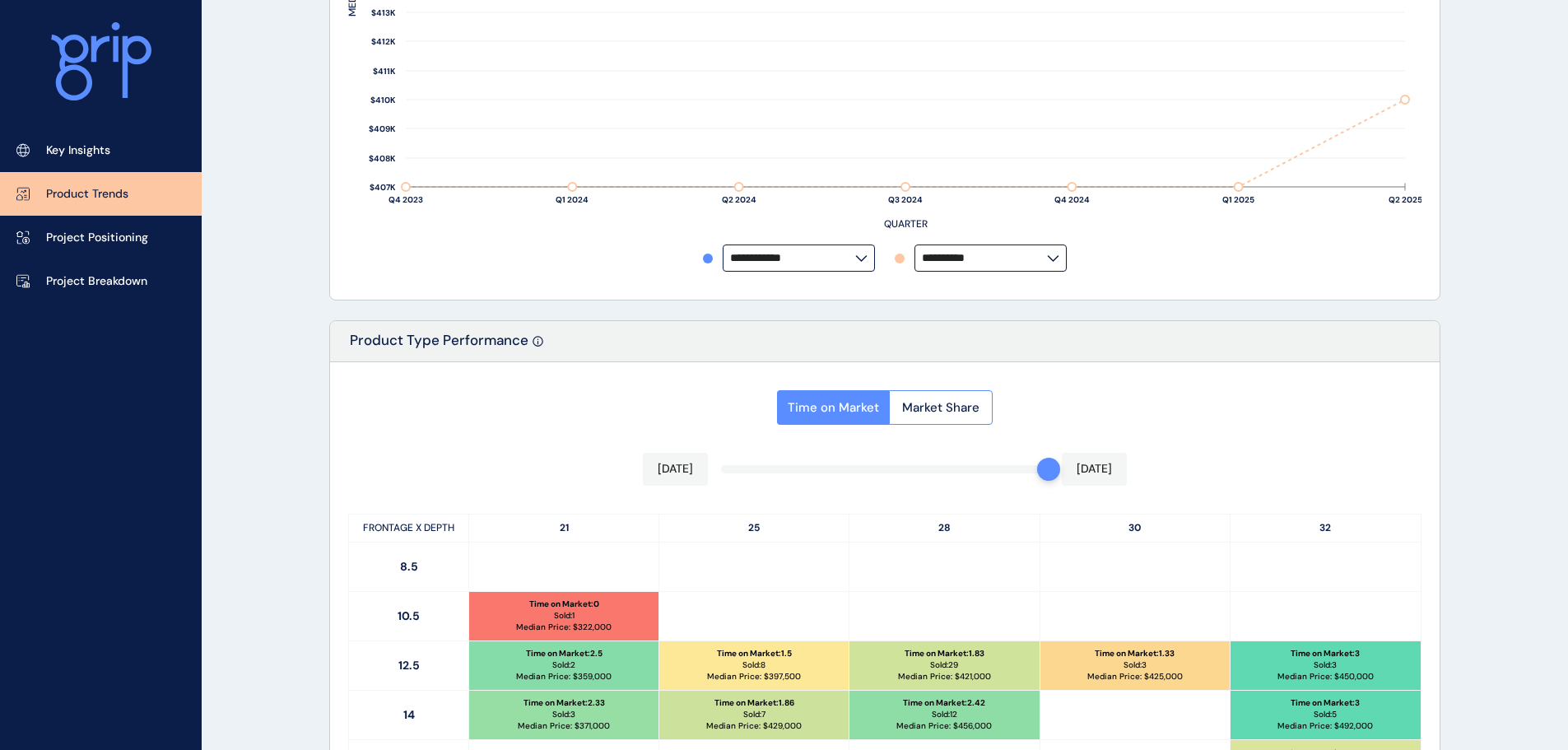
scroll to position [823, 0]
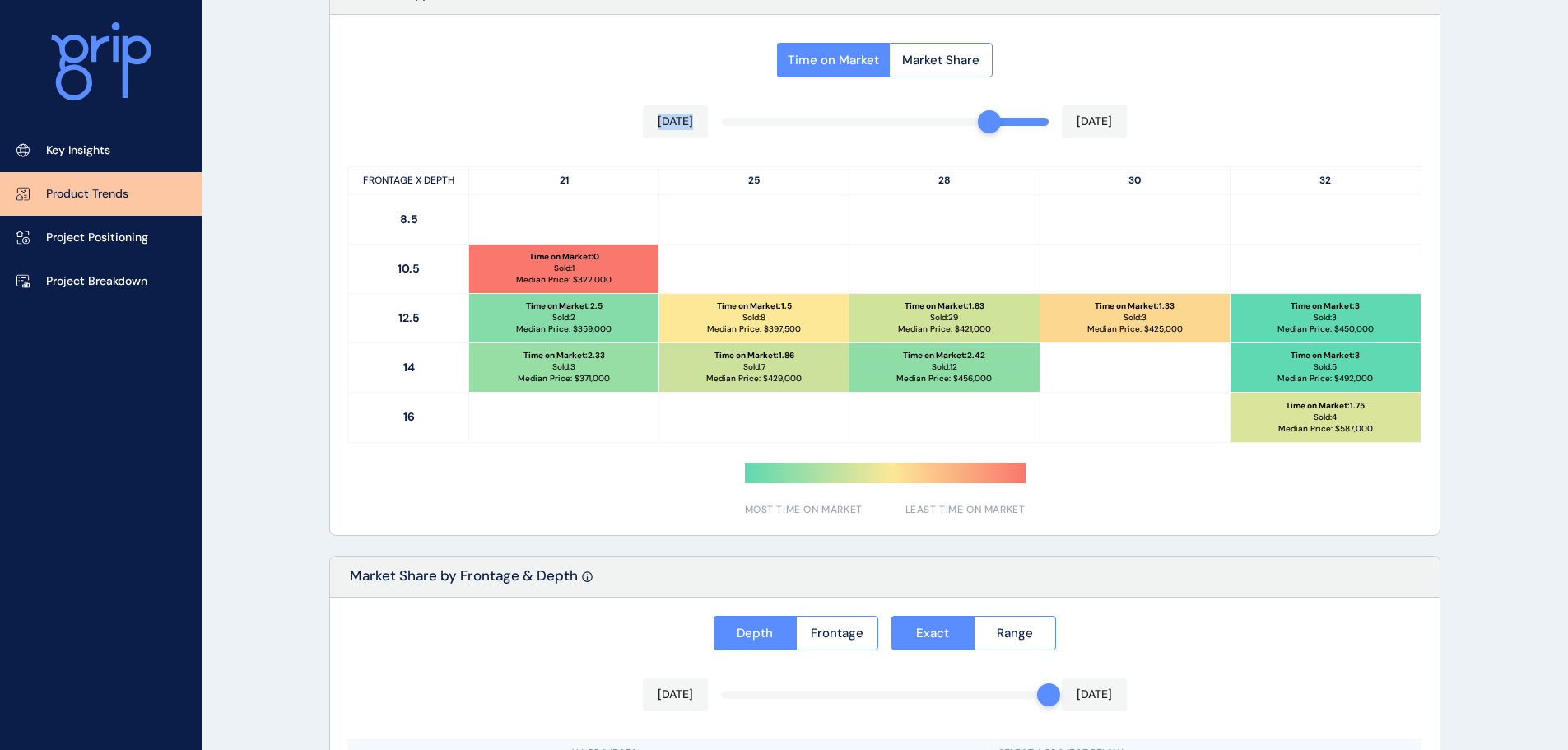
drag, startPoint x: 1044, startPoint y: 121, endPoint x: 985, endPoint y: 121, distance: 59.0
click at [985, 121] on div "Time on Market Market Share [DATE] [DATE] FRONTAGE X DEPTH 21 25 28 30 32 8.5 1…" at bounding box center [885, 274] width 1110 height 521
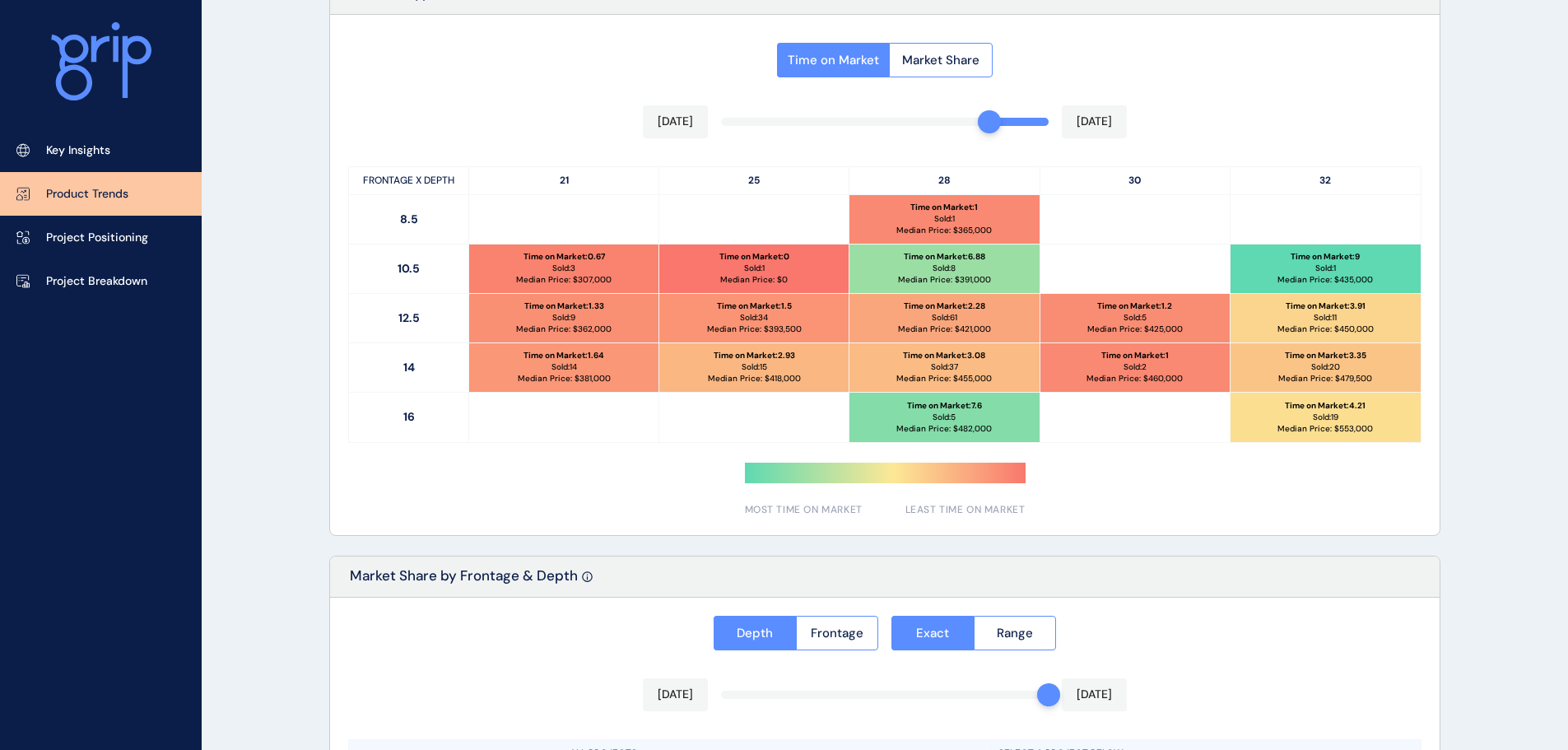
click at [1212, 126] on div "Time on Market Market Share [DATE] [DATE] FRONTAGE X DEPTH 21 25 28 30 32 8.5 T…" at bounding box center [885, 274] width 1110 height 521
click at [1533, 332] on div "PRODUCT TRENDS [PERSON_NAME] Precinct Save Load Report Projects ( 27 ) [DATE] 2…" at bounding box center [784, 140] width 1568 height 1926
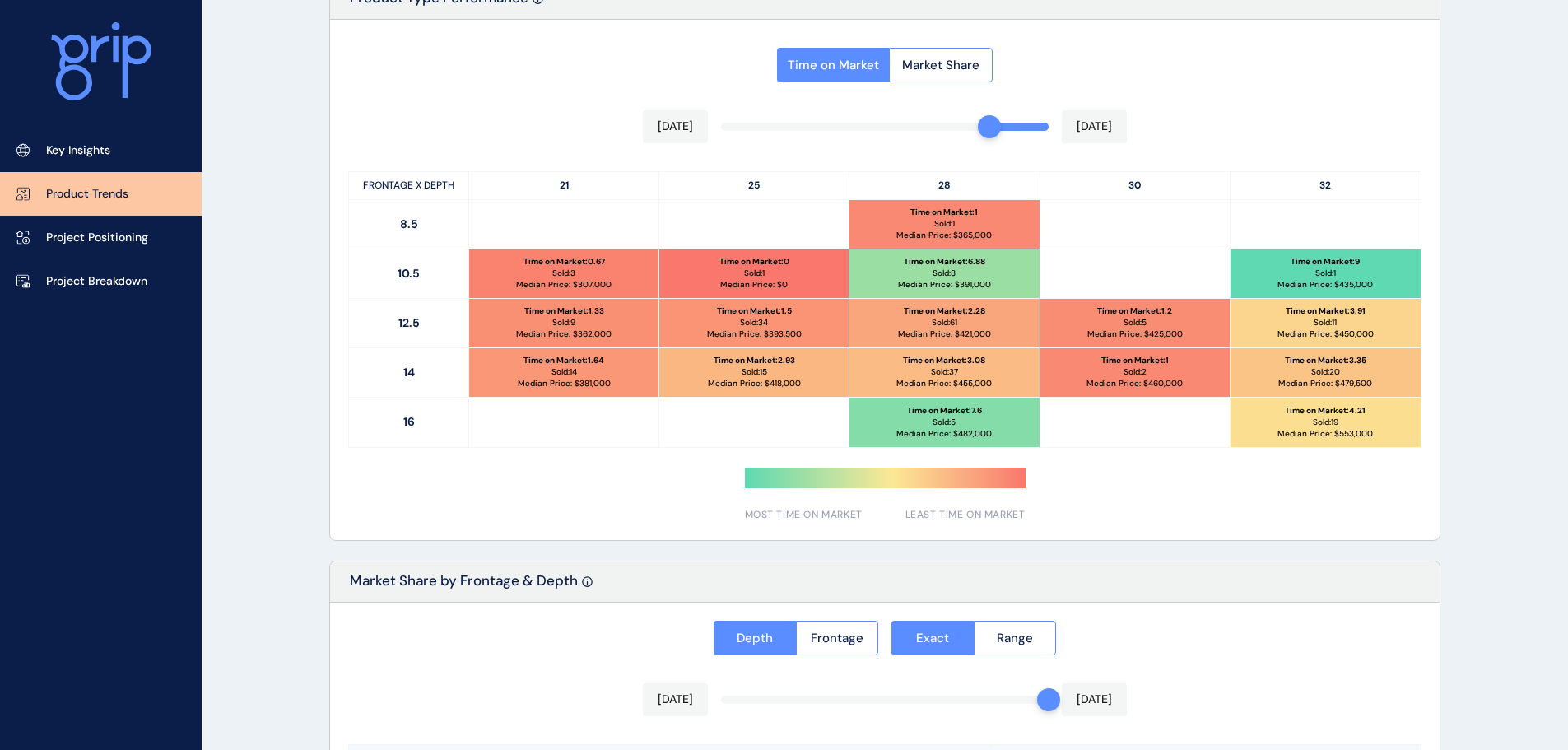
scroll to position [741, 0]
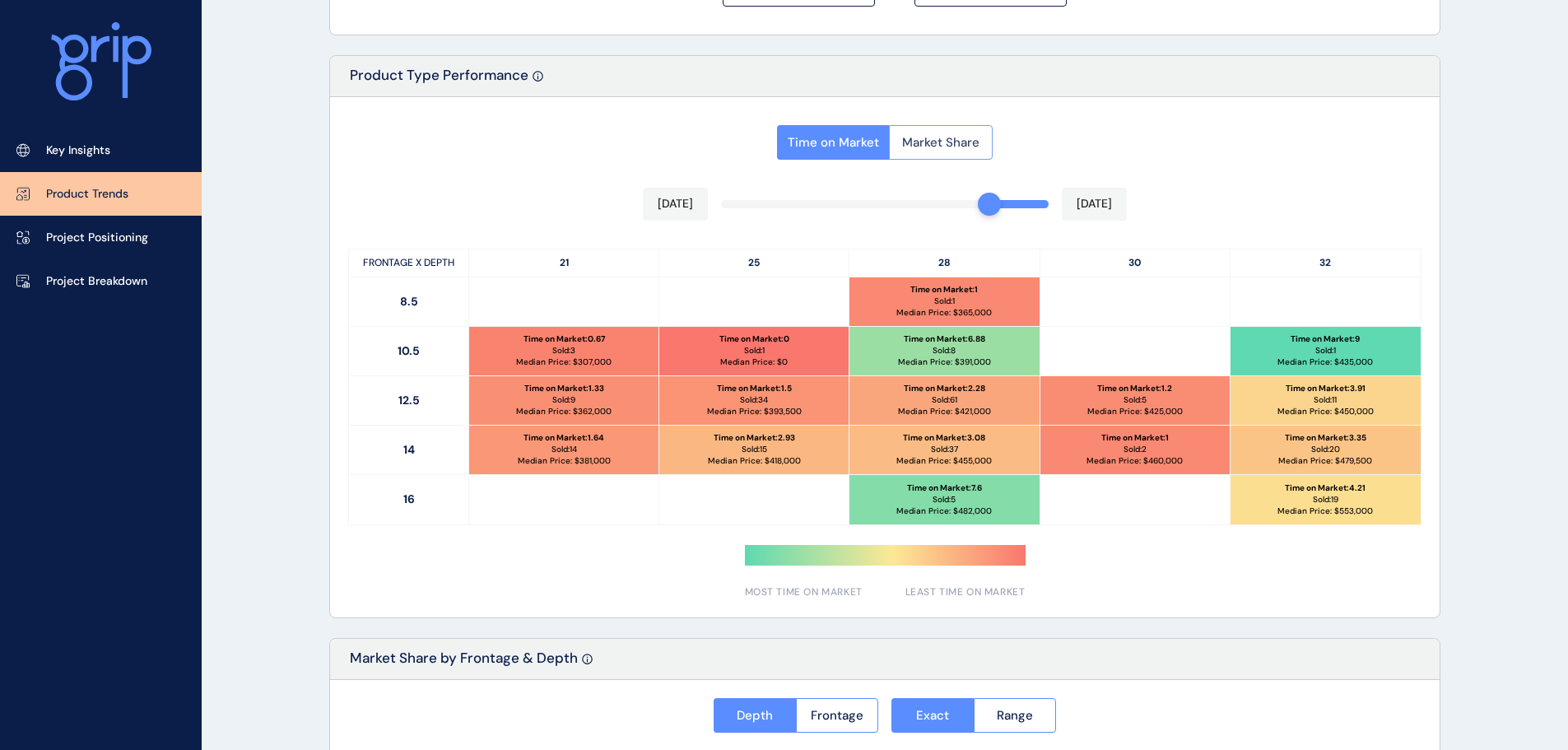
click at [948, 144] on span "Market Share" at bounding box center [940, 142] width 77 height 16
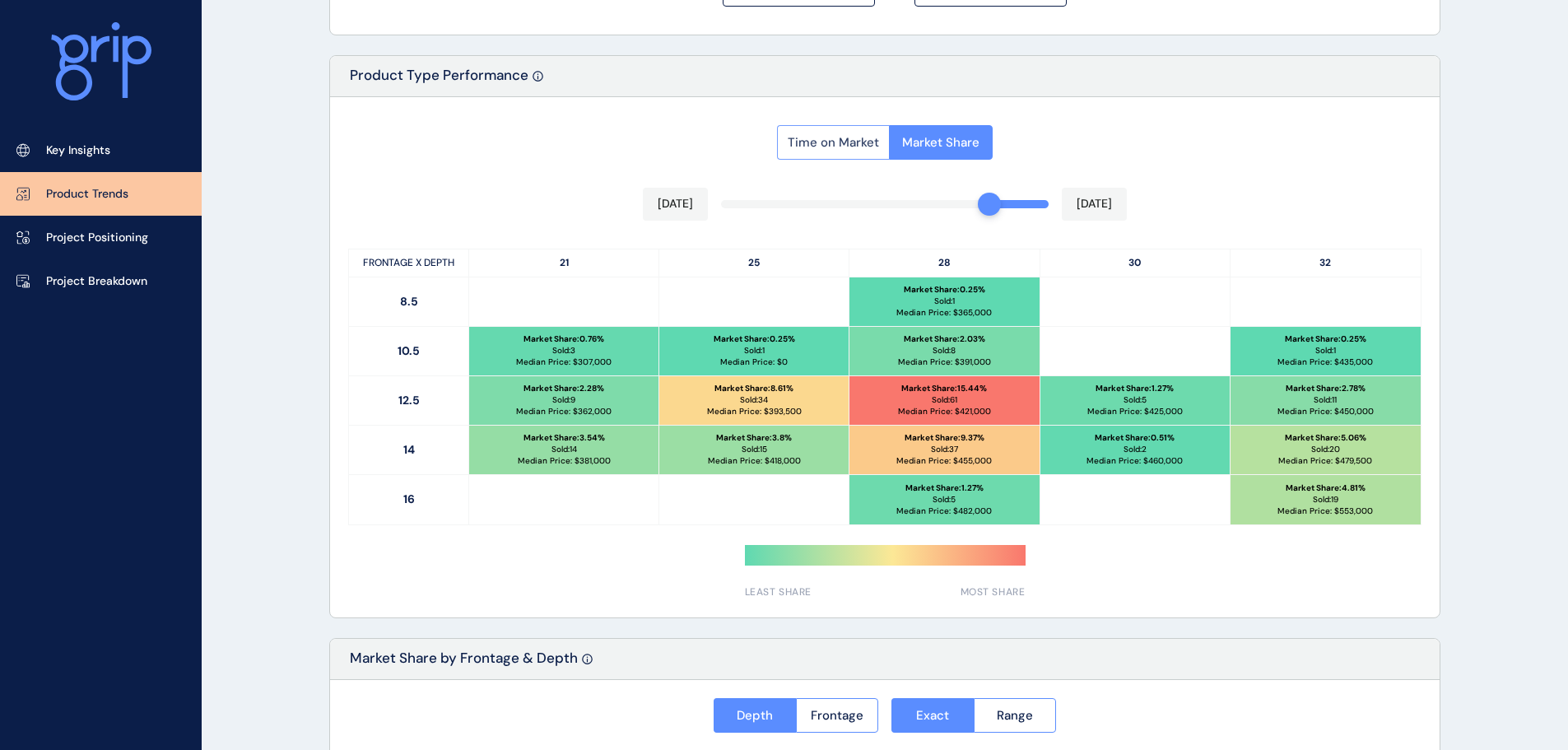
click at [830, 144] on span "Time on Market" at bounding box center [834, 142] width 92 height 16
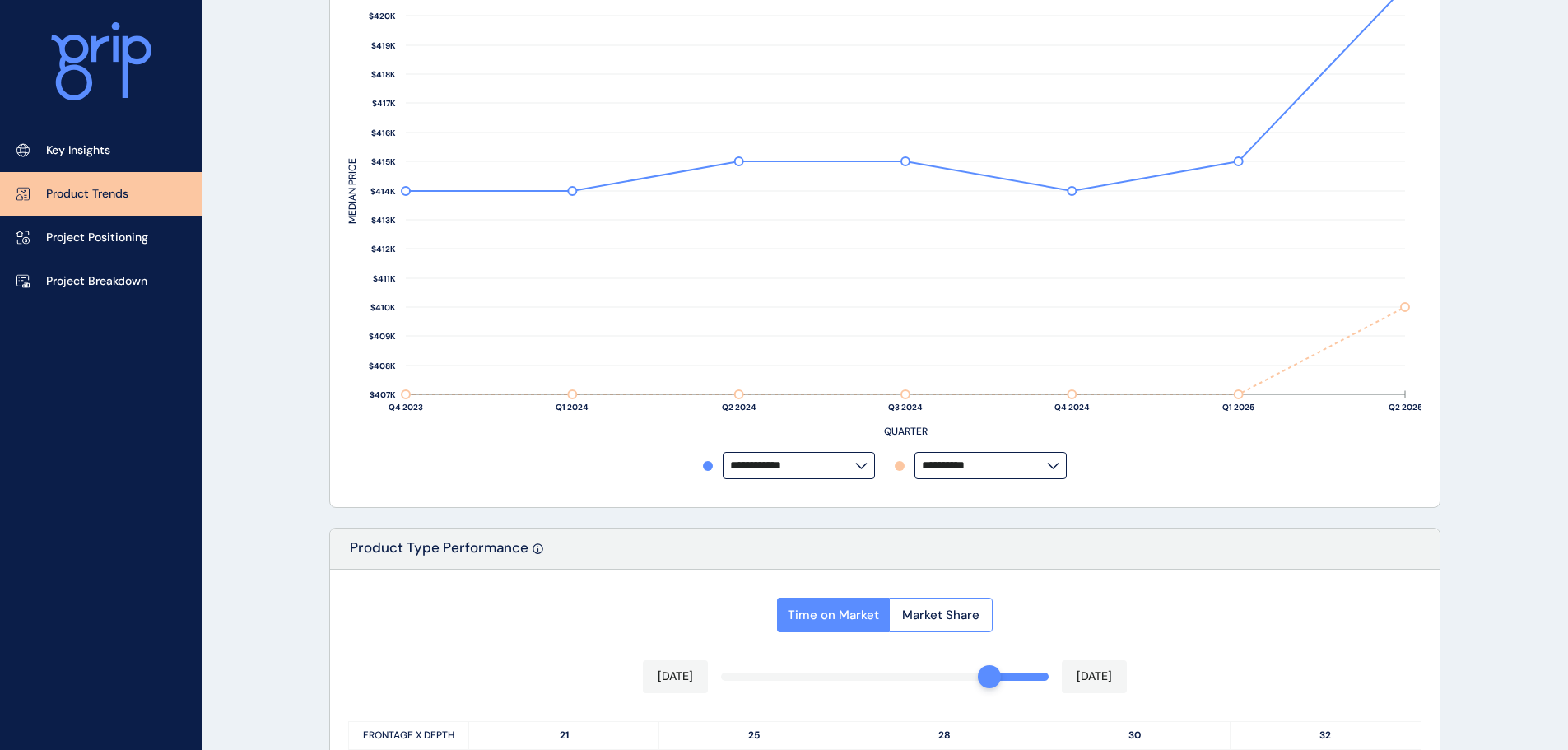
scroll to position [436, 0]
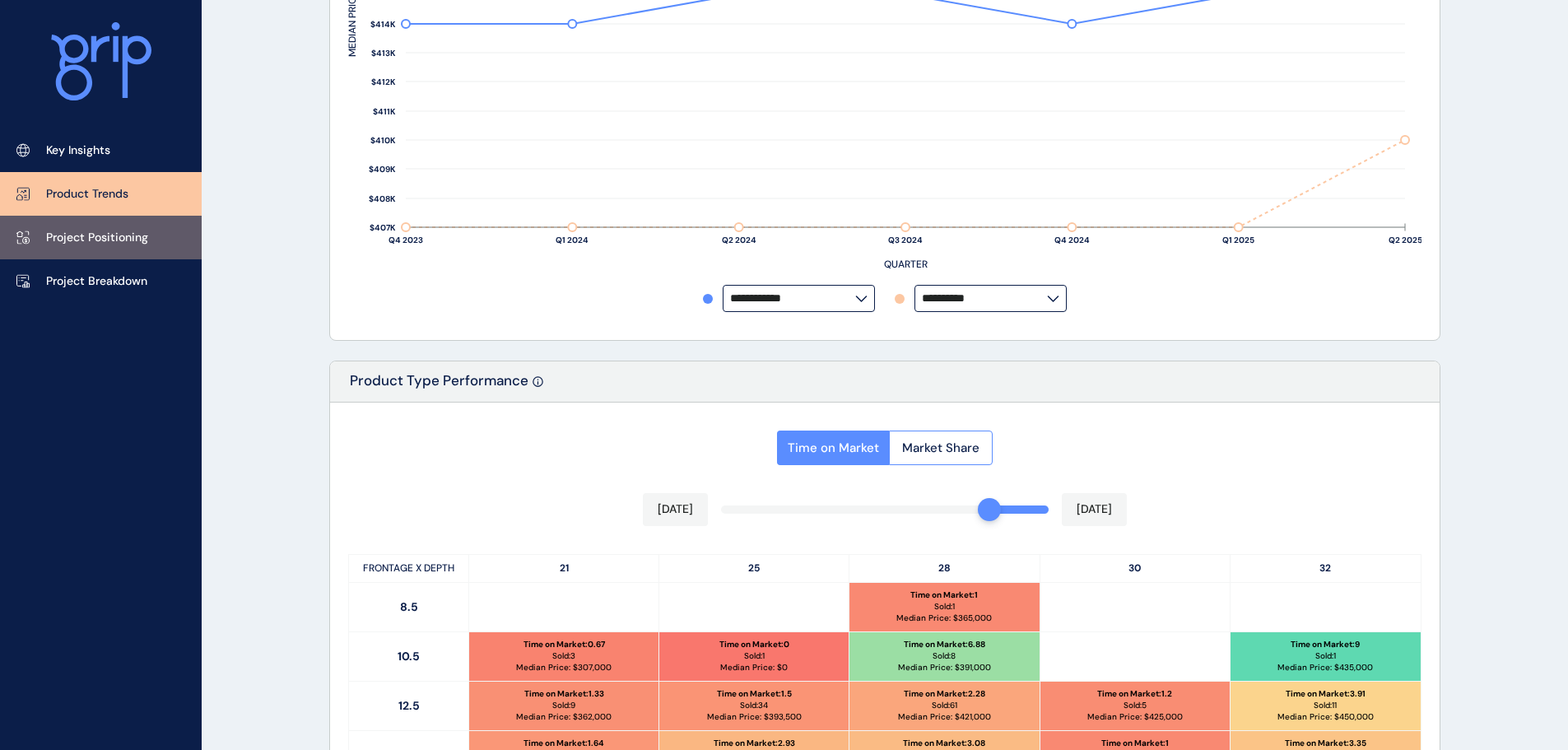
click at [145, 237] on p "Project Positioning" at bounding box center [97, 237] width 102 height 16
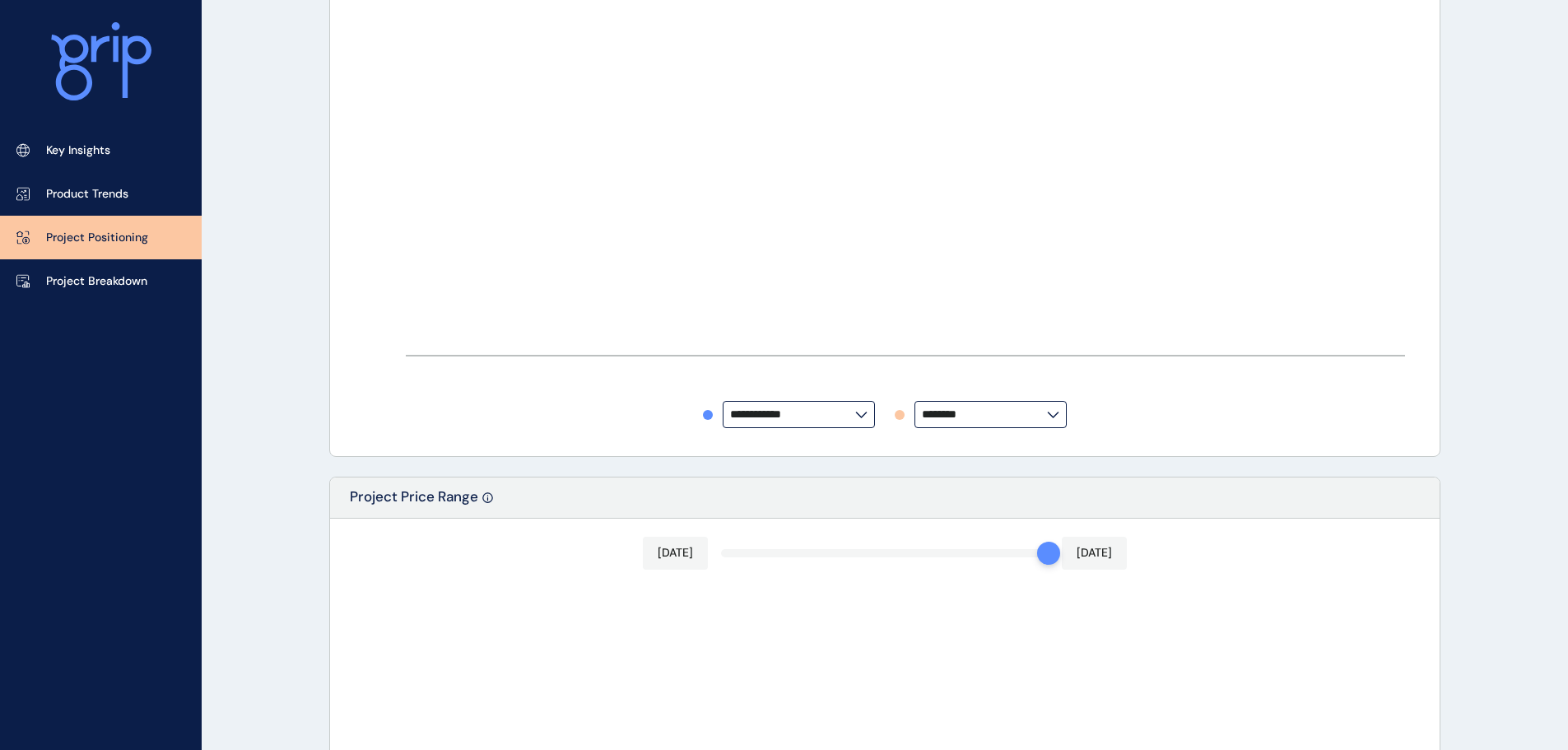
type input "********"
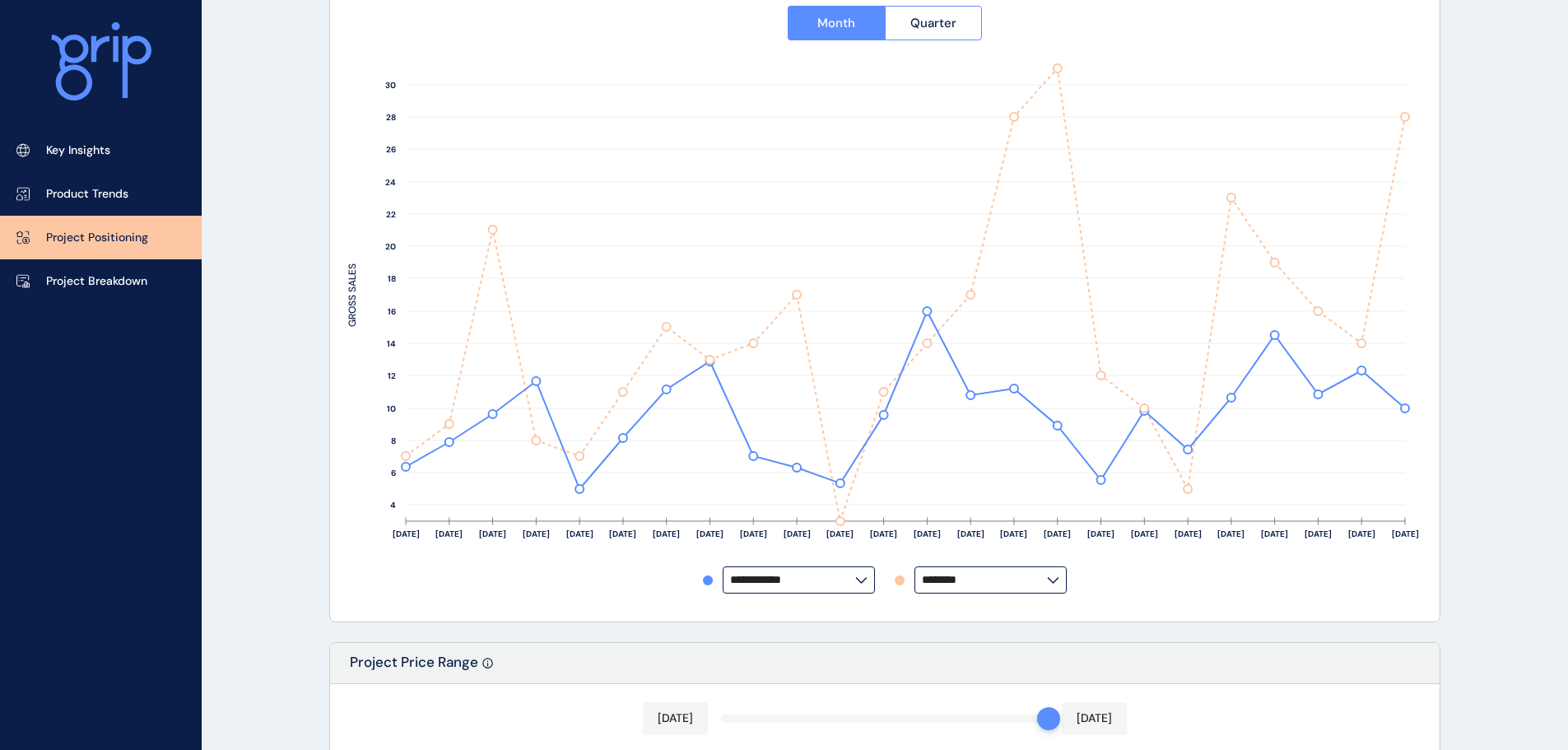
scroll to position [271, 0]
click at [1009, 577] on input "********" at bounding box center [984, 579] width 125 height 13
click at [966, 431] on p "Riverfield" at bounding box center [953, 439] width 50 height 16
type input "**********"
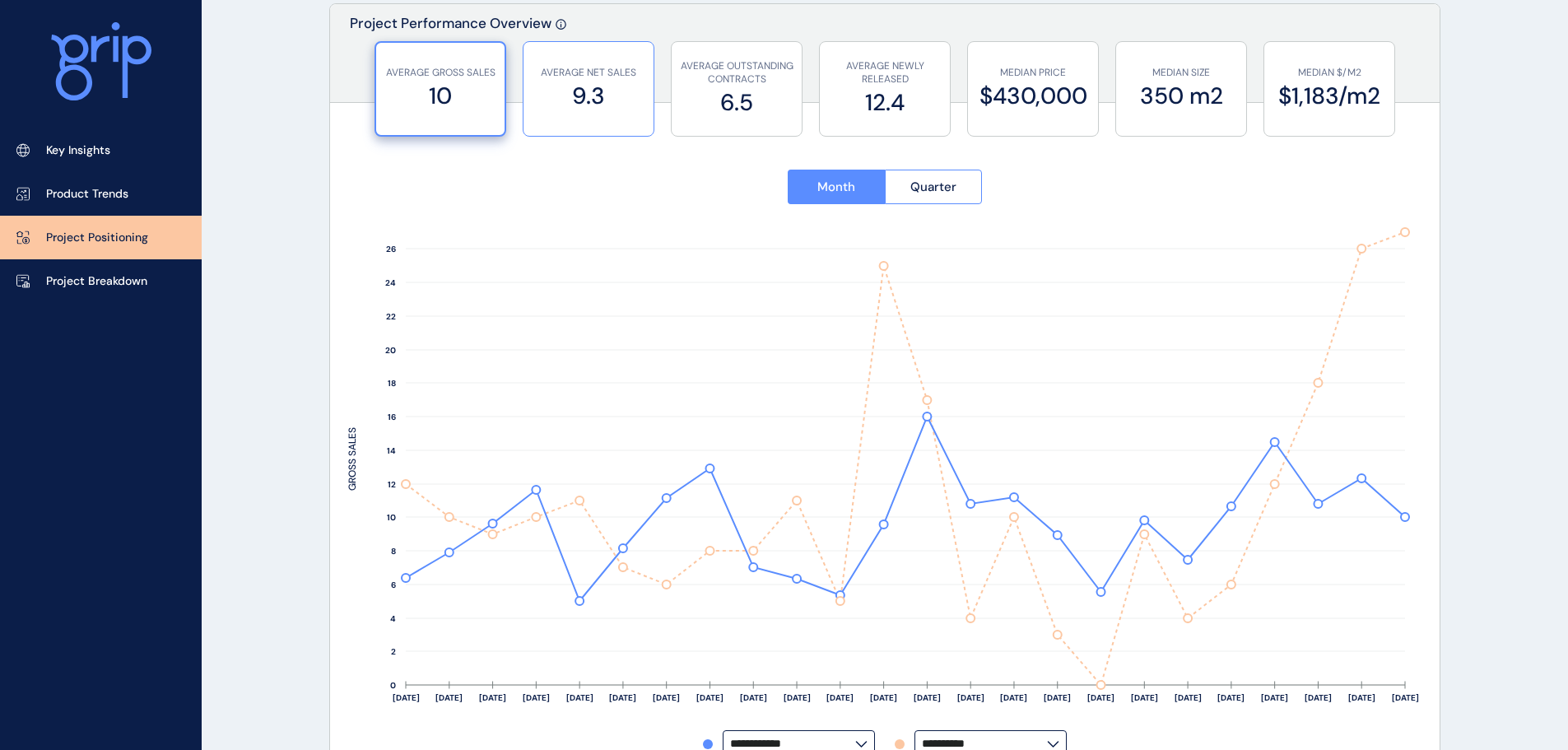
click at [593, 95] on label "9.3" at bounding box center [588, 96] width 114 height 32
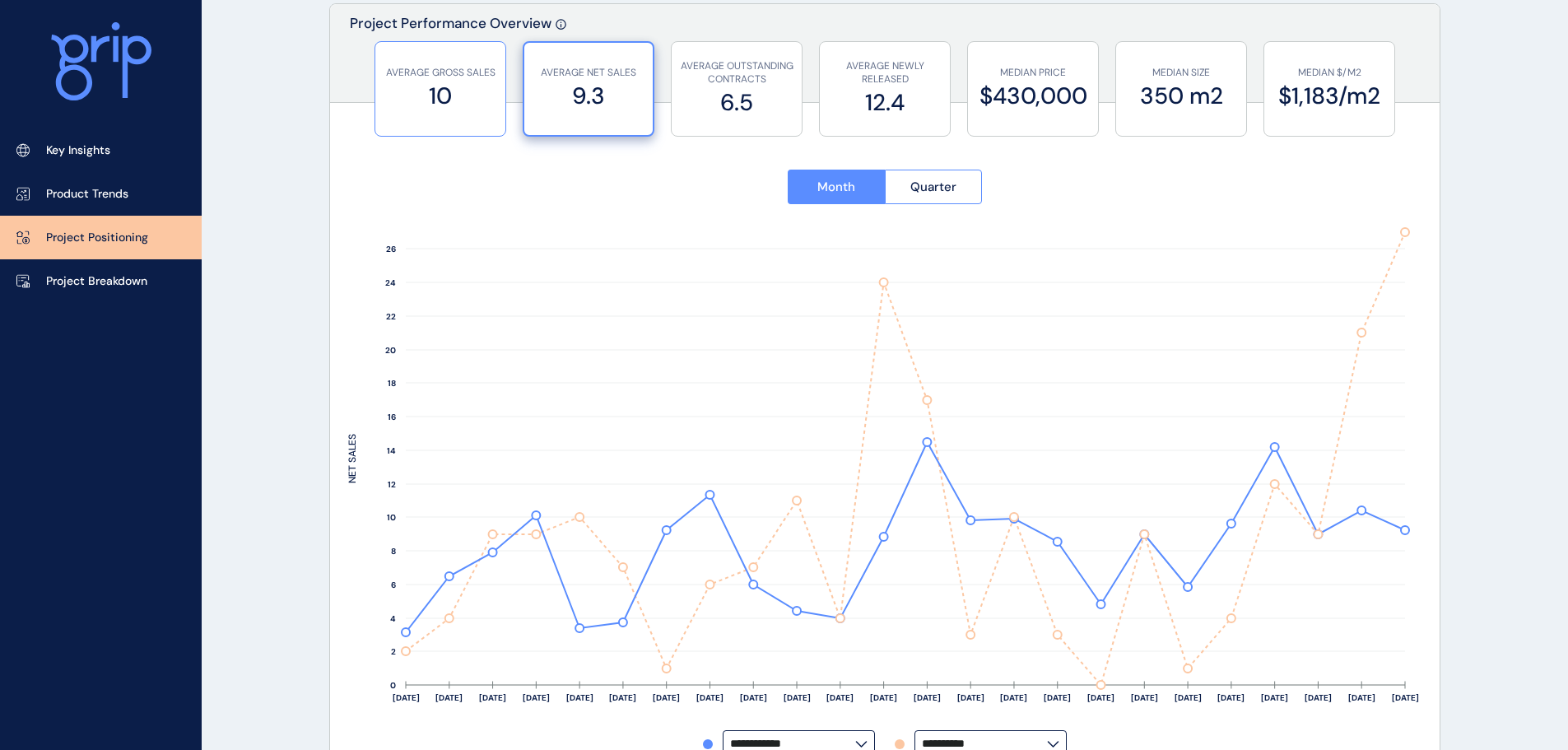
click at [448, 82] on label "10" at bounding box center [441, 96] width 114 height 32
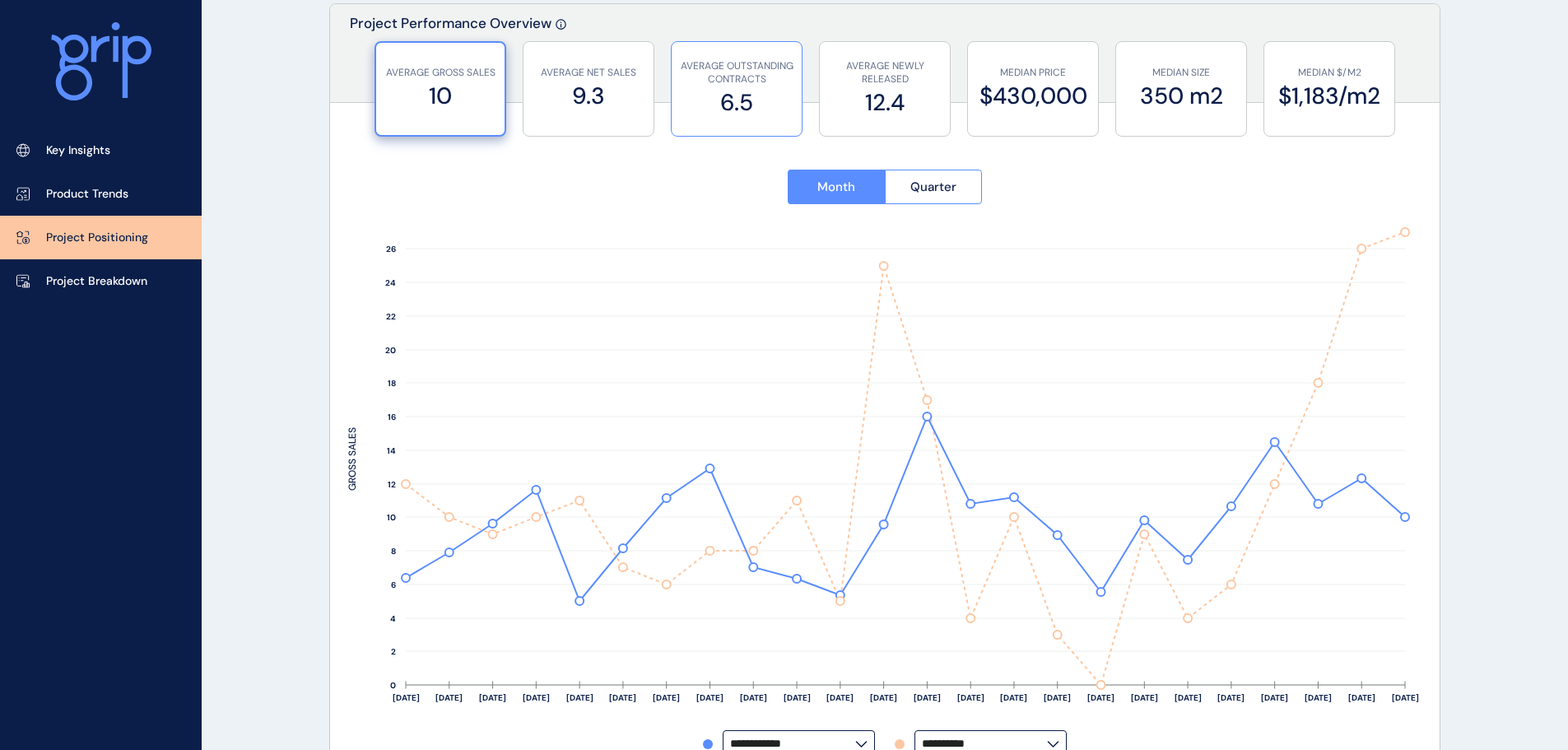
click at [763, 64] on p "AVERAGE OUTSTANDING CONTRACTS" at bounding box center [737, 73] width 114 height 28
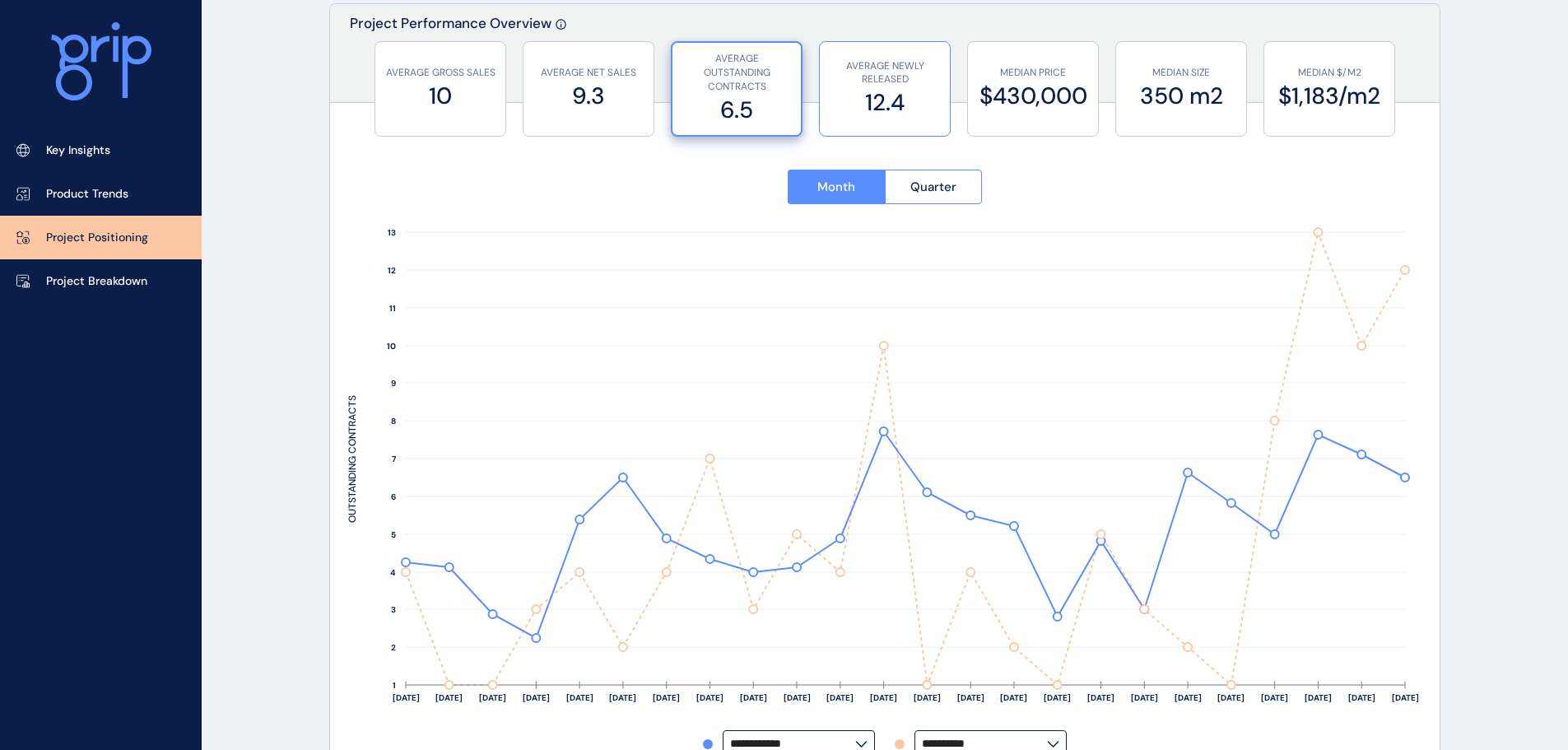
click at [881, 102] on label "12.4" at bounding box center [885, 103] width 114 height 32
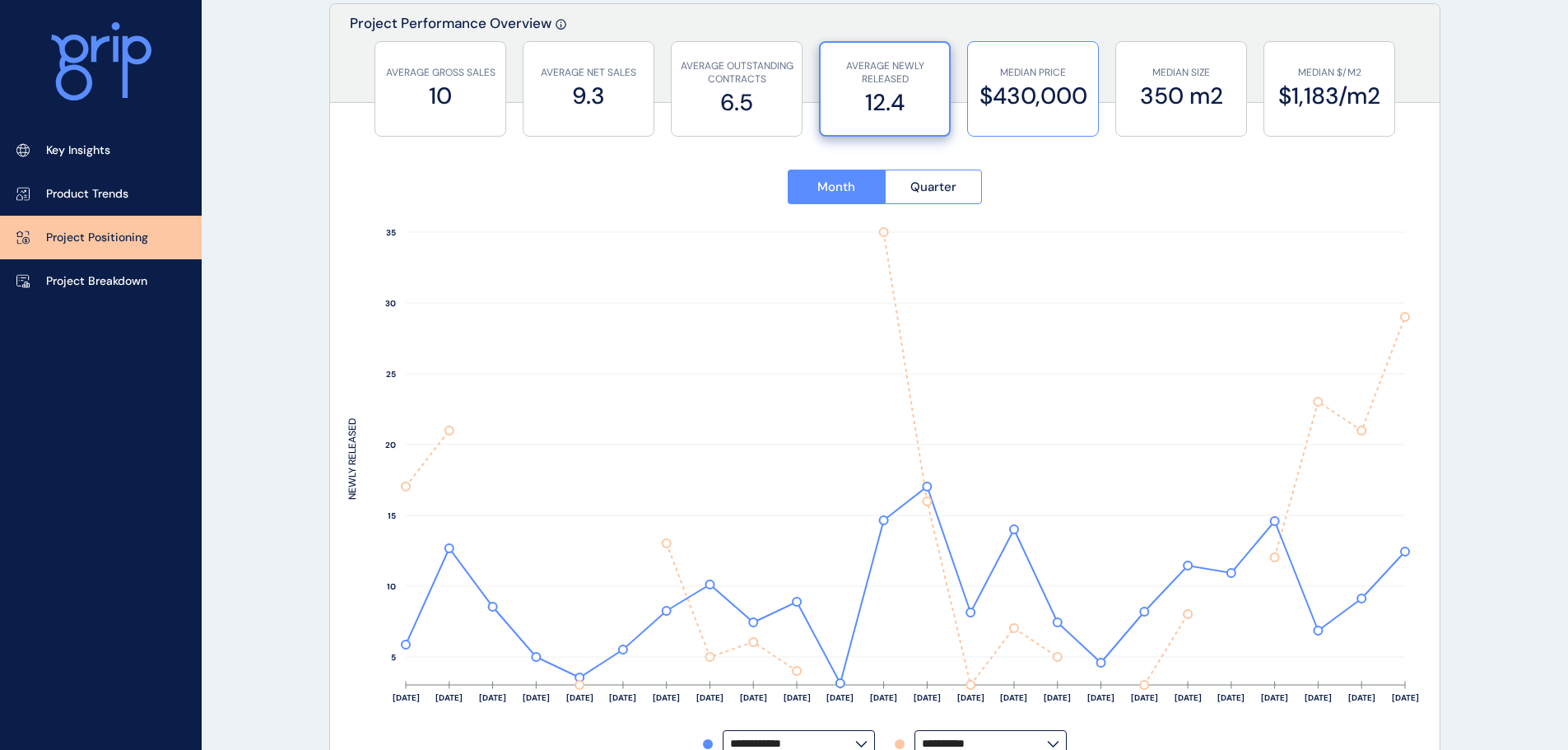
click at [1006, 93] on label "$430,000" at bounding box center [1033, 96] width 114 height 32
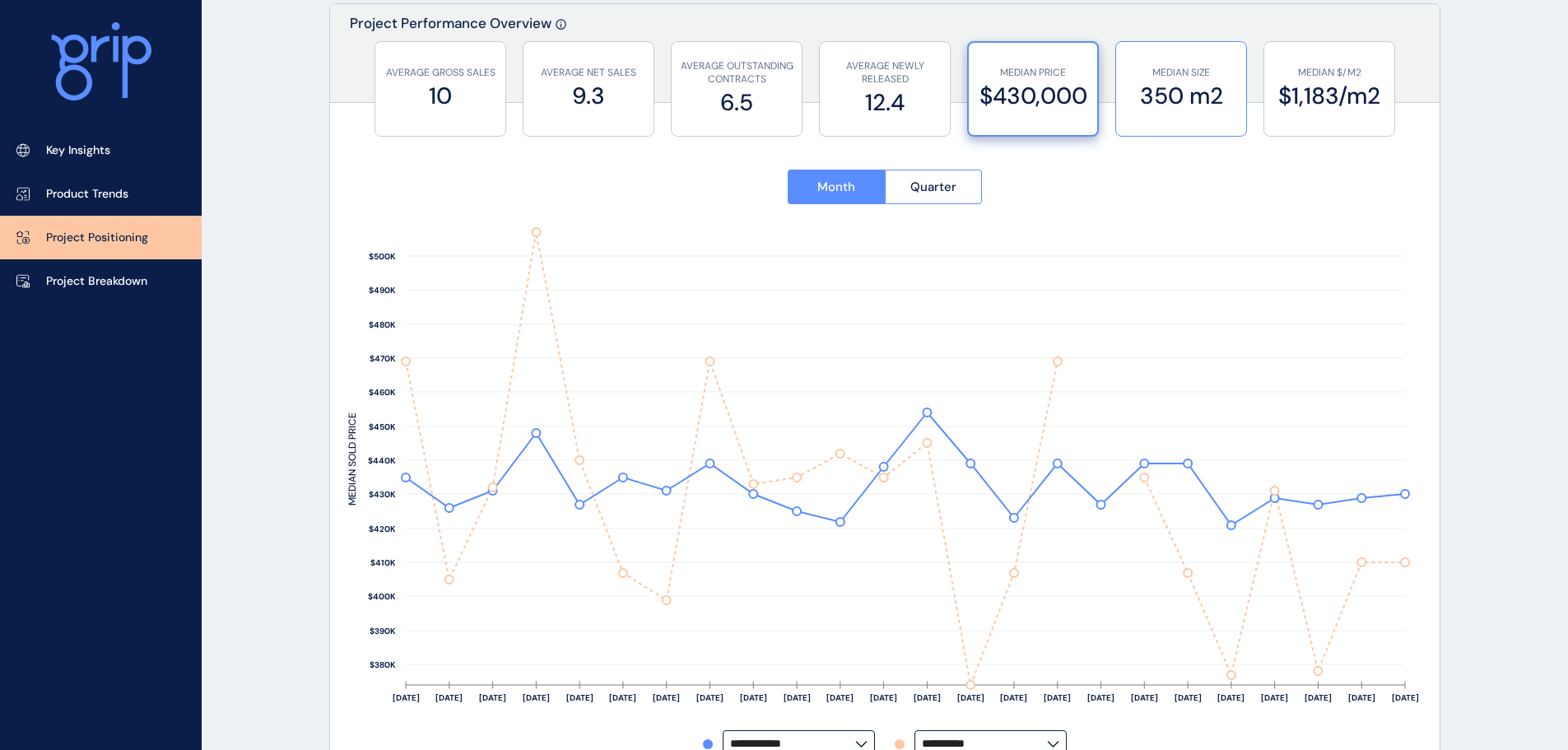
click at [1194, 93] on label "350 m2" at bounding box center [1181, 96] width 114 height 32
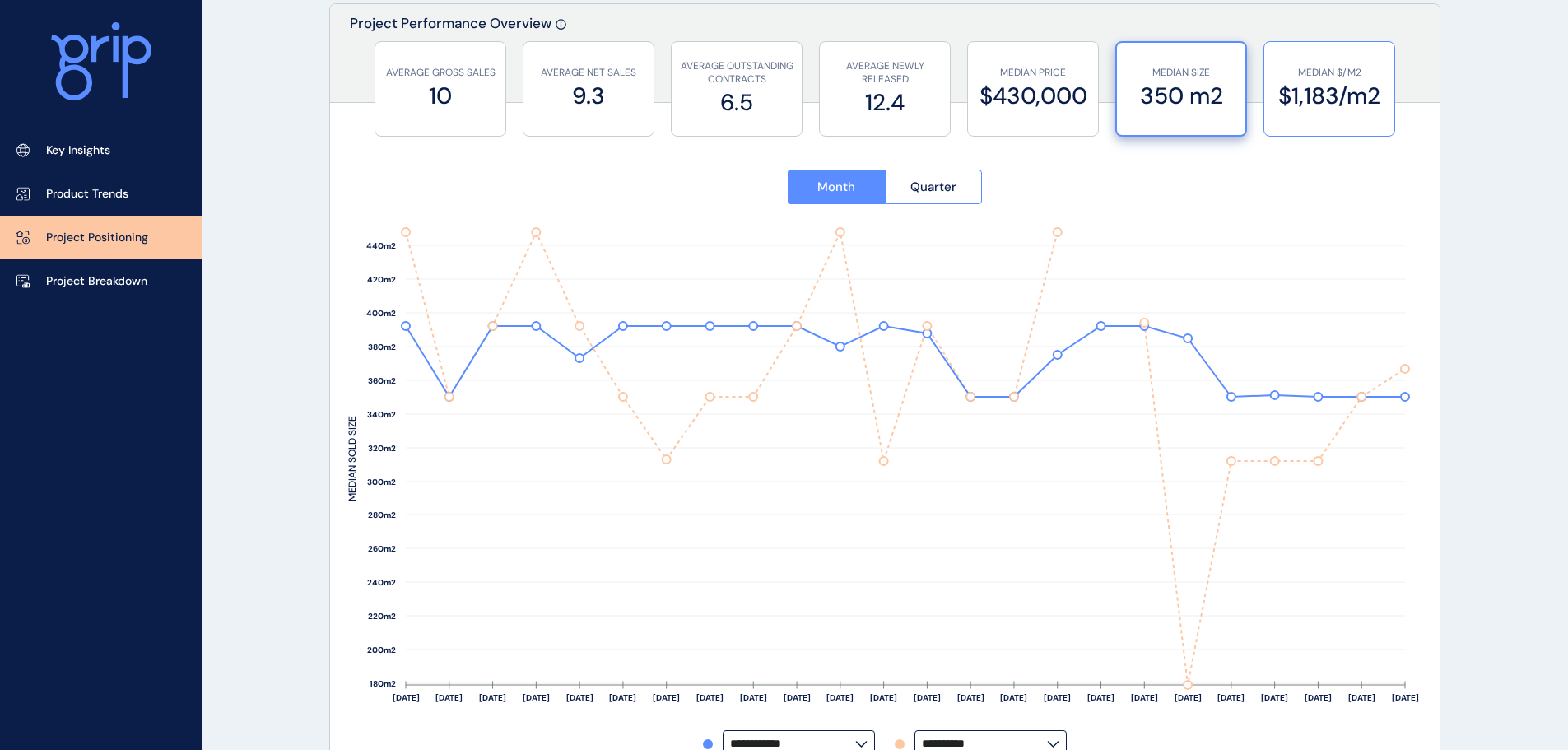
click at [1329, 102] on label "$1,183/m2" at bounding box center [1329, 96] width 114 height 32
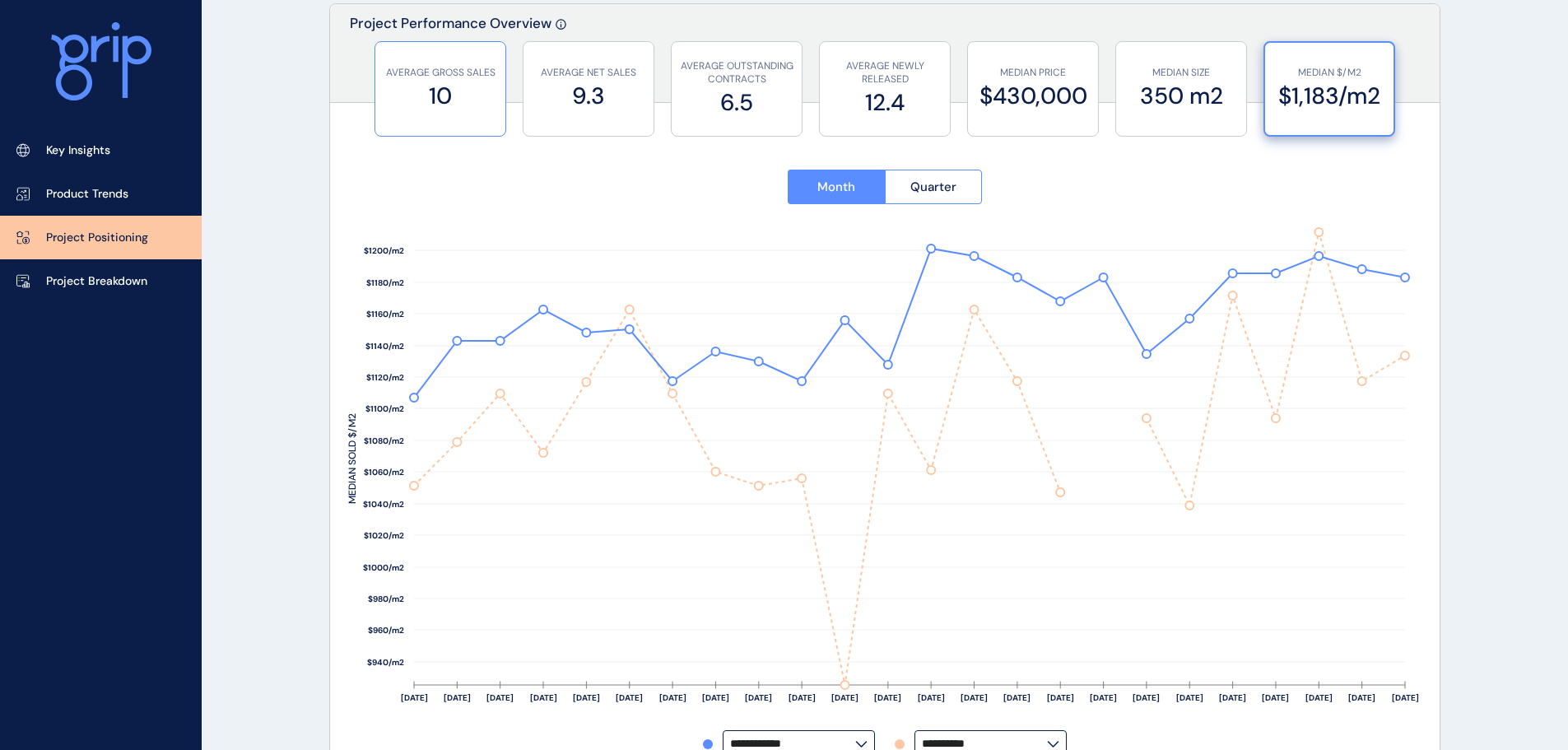
click at [430, 54] on div "AVERAGE GROSS SALES 10" at bounding box center [441, 88] width 114 height 94
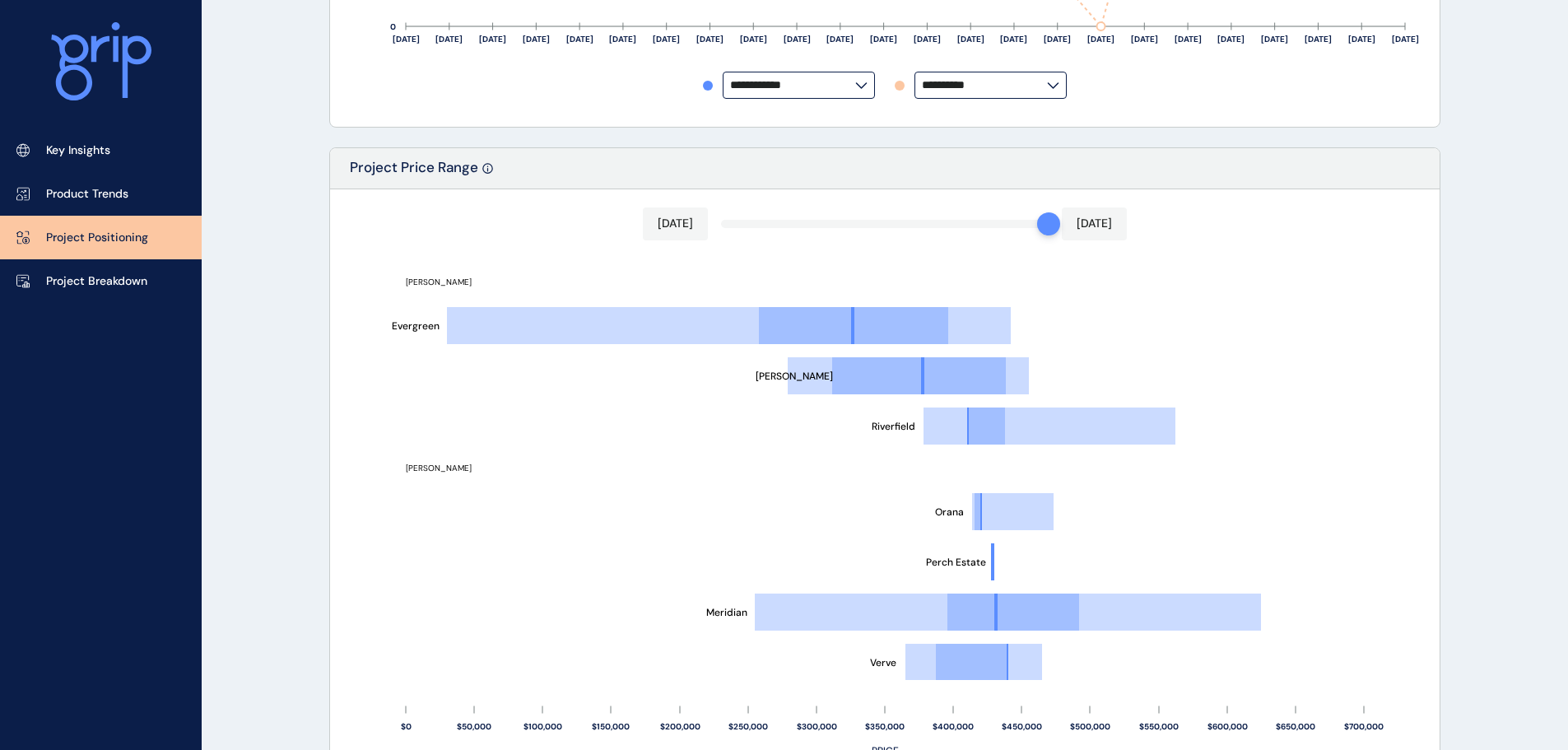
scroll to position [0, 0]
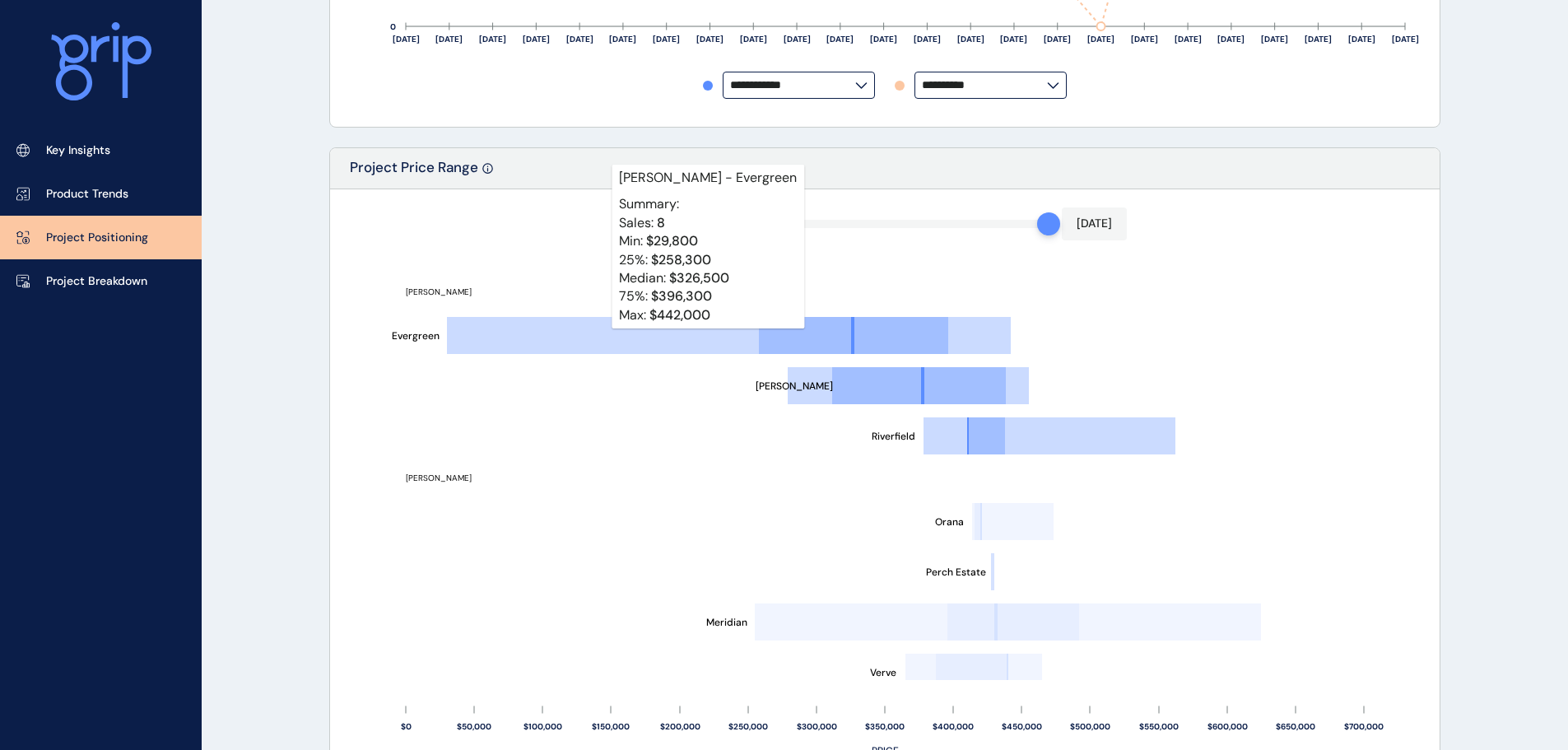
click at [675, 336] on line at bounding box center [602, 336] width 312 height 0
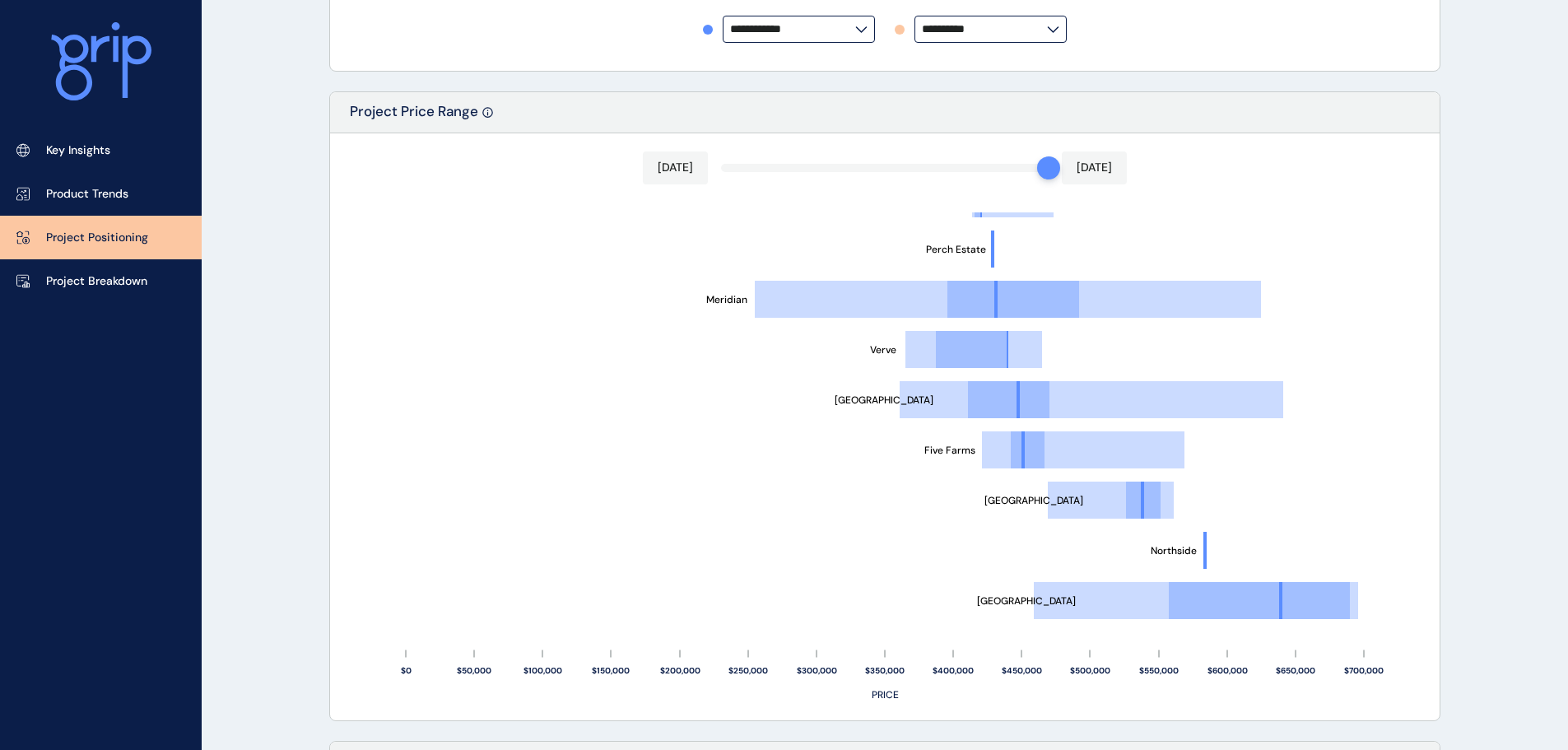
scroll to position [1012, 0]
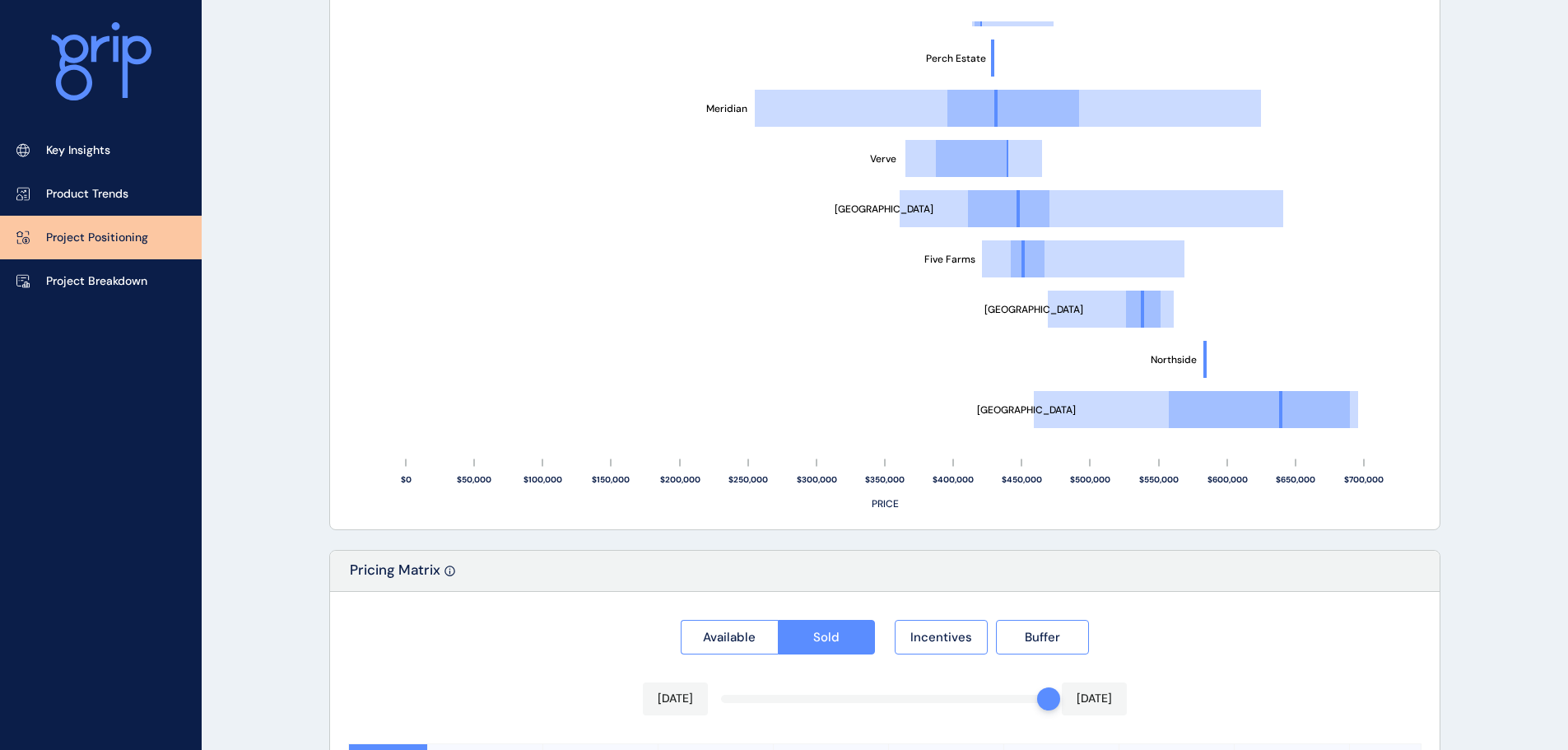
drag, startPoint x: 114, startPoint y: 308, endPoint x: 109, endPoint y: 281, distance: 27.5
click at [114, 308] on div "Key Insights Product Trends Project Positioning Project Breakdown" at bounding box center [100, 375] width 201 height 750
click at [107, 275] on p "Project Breakdown" at bounding box center [96, 281] width 101 height 16
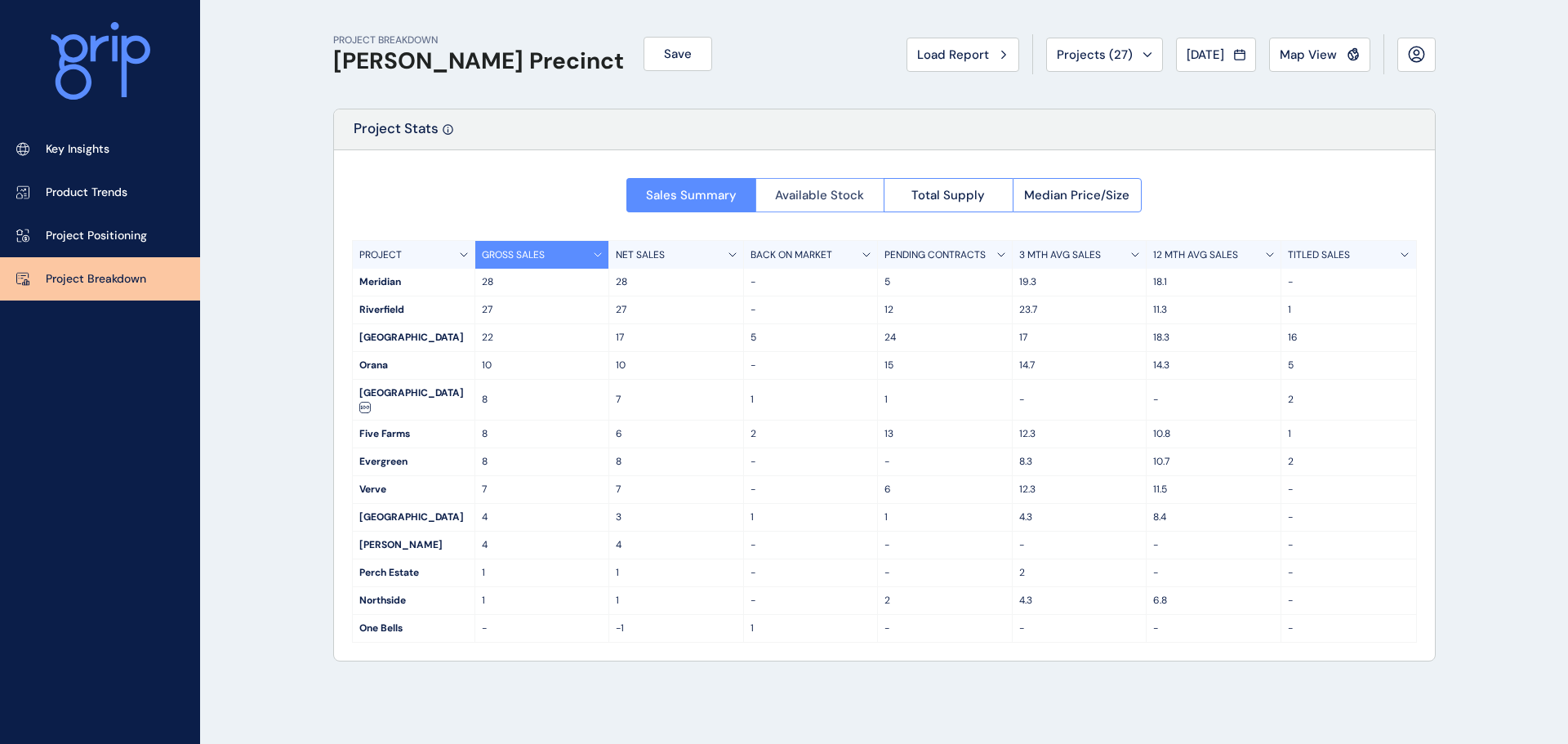
click at [821, 196] on span "Available Stock" at bounding box center [820, 195] width 89 height 16
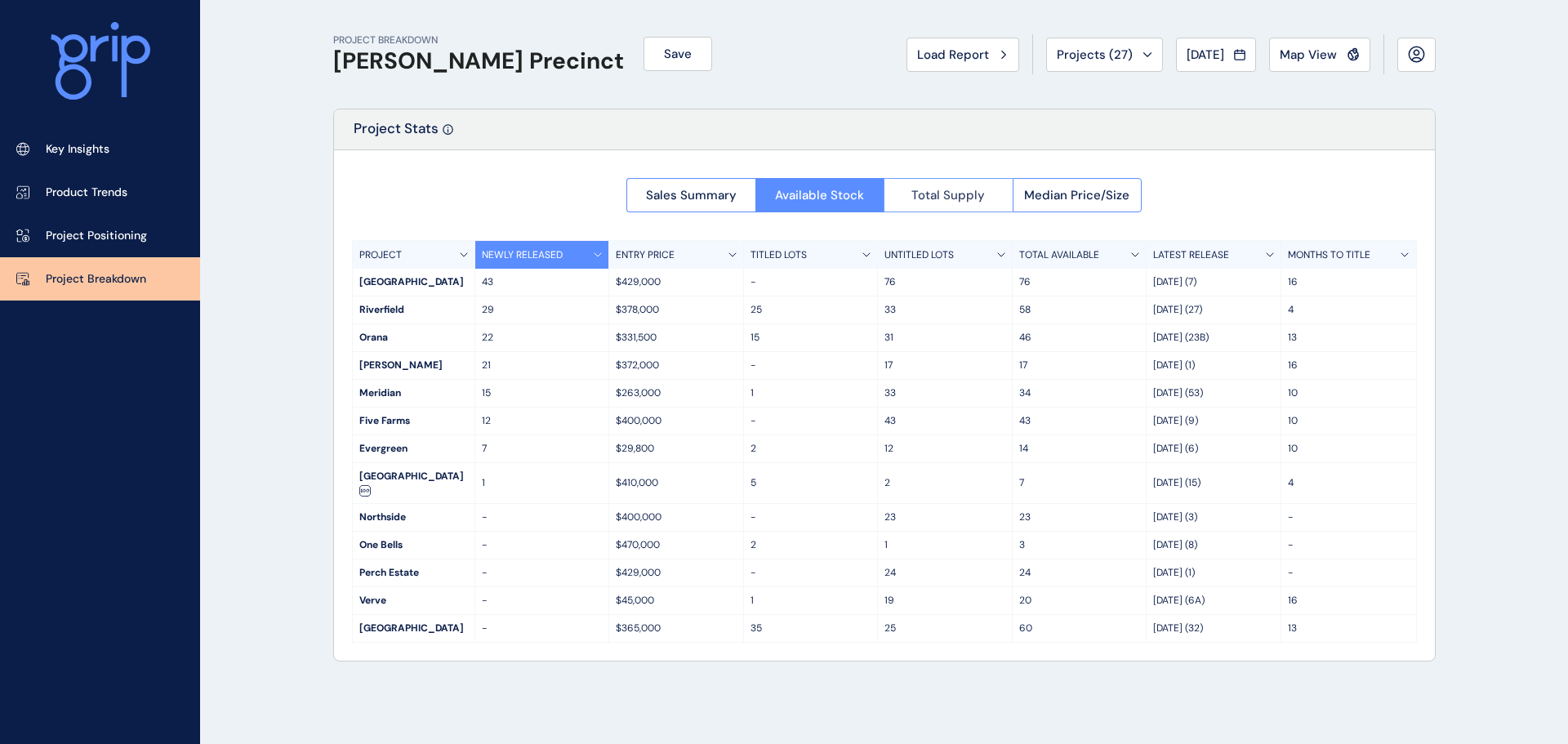
click at [968, 208] on button "Total Supply" at bounding box center [948, 195] width 129 height 35
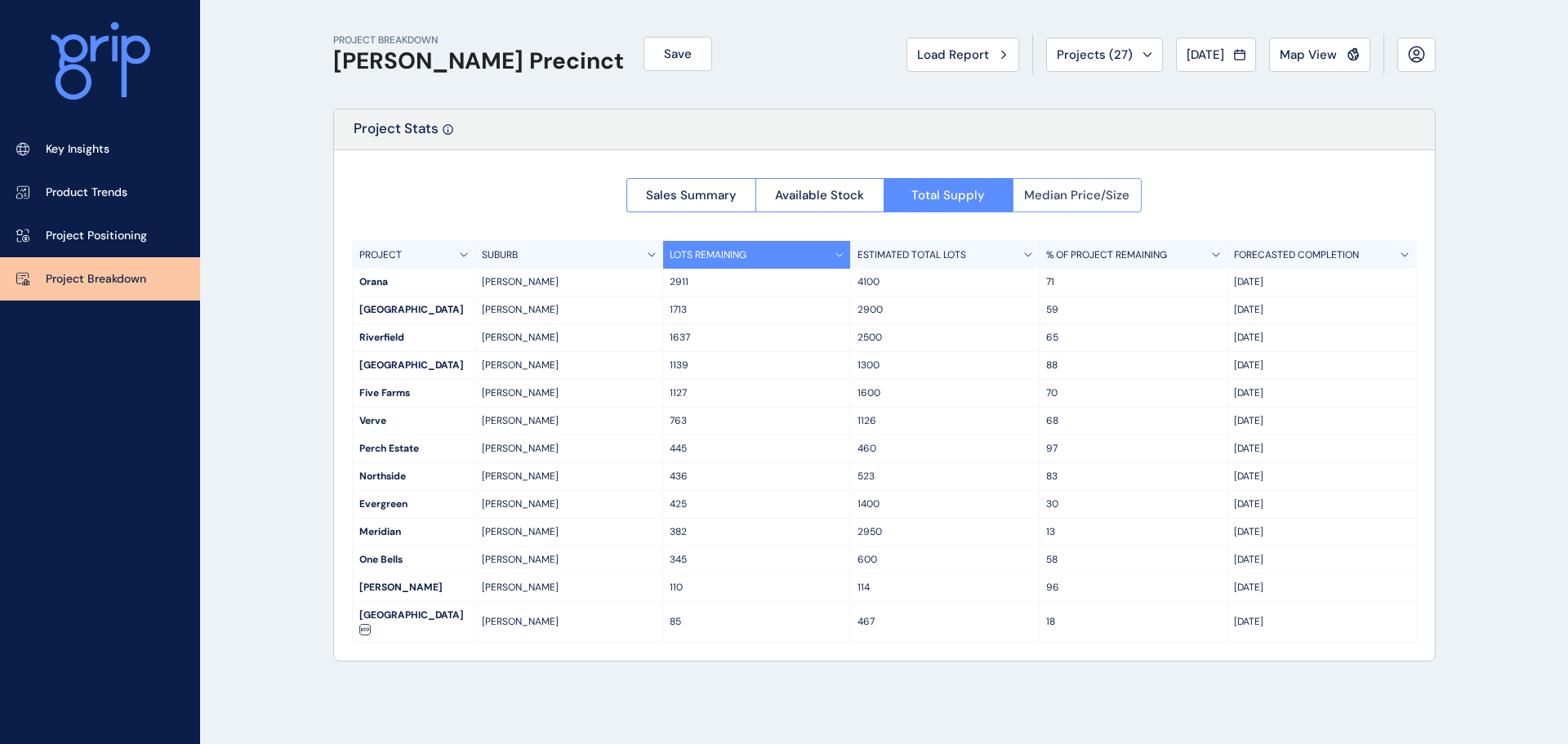
click at [1106, 209] on button "Median Price/Size" at bounding box center [1078, 195] width 130 height 35
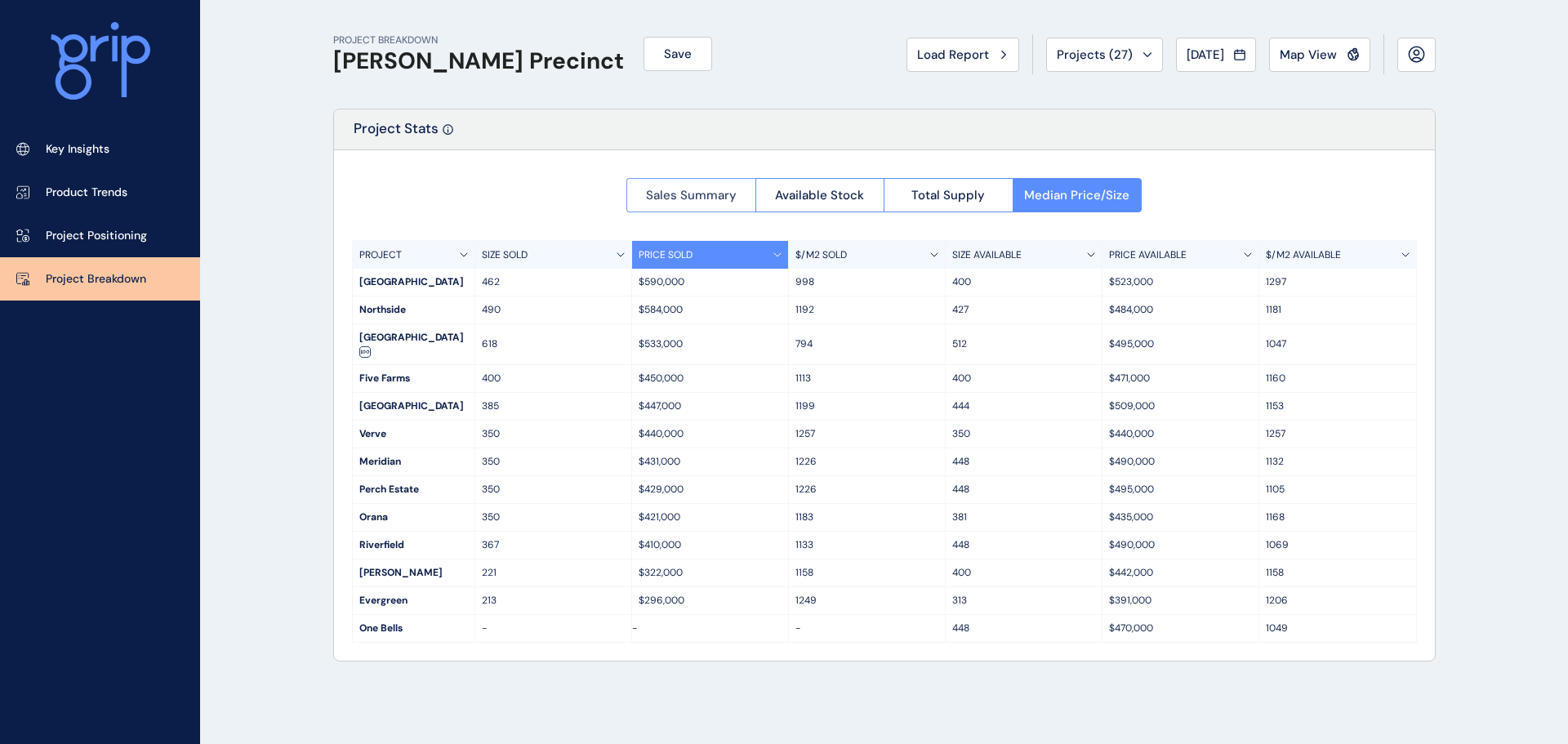
click at [730, 184] on button "Sales Summary" at bounding box center [690, 195] width 129 height 35
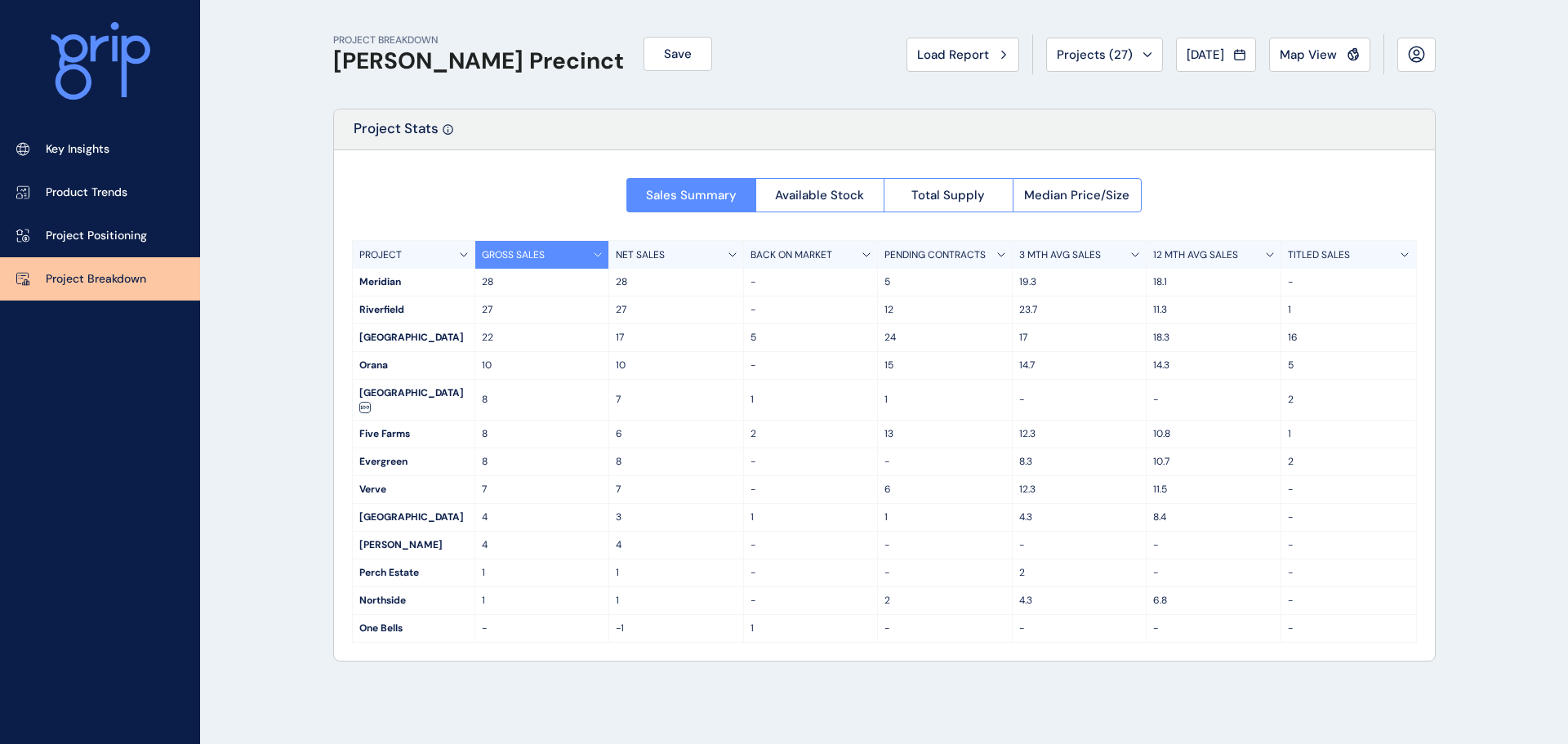
click at [815, 120] on div "Project Stats" at bounding box center [884, 130] width 1101 height 40
click at [952, 195] on span "Total Supply" at bounding box center [948, 195] width 73 height 16
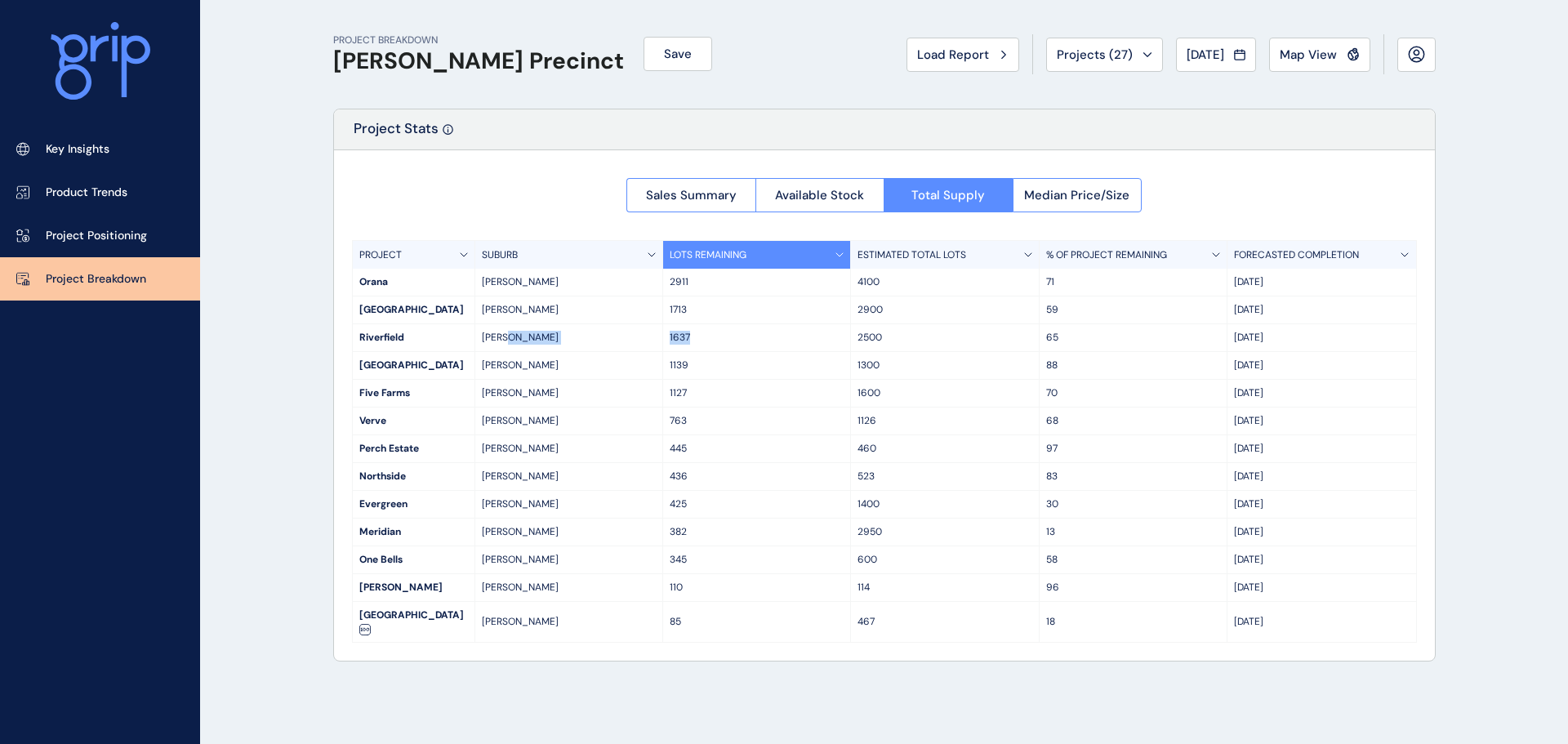
drag, startPoint x: 693, startPoint y: 340, endPoint x: 650, endPoint y: 342, distance: 43.0
click at [650, 342] on div "Riverfield [PERSON_NAME] 1637 2500 65 Mar '33" at bounding box center [885, 338] width 1063 height 28
drag, startPoint x: 1094, startPoint y: 337, endPoint x: 1038, endPoint y: 337, distance: 56.0
click at [1038, 337] on div "Riverfield [PERSON_NAME] 1637 2500 65 Mar '33" at bounding box center [885, 338] width 1063 height 28
drag, startPoint x: 1273, startPoint y: 337, endPoint x: 1191, endPoint y: 343, distance: 82.2
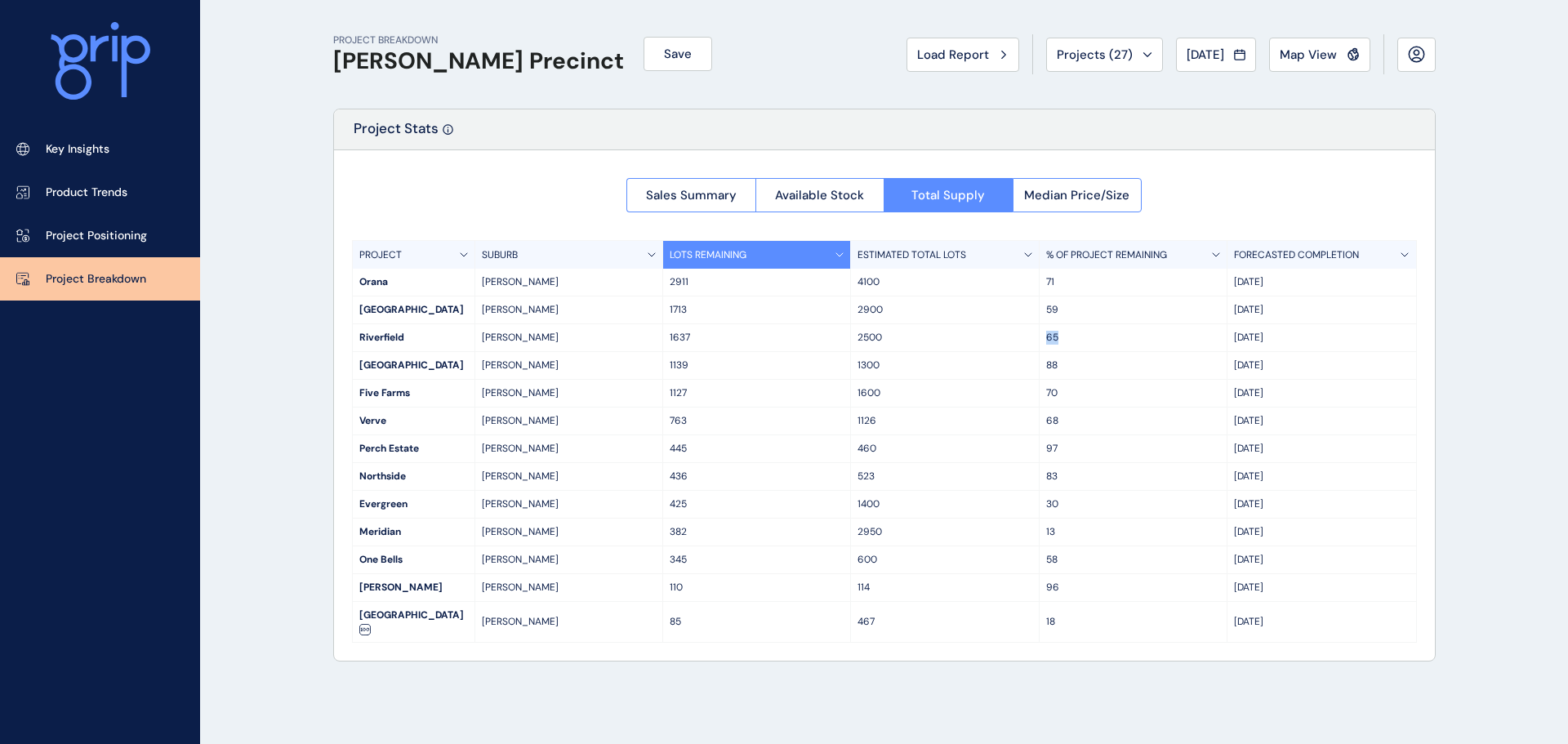
click at [1191, 343] on div "Riverfield [PERSON_NAME] 1637 2500 65 Mar '33" at bounding box center [885, 338] width 1063 height 28
click at [1171, 342] on p "65" at bounding box center [1133, 338] width 174 height 13
drag, startPoint x: 1276, startPoint y: 336, endPoint x: 1223, endPoint y: 340, distance: 53.2
click at [1223, 340] on div "Riverfield [PERSON_NAME] 1637 2500 65 Mar '33" at bounding box center [885, 338] width 1063 height 28
click at [92, 227] on p "Project Positioning" at bounding box center [96, 235] width 101 height 16
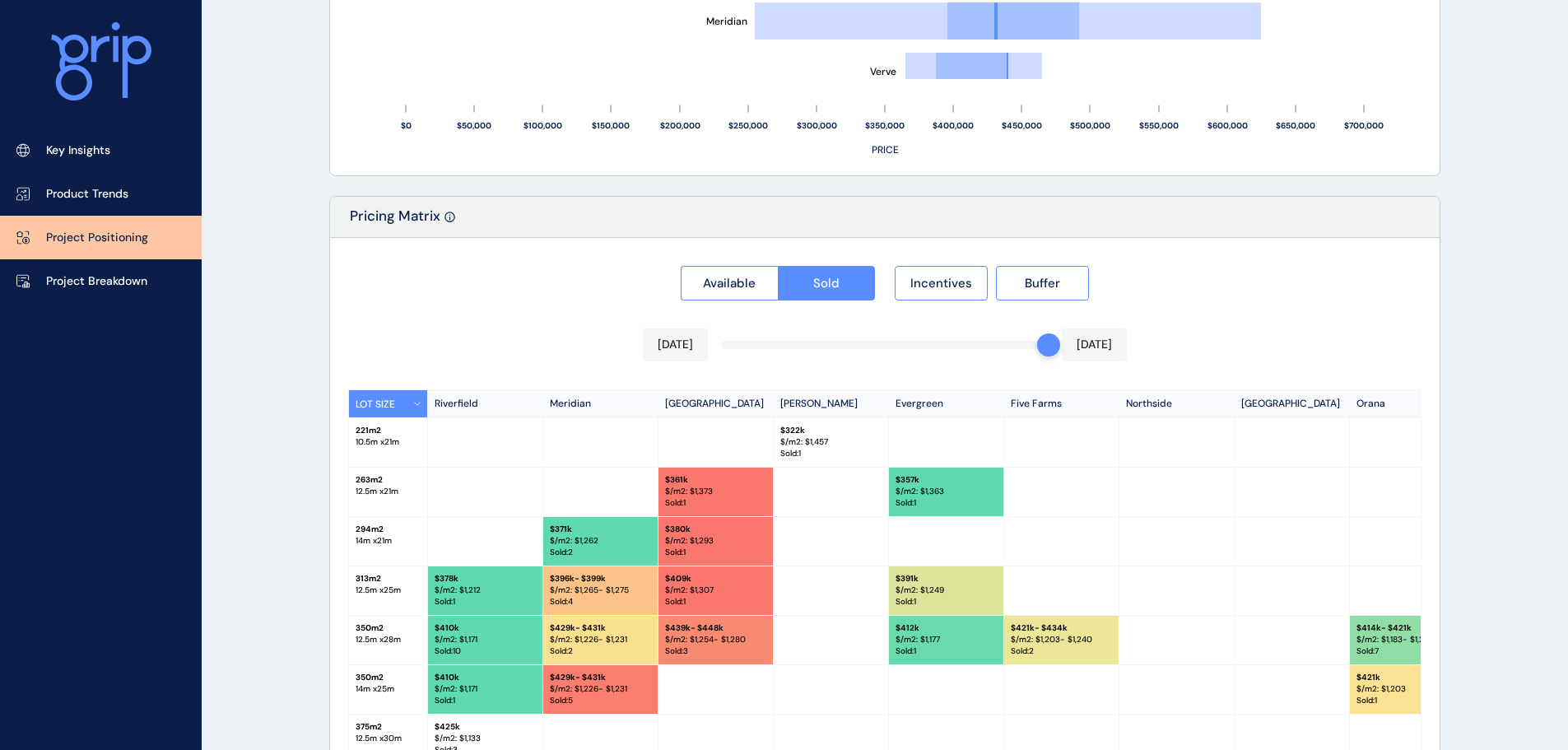
scroll to position [1530, 0]
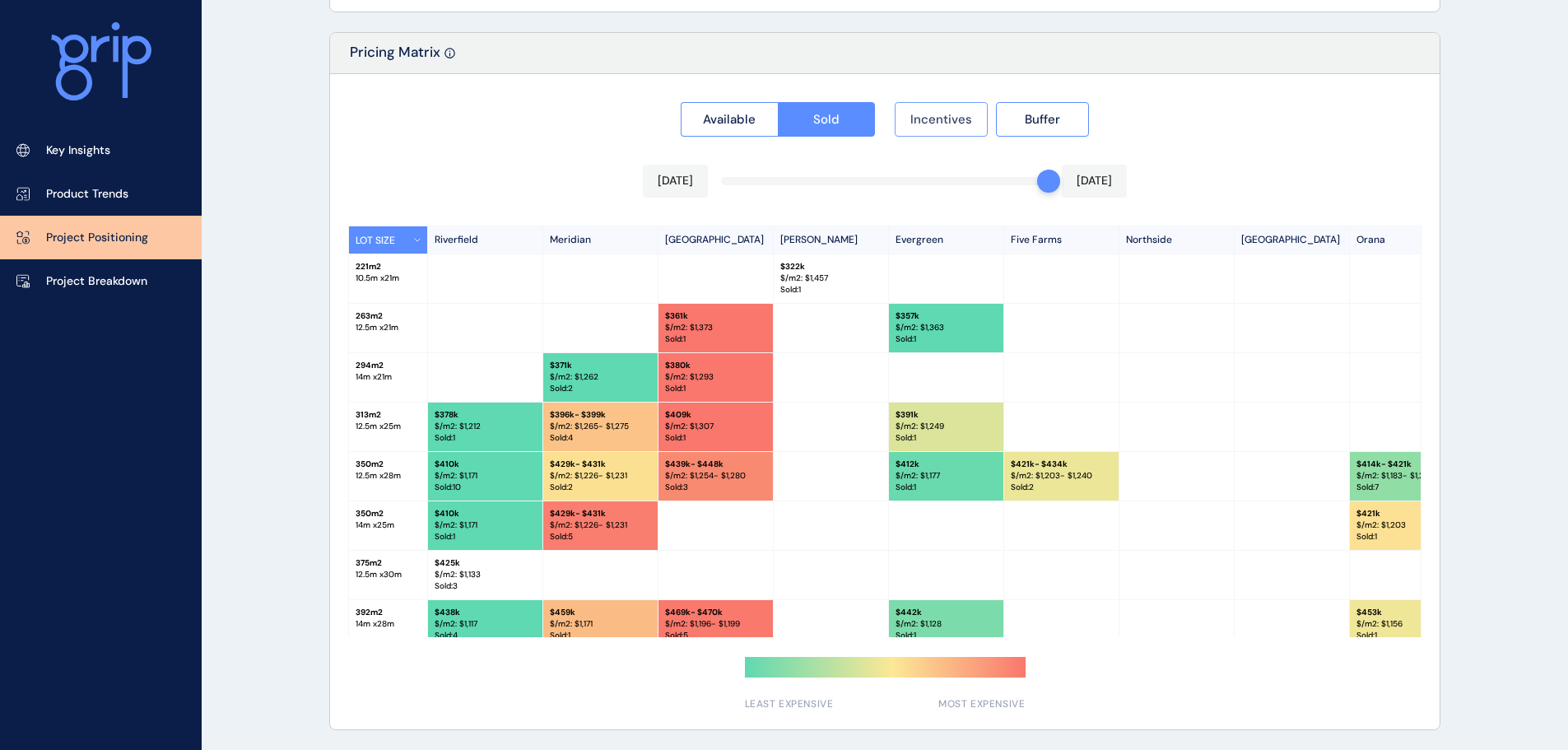
click at [939, 114] on span "Incentives" at bounding box center [941, 119] width 62 height 16
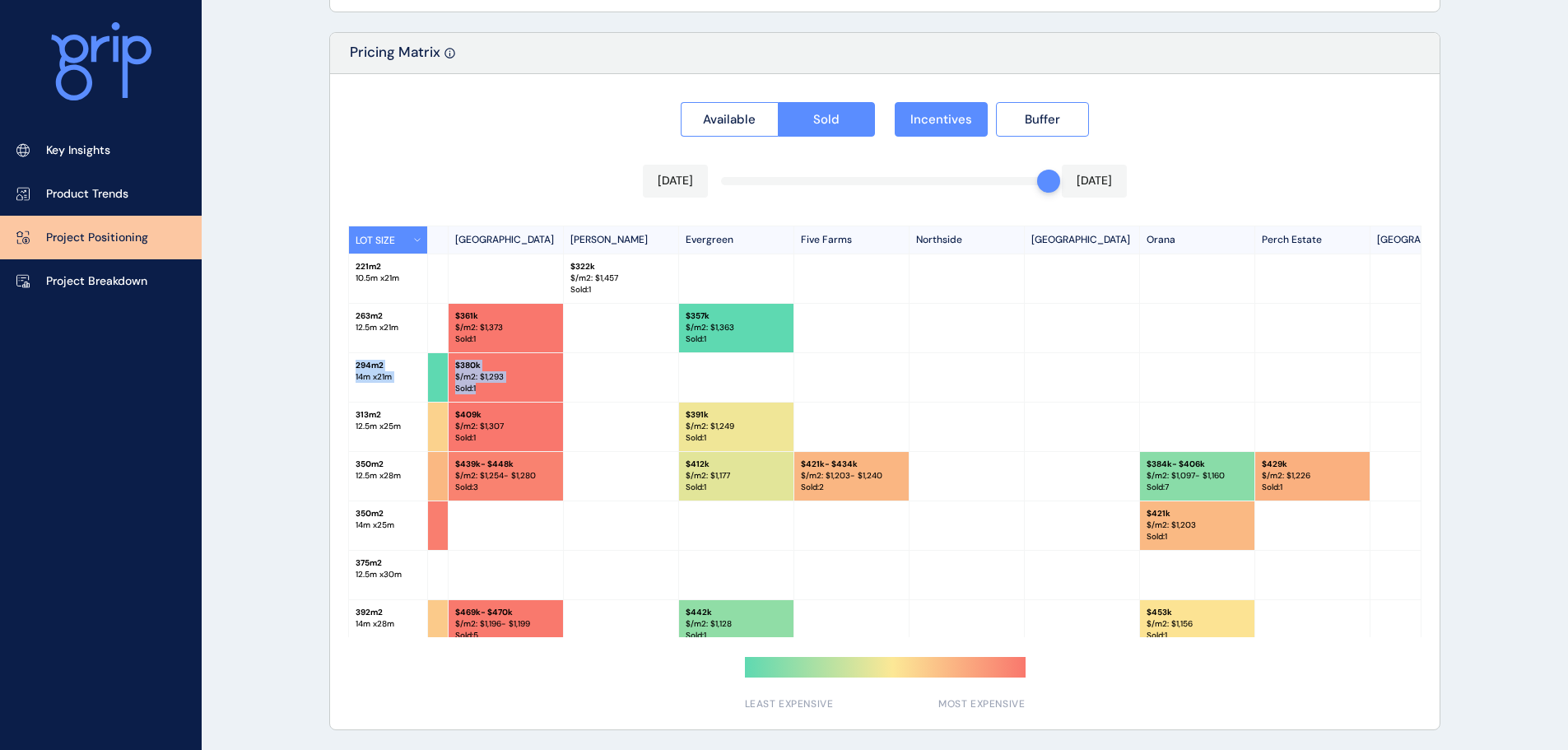
drag, startPoint x: 1420, startPoint y: 332, endPoint x: 1415, endPoint y: 396, distance: 64.2
click at [1415, 396] on div "LOT SIZE [GEOGRAPHIC_DATA][PERSON_NAME] [GEOGRAPHIC_DATA] [GEOGRAPHIC_DATA] [GE…" at bounding box center [885, 431] width 1073 height 412
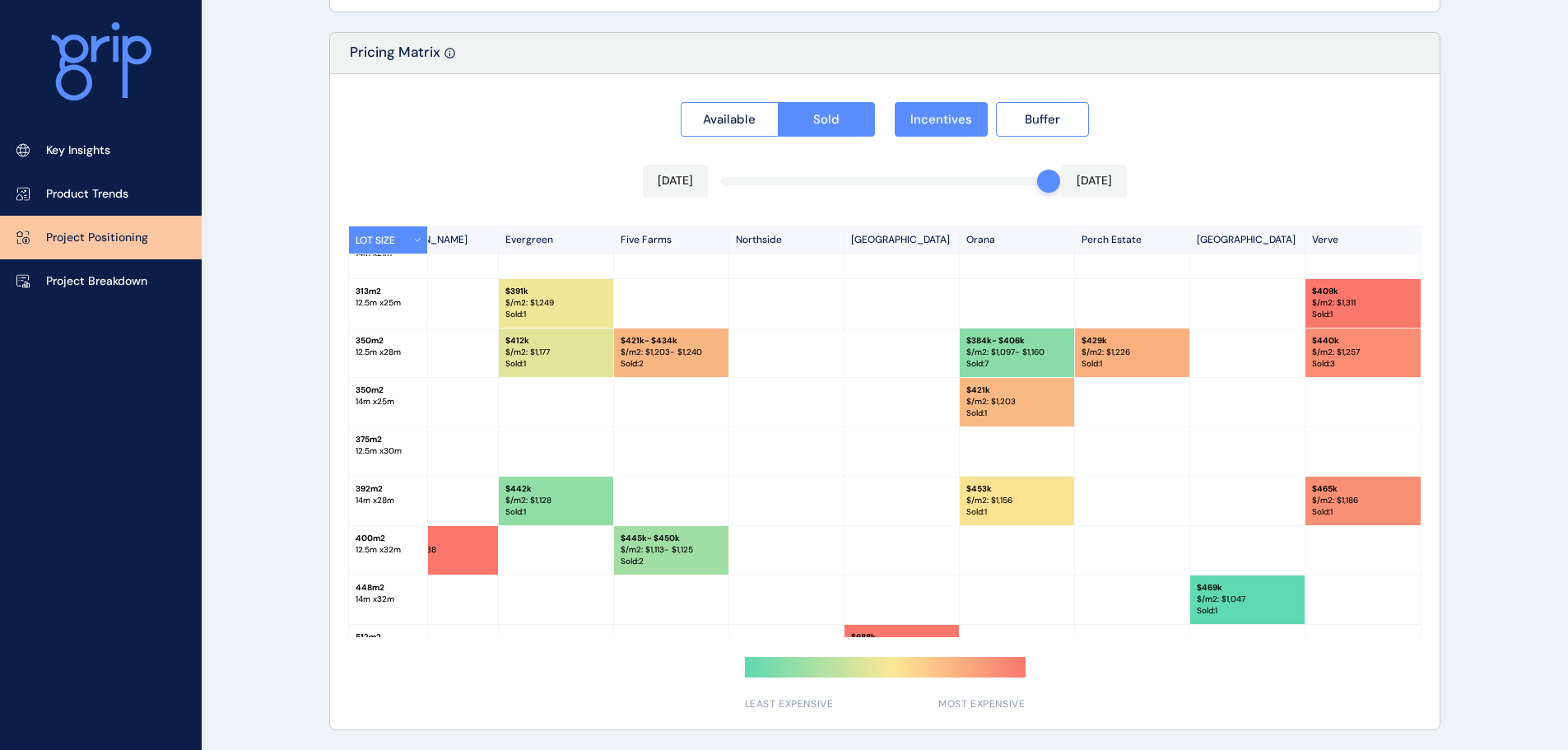
scroll to position [166, 395]
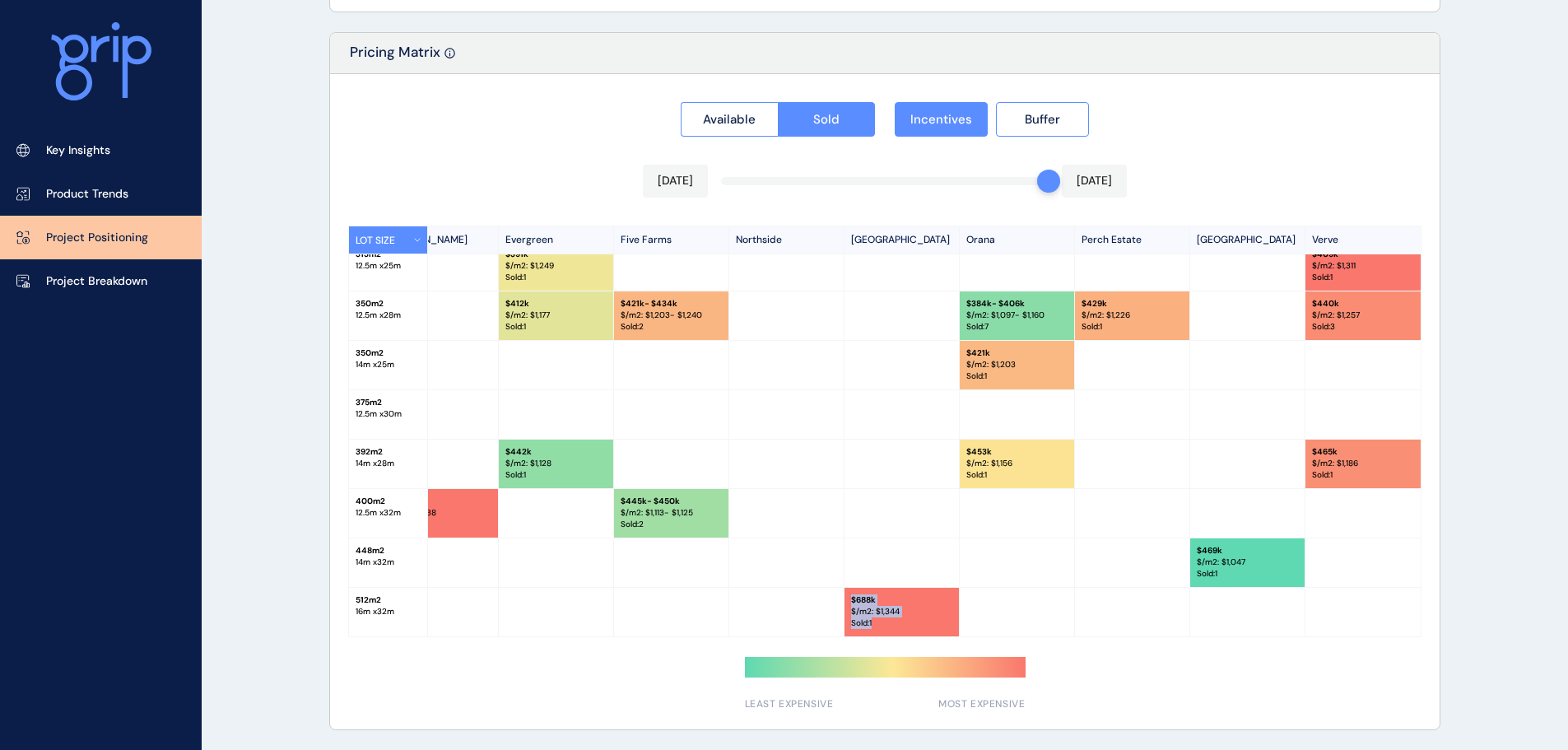
drag, startPoint x: 1264, startPoint y: 638, endPoint x: 452, endPoint y: 595, distance: 813.1
click at [452, 595] on div "Available Sold Incentives Buffer [DATE] [DATE] LOT SIZE [GEOGRAPHIC_DATA][PERSO…" at bounding box center [885, 402] width 1110 height 656
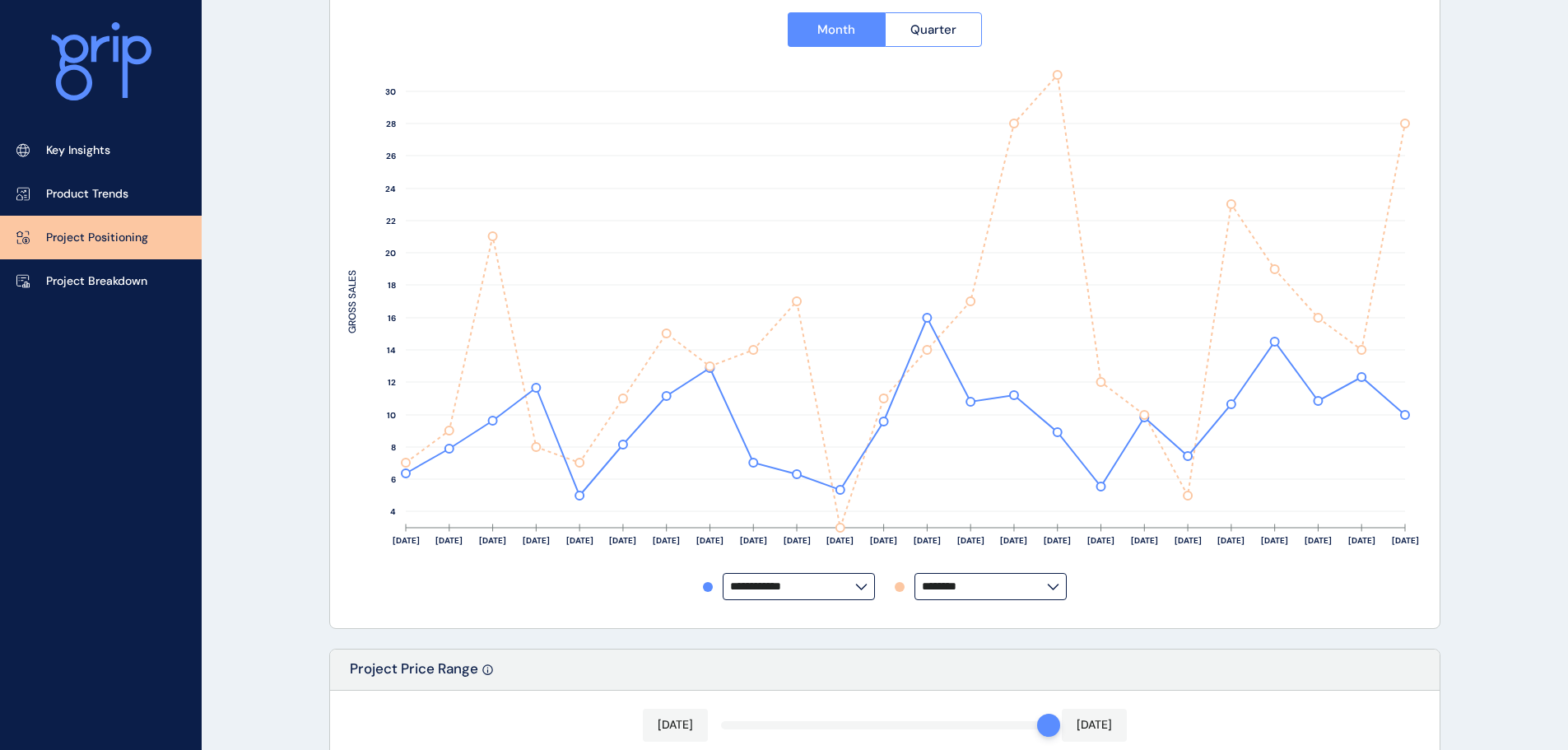
scroll to position [0, 0]
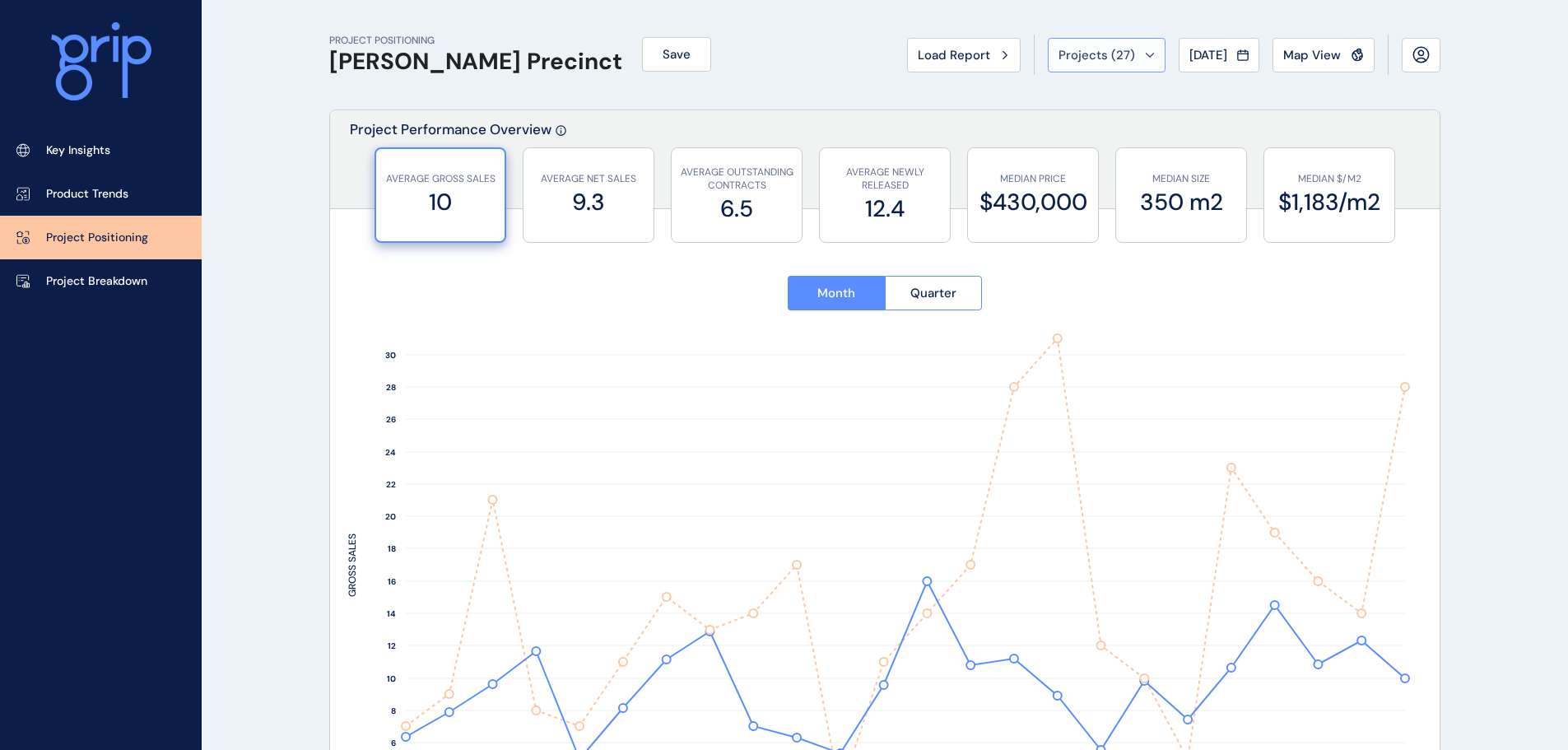
click at [1076, 55] on span "Projects ( 27 )" at bounding box center [1097, 54] width 76 height 16
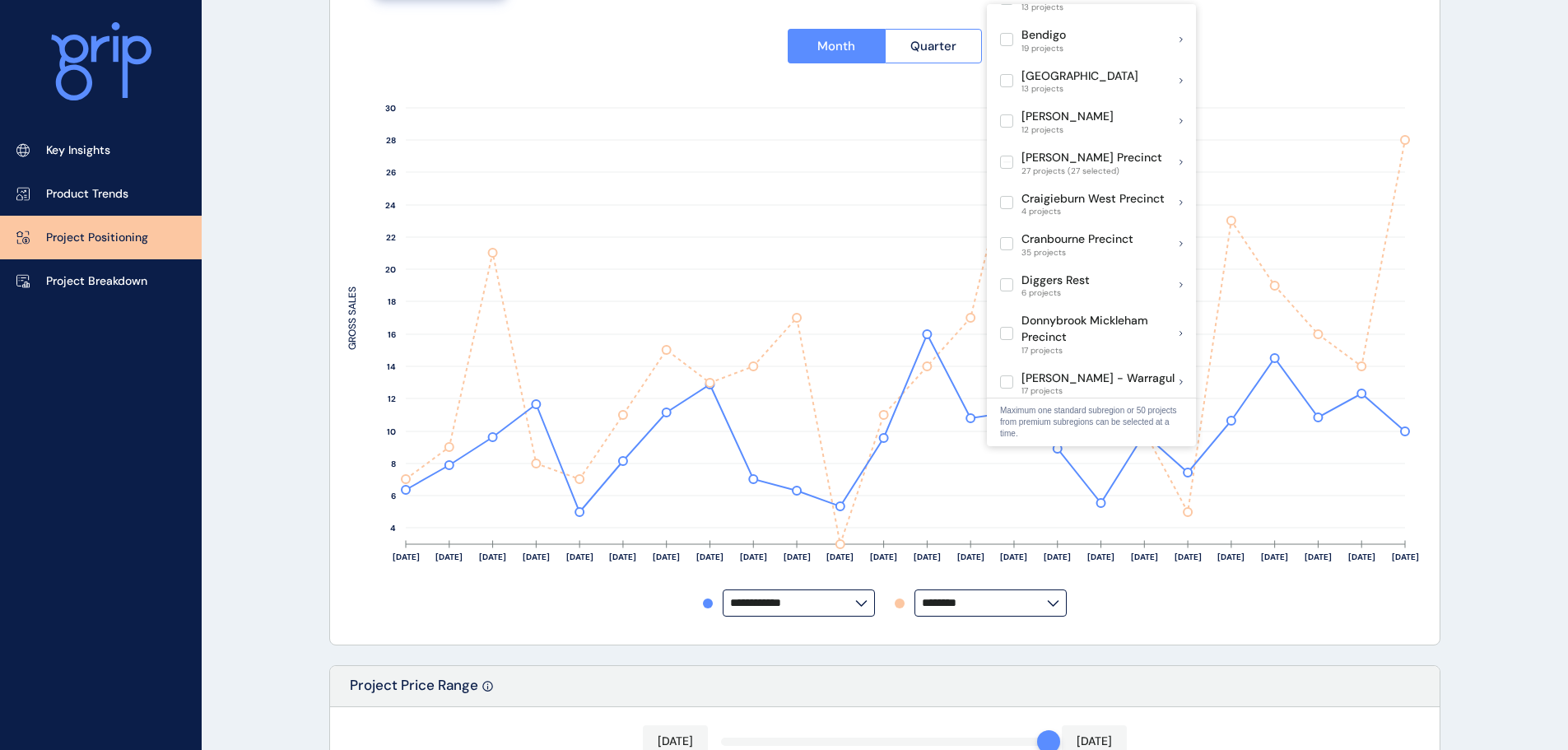
scroll to position [251, 0]
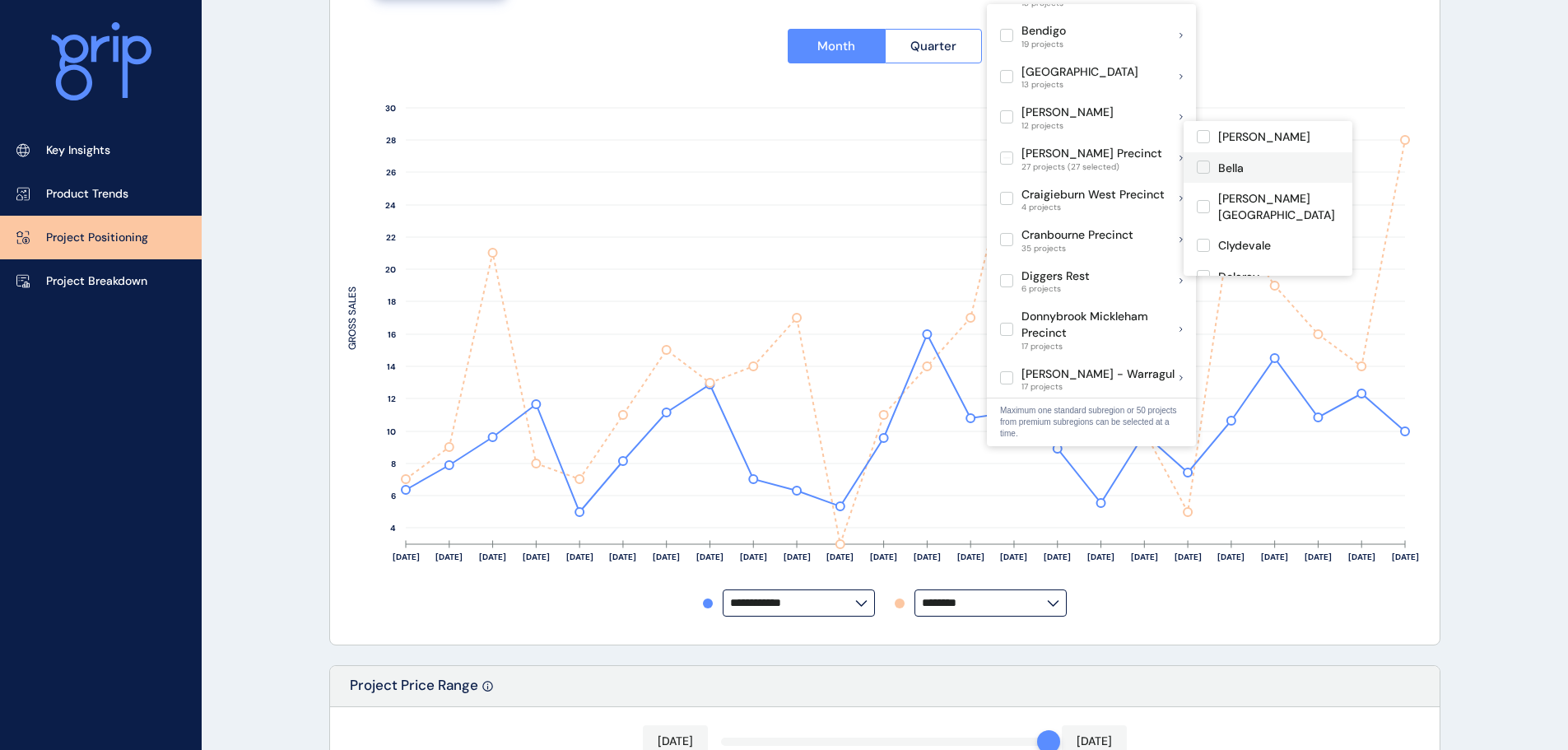
click at [1201, 172] on label at bounding box center [1203, 167] width 14 height 14
click at [1203, 200] on label at bounding box center [1203, 207] width 14 height 14
click at [1203, 239] on label at bounding box center [1203, 245] width 14 height 14
click at [1201, 270] on label at bounding box center [1203, 277] width 14 height 14
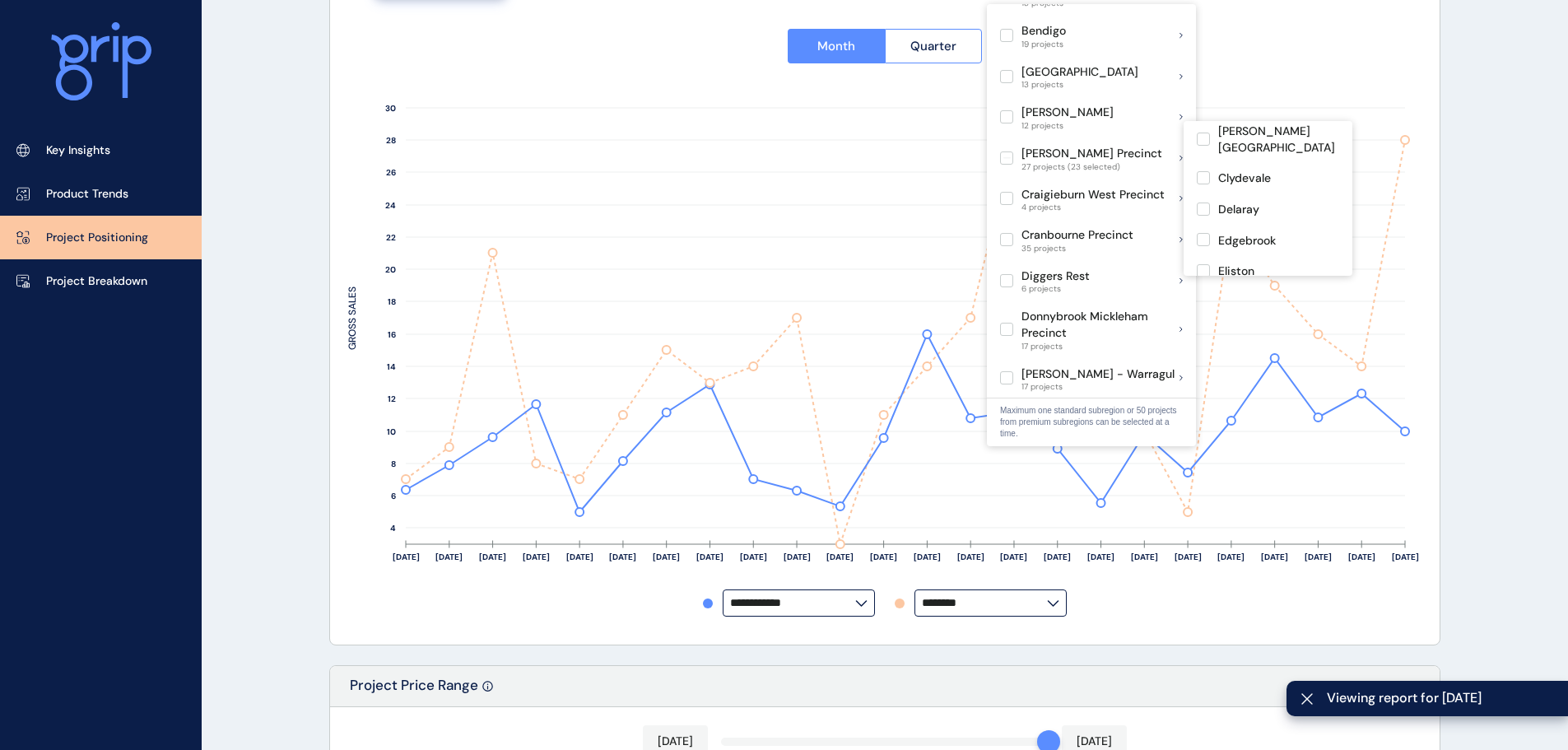
scroll to position [165, 0]
click at [1205, 136] on label at bounding box center [1203, 143] width 14 height 14
click at [1205, 167] on label at bounding box center [1203, 174] width 14 height 14
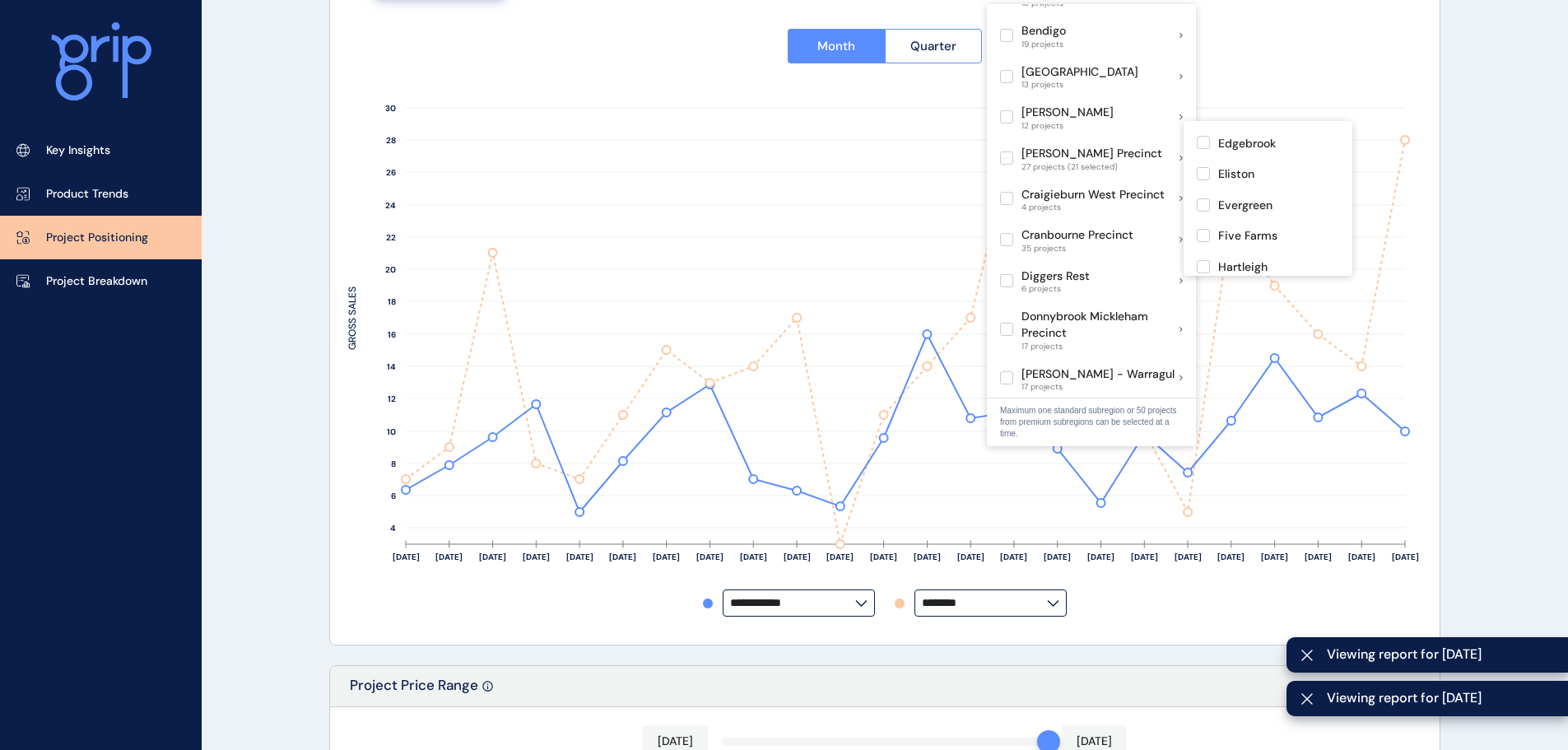
scroll to position [247, 0]
click at [1203, 178] on label at bounding box center [1203, 184] width 14 height 14
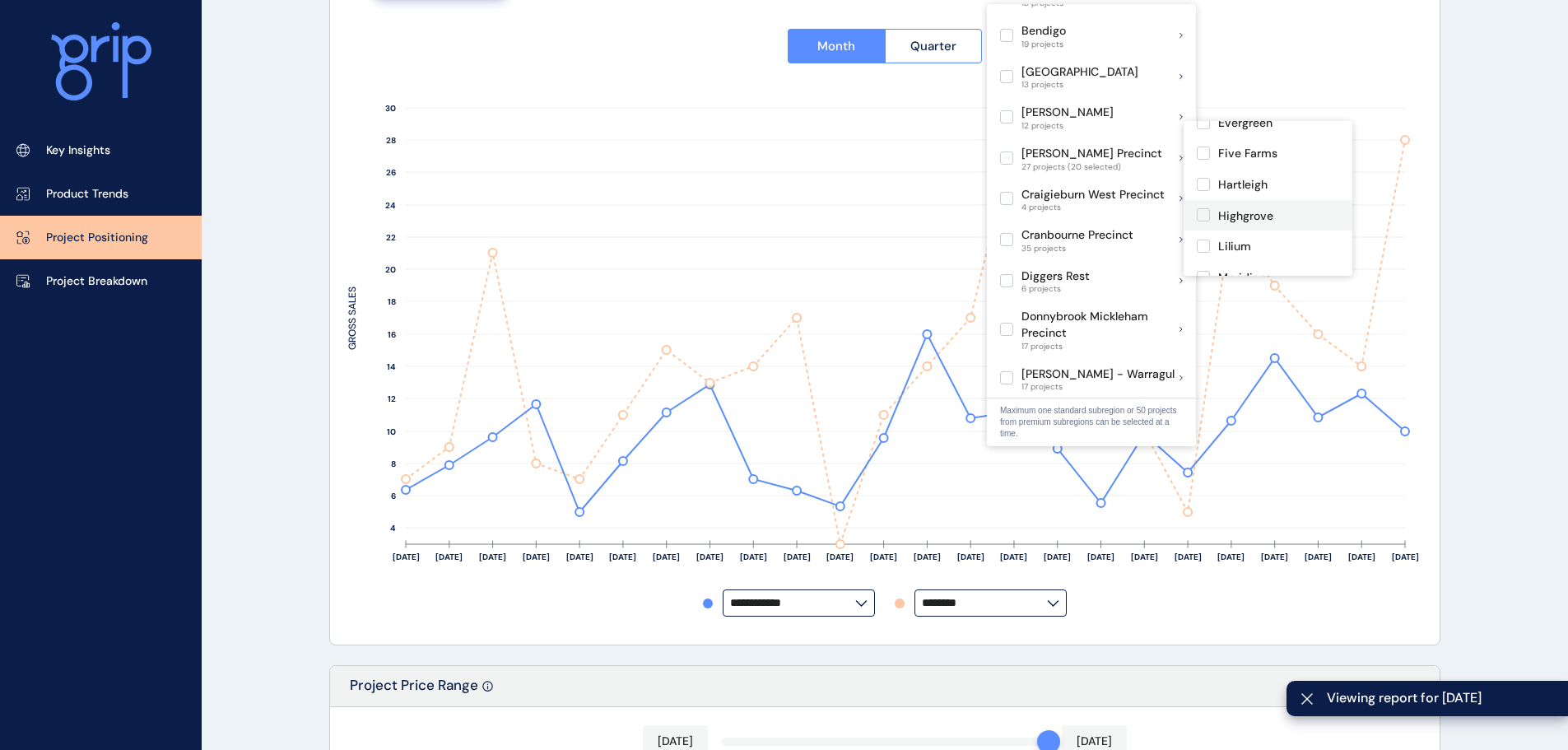
click at [1203, 208] on label at bounding box center [1203, 215] width 14 height 14
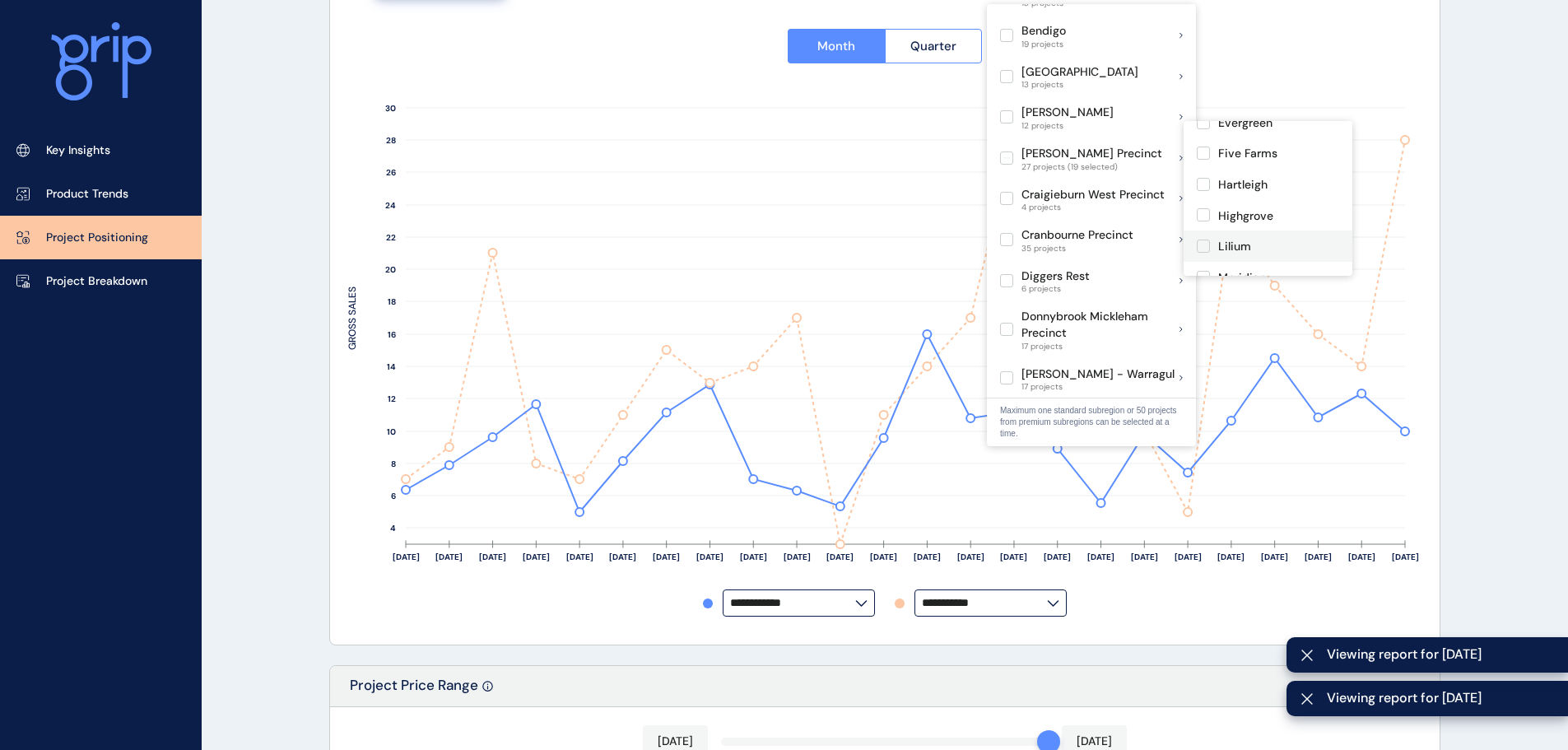
click at [1202, 240] on label at bounding box center [1203, 246] width 14 height 14
click at [1205, 199] on label at bounding box center [1203, 206] width 14 height 14
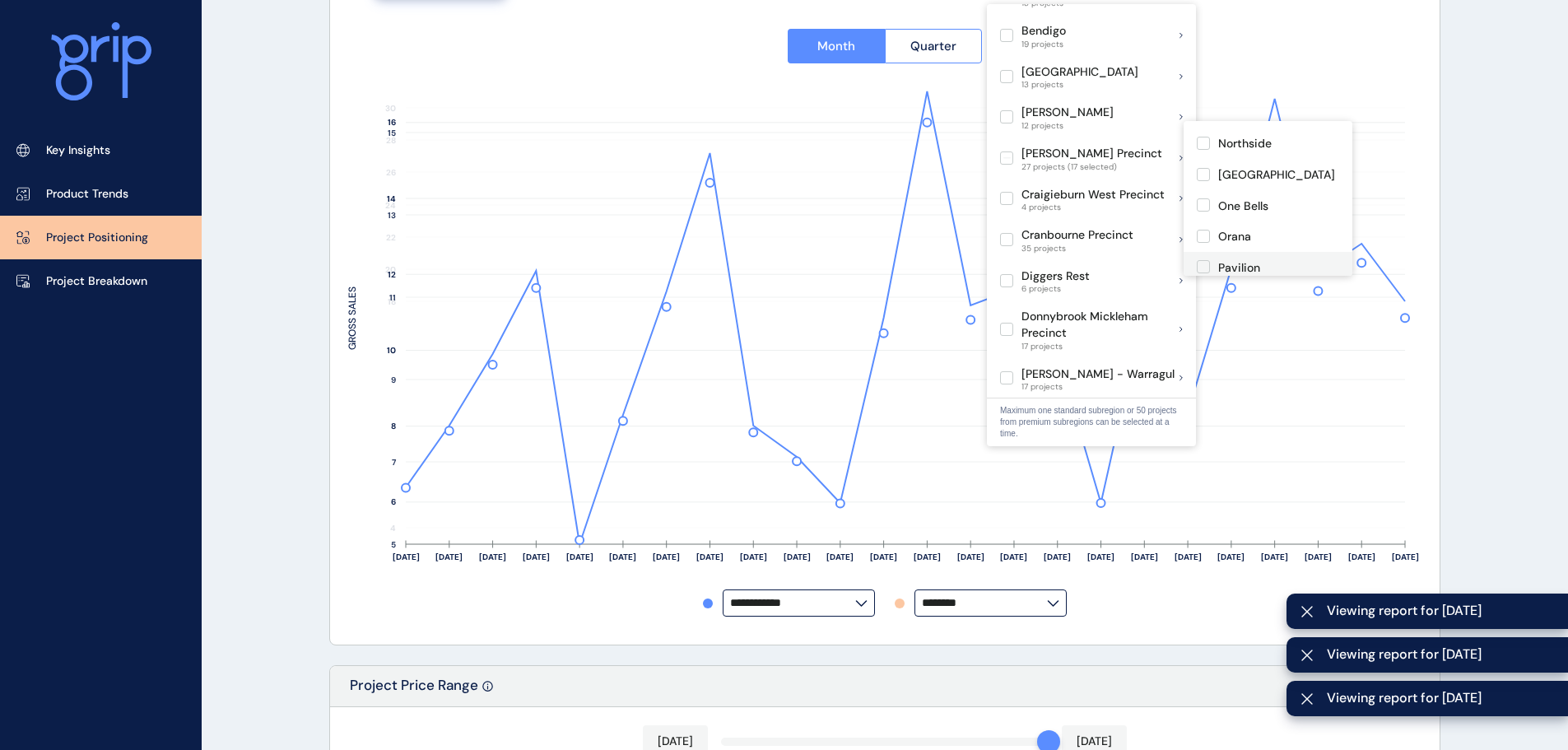
scroll to position [494, 0]
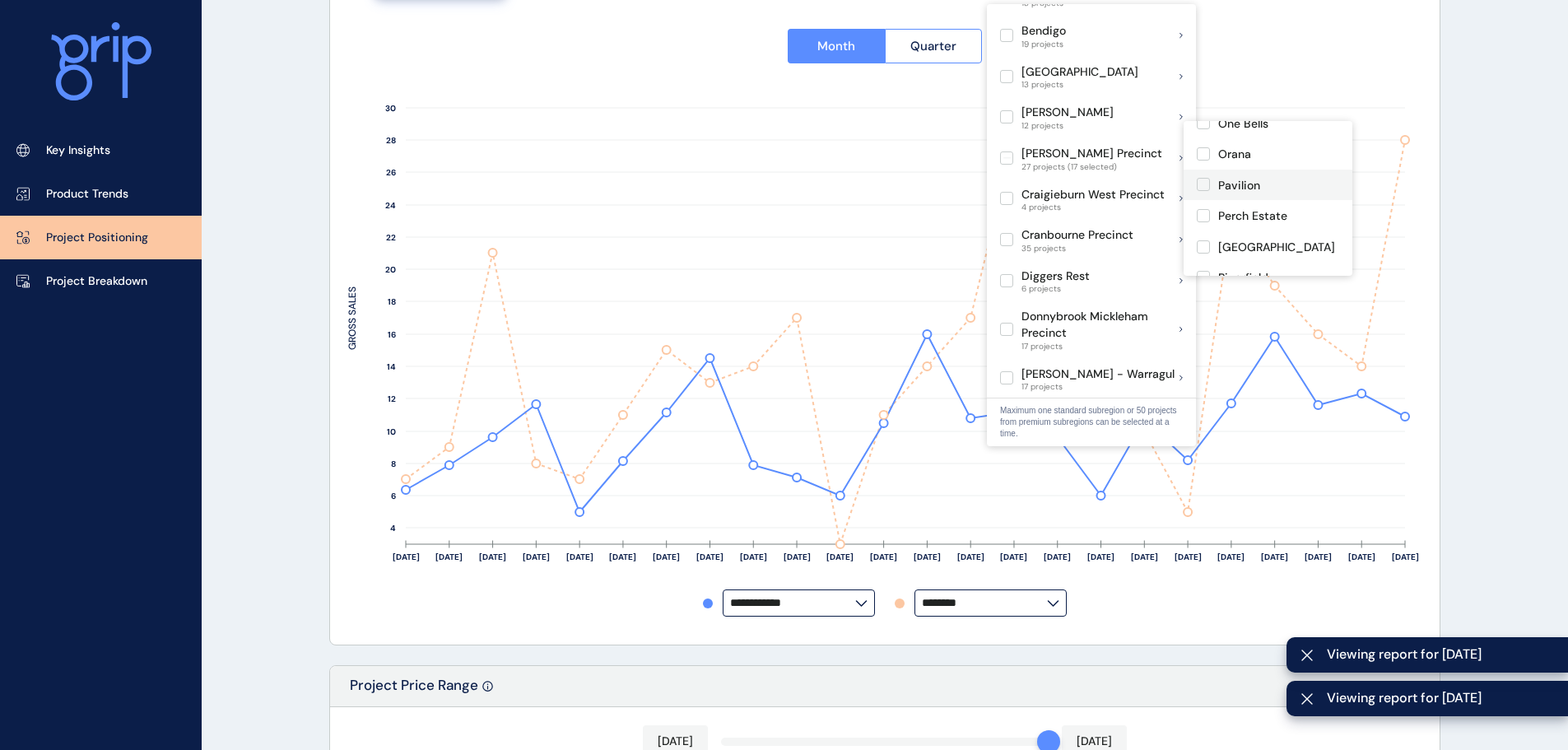
click at [1200, 178] on label at bounding box center [1203, 184] width 14 height 14
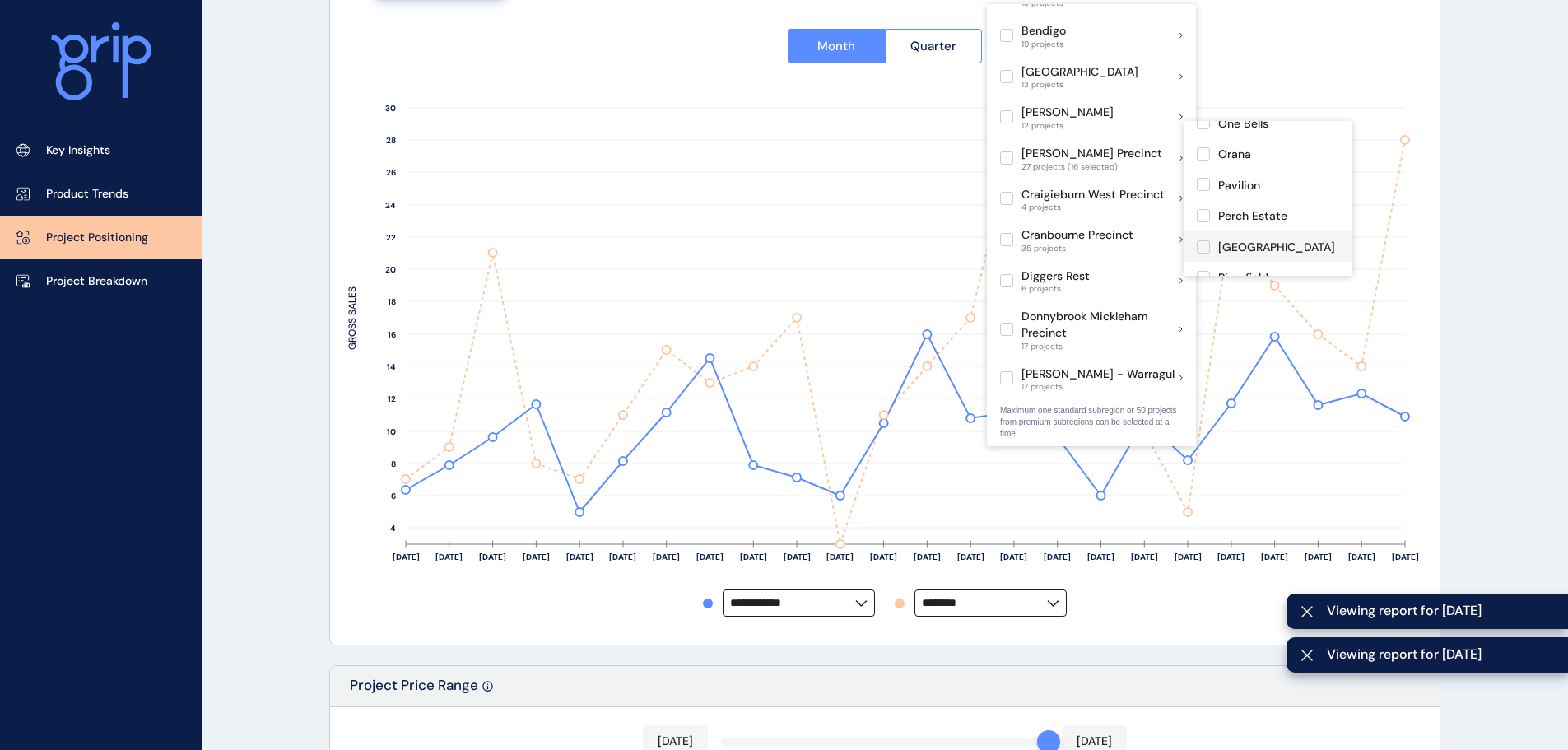
scroll to position [577, 0]
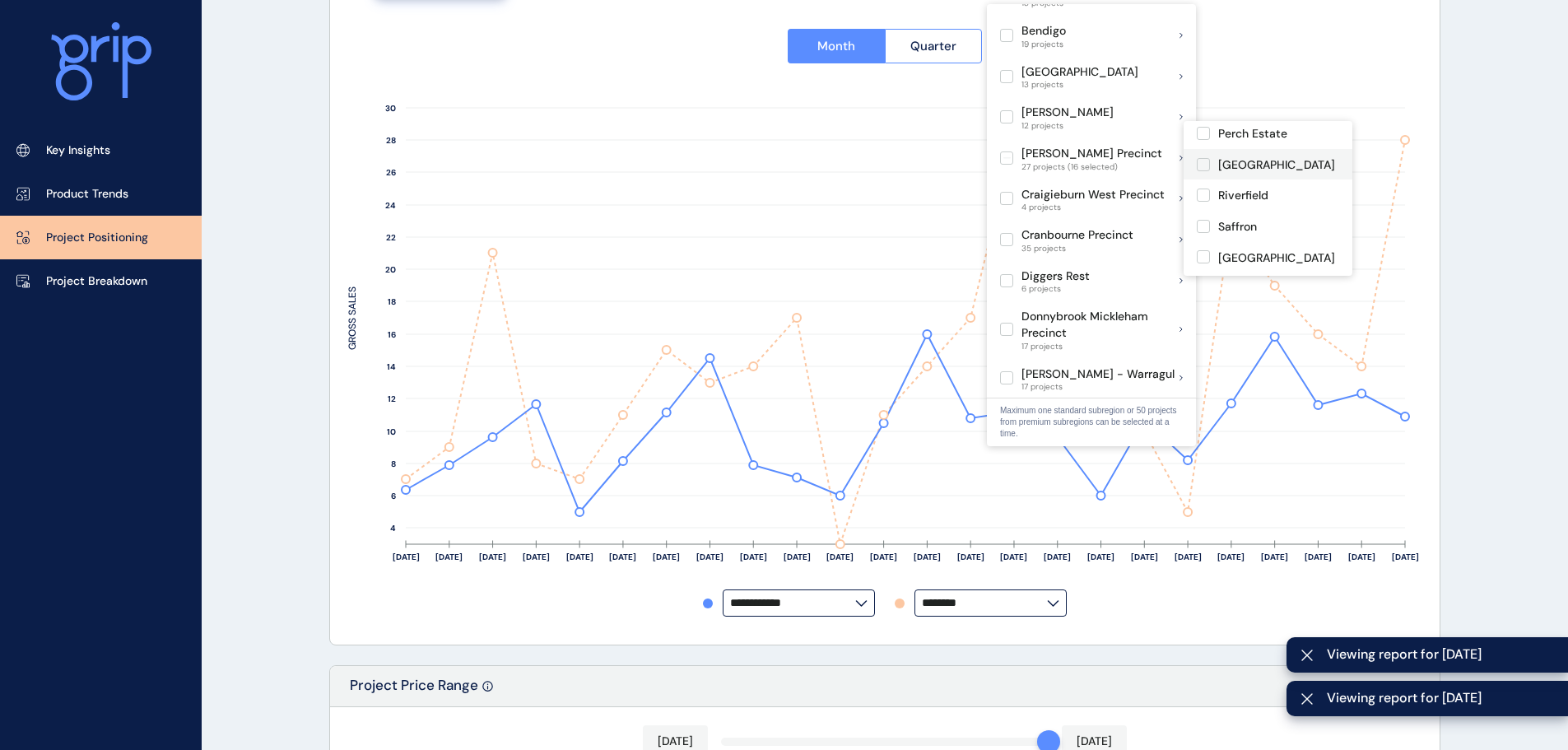
click at [1203, 158] on label at bounding box center [1203, 165] width 14 height 14
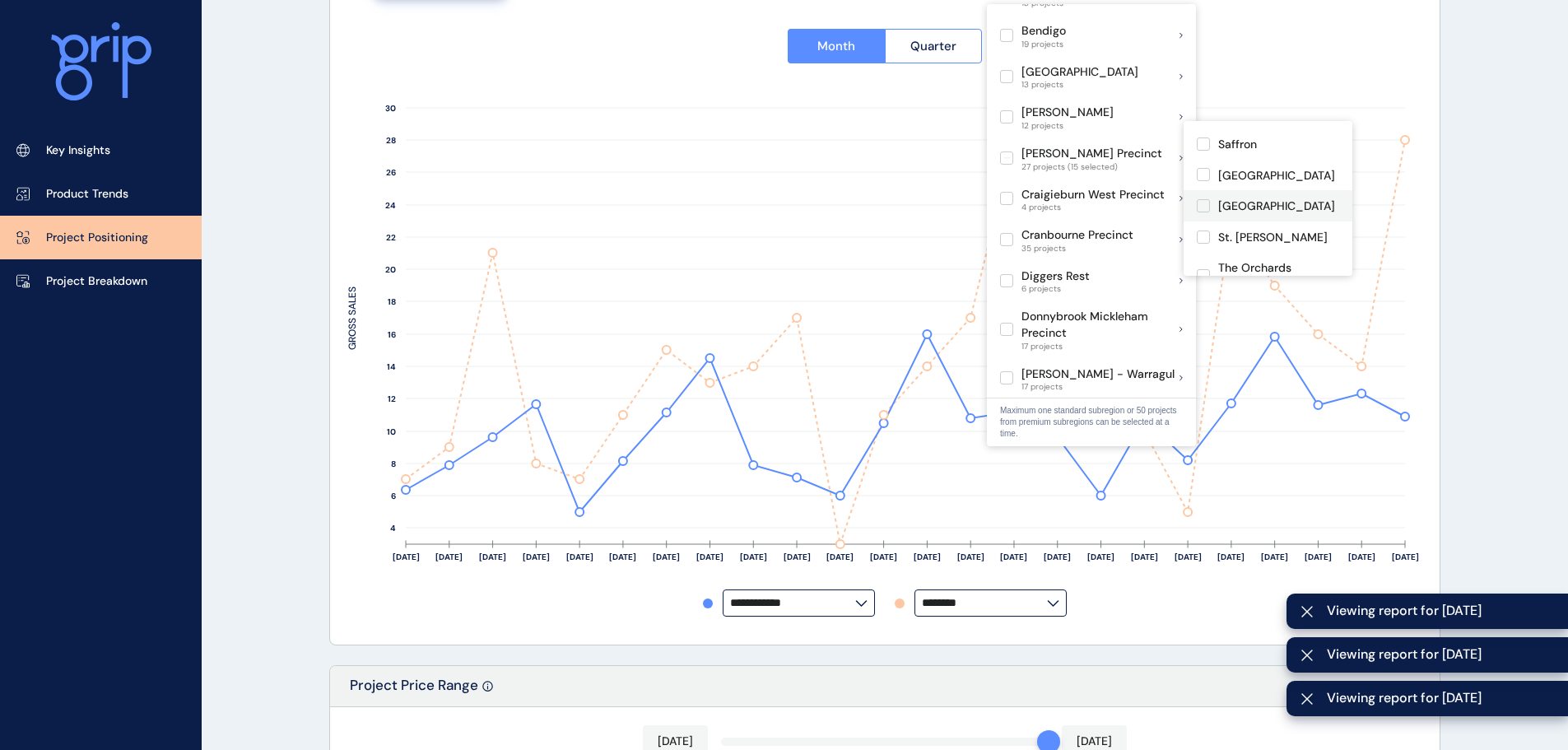
click at [1201, 200] on label at bounding box center [1203, 206] width 14 height 14
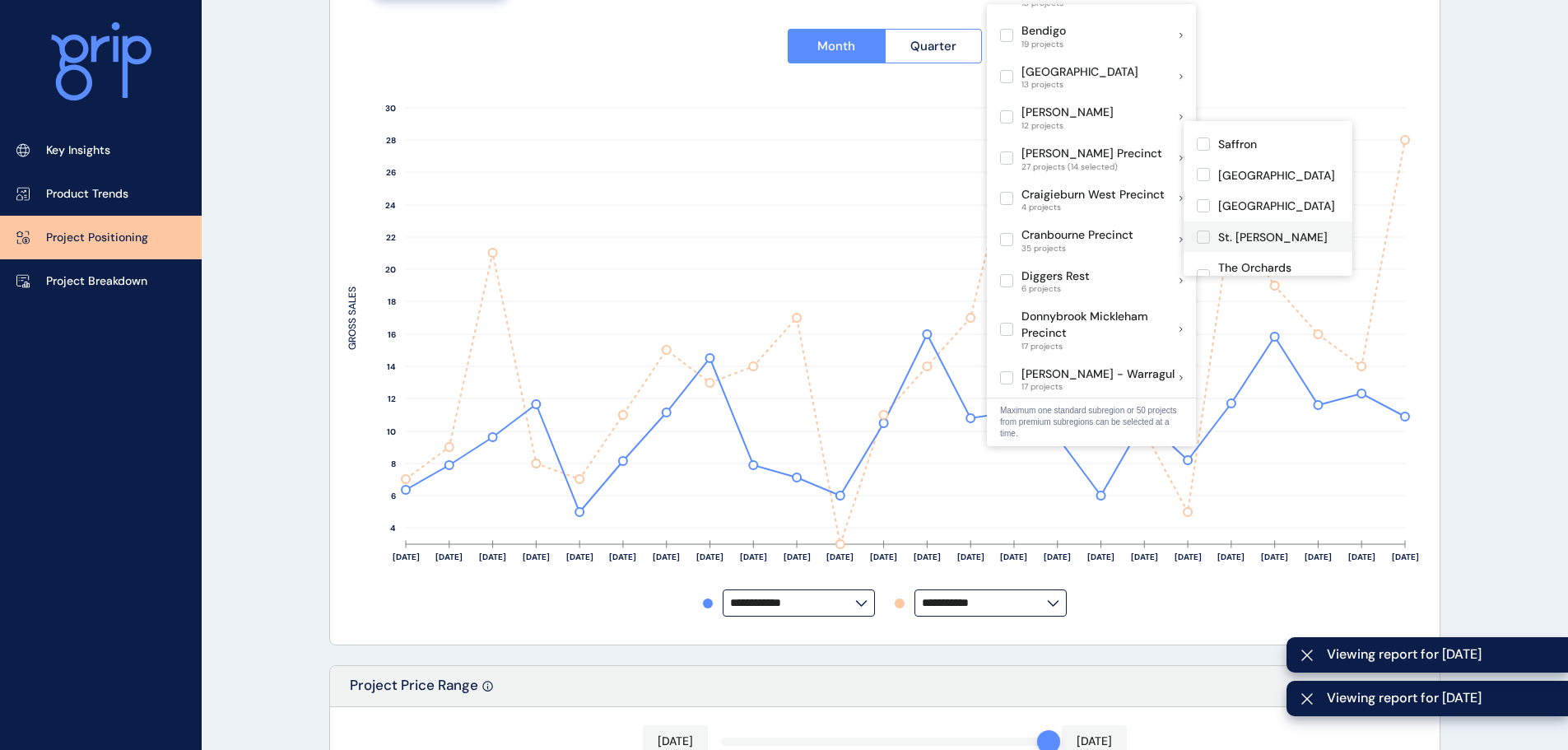
click at [1203, 230] on label at bounding box center [1203, 237] width 14 height 14
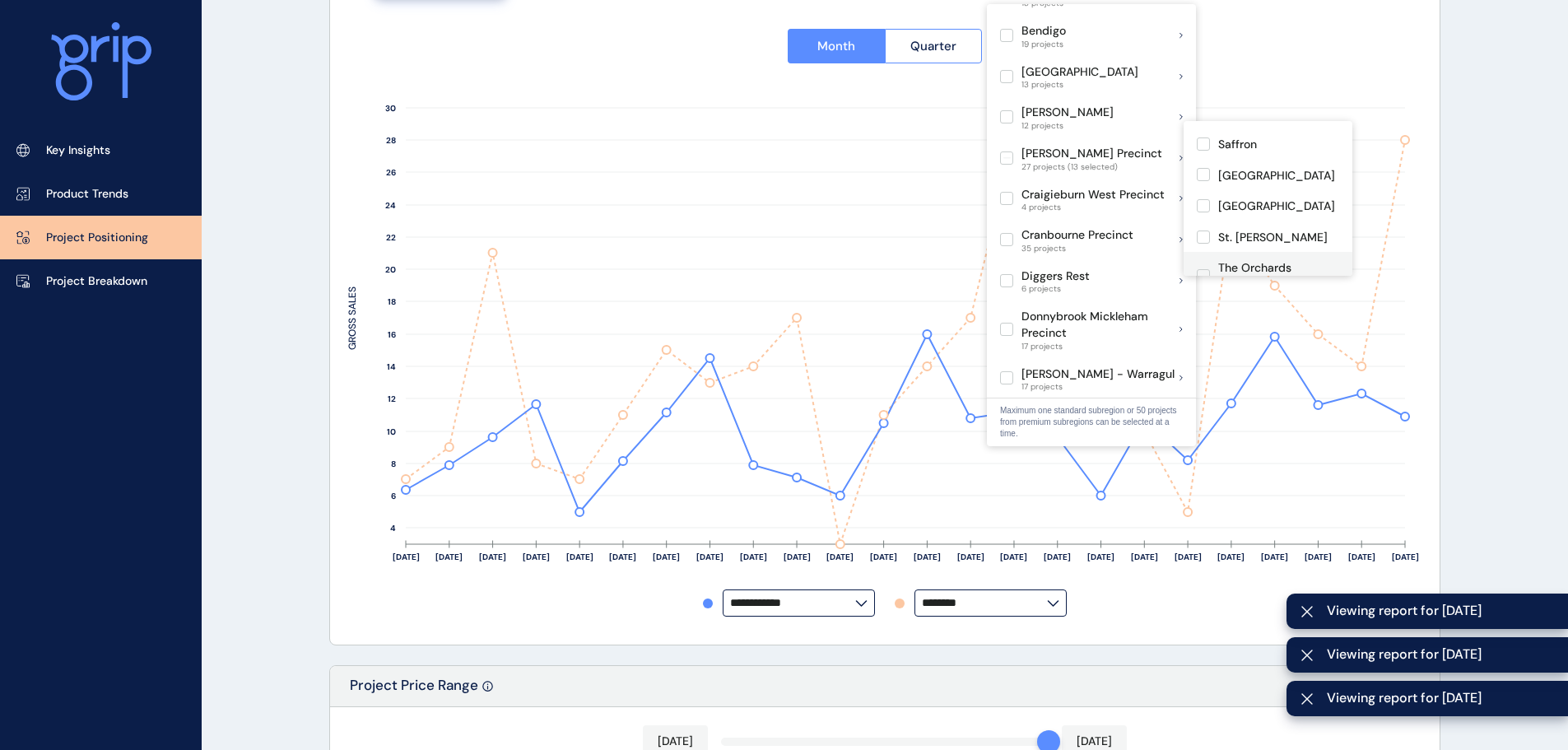
click at [1202, 269] on label at bounding box center [1203, 276] width 14 height 14
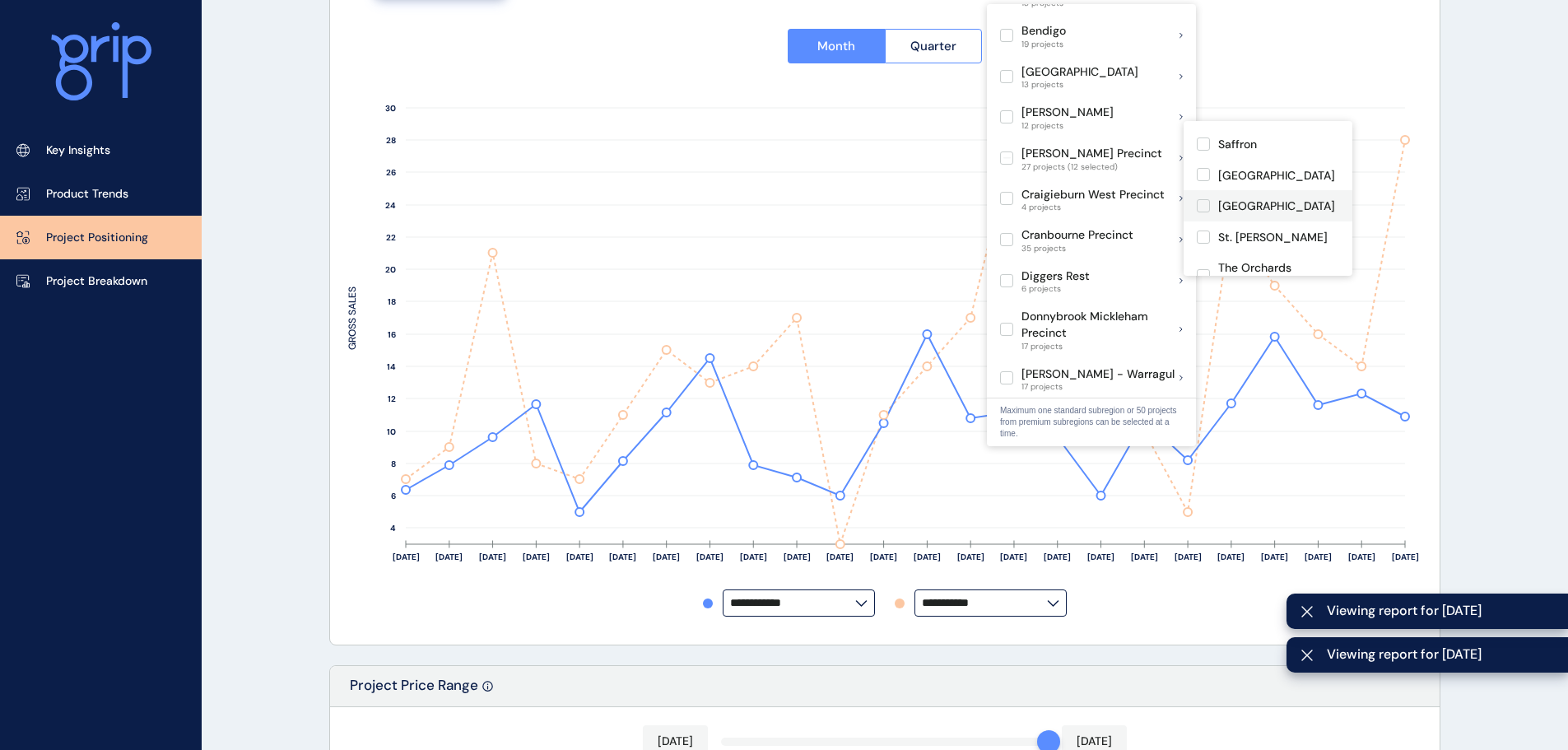
type input "********"
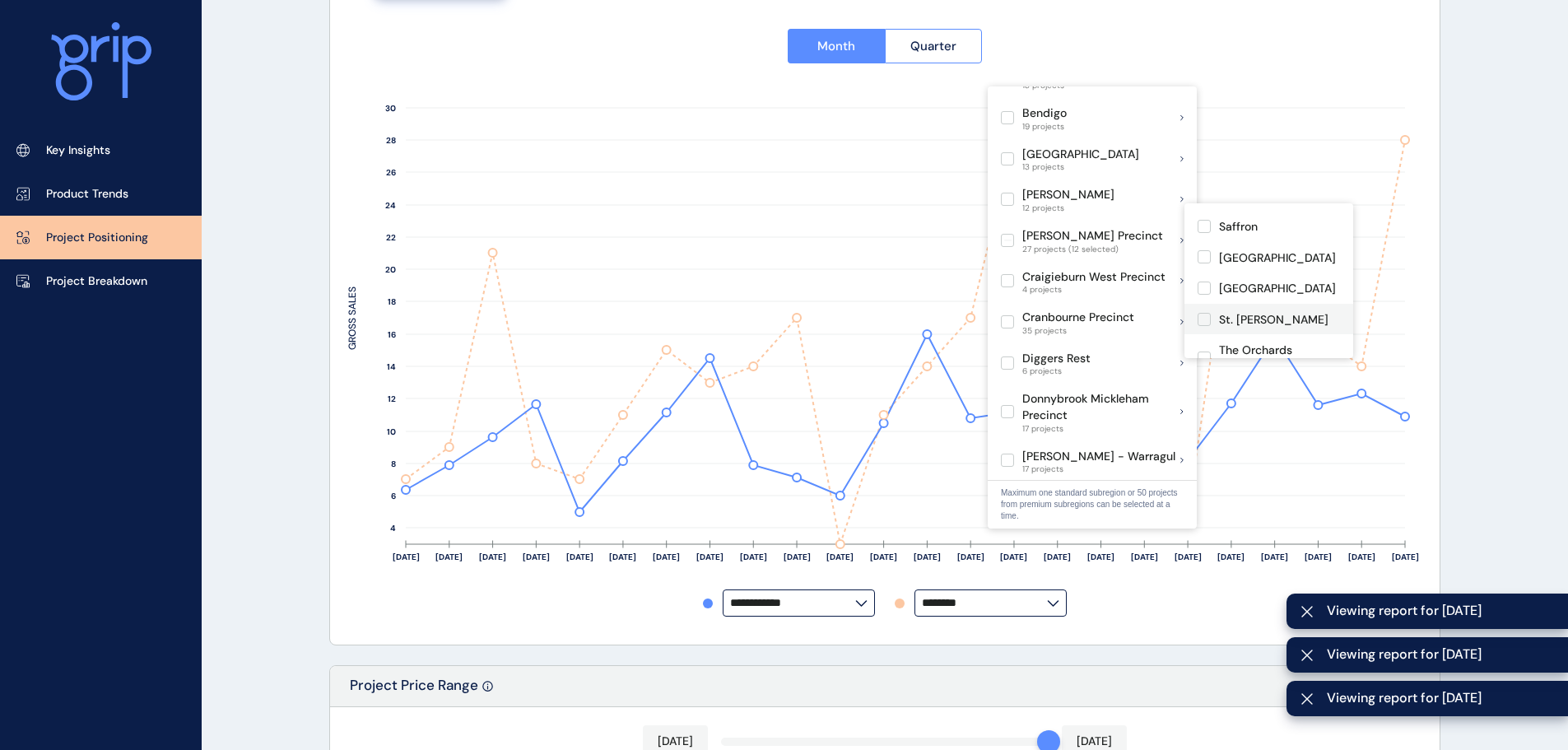
scroll to position [697, 0]
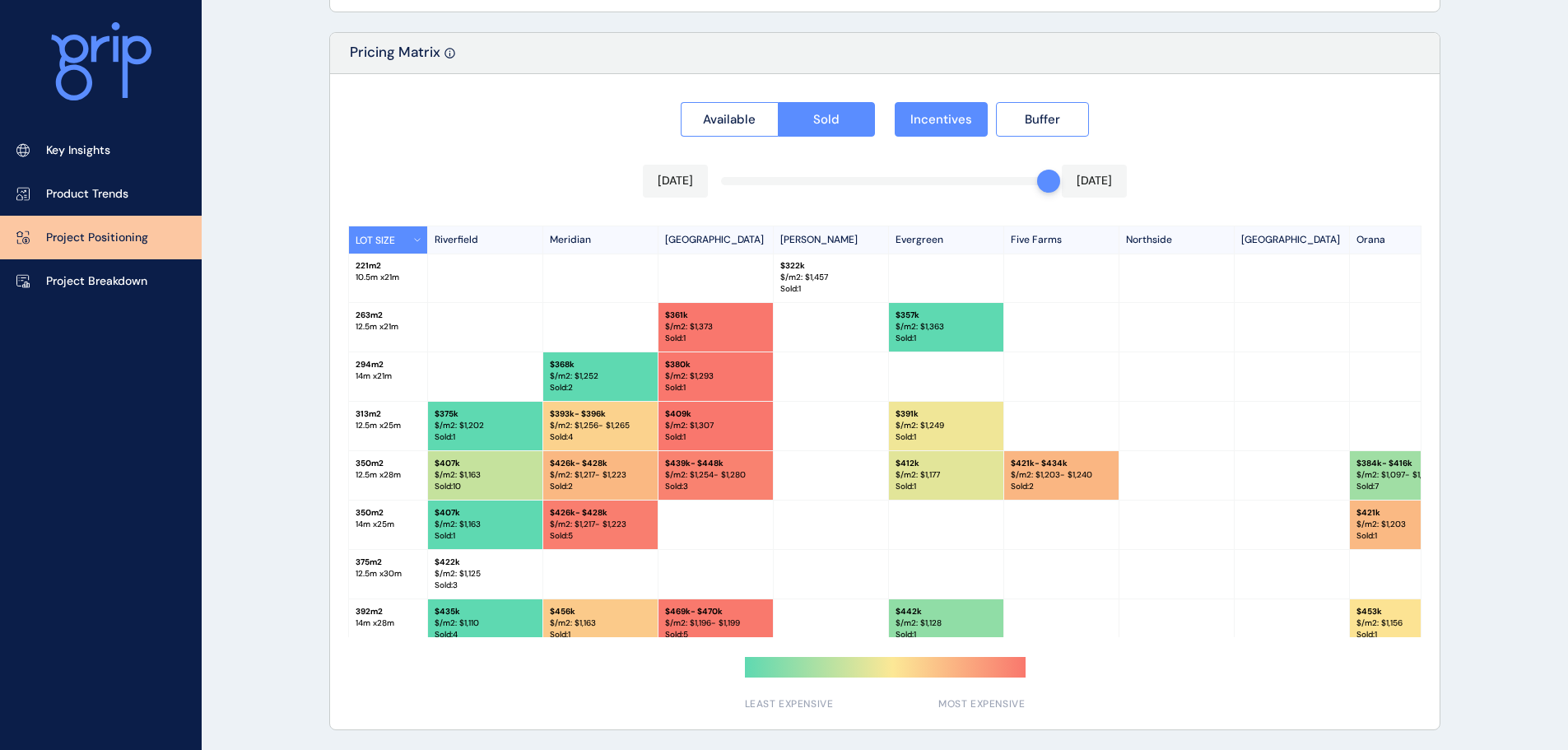
scroll to position [0, 0]
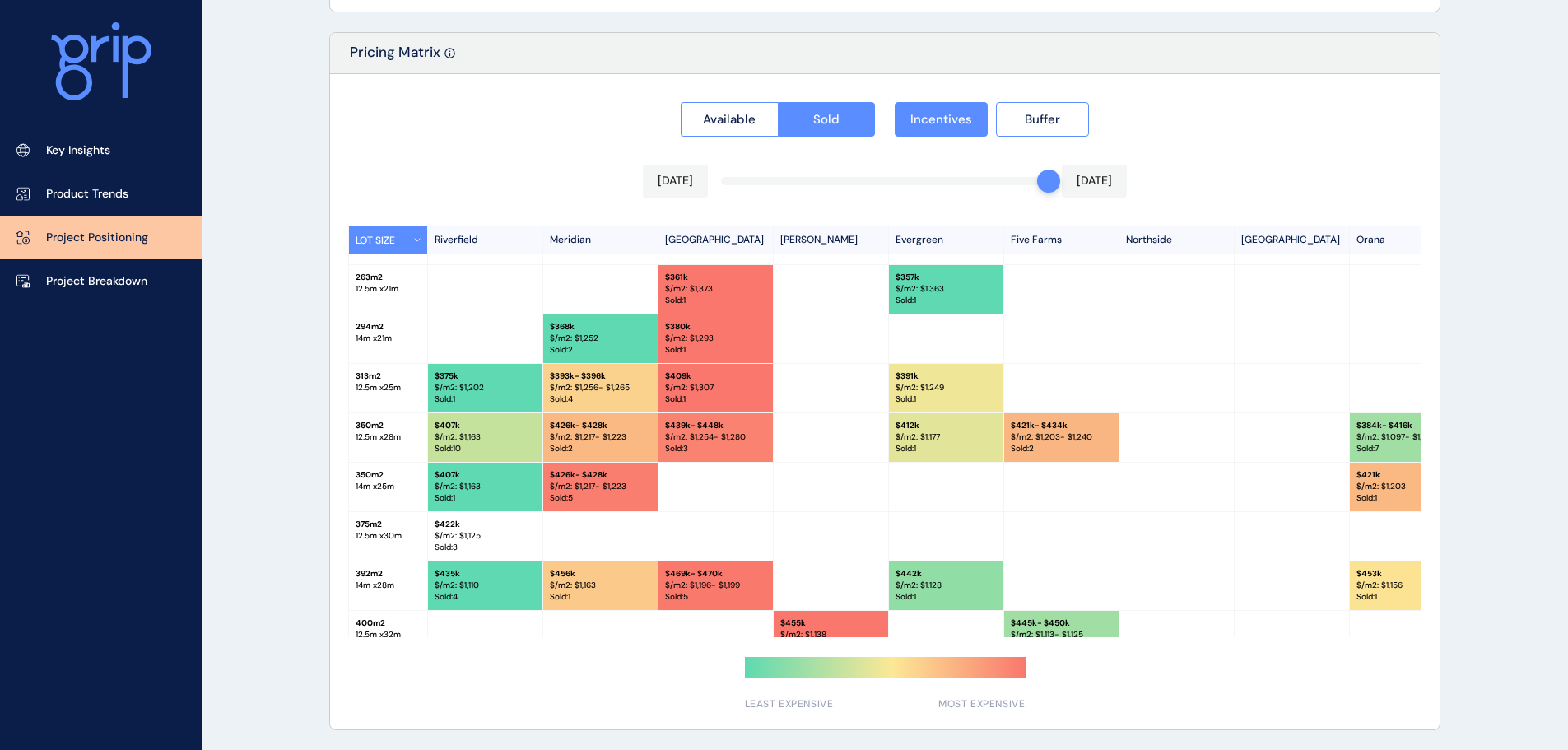
scroll to position [47, 0]
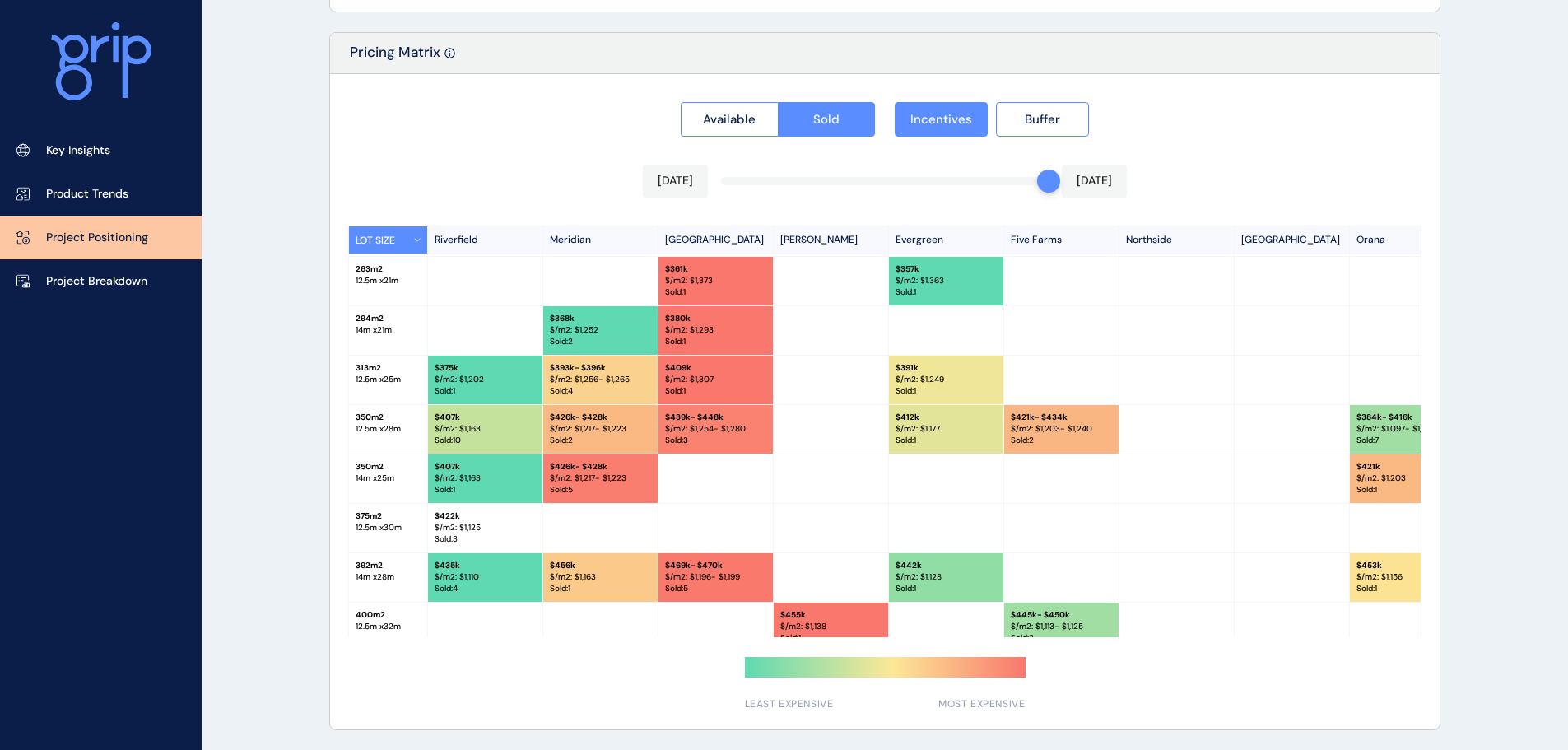
click at [950, 123] on span "Incentives" at bounding box center [941, 119] width 62 height 16
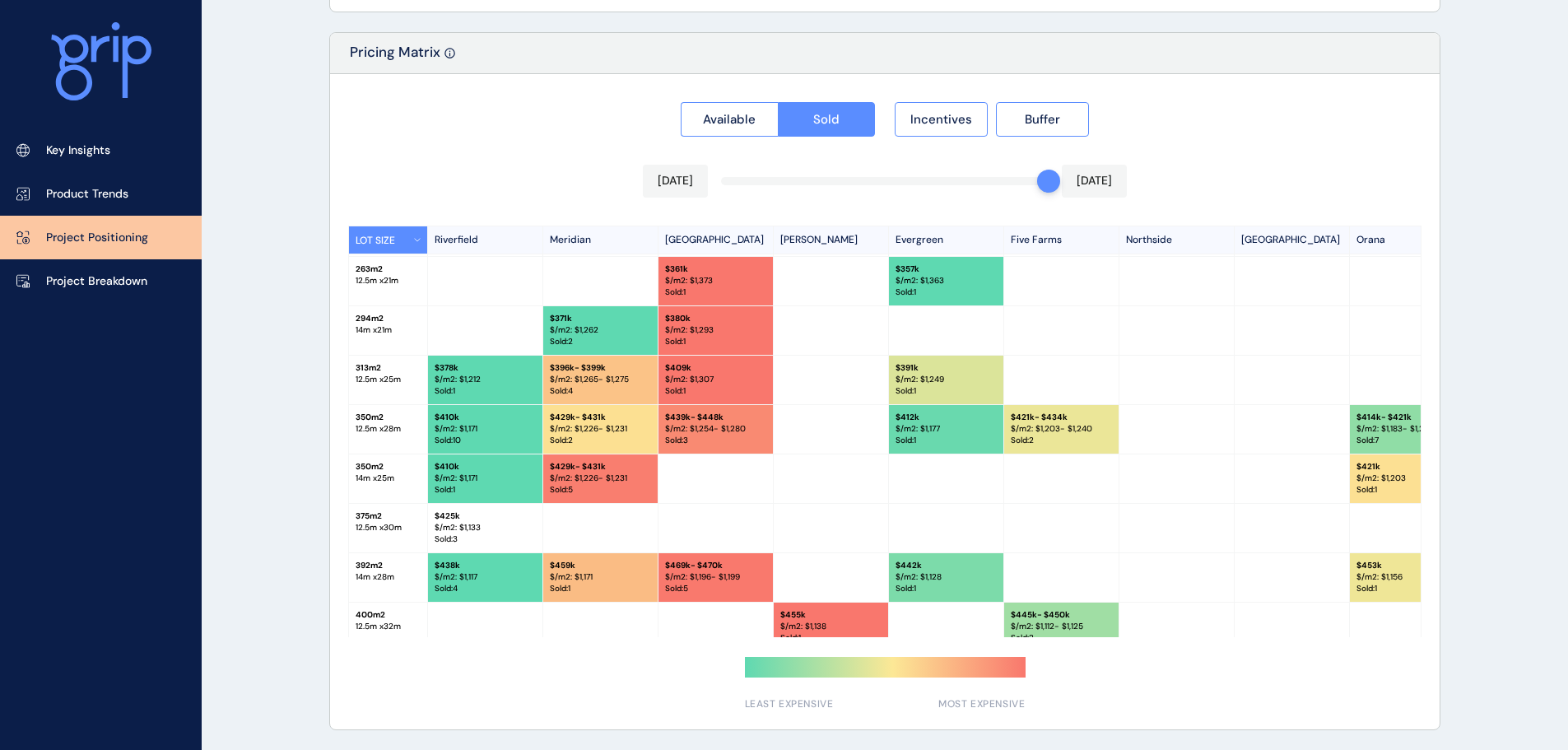
click at [734, 120] on span "Available" at bounding box center [729, 119] width 53 height 16
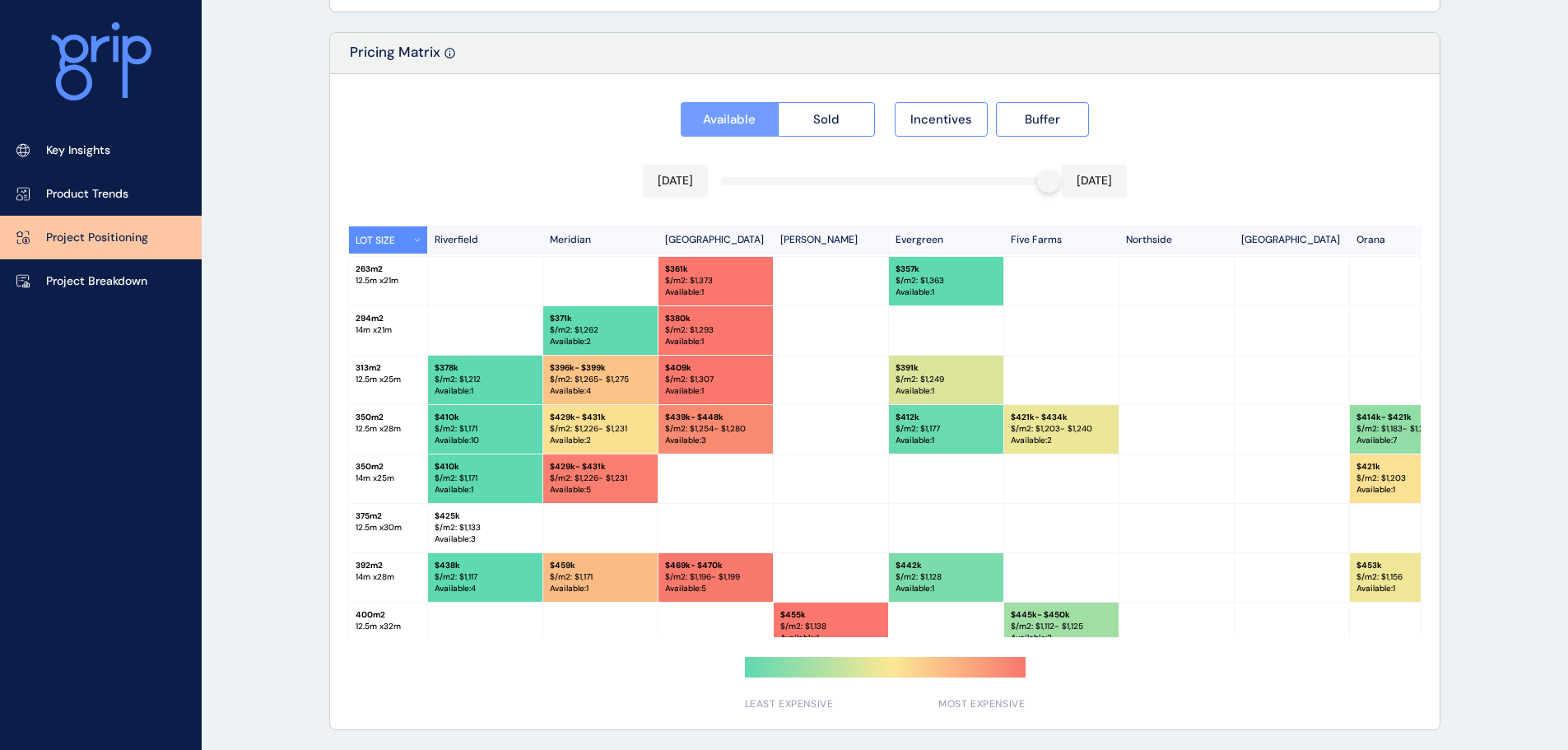
scroll to position [96, 0]
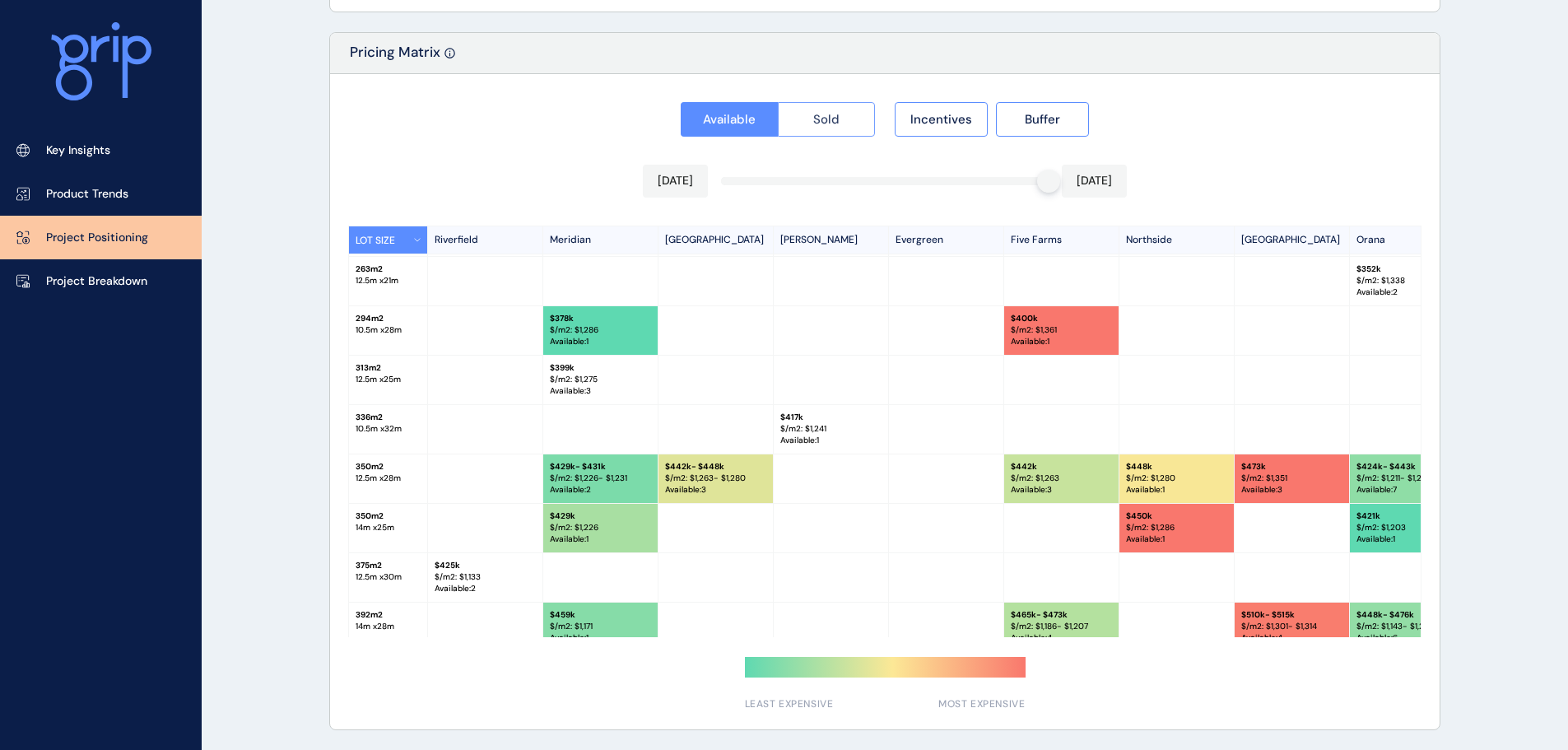
click at [835, 121] on span "Sold" at bounding box center [826, 119] width 26 height 16
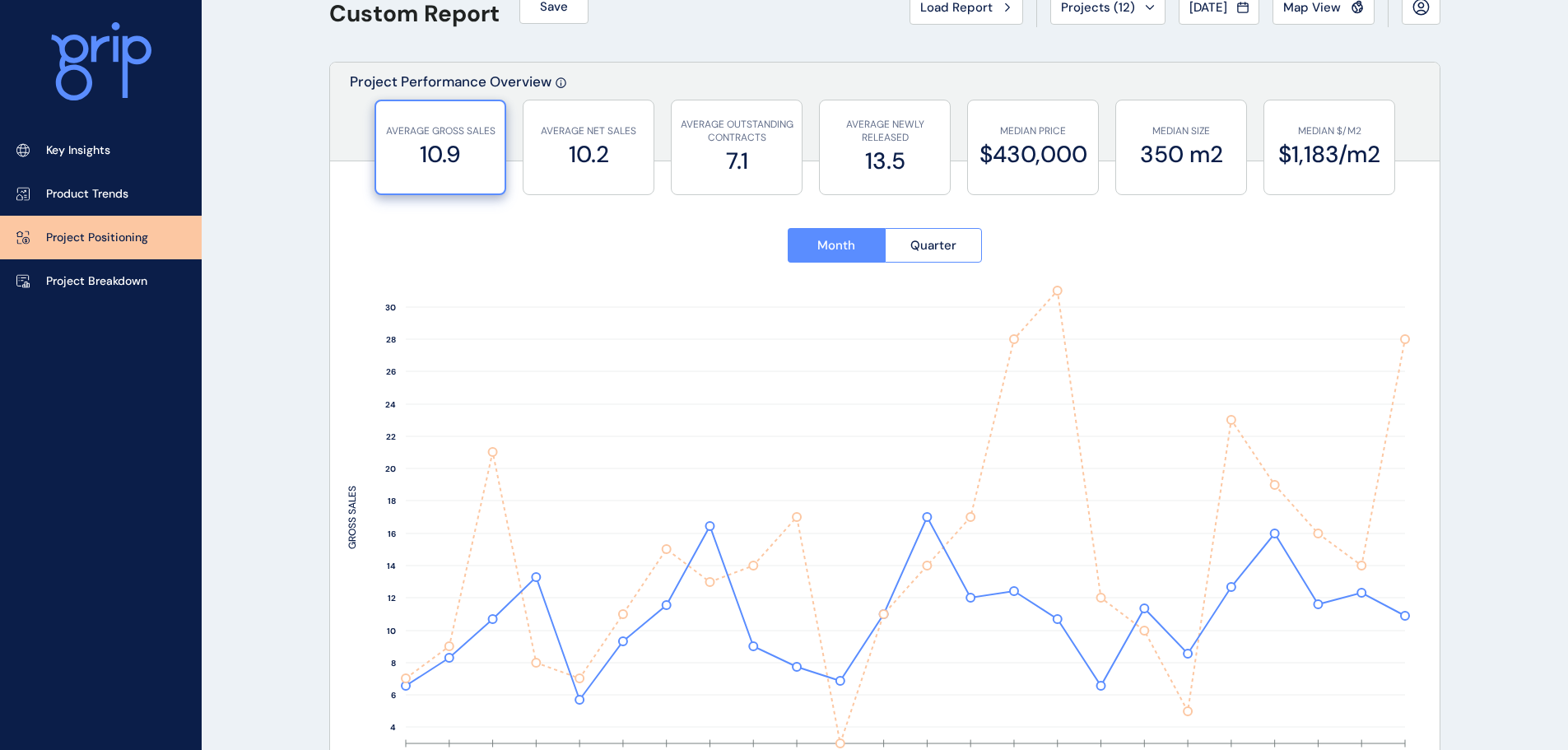
scroll to position [0, 0]
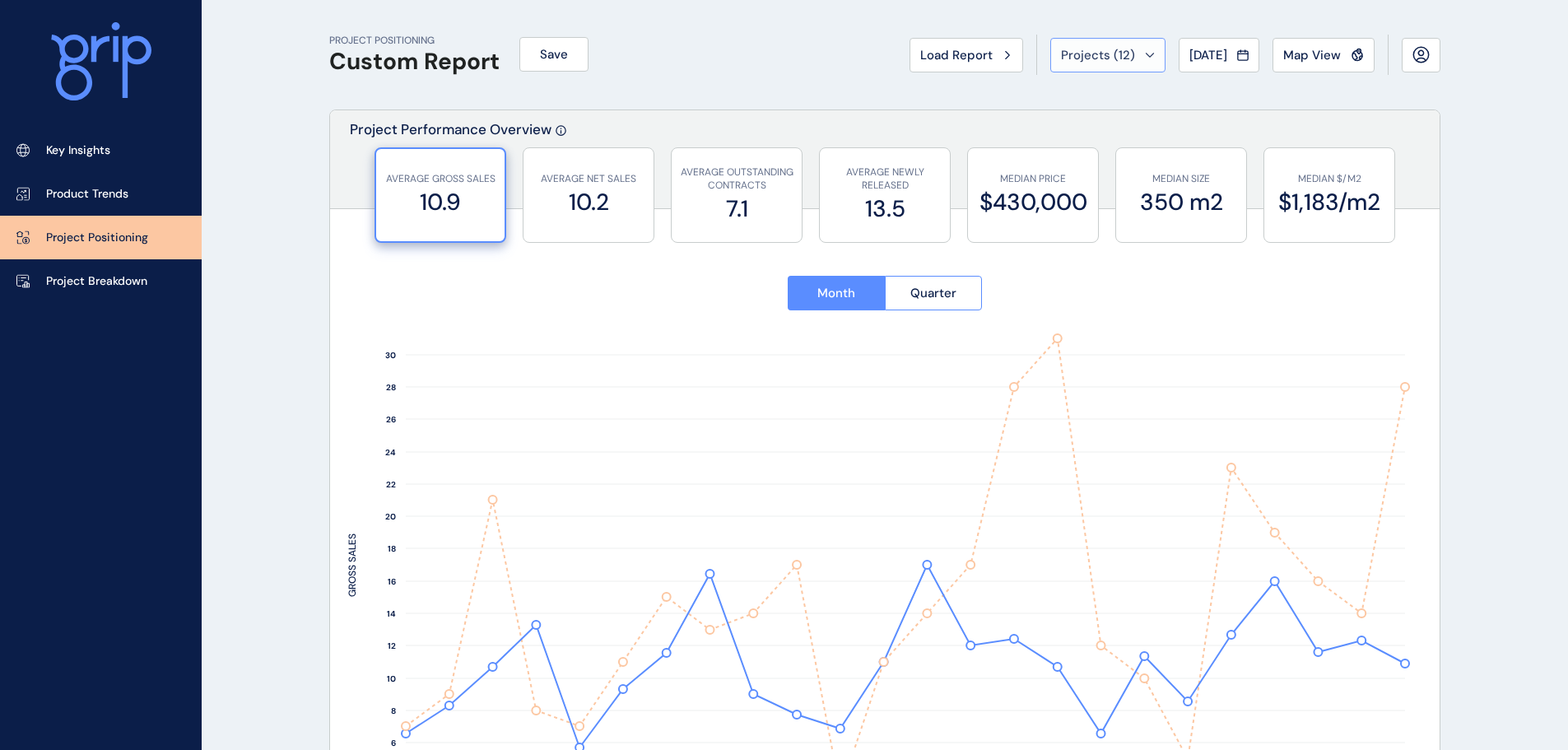
click at [1110, 51] on span "Projects ( 12 )" at bounding box center [1097, 54] width 74 height 16
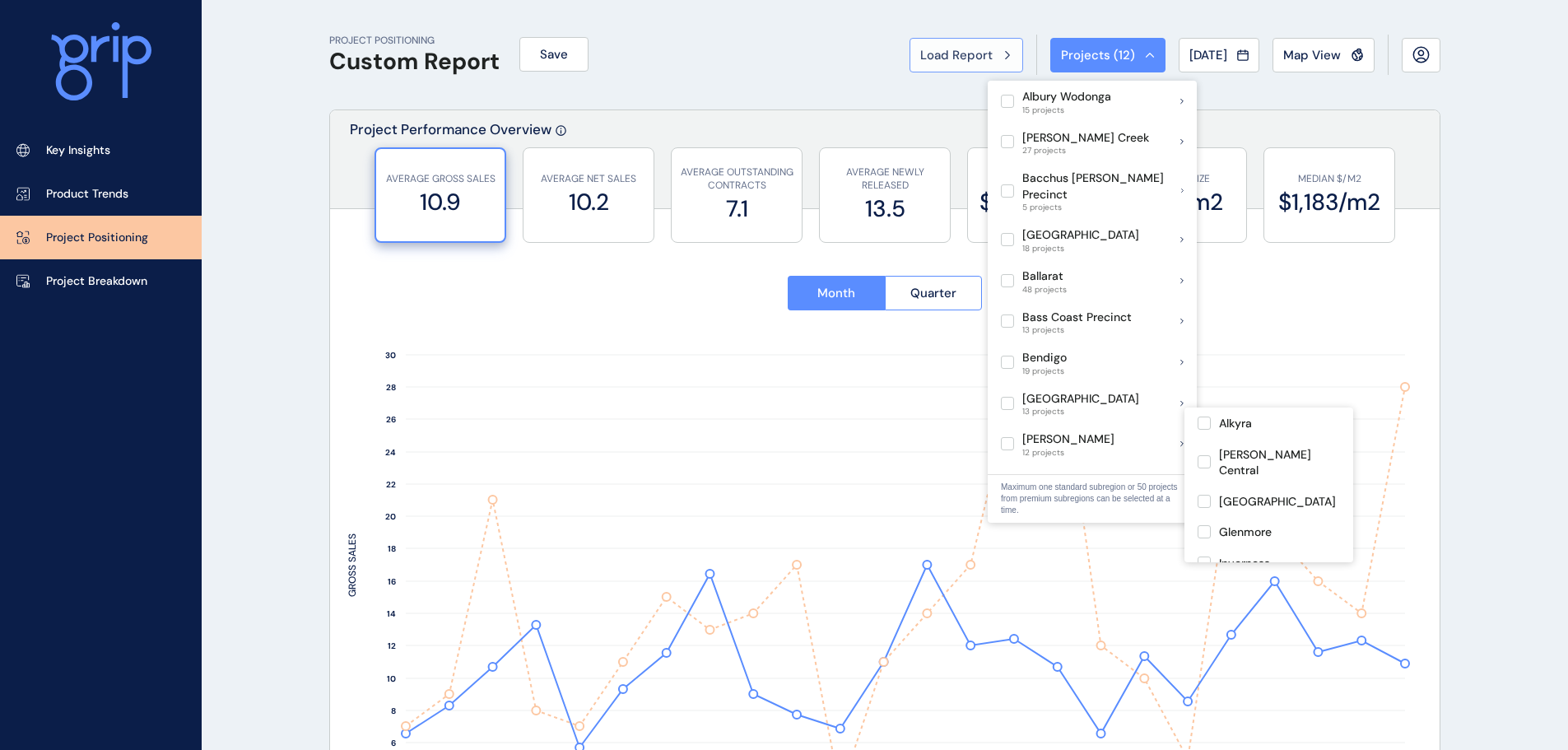
click at [986, 50] on div "Load Report" at bounding box center [966, 54] width 93 height 16
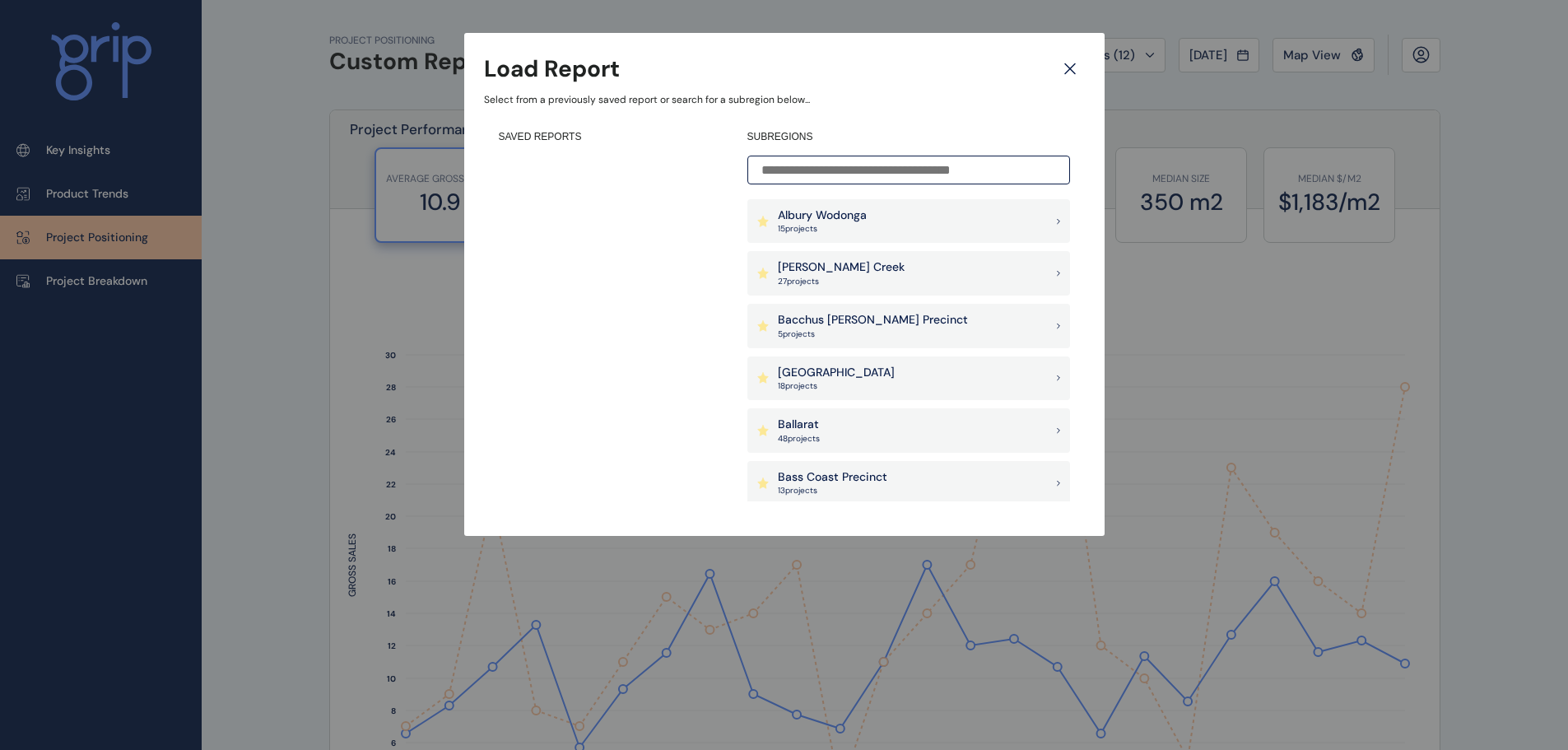
click at [830, 178] on input at bounding box center [908, 170] width 323 height 29
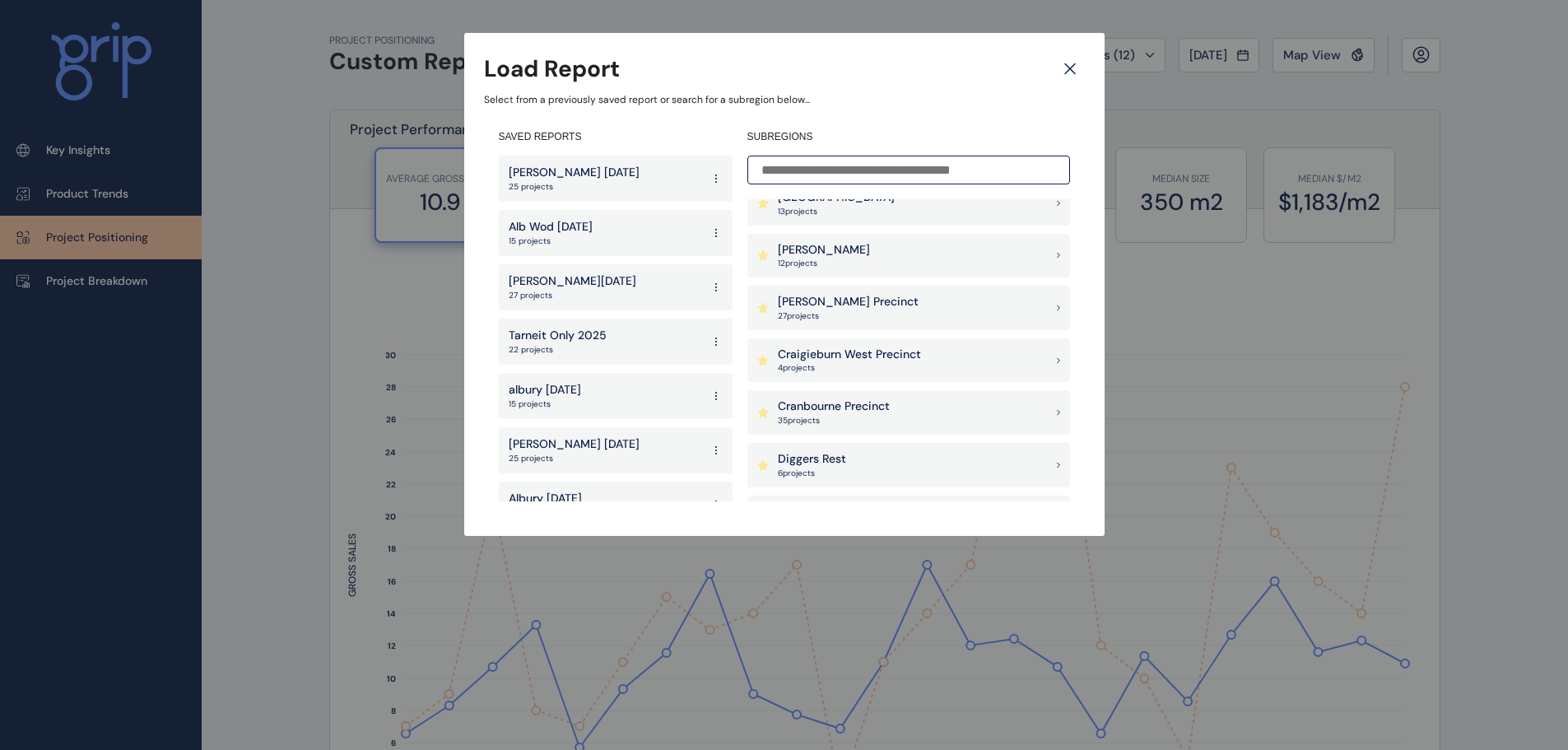
scroll to position [302, 0]
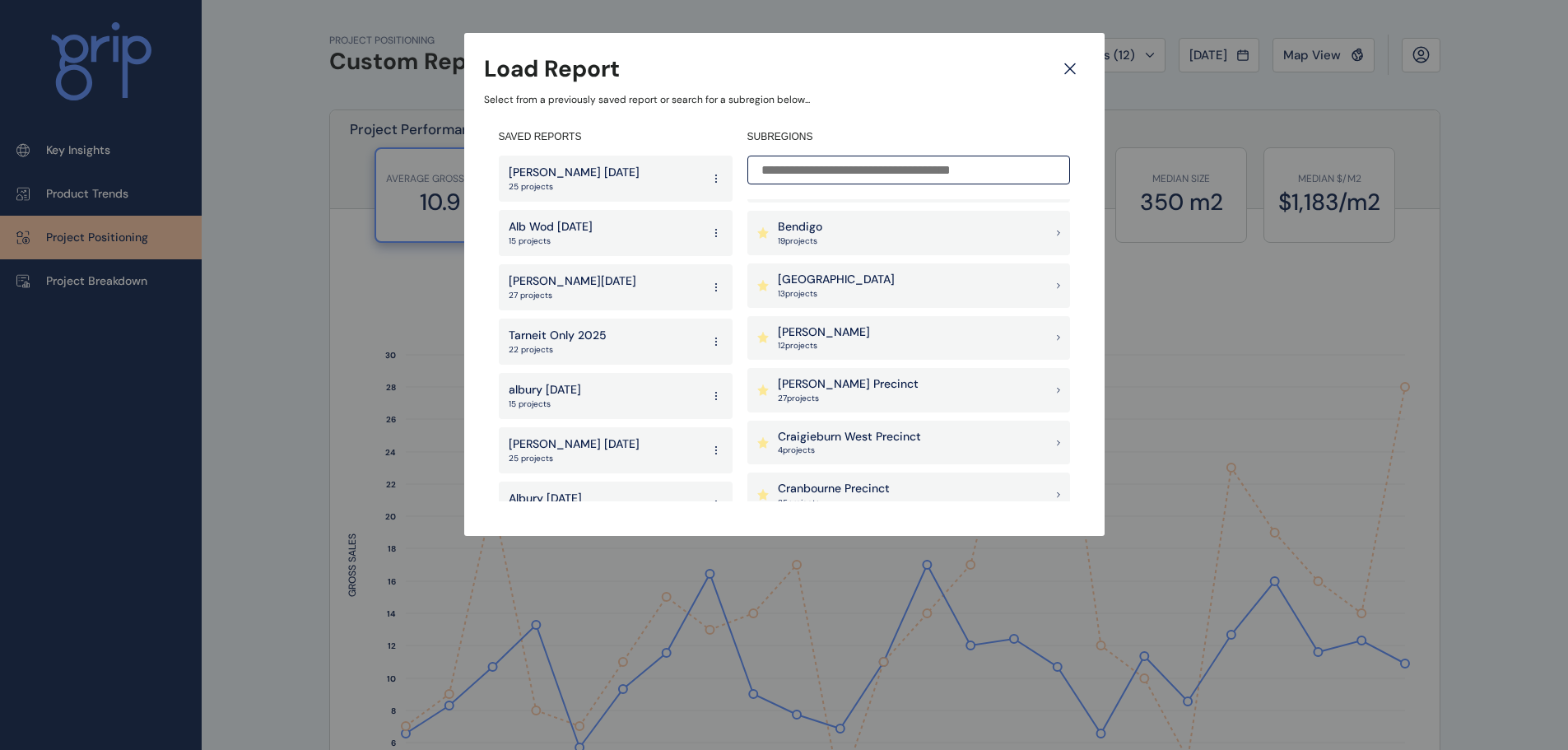
click at [843, 386] on p "[PERSON_NAME] Precinct" at bounding box center [848, 384] width 141 height 16
type input "********"
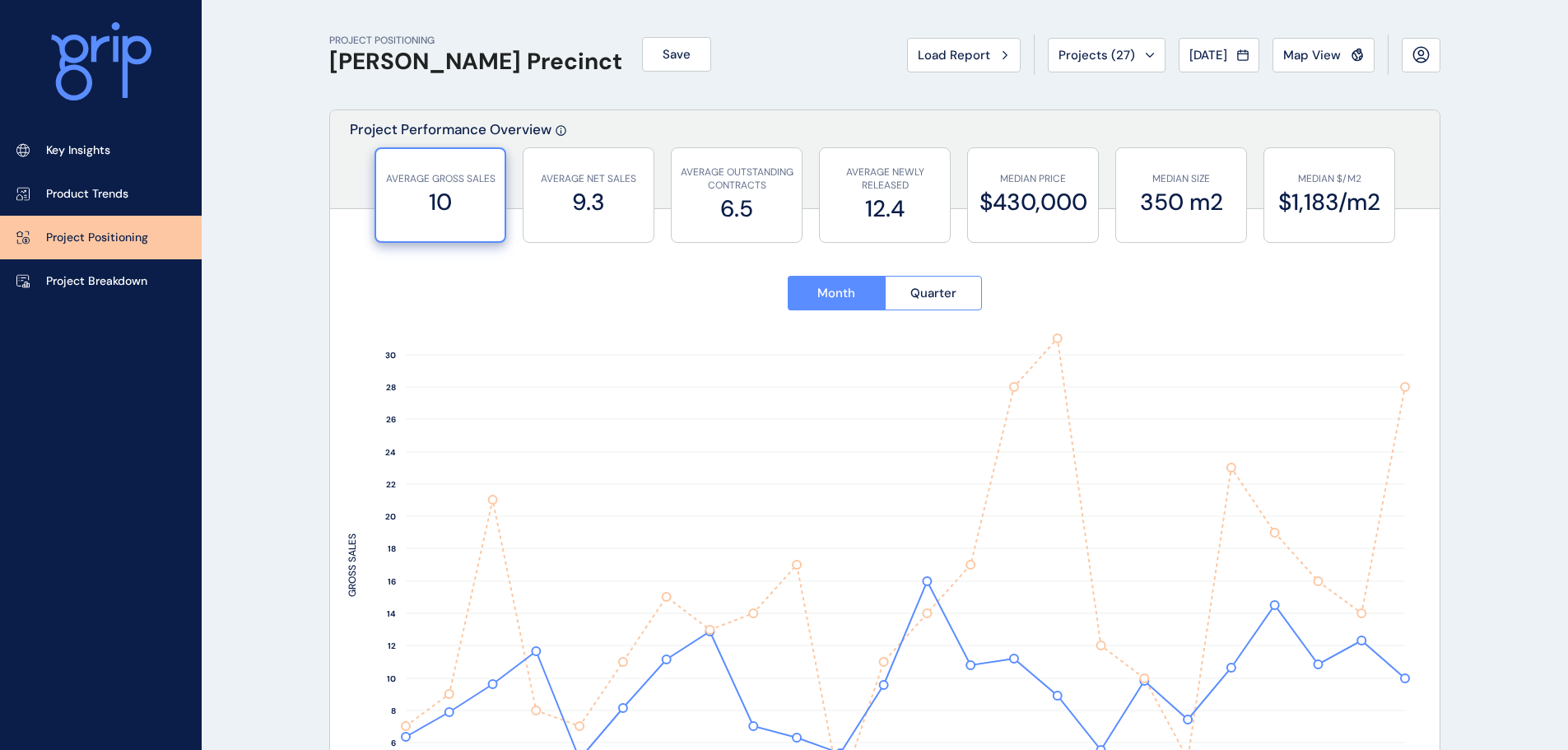
click at [763, 84] on div "PROJECT POSITIONING [PERSON_NAME] Precinct Save Load Report Projects ( 27 ) [DA…" at bounding box center [885, 54] width 1111 height 110
click at [712, 42] on div "PROJECT POSITIONING [PERSON_NAME] Precinct Save Load Report Projects ( 27 ) [DA…" at bounding box center [885, 54] width 1111 height 110
click at [642, 63] on button "Save" at bounding box center [676, 54] width 69 height 35
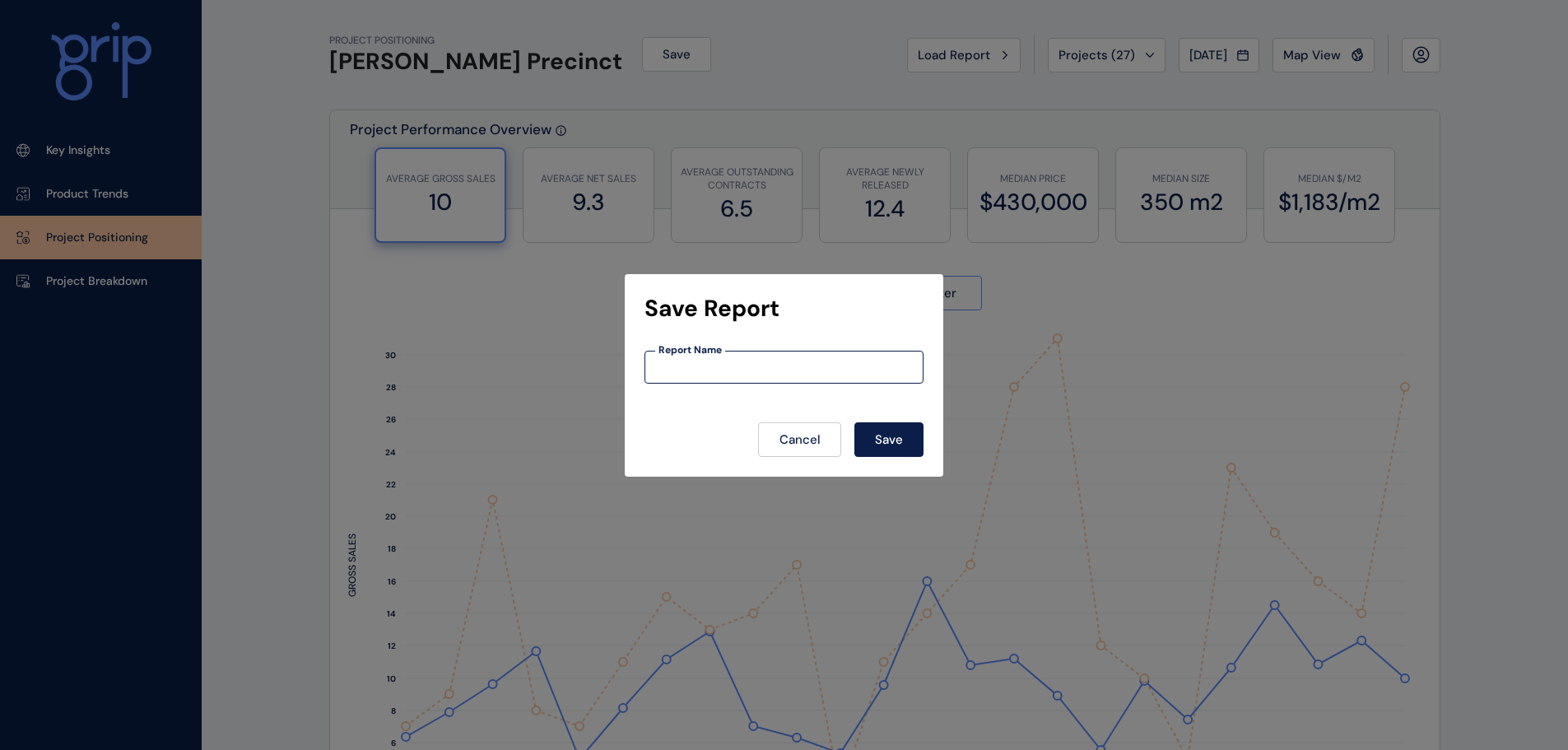
click at [788, 362] on input at bounding box center [784, 367] width 278 height 14
type input "**********"
click at [902, 452] on button "Save" at bounding box center [888, 439] width 69 height 35
